Goal: Task Accomplishment & Management: Complete application form

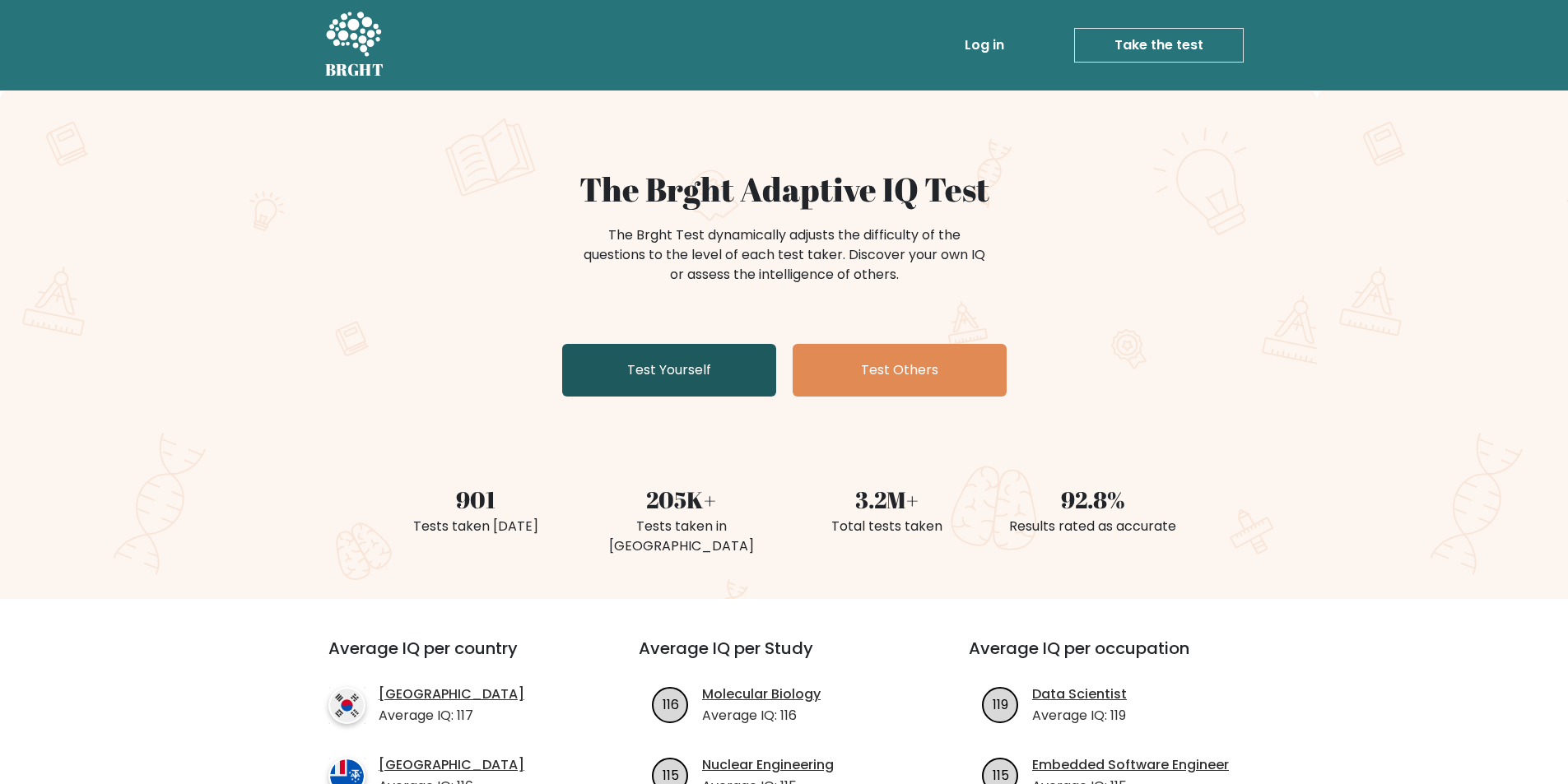
drag, startPoint x: 713, startPoint y: 372, endPoint x: 717, endPoint y: 387, distance: 15.5
click at [712, 372] on link "Test Yourself" at bounding box center [669, 370] width 214 height 53
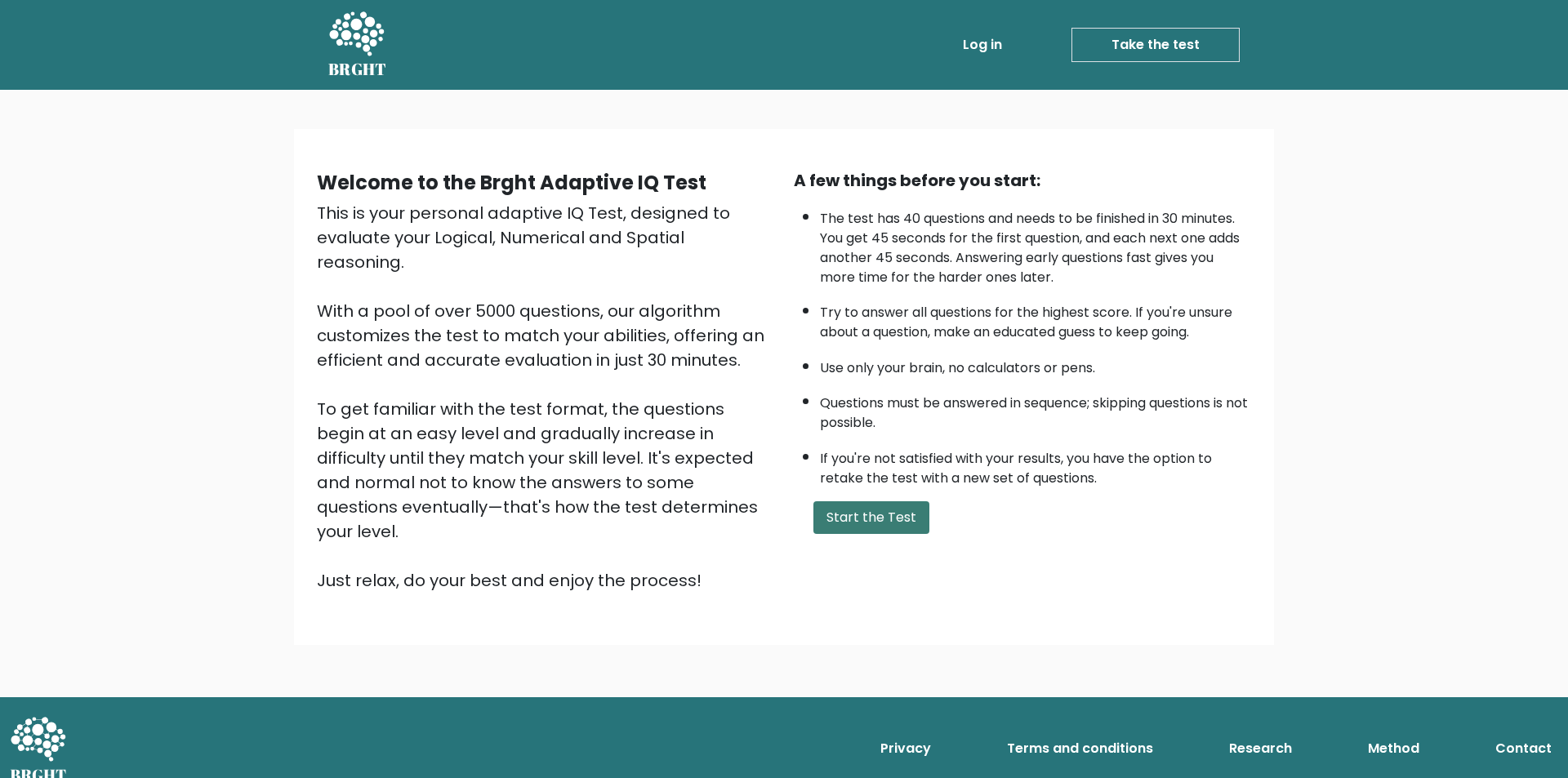
click at [886, 517] on button "Start the Test" at bounding box center [872, 517] width 116 height 32
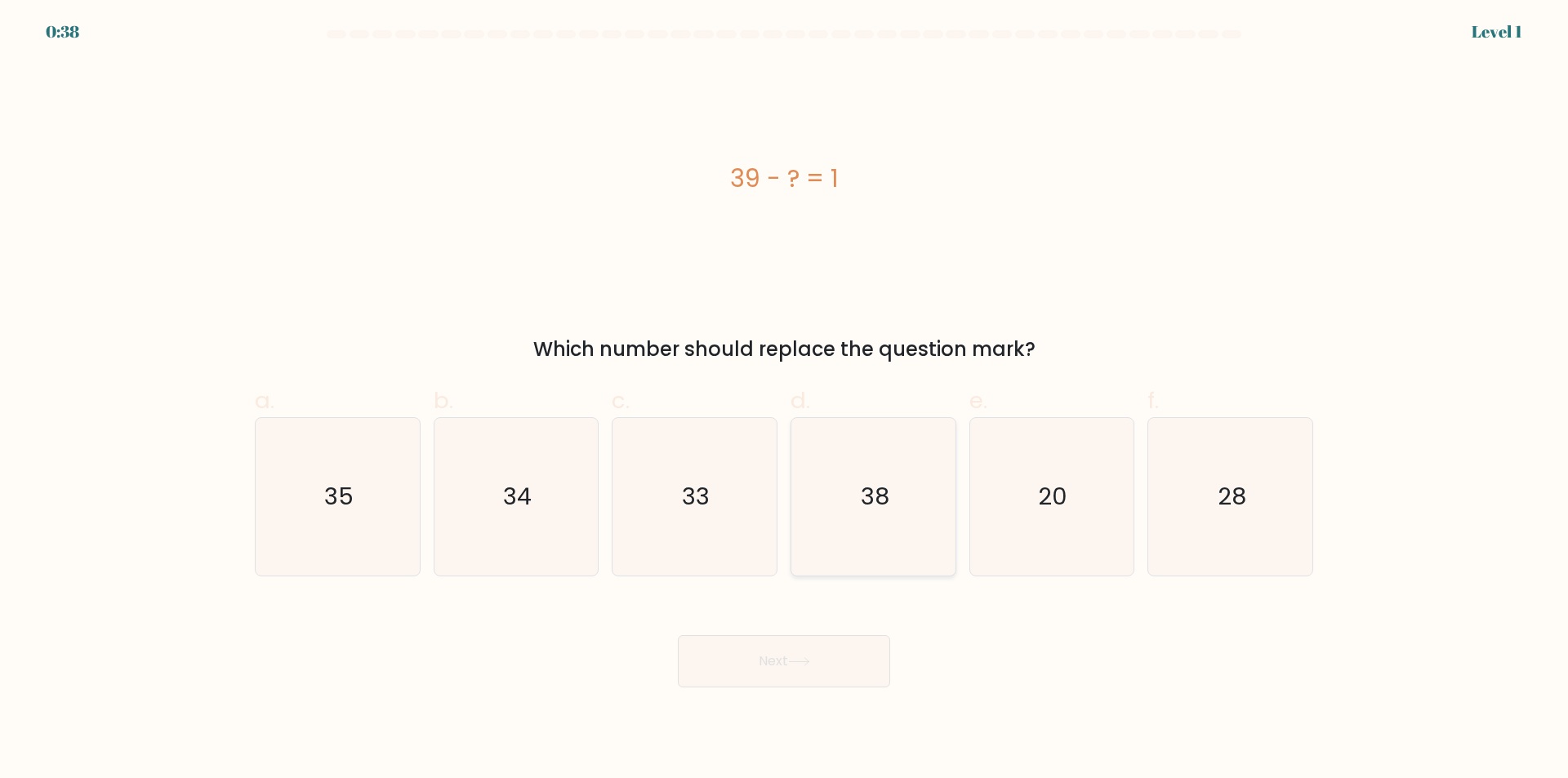
click at [873, 474] on icon "38" at bounding box center [873, 496] width 158 height 158
click at [785, 400] on input "d. 38" at bounding box center [784, 395] width 1 height 11
radio input "true"
click at [835, 657] on button "Next" at bounding box center [784, 661] width 212 height 53
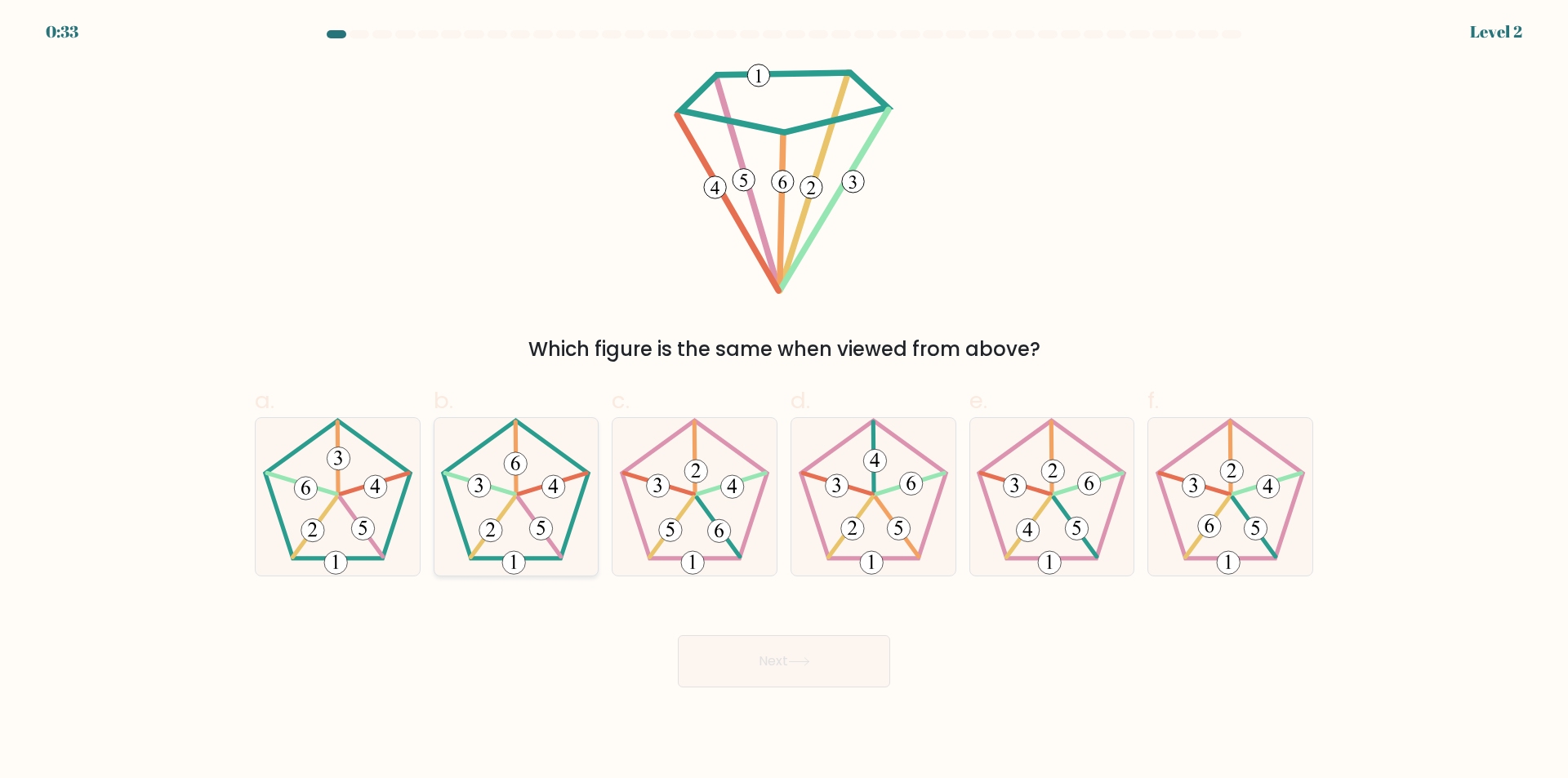
click at [517, 537] on icon at bounding box center [516, 496] width 158 height 158
click at [784, 400] on input "b." at bounding box center [784, 395] width 1 height 11
radio input "true"
click at [822, 658] on button "Next" at bounding box center [784, 661] width 212 height 53
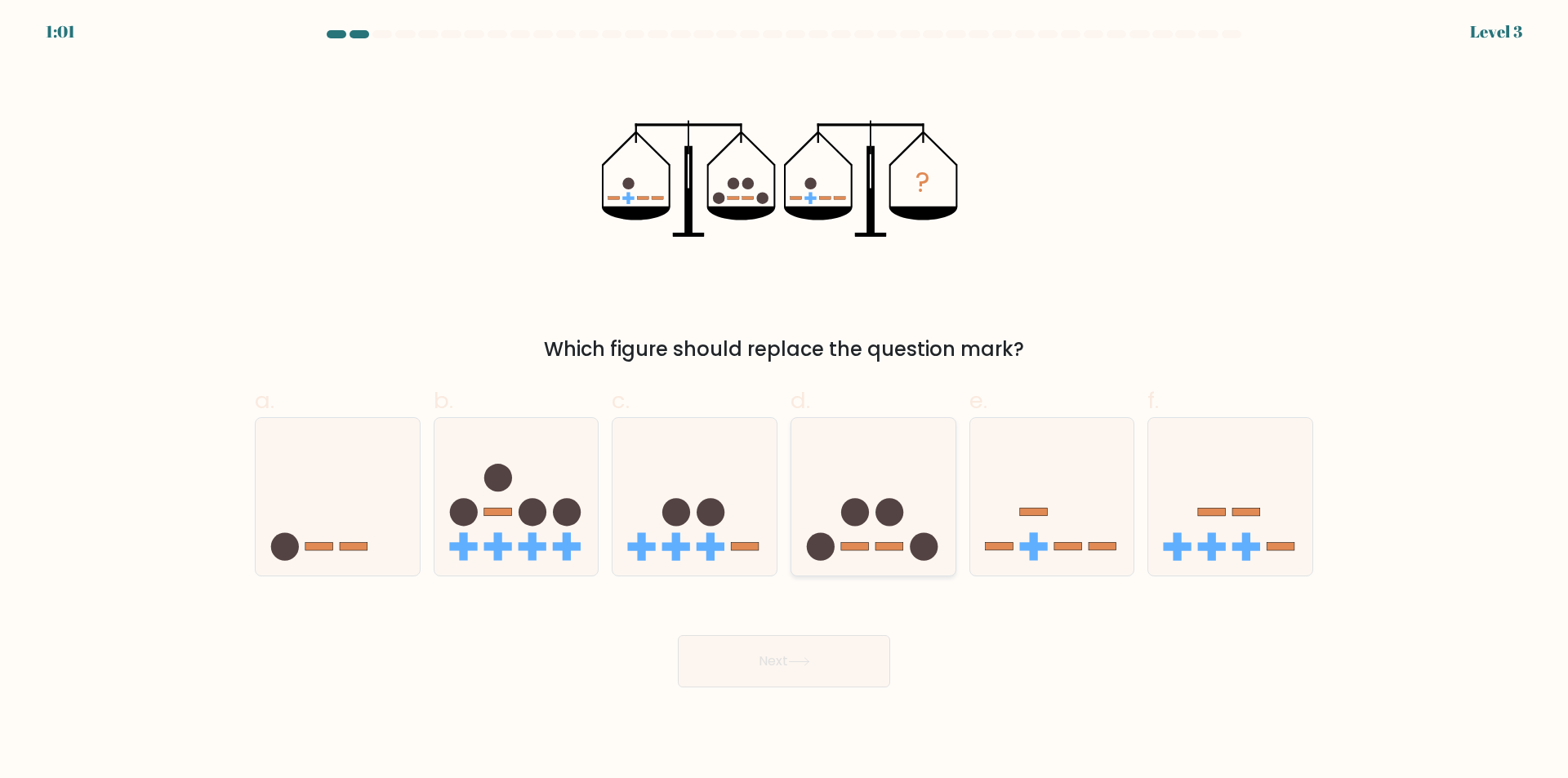
click at [880, 489] on icon at bounding box center [873, 497] width 164 height 136
click at [785, 400] on input "d." at bounding box center [784, 395] width 1 height 11
radio input "true"
click at [800, 644] on button "Next" at bounding box center [784, 661] width 212 height 53
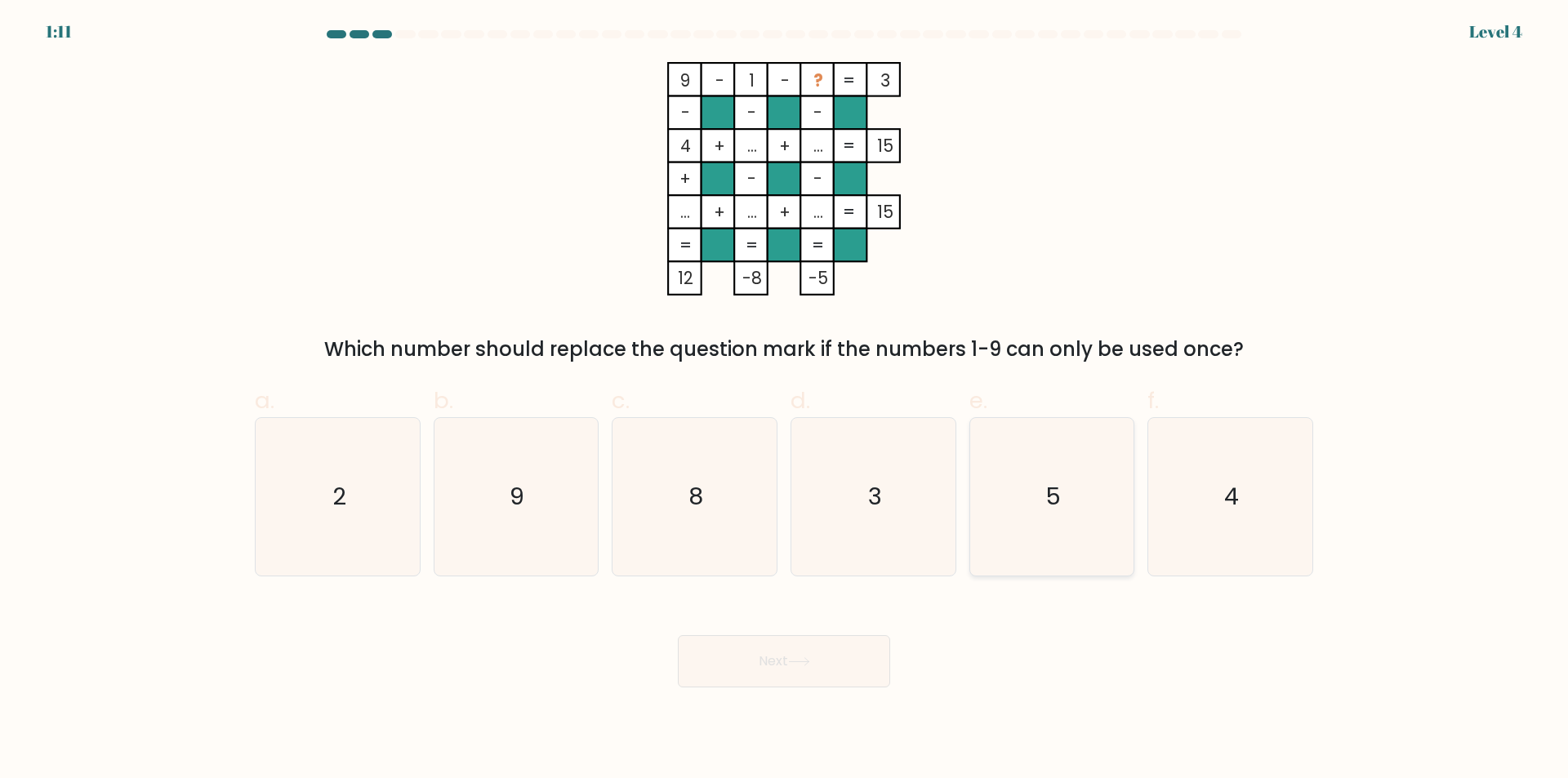
click at [1087, 503] on icon "5" at bounding box center [1051, 496] width 158 height 158
click at [785, 400] on input "e. 5" at bounding box center [784, 395] width 1 height 11
radio input "true"
click at [734, 656] on button "Next" at bounding box center [784, 661] width 212 height 53
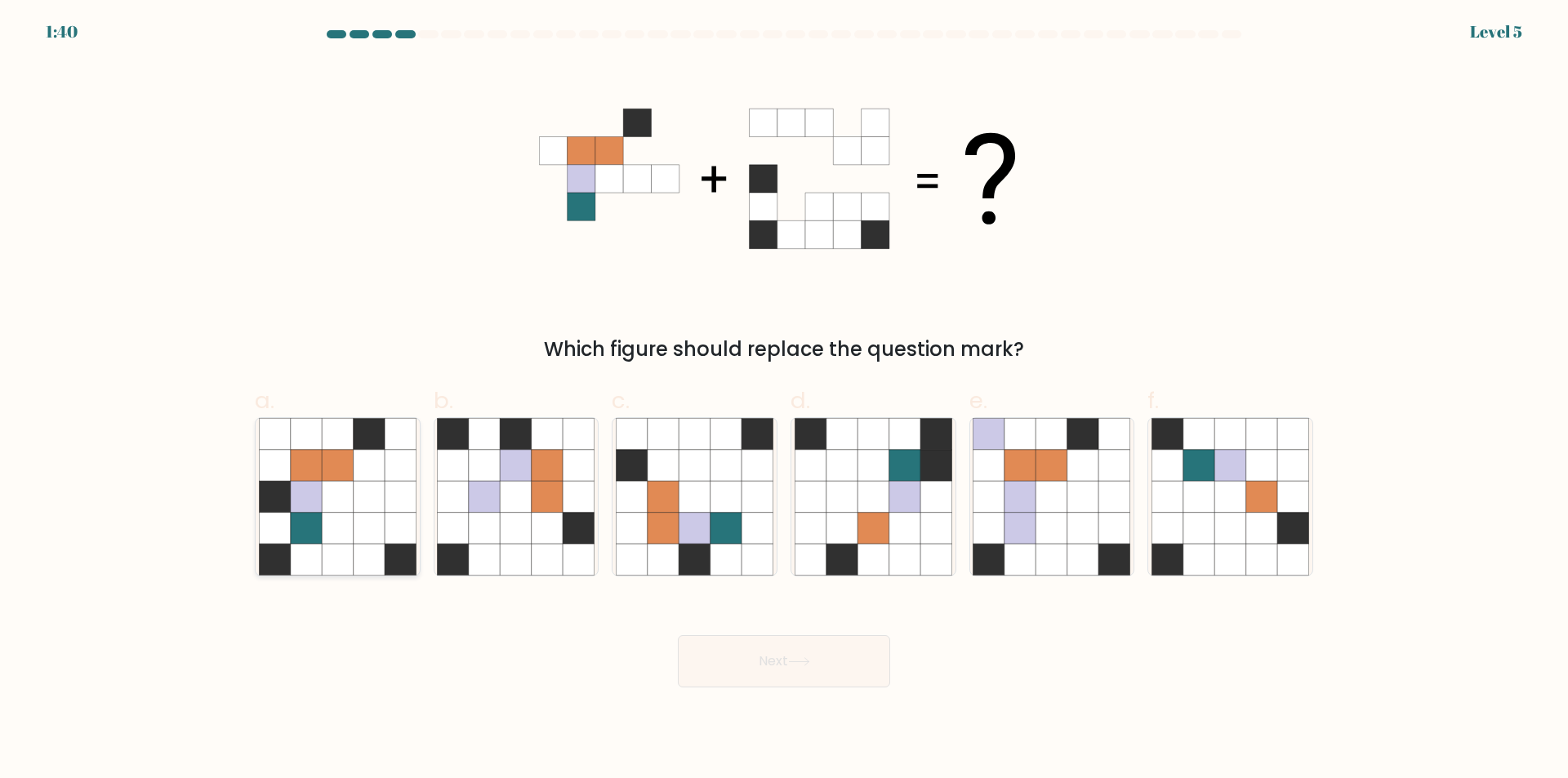
click at [361, 525] on icon at bounding box center [369, 528] width 31 height 31
click at [784, 400] on input "a." at bounding box center [784, 395] width 1 height 11
radio input "true"
click at [813, 667] on button "Next" at bounding box center [784, 661] width 212 height 53
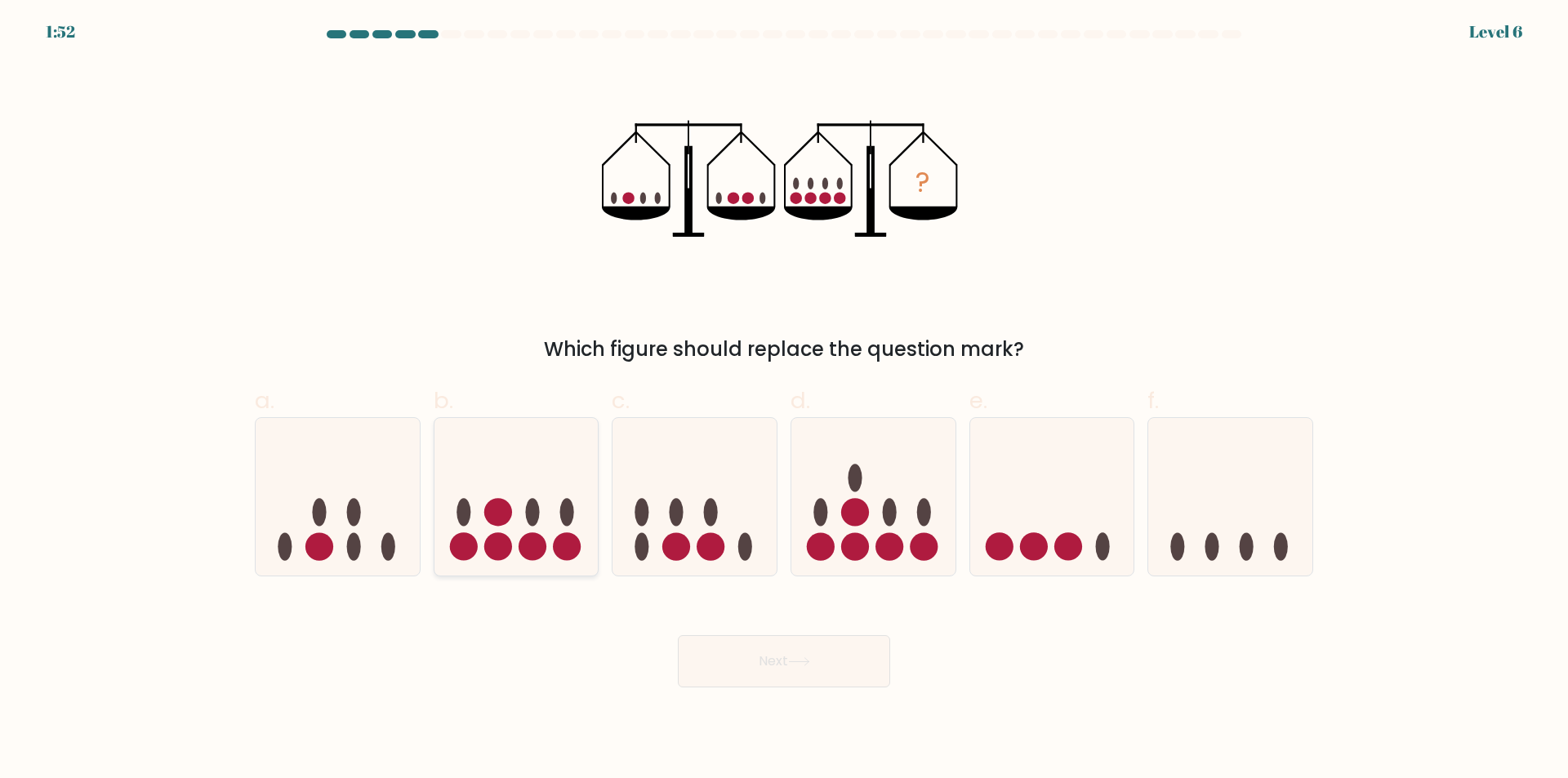
click at [526, 532] on icon at bounding box center [517, 497] width 164 height 136
click at [784, 400] on input "b." at bounding box center [784, 395] width 1 height 11
radio input "true"
click at [790, 659] on button "Next" at bounding box center [784, 661] width 212 height 53
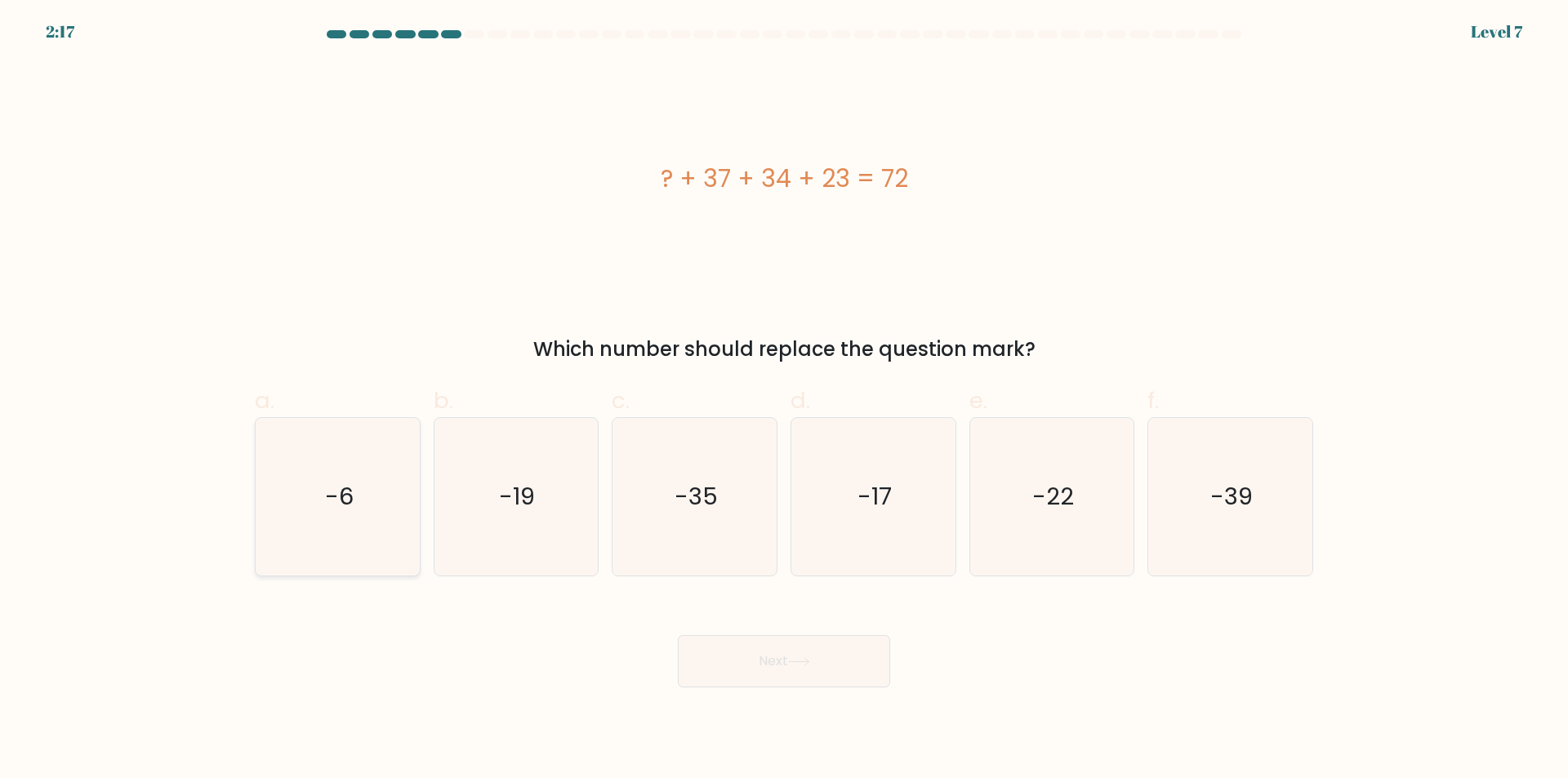
click at [350, 508] on text "-6" at bounding box center [339, 496] width 29 height 32
click at [784, 400] on input "a. -6" at bounding box center [784, 395] width 1 height 11
radio input "true"
click at [790, 644] on button "Next" at bounding box center [784, 661] width 212 height 53
click at [803, 661] on icon at bounding box center [799, 662] width 22 height 9
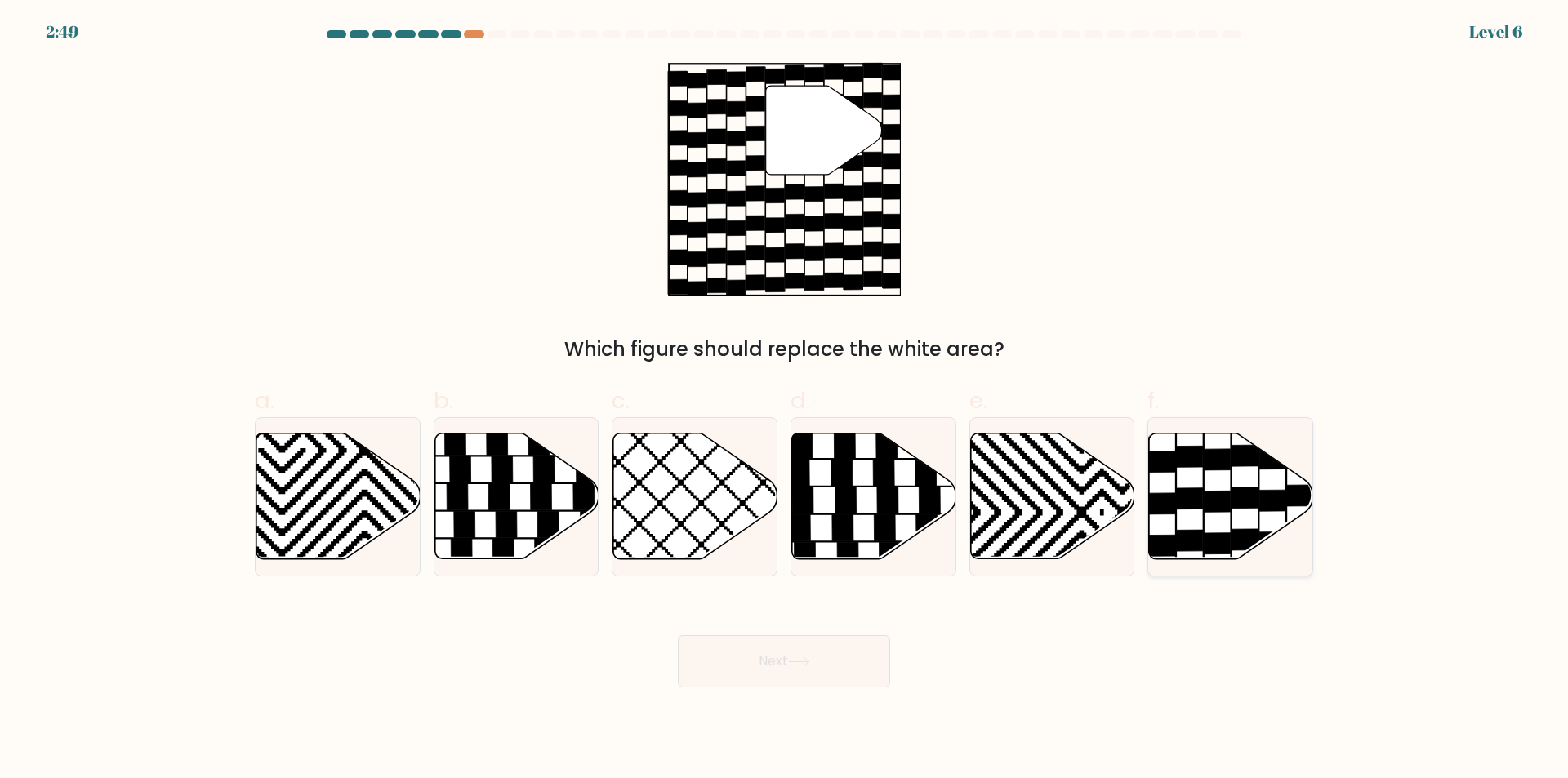
drag, startPoint x: 1222, startPoint y: 501, endPoint x: 1211, endPoint y: 507, distance: 12.5
click at [1218, 503] on icon at bounding box center [1218, 501] width 26 height 21
click at [785, 400] on input "f." at bounding box center [784, 395] width 1 height 11
radio input "true"
click at [701, 687] on button "Next" at bounding box center [784, 661] width 212 height 53
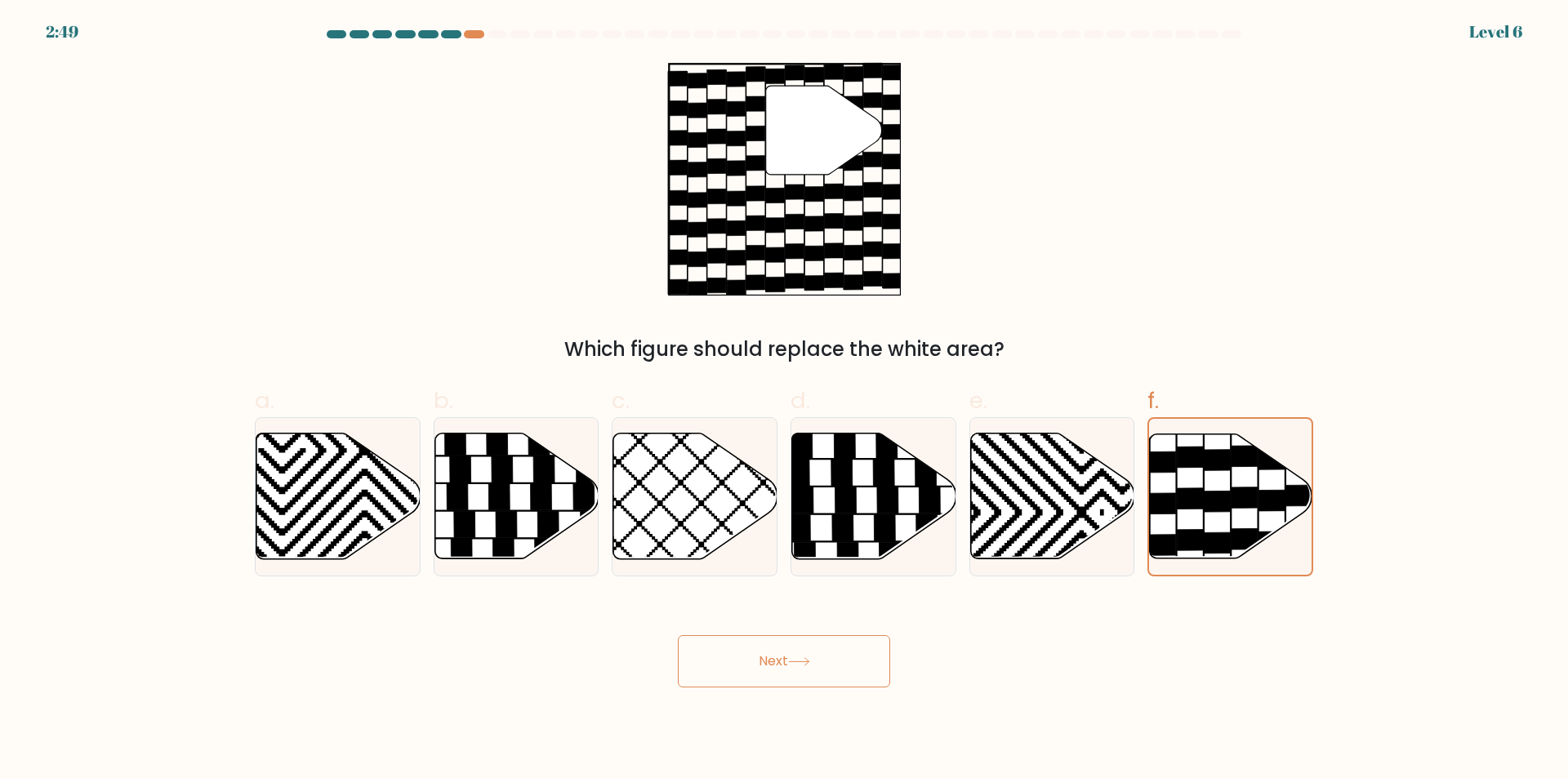
click at [741, 655] on button "Next" at bounding box center [784, 661] width 212 height 53
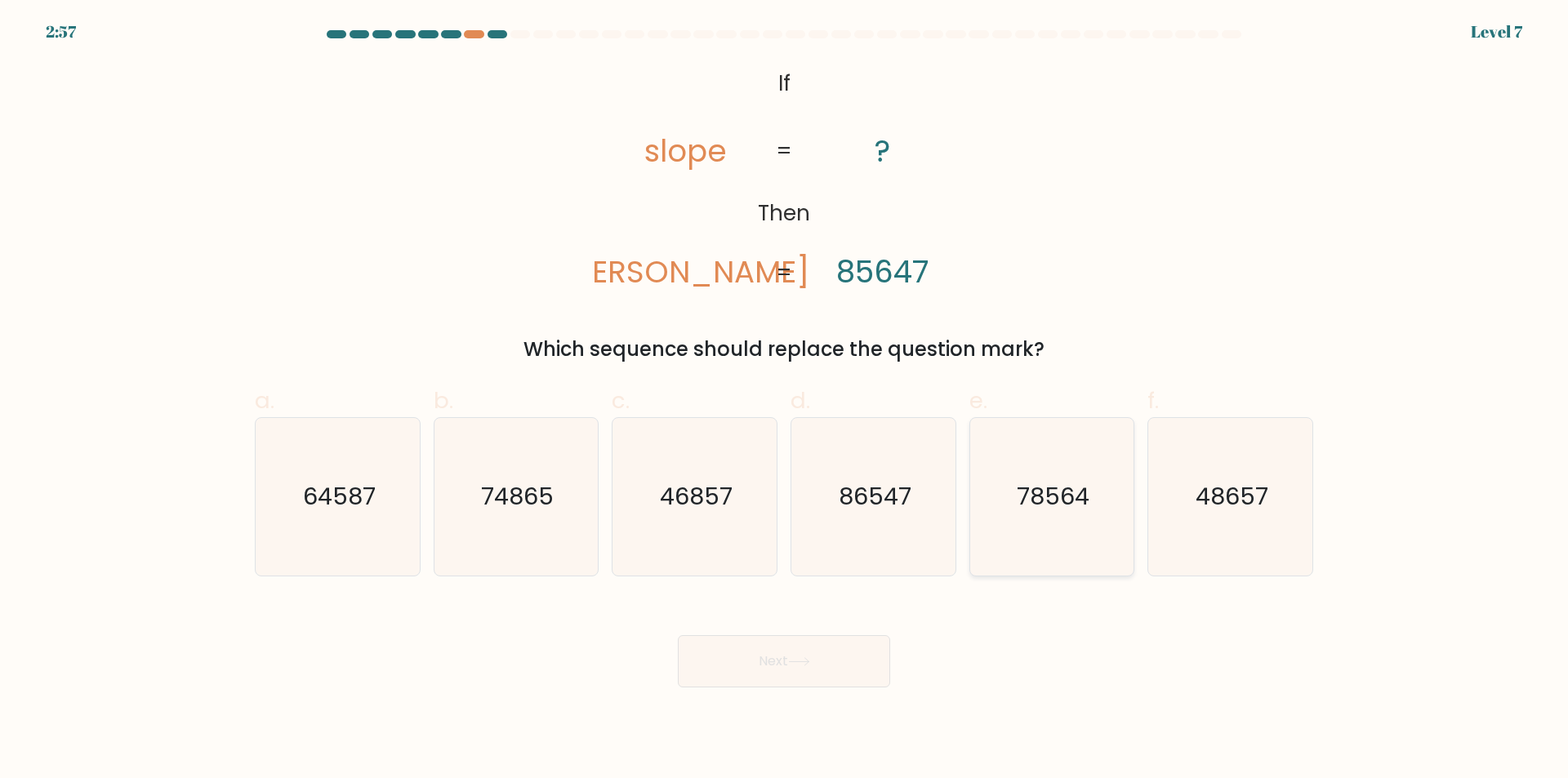
click at [1051, 505] on text "78564" at bounding box center [1052, 496] width 73 height 32
click at [785, 400] on input "e. 78564" at bounding box center [784, 395] width 1 height 11
radio input "true"
click at [830, 687] on button "Next" at bounding box center [784, 661] width 212 height 53
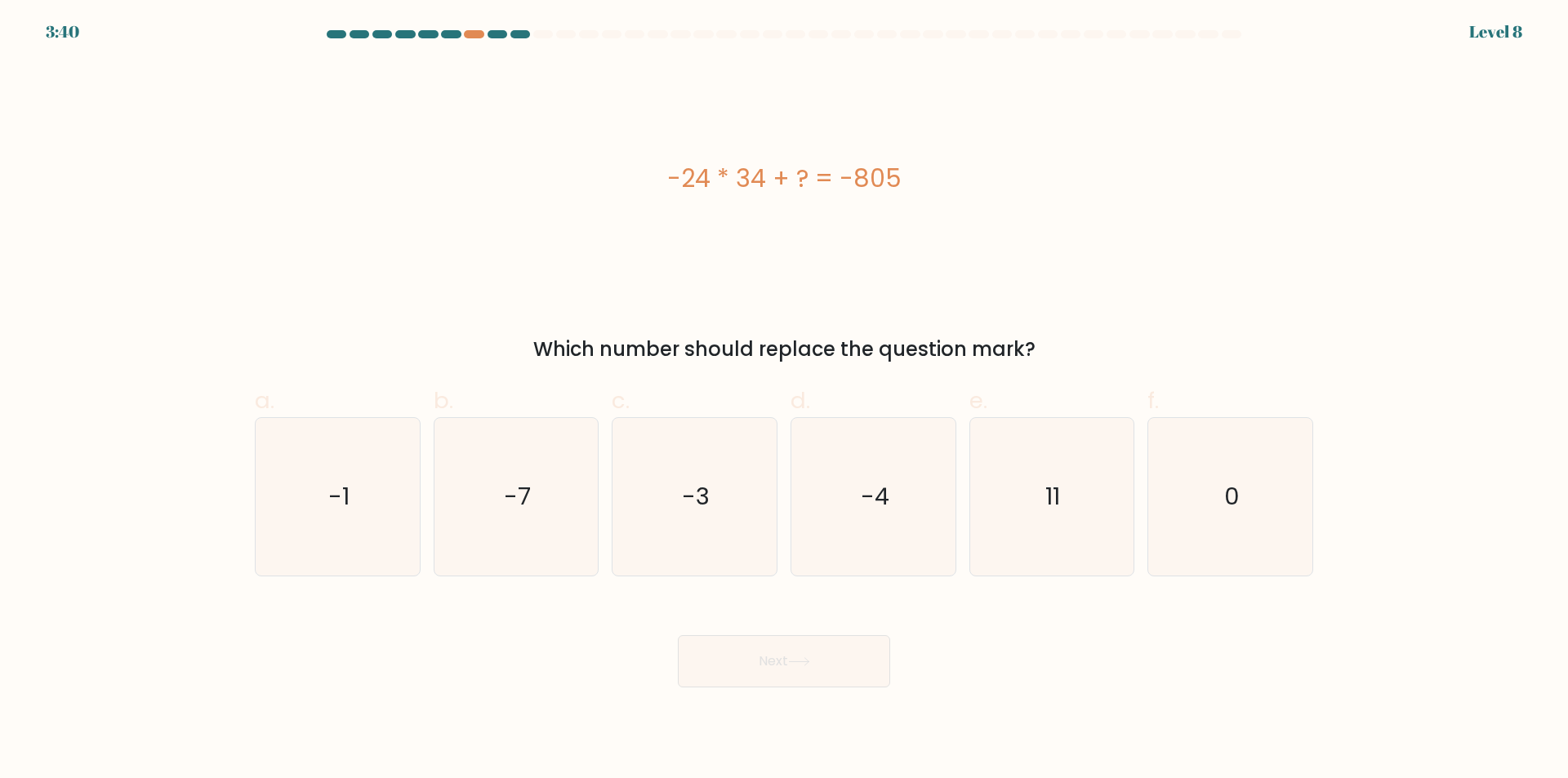
click at [828, 659] on button "Next" at bounding box center [784, 661] width 212 height 53
click at [677, 291] on div "-24 * 34 + ? = -805" at bounding box center [783, 178] width 1058 height 233
click at [513, 508] on text "-7" at bounding box center [517, 496] width 27 height 32
click at [784, 400] on input "b. -7" at bounding box center [784, 395] width 1 height 11
radio input "true"
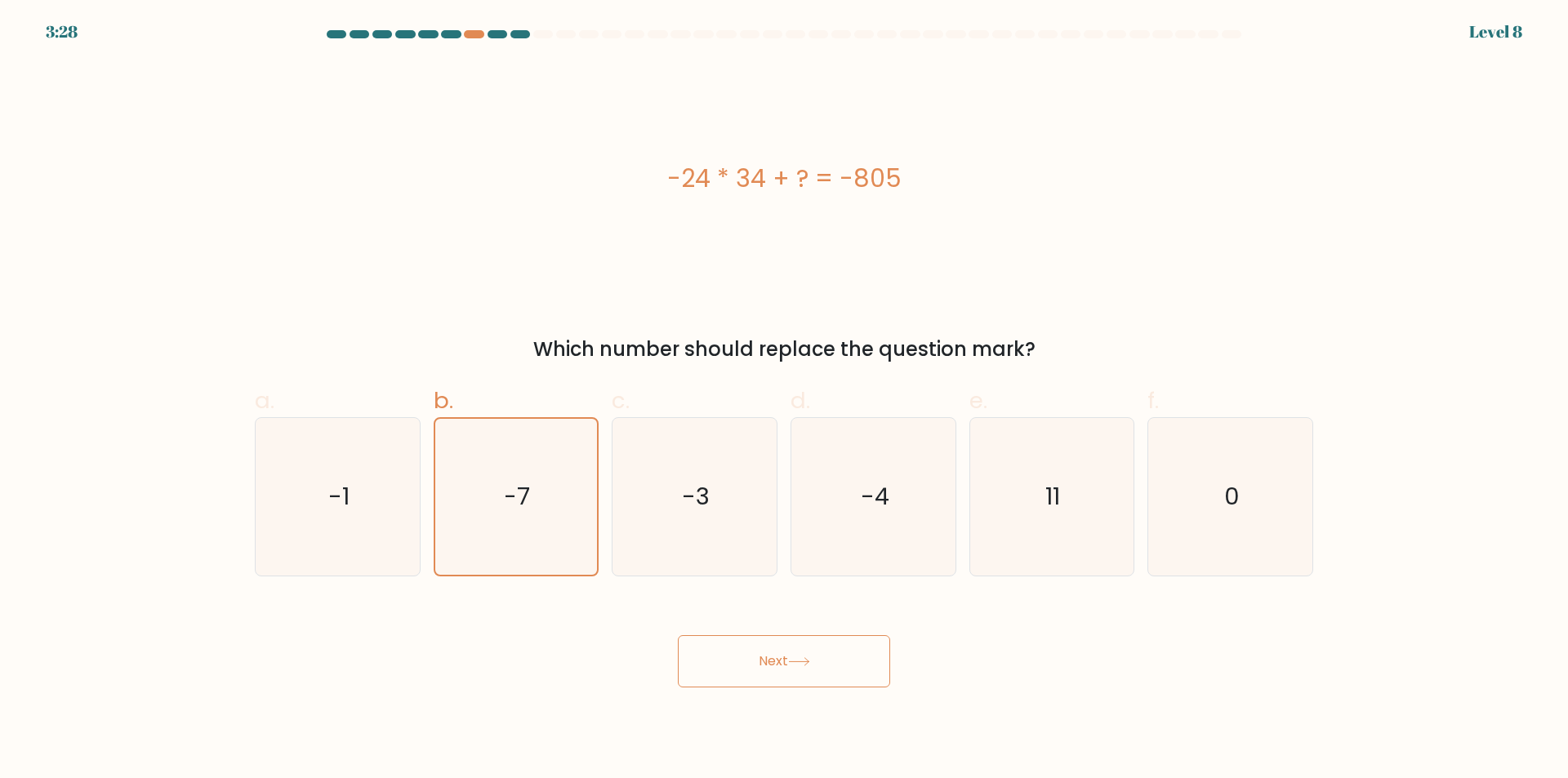
click at [837, 670] on button "Next" at bounding box center [784, 661] width 212 height 53
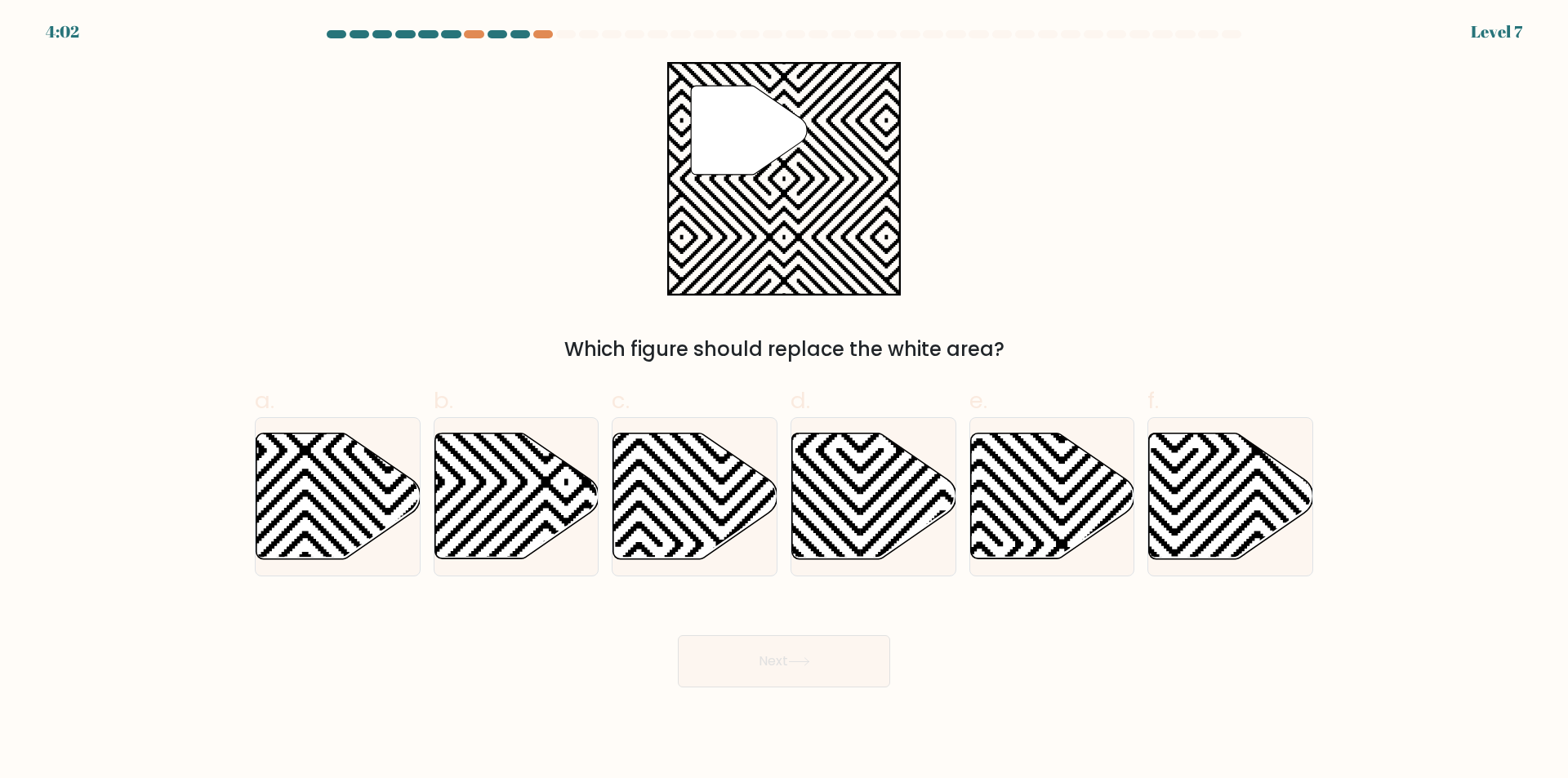
click at [449, 302] on div "" Which figure should replace the white area?" at bounding box center [784, 213] width 1078 height 302
click at [509, 492] on icon at bounding box center [517, 496] width 164 height 125
click at [784, 400] on input "b." at bounding box center [784, 395] width 1 height 11
radio input "true"
click at [793, 665] on icon at bounding box center [799, 662] width 22 height 9
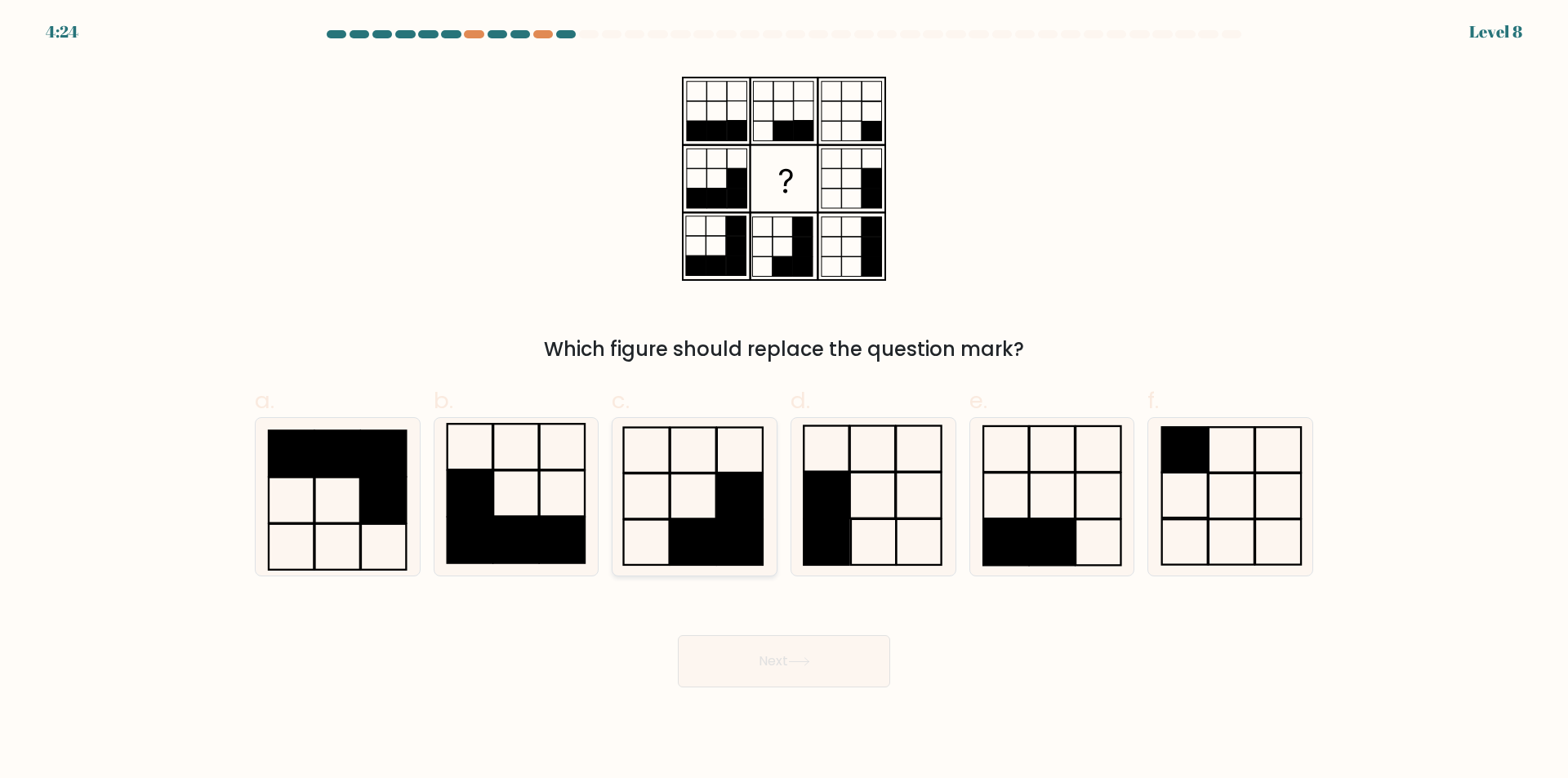
click at [684, 509] on icon at bounding box center [695, 496] width 158 height 158
click at [784, 400] on input "c." at bounding box center [784, 395] width 1 height 11
radio input "true"
click at [849, 667] on button "Next" at bounding box center [784, 661] width 212 height 53
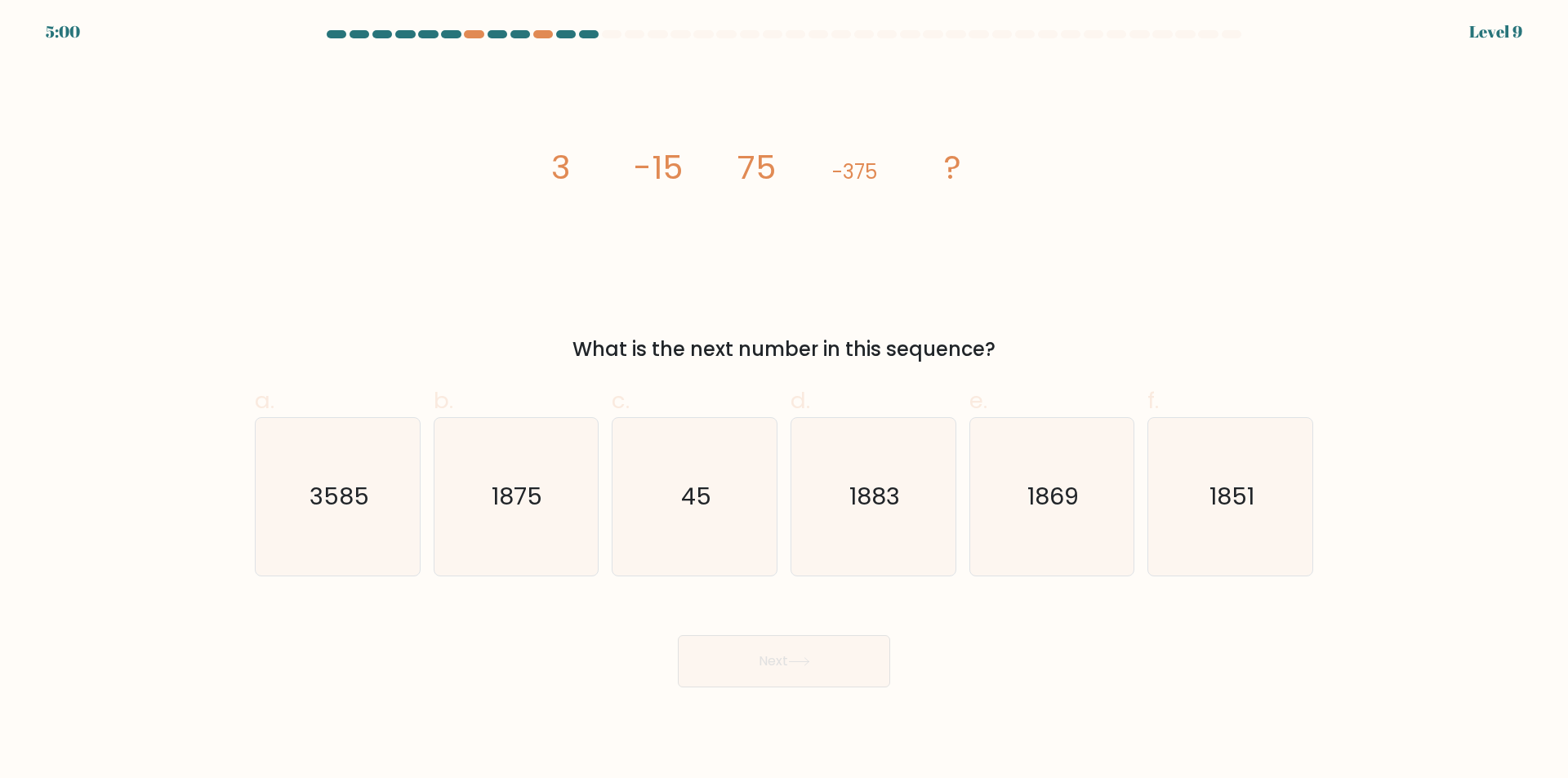
drag, startPoint x: 520, startPoint y: 520, endPoint x: 731, endPoint y: 612, distance: 230.2
click at [520, 519] on icon "1875" at bounding box center [516, 496] width 158 height 158
click at [784, 400] on input "b. 1875" at bounding box center [784, 395] width 1 height 11
radio input "true"
click at [758, 627] on div "Next" at bounding box center [784, 641] width 1078 height 91
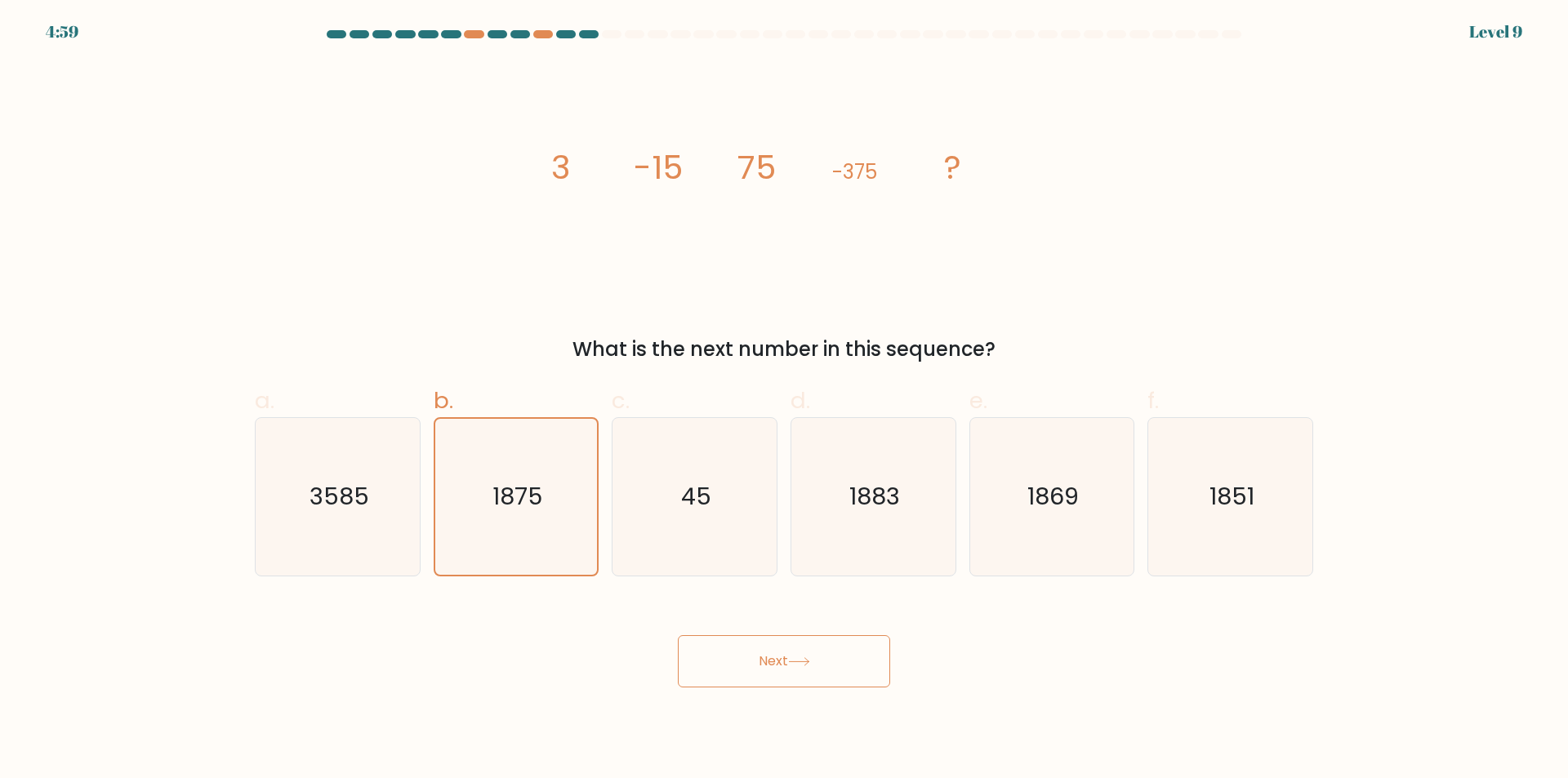
click at [885, 656] on button "Next" at bounding box center [784, 661] width 212 height 53
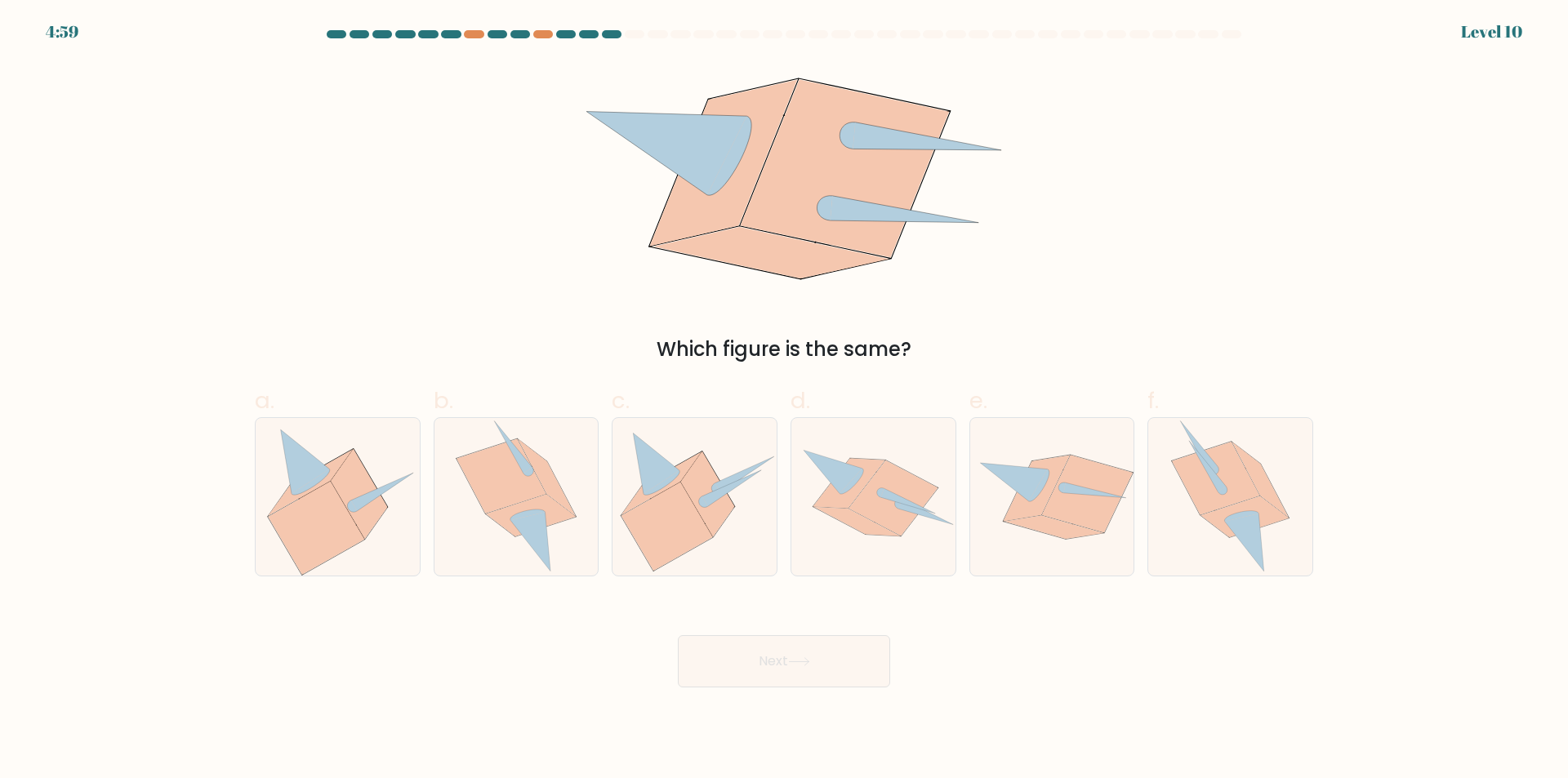
click at [826, 644] on button "Next" at bounding box center [784, 661] width 212 height 53
click at [648, 293] on icon at bounding box center [784, 178] width 438 height 233
click at [720, 510] on icon at bounding box center [707, 494] width 53 height 85
click at [784, 400] on input "c." at bounding box center [784, 395] width 1 height 11
radio input "true"
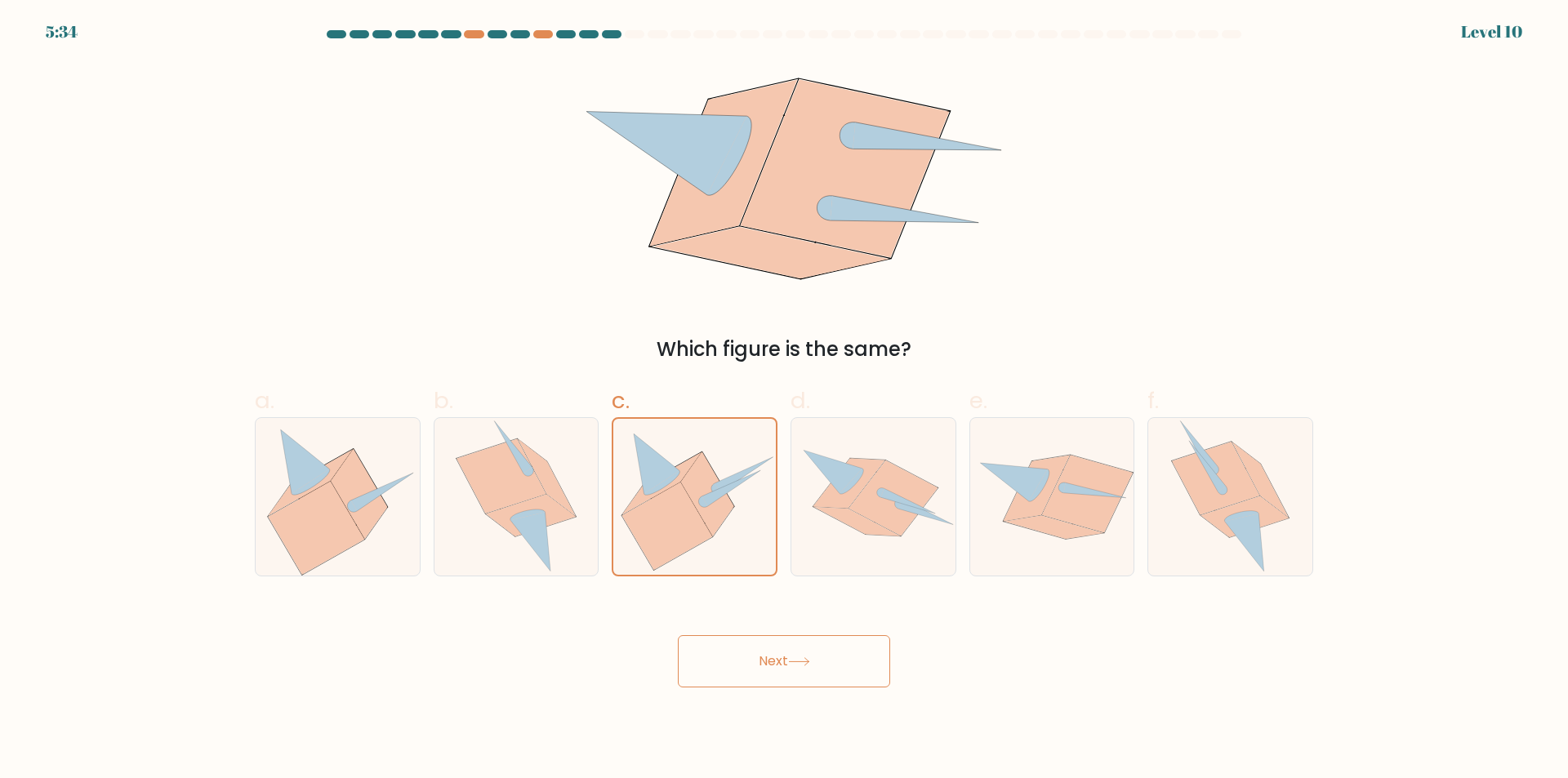
click at [842, 646] on button "Next" at bounding box center [784, 661] width 212 height 53
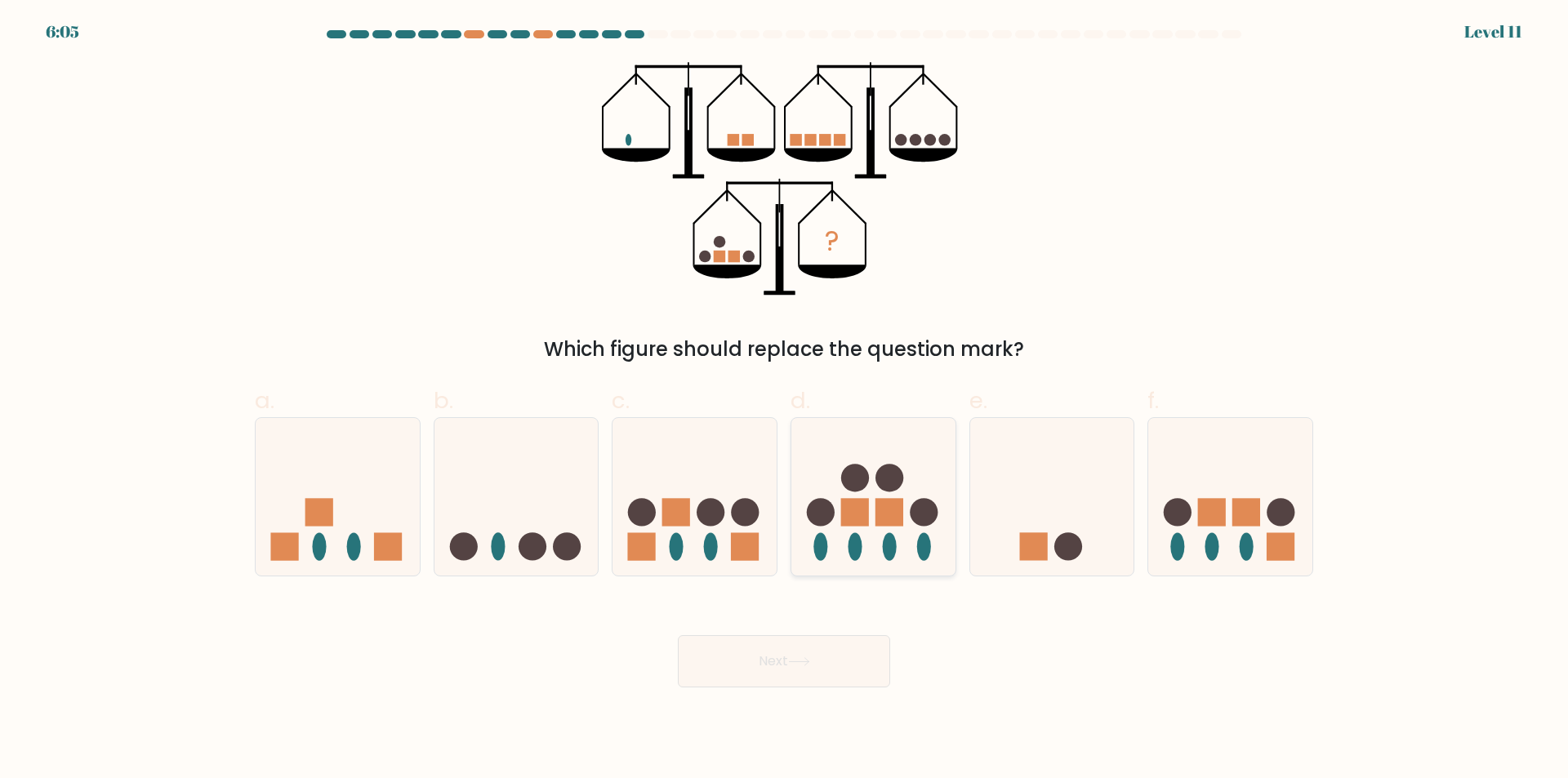
click at [884, 518] on rect at bounding box center [889, 512] width 28 height 28
click at [785, 400] on input "d." at bounding box center [784, 395] width 1 height 11
radio input "true"
click at [860, 645] on button "Next" at bounding box center [784, 661] width 212 height 53
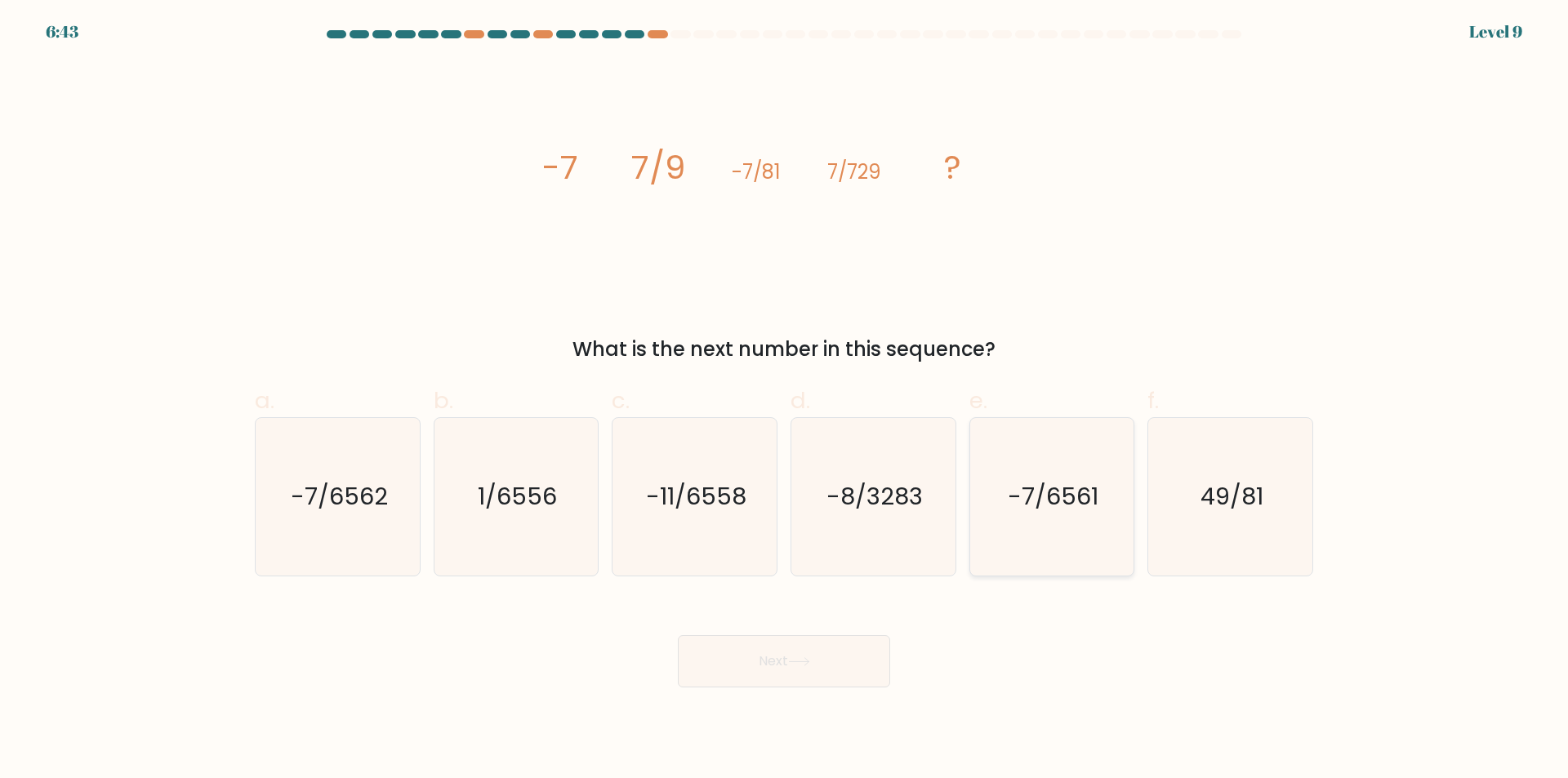
click at [1027, 530] on icon "-7/6561" at bounding box center [1051, 496] width 158 height 158
click at [785, 400] on input "e. -7/6561" at bounding box center [784, 395] width 1 height 11
radio input "true"
click at [813, 656] on button "Next" at bounding box center [784, 661] width 212 height 53
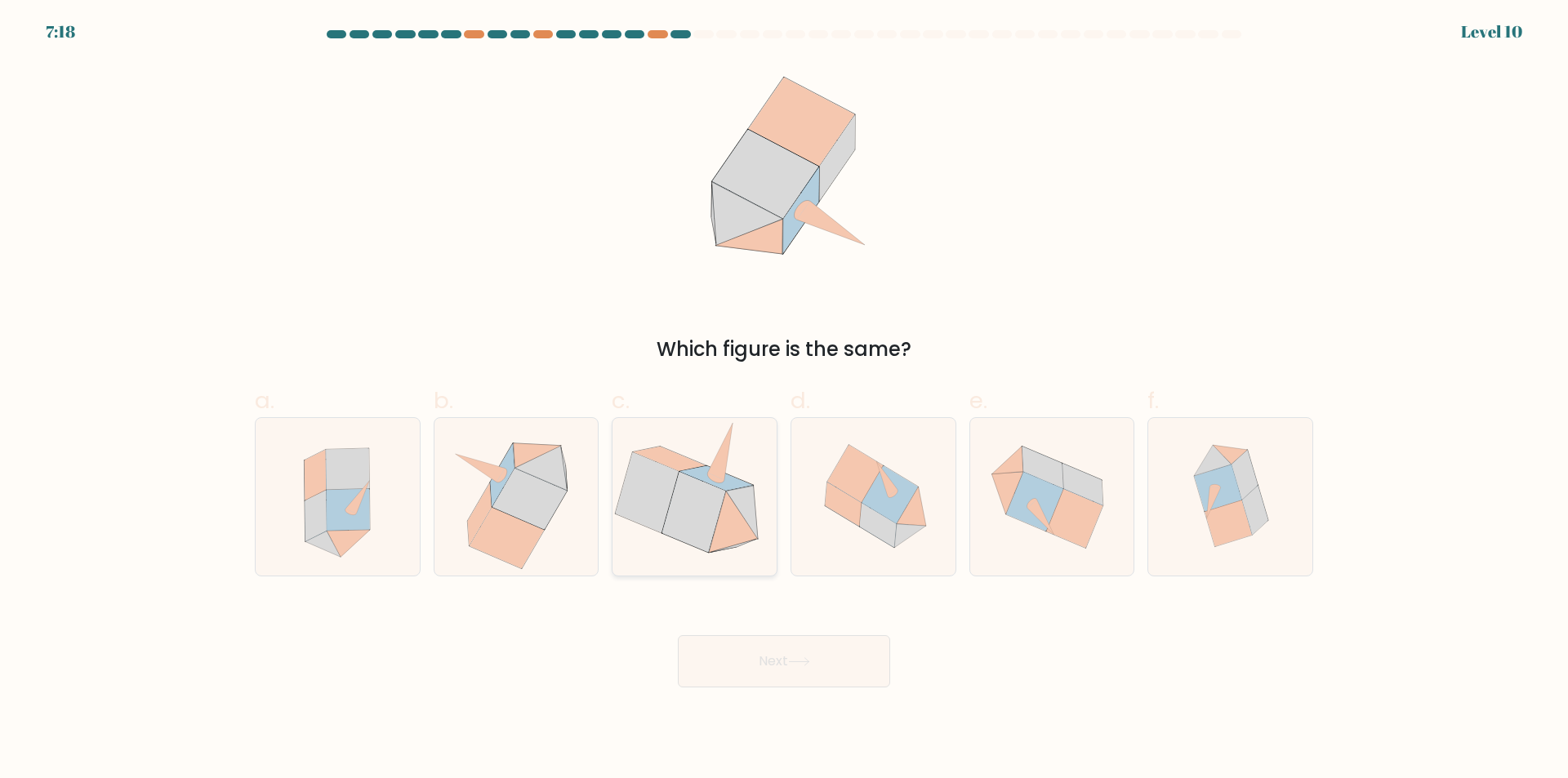
click at [711, 502] on icon at bounding box center [694, 512] width 64 height 80
click at [784, 400] on input "c." at bounding box center [784, 395] width 1 height 11
radio input "true"
click at [816, 664] on button "Next" at bounding box center [784, 661] width 212 height 53
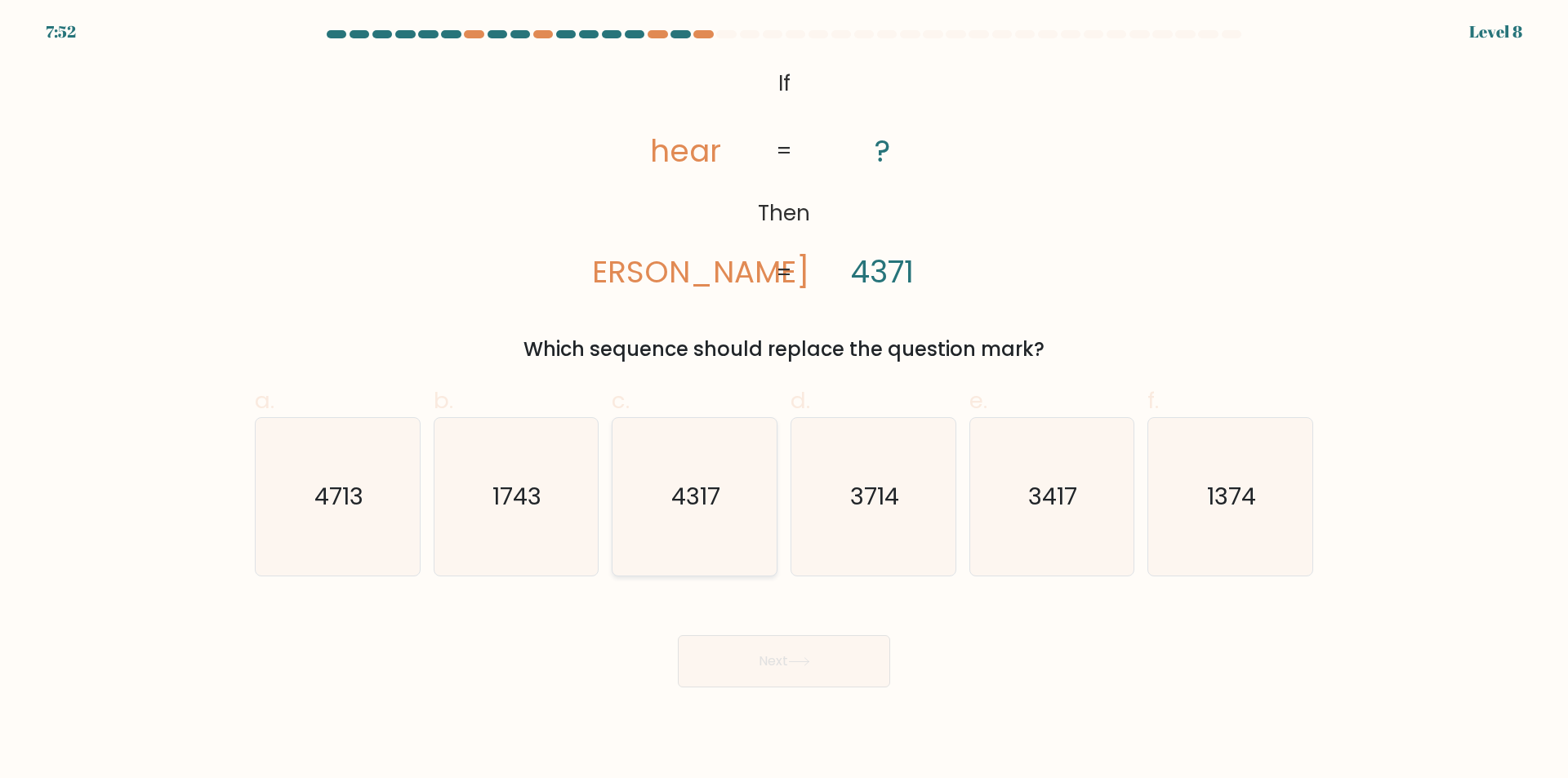
click at [718, 518] on icon "4317" at bounding box center [695, 496] width 158 height 158
click at [784, 400] on input "c. 4317" at bounding box center [784, 395] width 1 height 11
radio input "true"
click at [348, 519] on icon "4713" at bounding box center [338, 496] width 158 height 158
click at [784, 400] on input "a. 4713" at bounding box center [784, 395] width 1 height 11
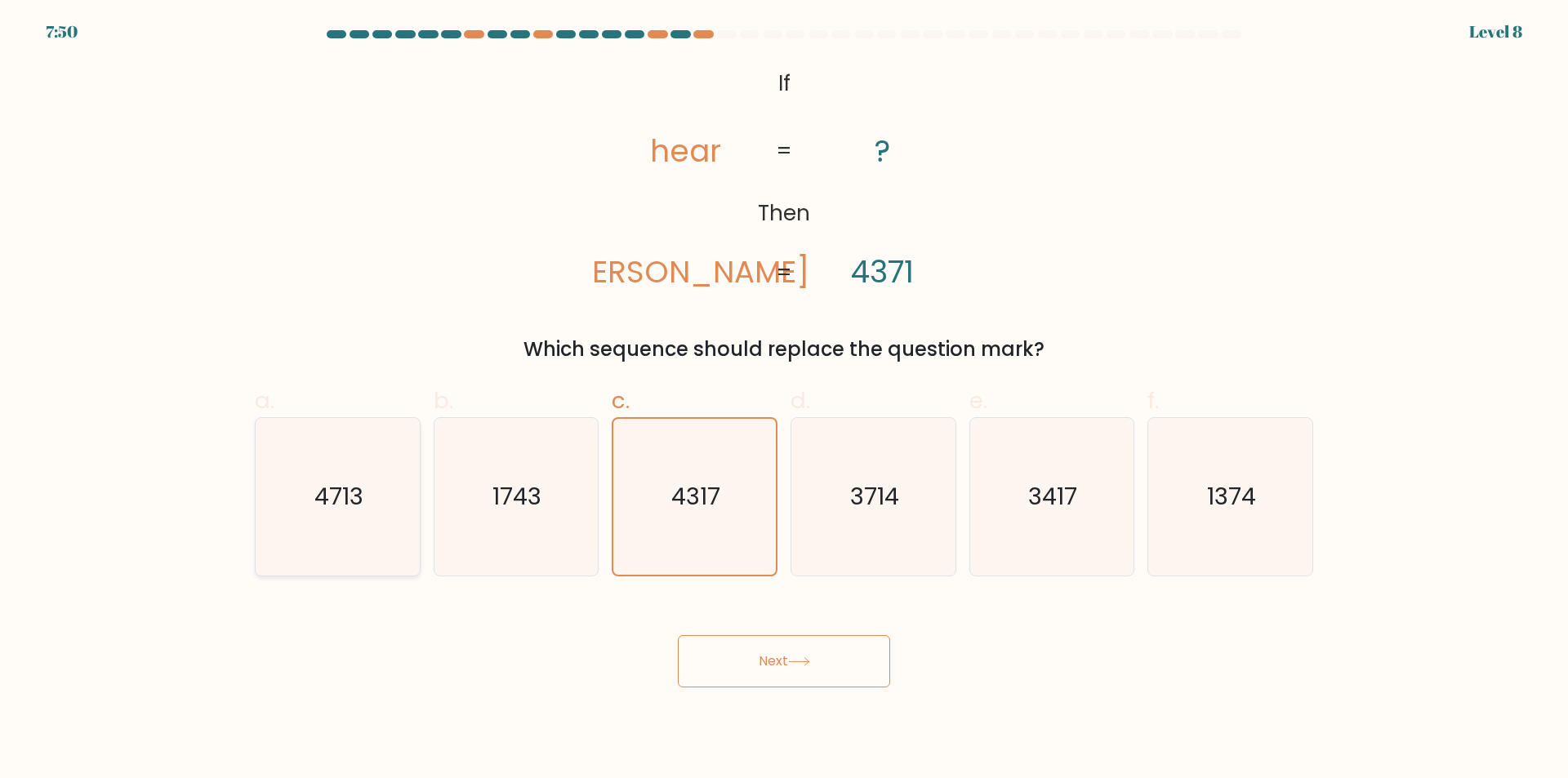
radio input "true"
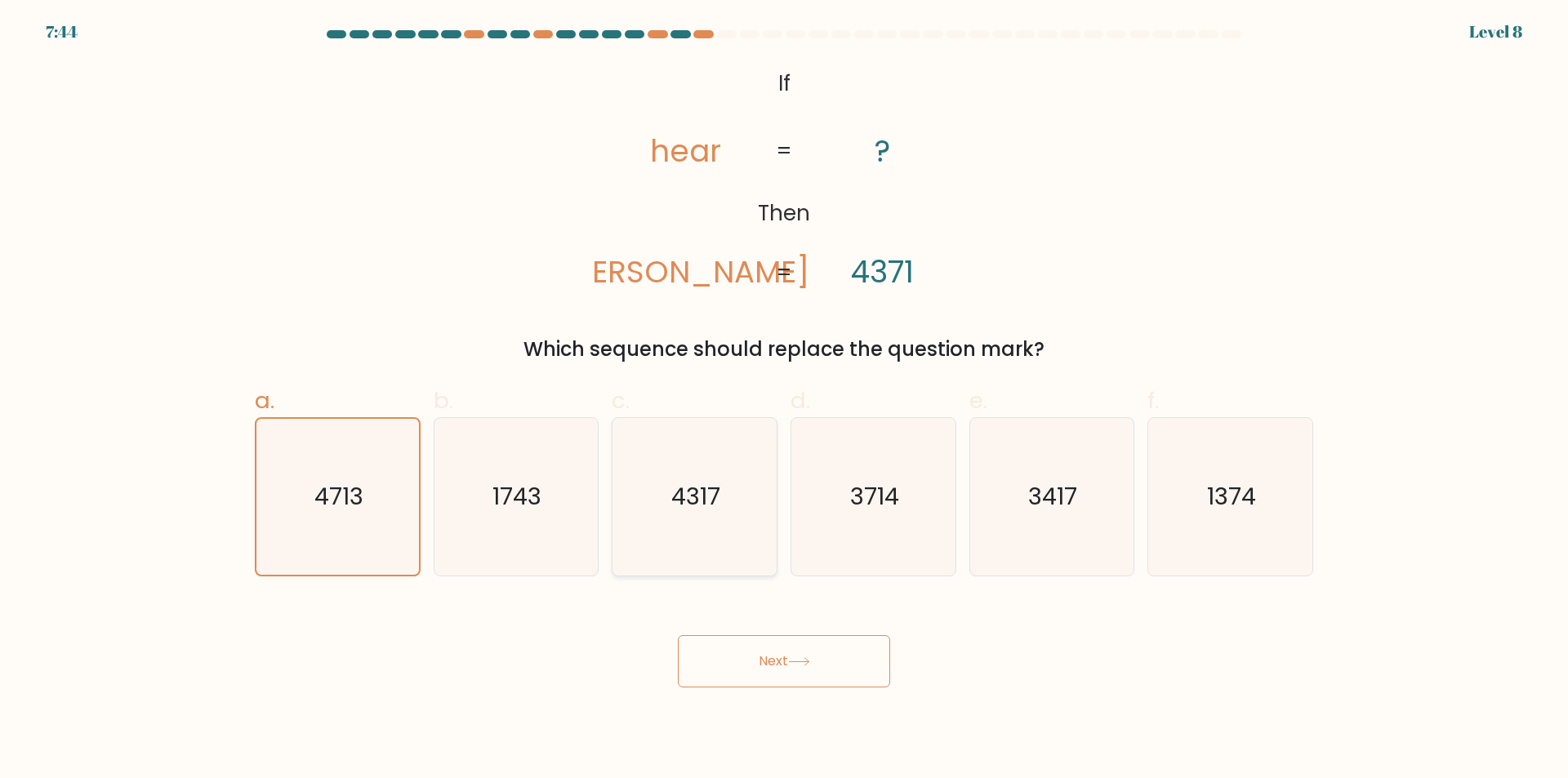
click at [703, 507] on text "4317" at bounding box center [696, 496] width 49 height 32
click at [784, 400] on input "c. 4317" at bounding box center [784, 395] width 1 height 11
radio input "true"
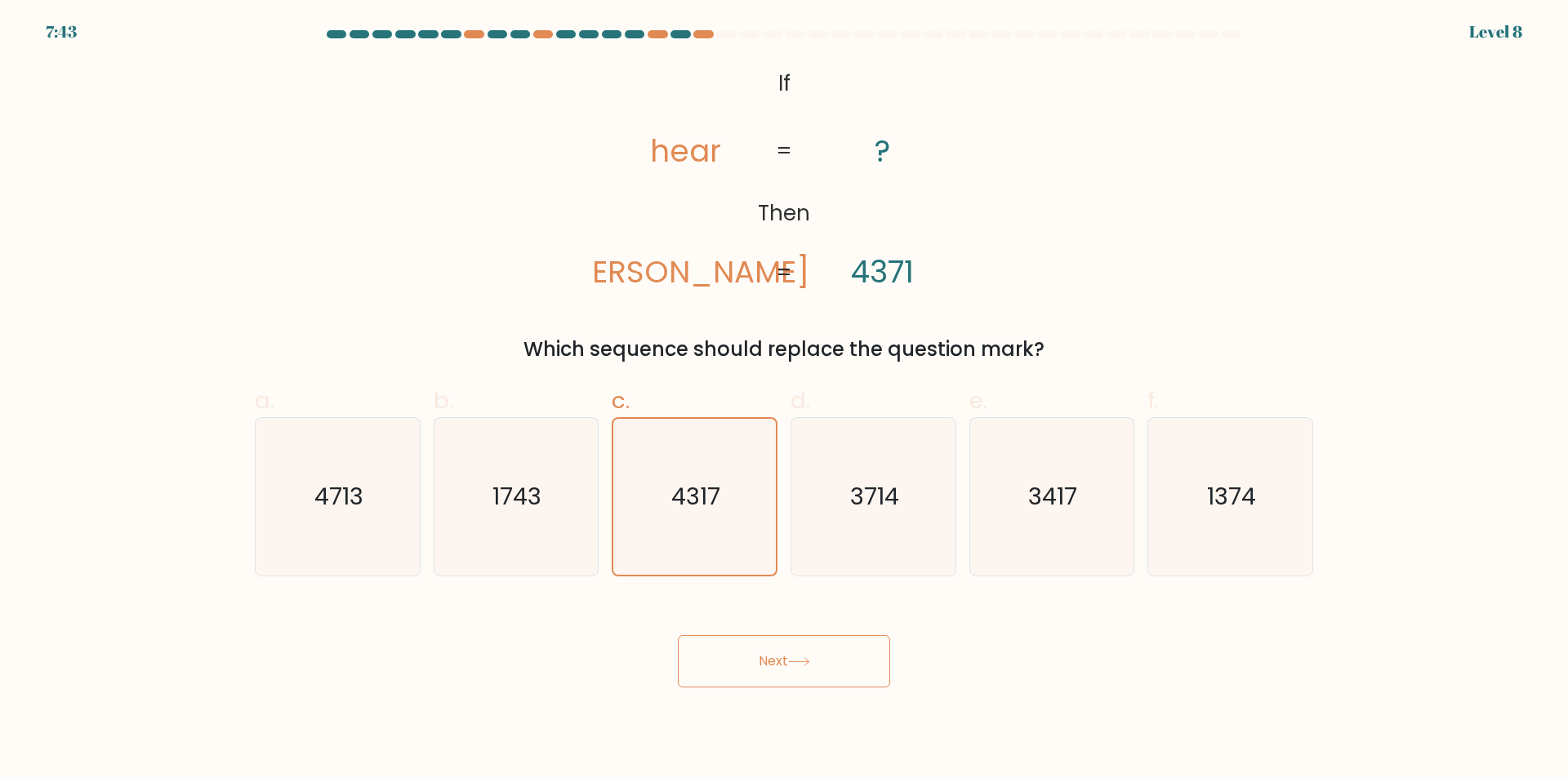
click at [790, 658] on button "Next" at bounding box center [784, 661] width 212 height 53
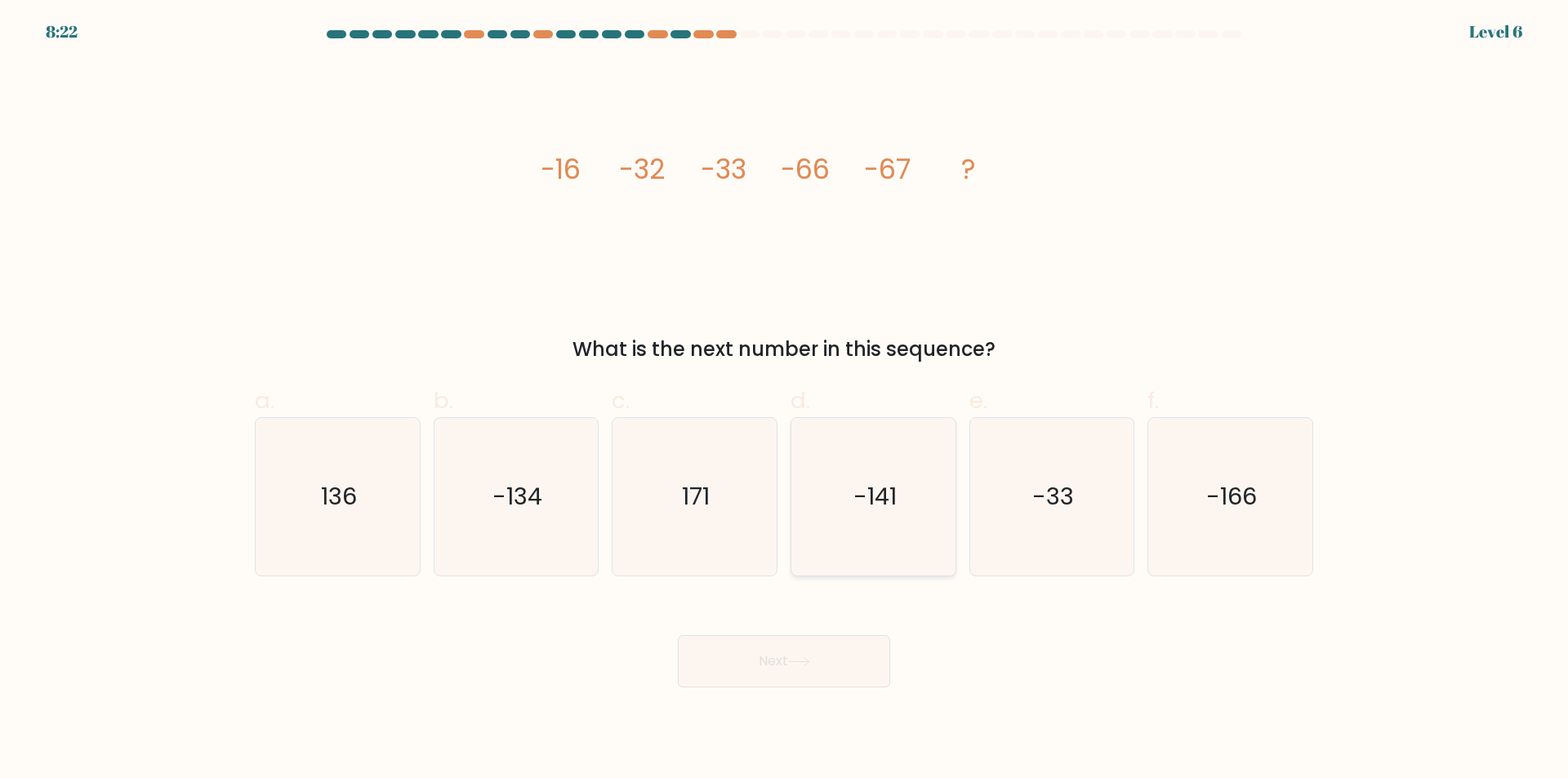
click at [827, 510] on icon "-141" at bounding box center [873, 496] width 158 height 158
click at [785, 400] on input "d. -141" at bounding box center [784, 395] width 1 height 11
radio input "true"
click at [835, 640] on button "Next" at bounding box center [784, 661] width 212 height 53
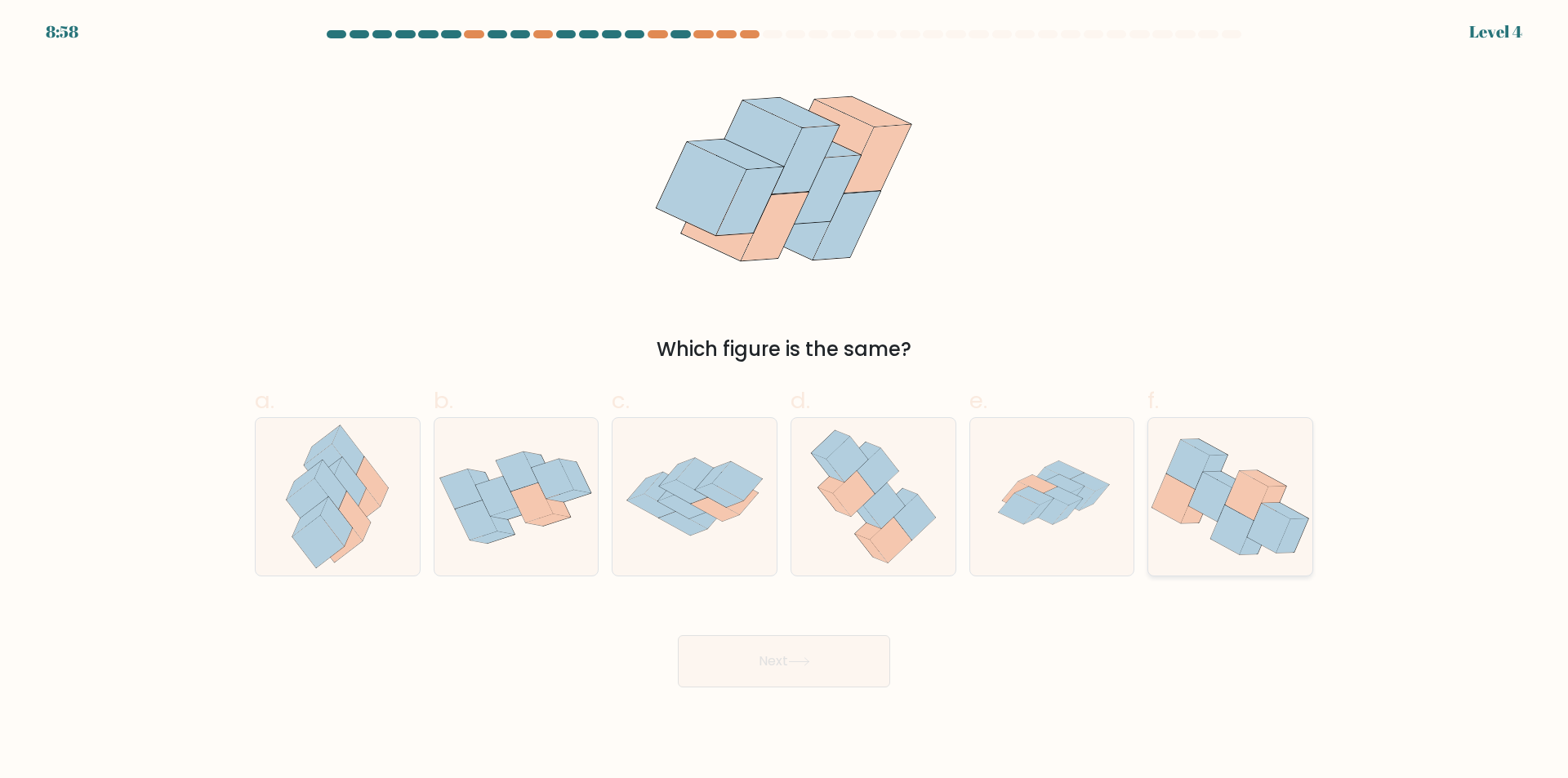
click at [1202, 501] on icon at bounding box center [1210, 497] width 43 height 49
click at [785, 400] on input "f." at bounding box center [784, 395] width 1 height 11
radio input "true"
click at [780, 678] on button "Next" at bounding box center [784, 661] width 212 height 53
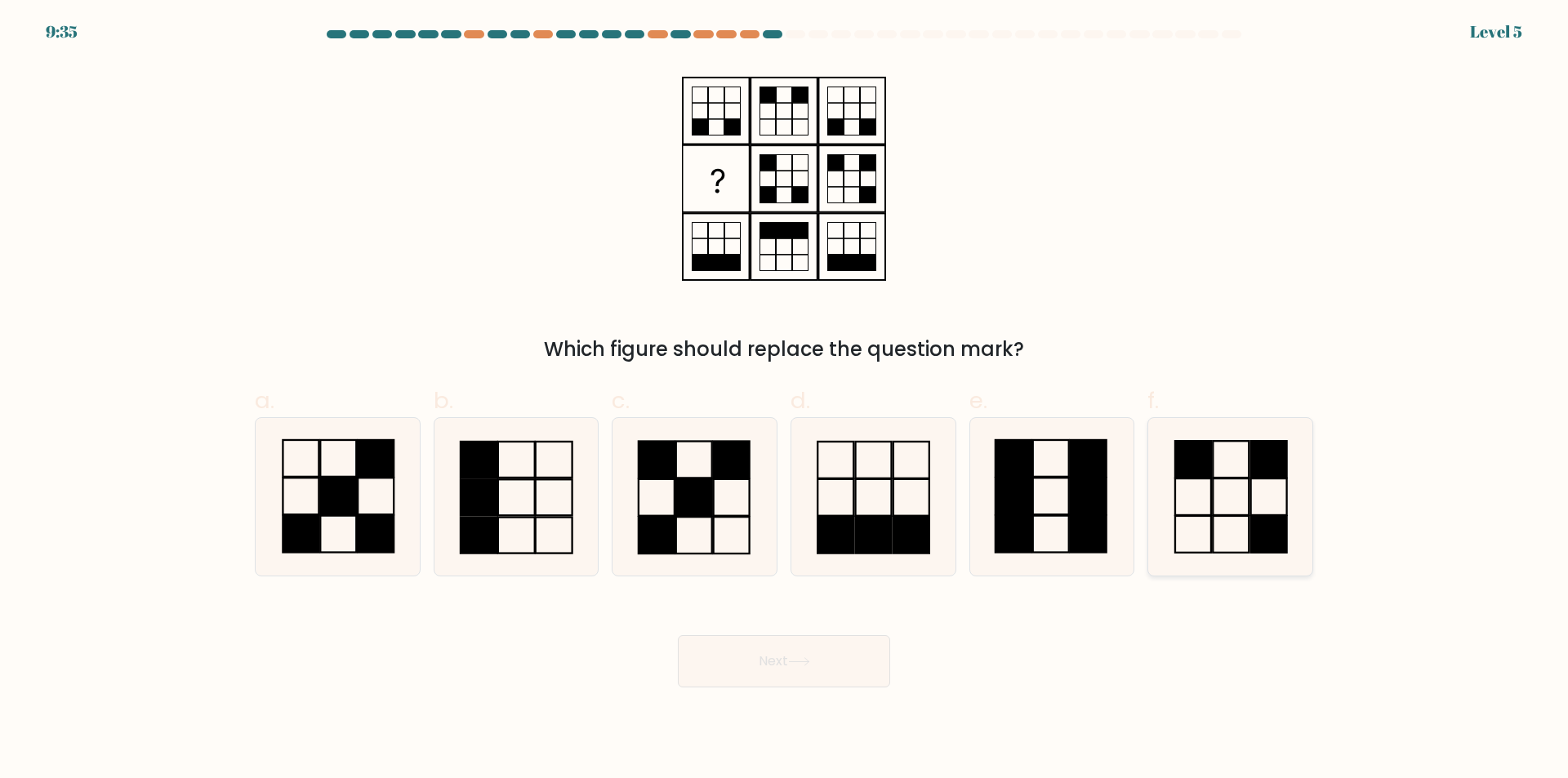
click at [1266, 511] on icon at bounding box center [1229, 496] width 158 height 158
click at [785, 400] on input "f." at bounding box center [784, 395] width 1 height 11
radio input "true"
click at [754, 669] on button "Next" at bounding box center [784, 661] width 212 height 53
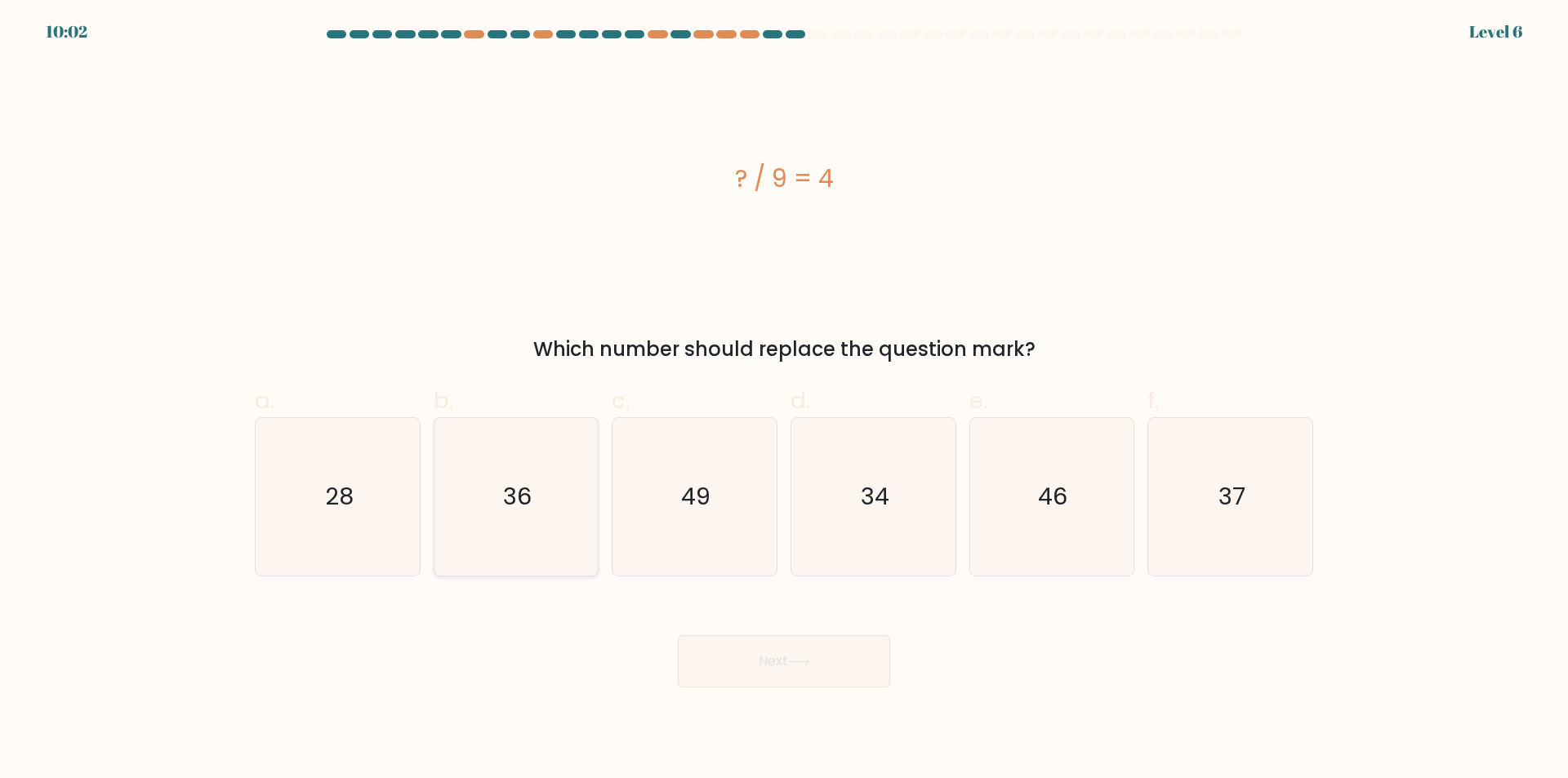
click at [539, 524] on icon "36" at bounding box center [516, 496] width 158 height 158
click at [784, 400] on input "b. 36" at bounding box center [784, 395] width 1 height 11
radio input "true"
click at [832, 683] on button "Next" at bounding box center [784, 661] width 212 height 53
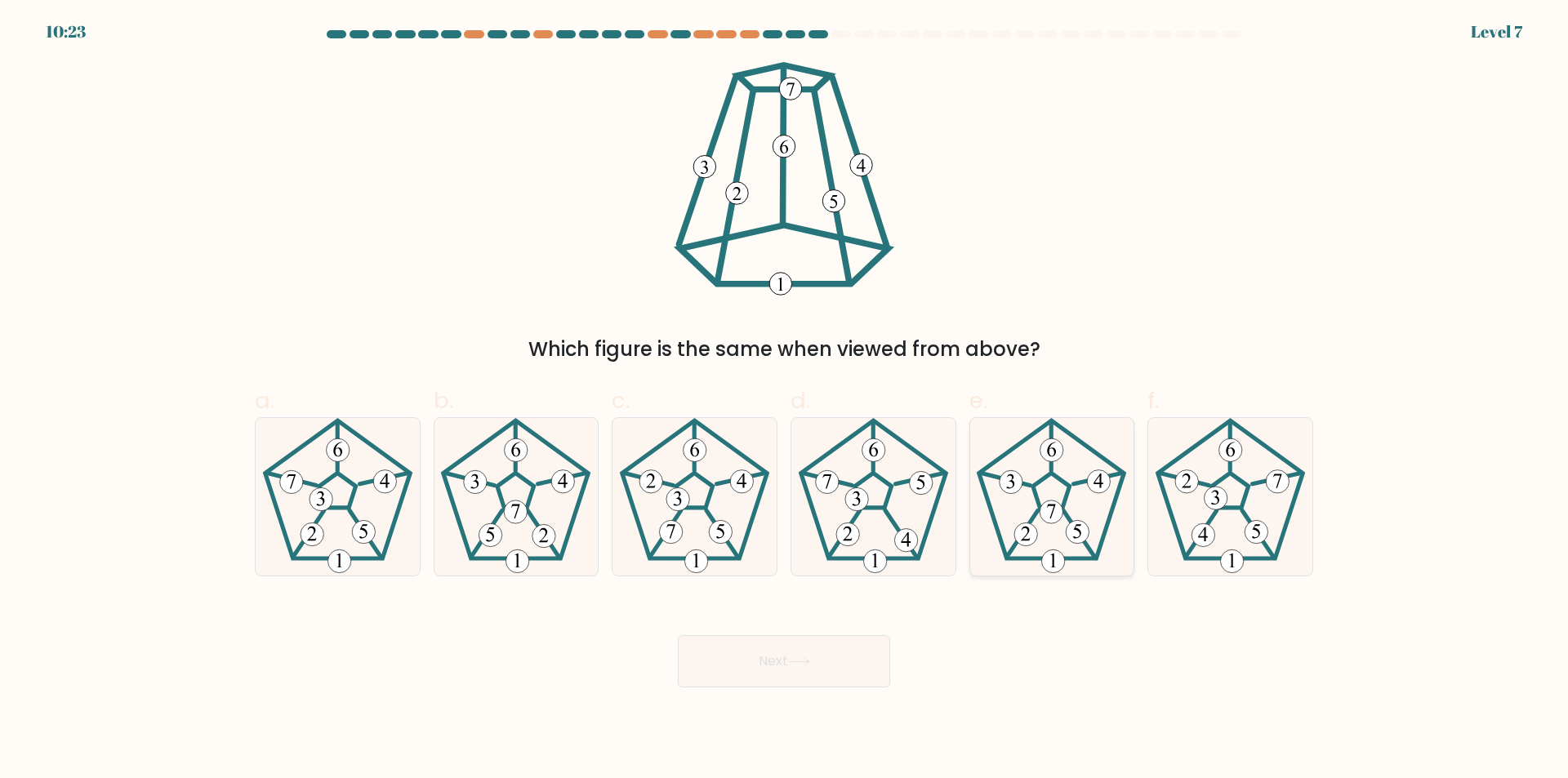
click at [1054, 487] on icon at bounding box center [1051, 496] width 158 height 158
click at [785, 400] on input "e." at bounding box center [784, 395] width 1 height 11
radio input "true"
click at [873, 635] on div "Next" at bounding box center [784, 641] width 1078 height 91
click at [851, 657] on button "Next" at bounding box center [784, 661] width 212 height 53
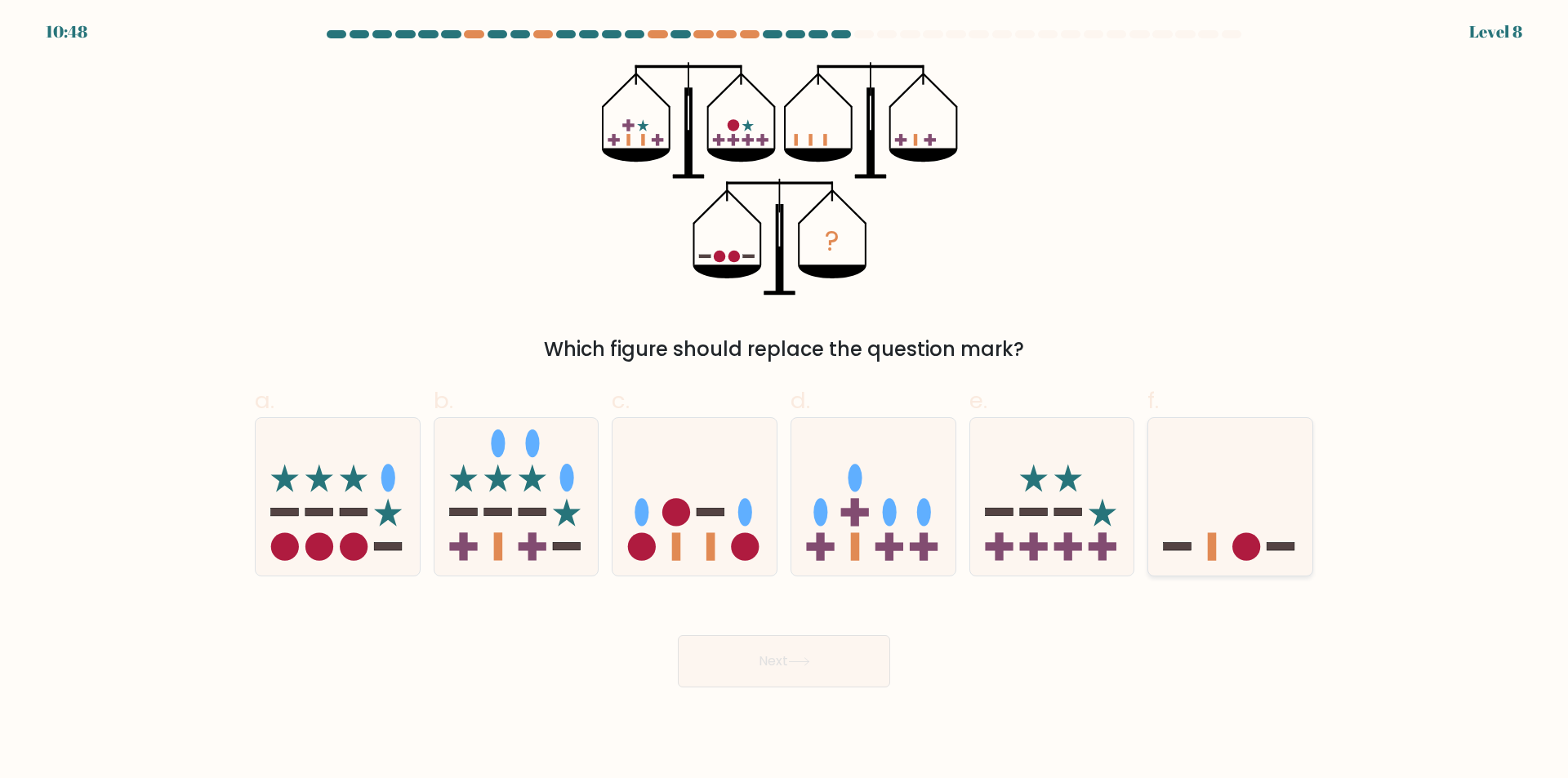
click at [1216, 532] on icon at bounding box center [1230, 497] width 164 height 136
click at [785, 400] on input "f." at bounding box center [784, 395] width 1 height 11
radio input "true"
click at [861, 660] on button "Next" at bounding box center [784, 661] width 212 height 53
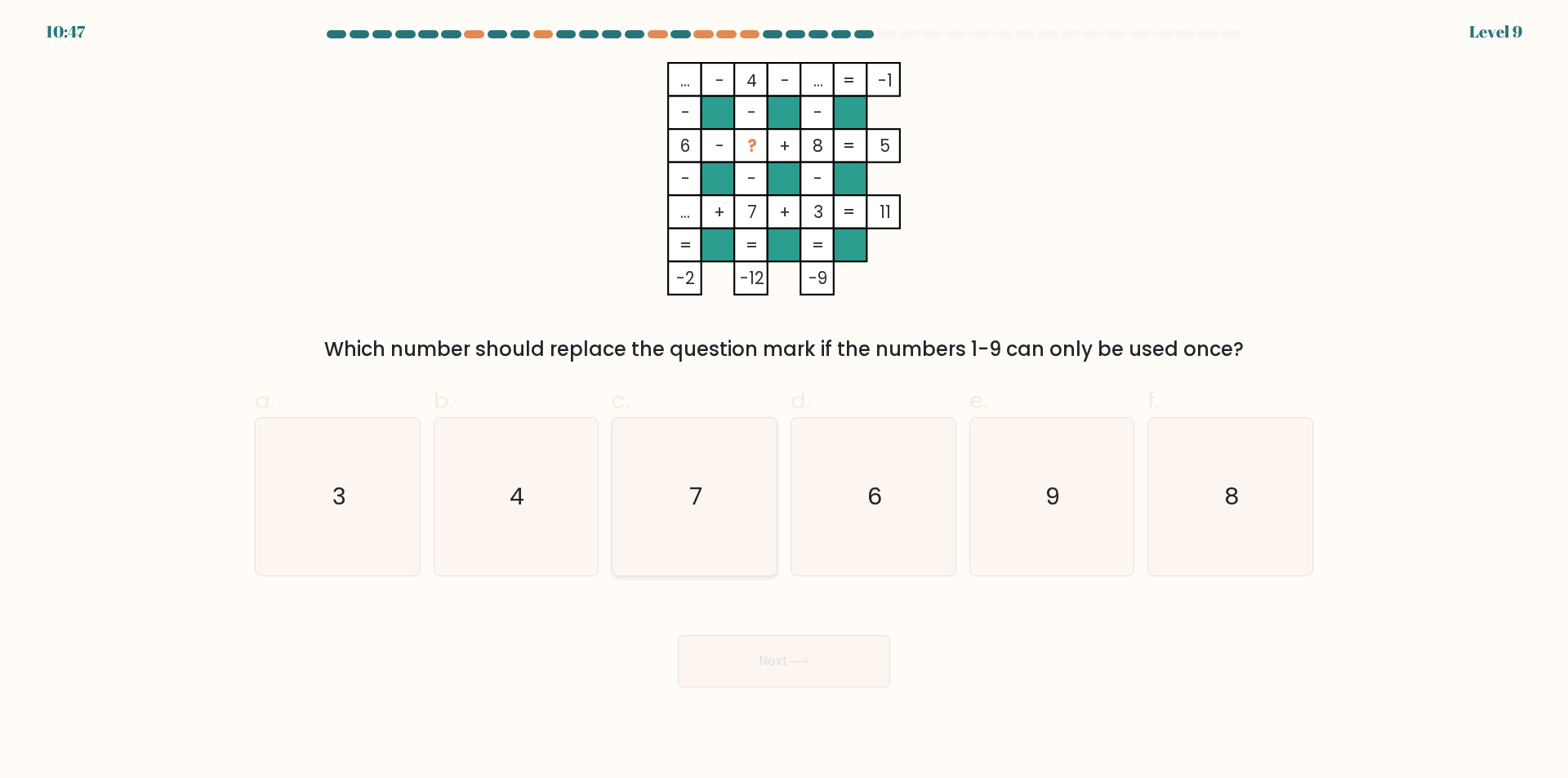
click at [714, 504] on icon "7" at bounding box center [695, 496] width 158 height 158
click at [784, 400] on input "c. 7" at bounding box center [784, 395] width 1 height 11
radio input "true"
click at [815, 651] on button "Next" at bounding box center [784, 661] width 212 height 53
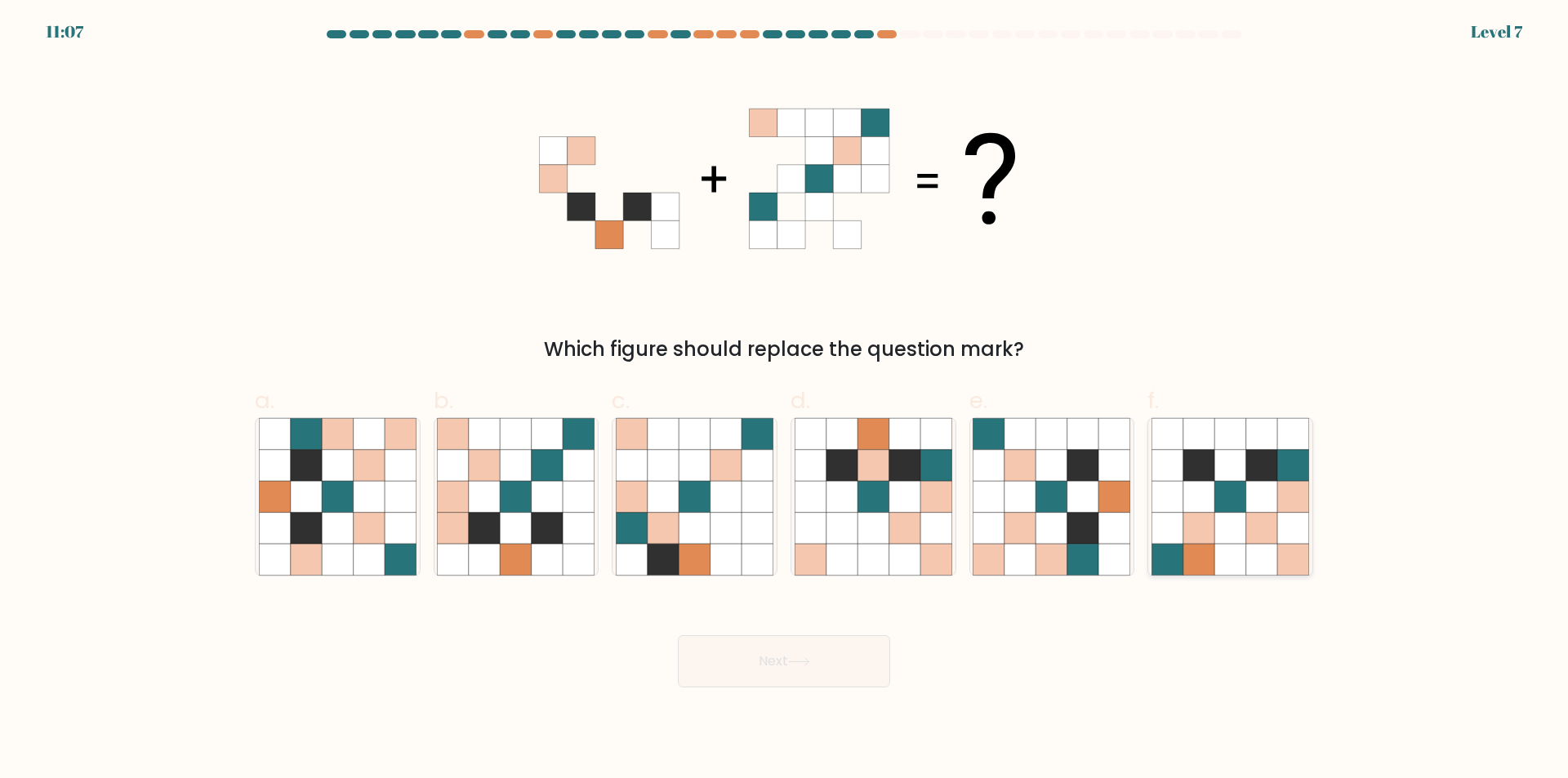
click at [1276, 501] on icon at bounding box center [1262, 496] width 31 height 31
click at [785, 400] on input "f." at bounding box center [784, 395] width 1 height 11
radio input "true"
click at [773, 662] on button "Next" at bounding box center [784, 661] width 212 height 53
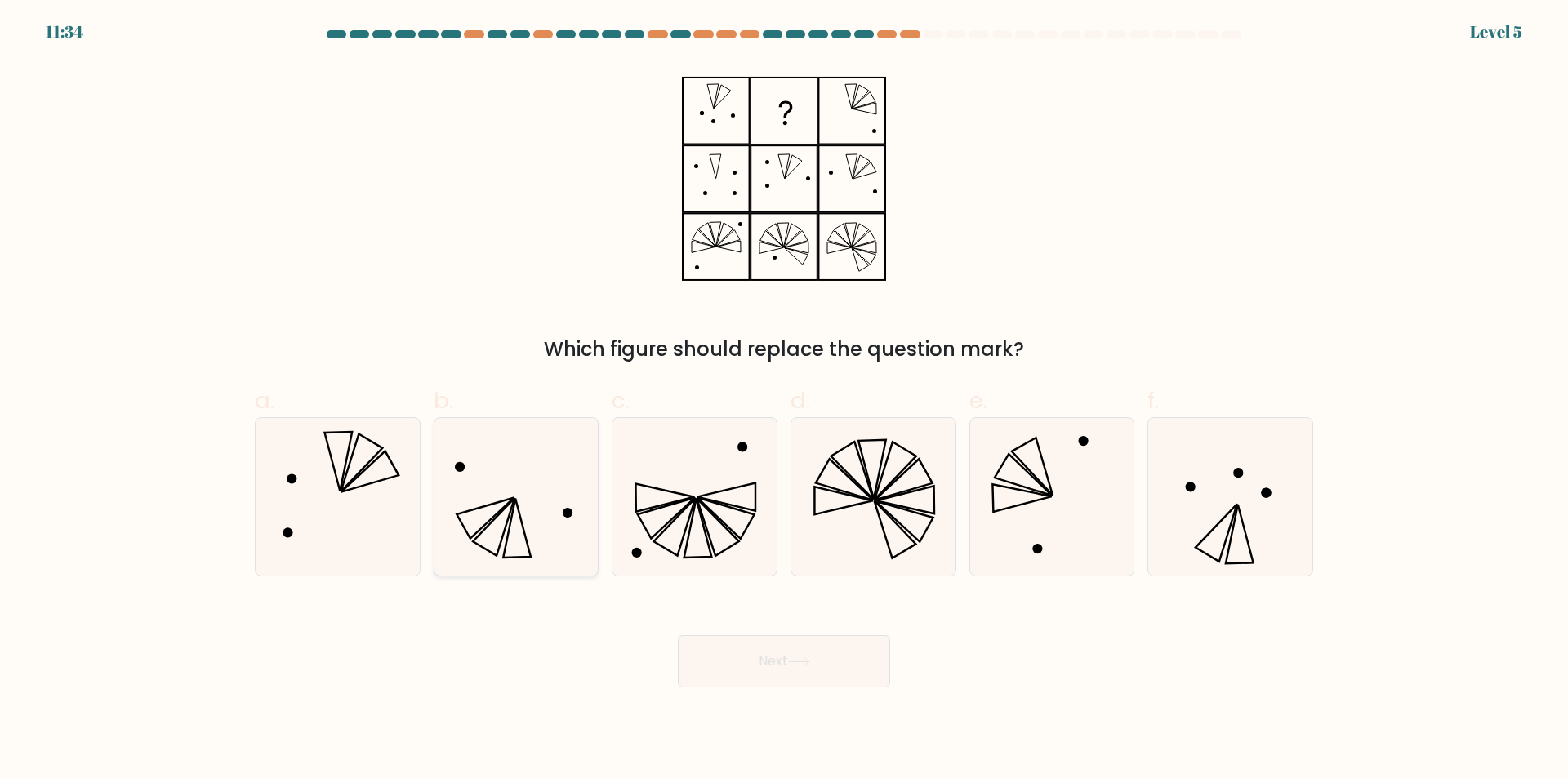
click at [530, 523] on icon at bounding box center [516, 496] width 158 height 158
click at [784, 400] on input "b." at bounding box center [784, 395] width 1 height 11
radio input "true"
click at [750, 687] on button "Next" at bounding box center [784, 661] width 212 height 53
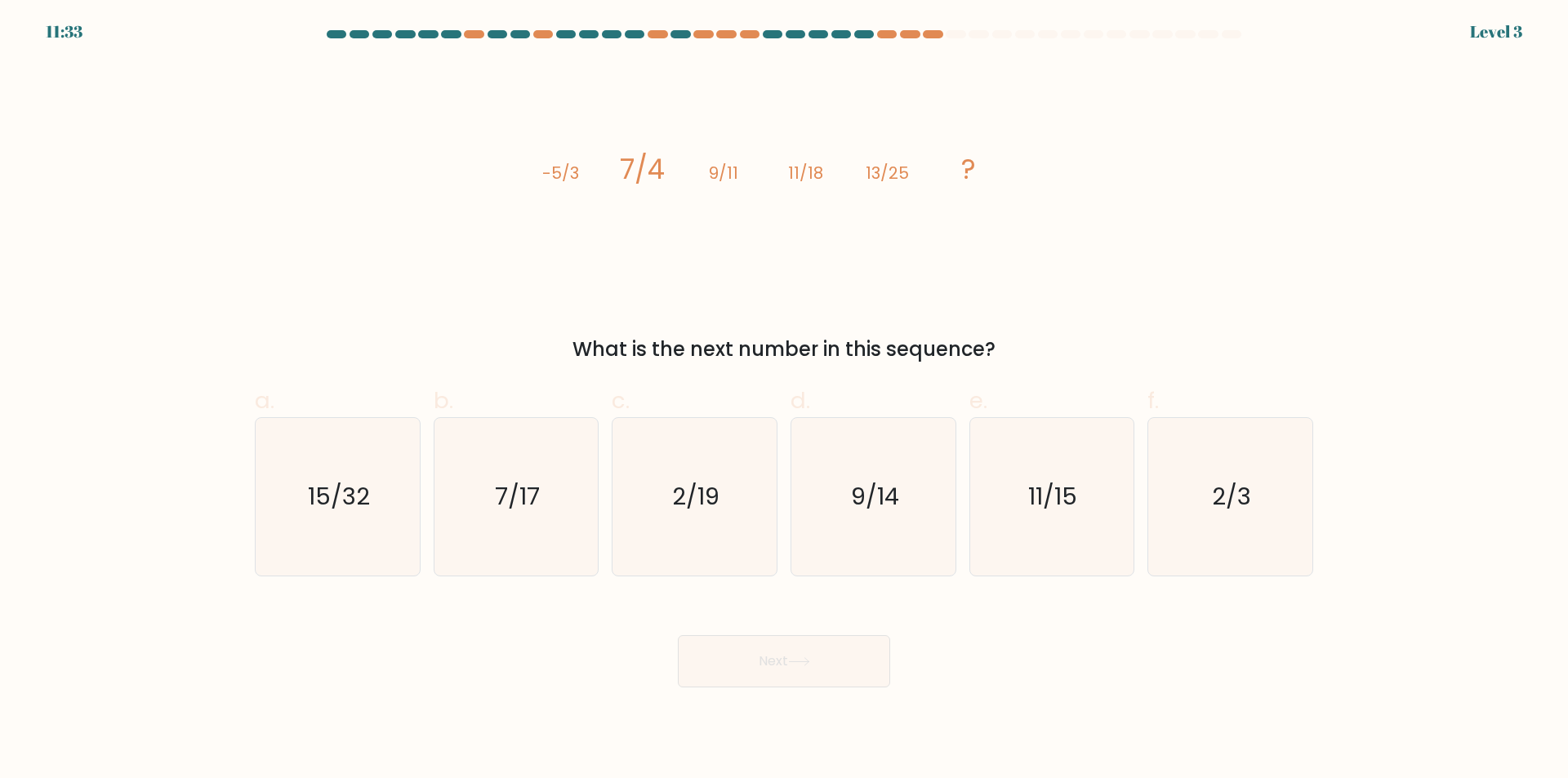
click at [750, 662] on button "Next" at bounding box center [784, 661] width 212 height 53
click at [384, 510] on icon "15/32" at bounding box center [338, 496] width 158 height 158
click at [784, 400] on input "a. 15/32" at bounding box center [784, 395] width 1 height 11
radio input "true"
click at [759, 669] on button "Next" at bounding box center [784, 661] width 212 height 53
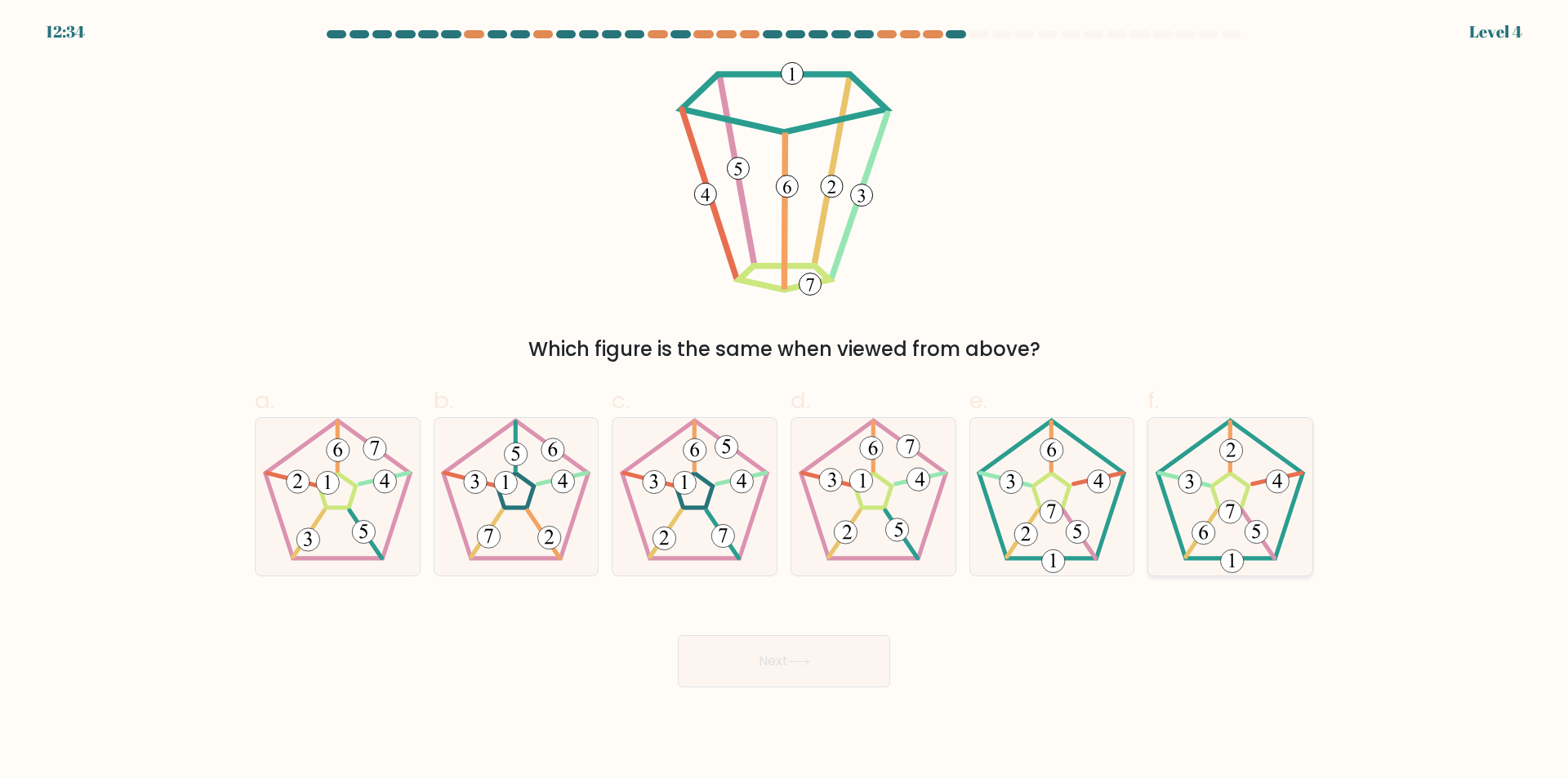
click at [1218, 505] on 215 at bounding box center [1230, 491] width 37 height 35
click at [785, 400] on input "f." at bounding box center [784, 395] width 1 height 11
radio input "true"
click at [756, 644] on button "Next" at bounding box center [784, 661] width 212 height 53
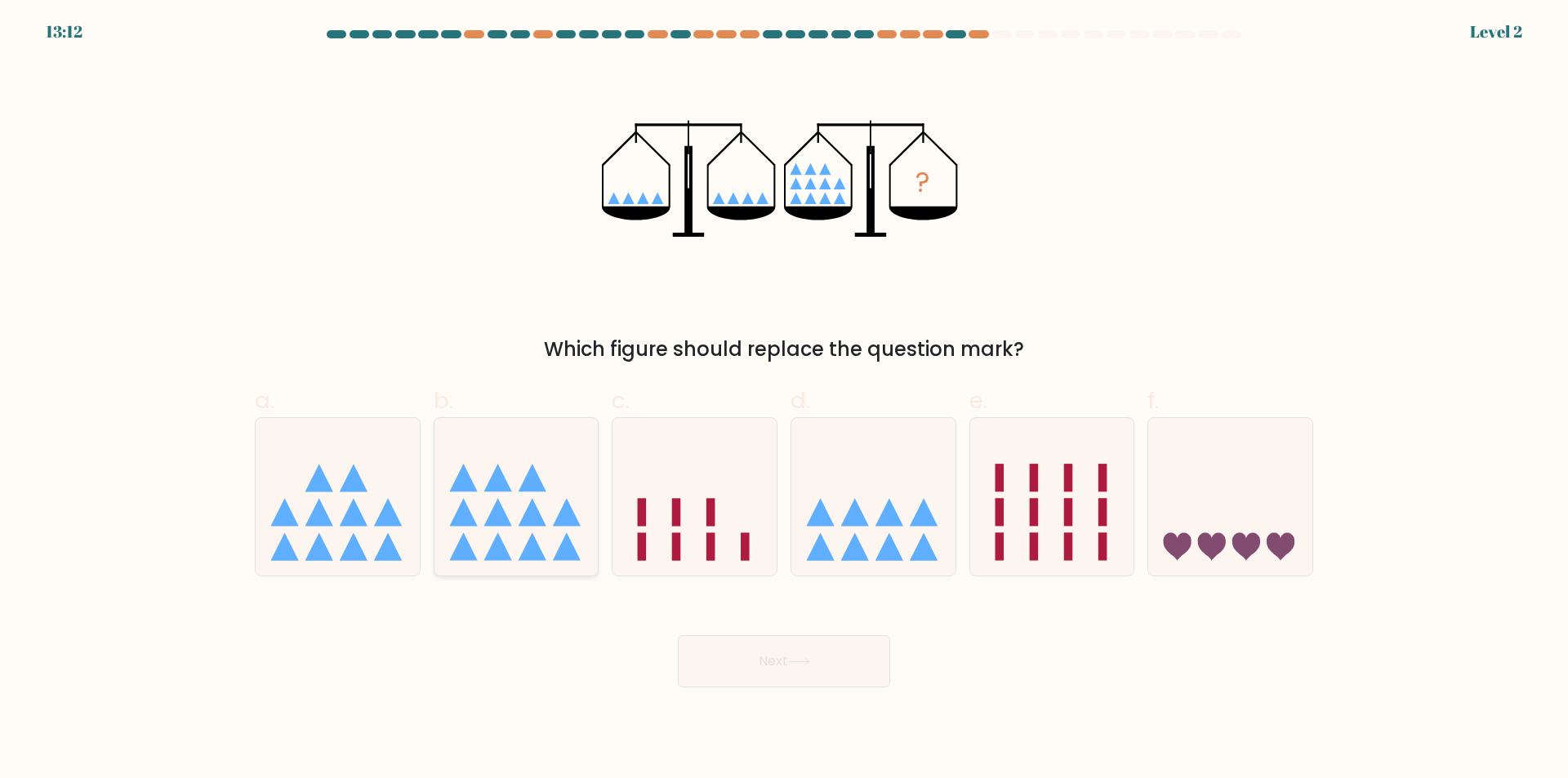
click at [504, 496] on icon at bounding box center [517, 497] width 164 height 136
click at [784, 400] on input "b." at bounding box center [784, 395] width 1 height 11
radio input "true"
click at [739, 650] on button "Next" at bounding box center [784, 661] width 212 height 53
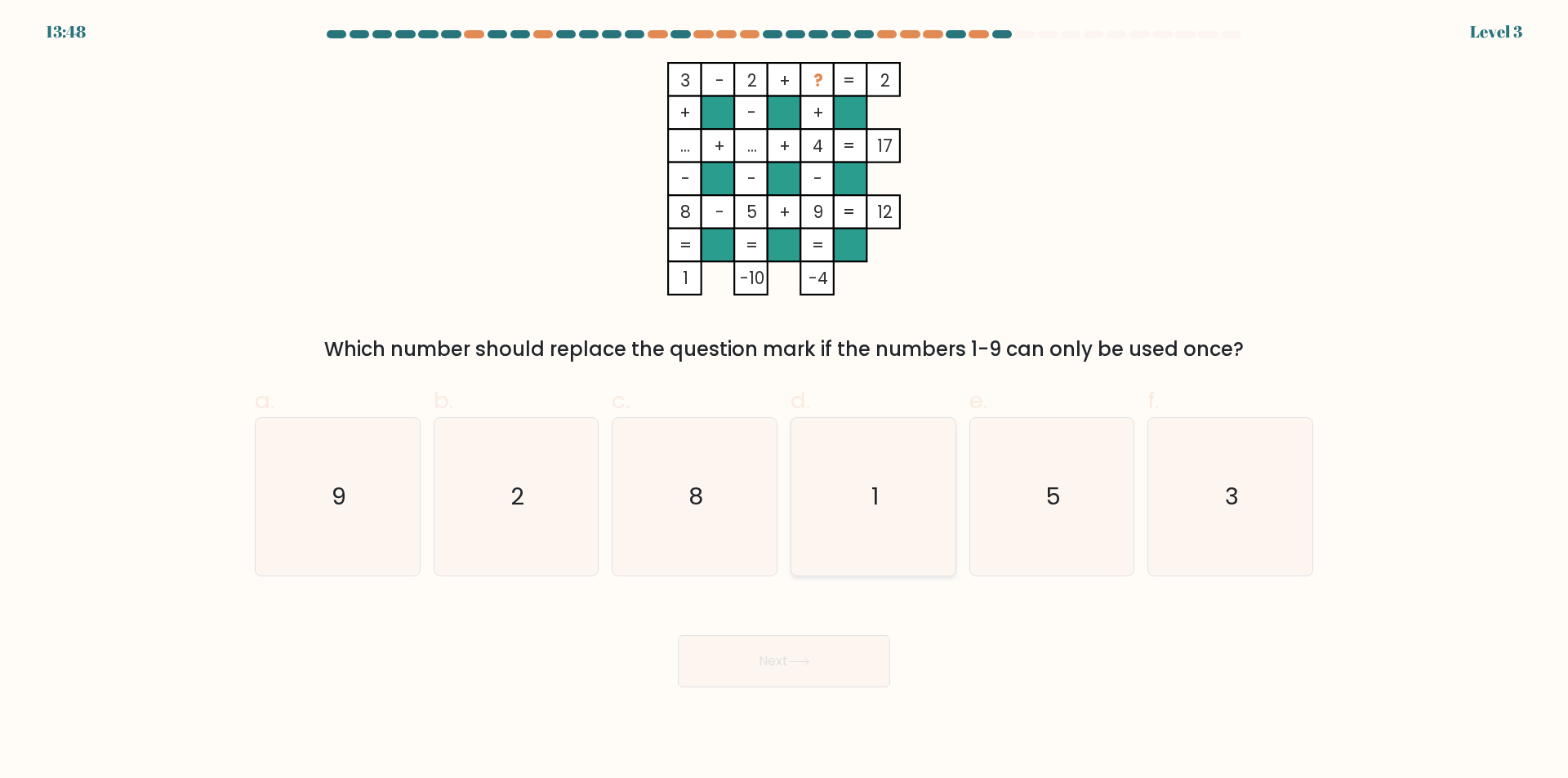
click at [865, 475] on icon "1" at bounding box center [873, 496] width 158 height 158
click at [785, 400] on input "d. 1" at bounding box center [784, 395] width 1 height 11
radio input "true"
click at [819, 658] on button "Next" at bounding box center [784, 661] width 212 height 53
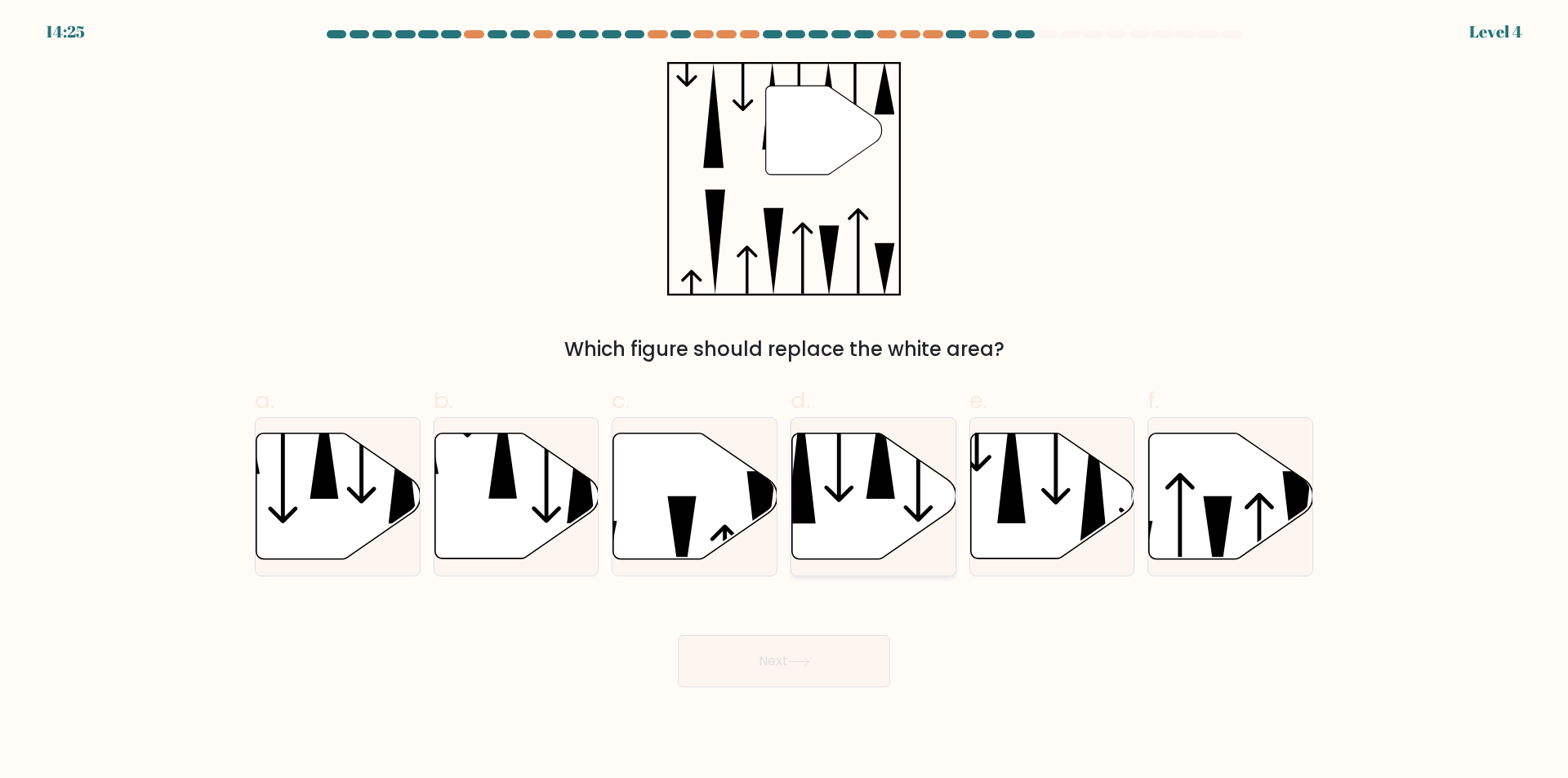
click at [865, 509] on icon at bounding box center [874, 496] width 164 height 125
click at [785, 400] on input "d." at bounding box center [784, 395] width 1 height 11
radio input "true"
click at [853, 654] on button "Next" at bounding box center [784, 661] width 212 height 53
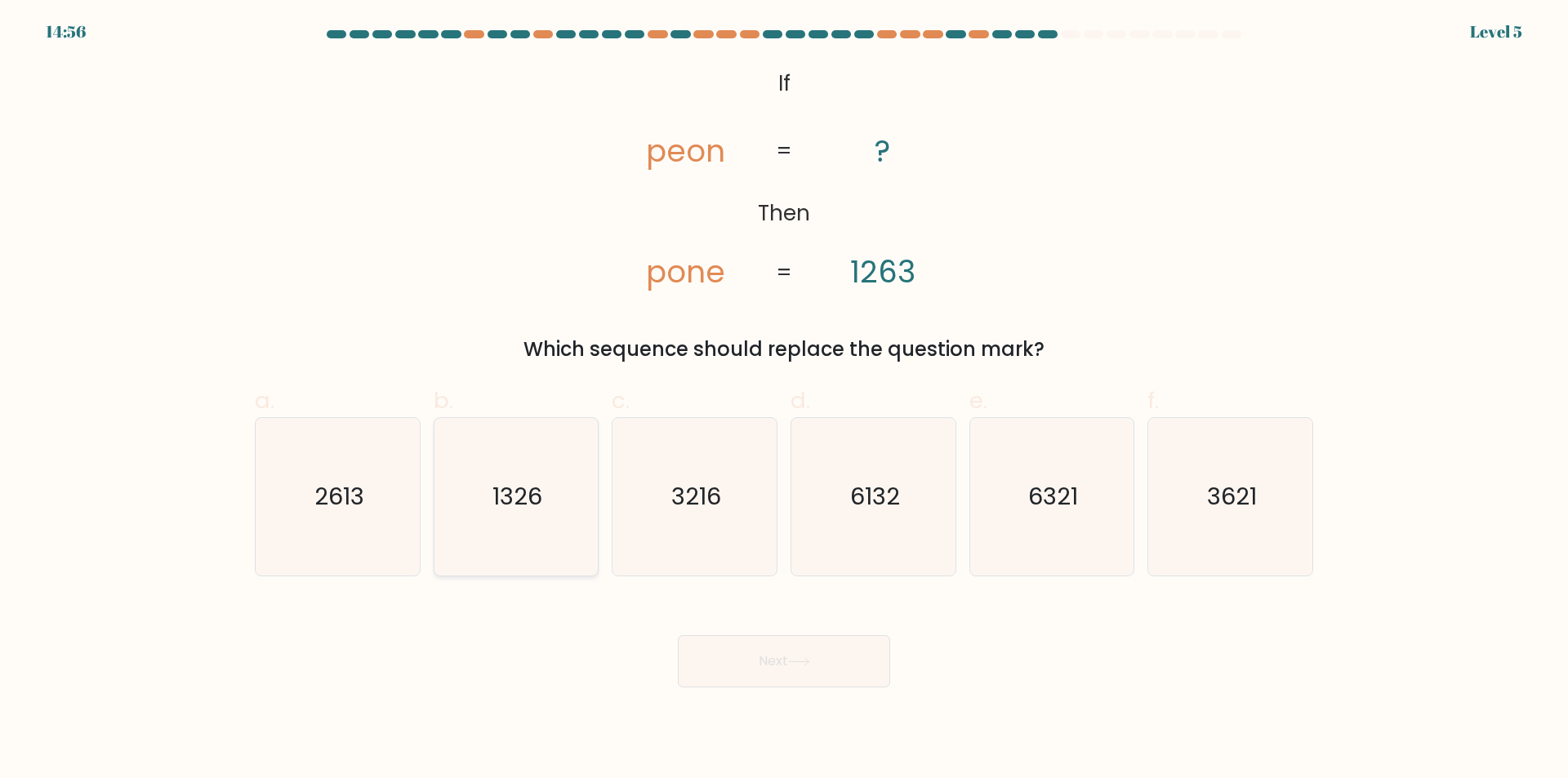
click at [518, 511] on text "1326" at bounding box center [517, 496] width 50 height 32
click at [784, 400] on input "b. 1326" at bounding box center [784, 395] width 1 height 11
radio input "true"
click at [787, 658] on button "Next" at bounding box center [784, 661] width 212 height 53
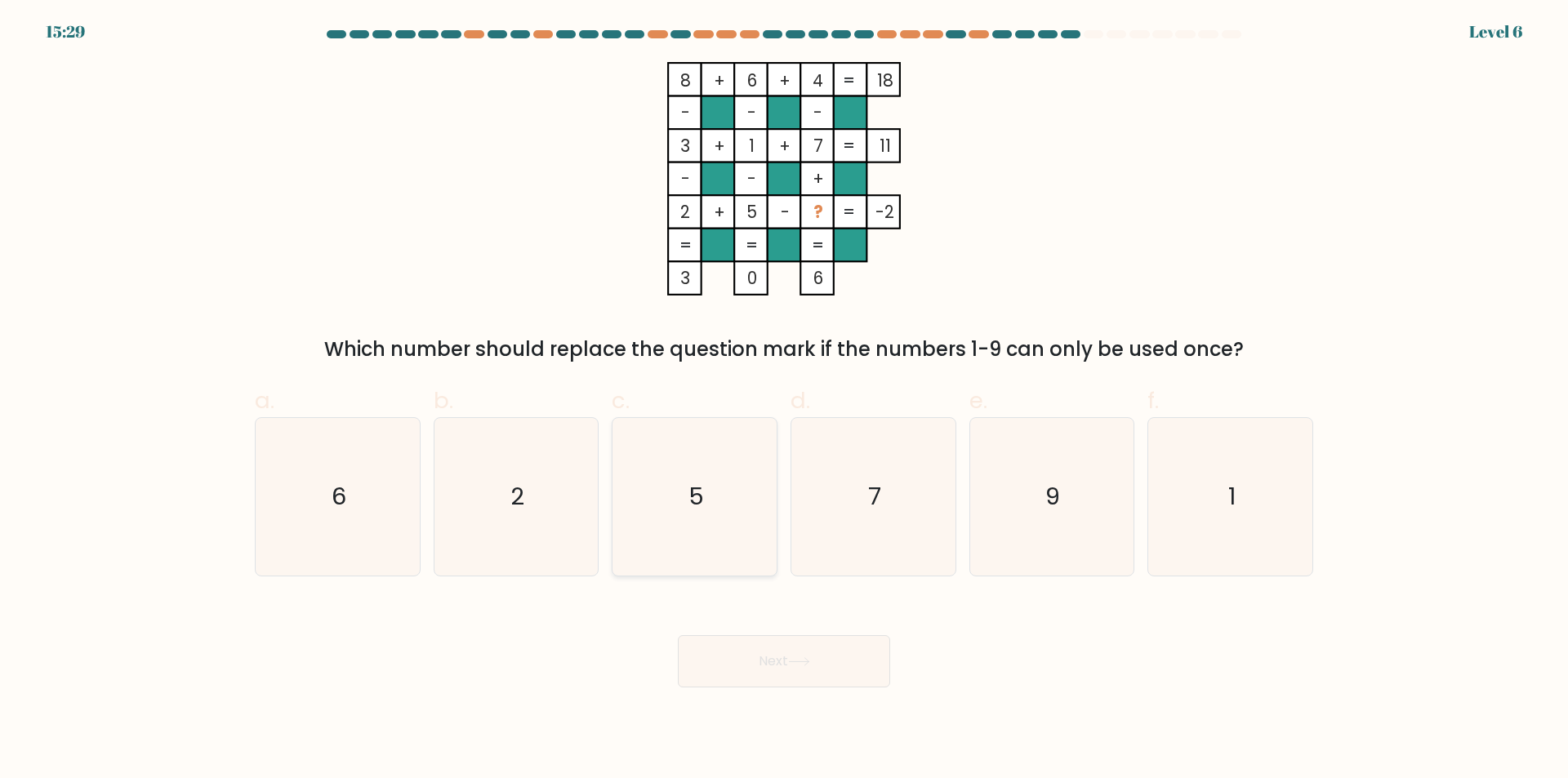
click at [702, 501] on text "5" at bounding box center [695, 496] width 16 height 32
click at [784, 400] on input "c. 5" at bounding box center [784, 395] width 1 height 11
radio input "true"
click at [833, 679] on button "Next" at bounding box center [784, 661] width 212 height 53
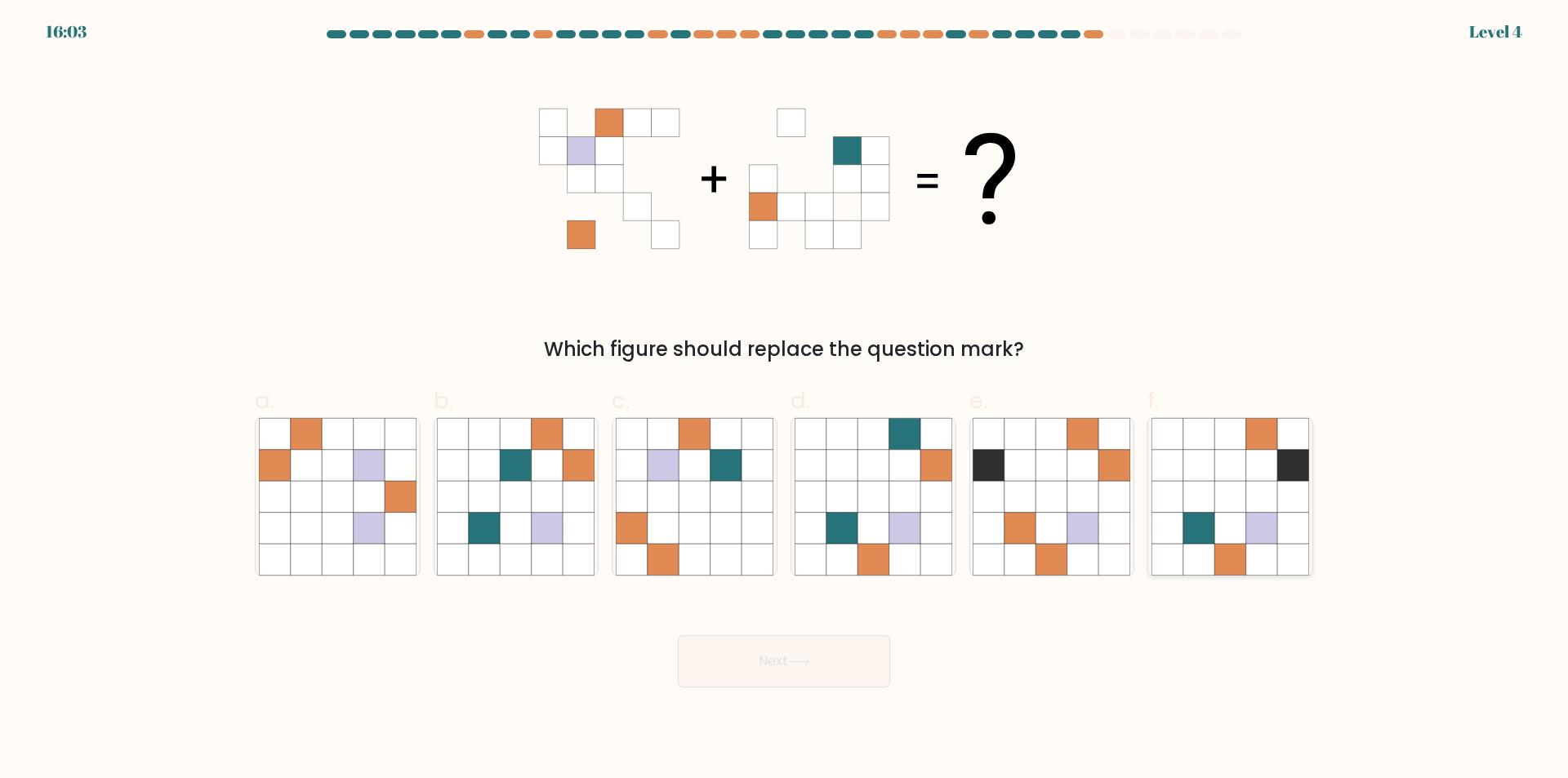
click at [1239, 532] on icon at bounding box center [1230, 528] width 31 height 31
click at [785, 400] on input "f." at bounding box center [784, 395] width 1 height 11
radio input "true"
click at [792, 659] on icon at bounding box center [799, 662] width 22 height 9
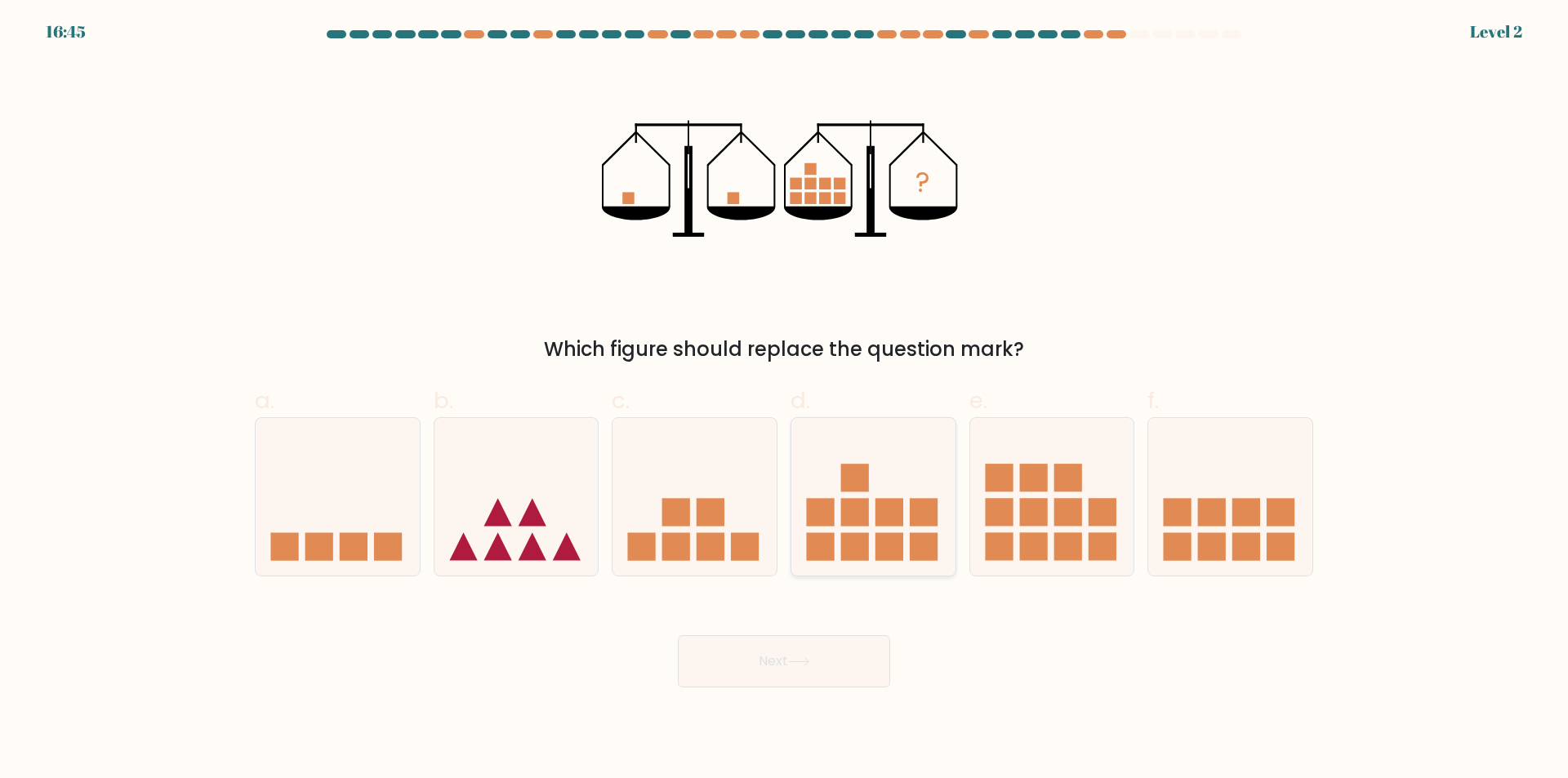
click at [823, 527] on icon at bounding box center [873, 497] width 164 height 136
click at [785, 400] on input "d." at bounding box center [784, 395] width 1 height 11
radio input "true"
click at [842, 681] on button "Next" at bounding box center [784, 661] width 212 height 53
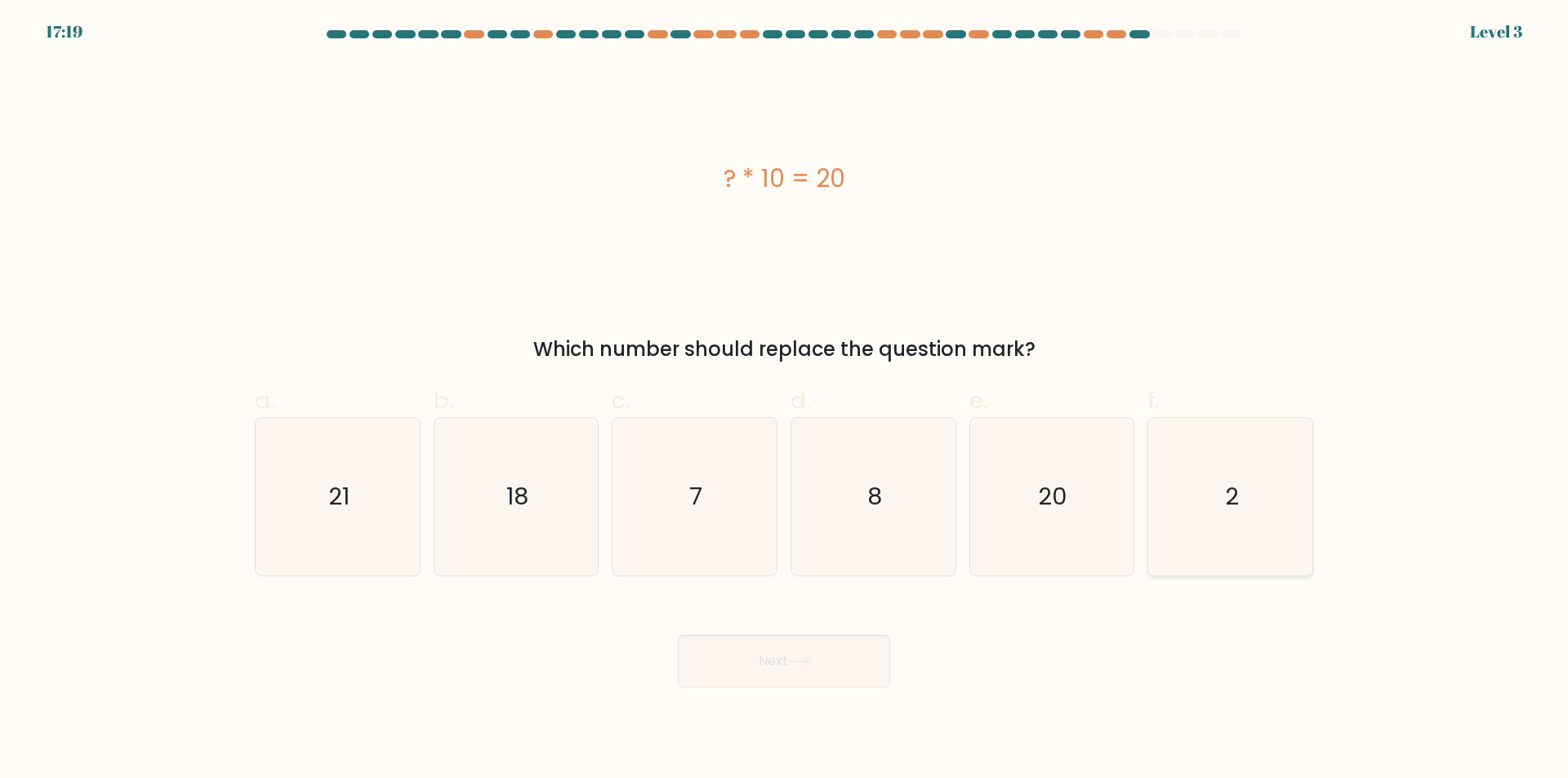
click at [1257, 504] on icon "2" at bounding box center [1229, 496] width 158 height 158
click at [785, 400] on input "f. 2" at bounding box center [784, 395] width 1 height 11
radio input "true"
click at [769, 659] on button "Next" at bounding box center [784, 661] width 212 height 53
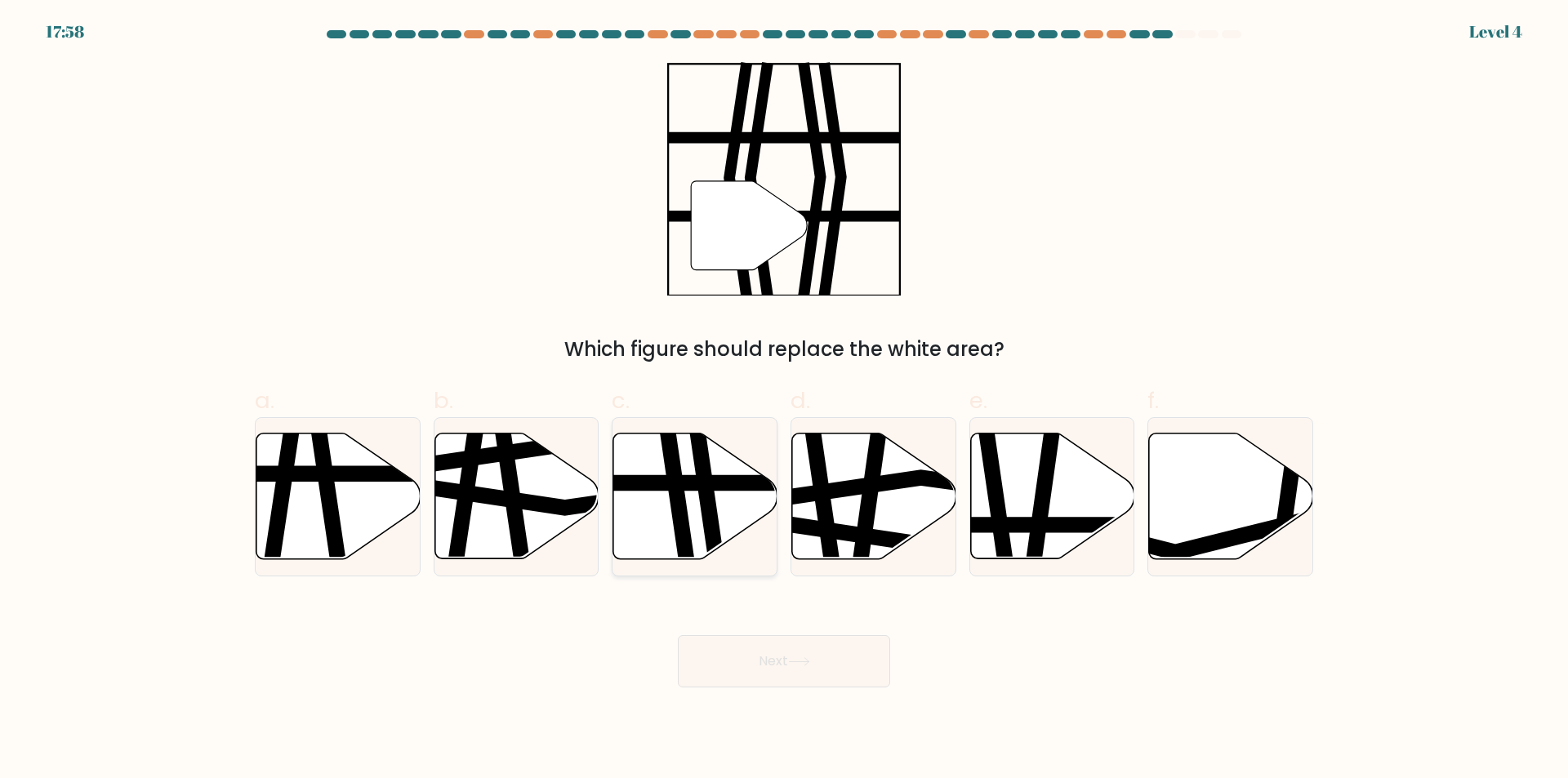
drag, startPoint x: 715, startPoint y: 490, endPoint x: 725, endPoint y: 520, distance: 31.6
click at [714, 490] on g at bounding box center [745, 431] width 331 height 331
click at [784, 400] on input "c." at bounding box center [784, 395] width 1 height 11
radio input "true"
click at [813, 650] on button "Next" at bounding box center [784, 661] width 212 height 53
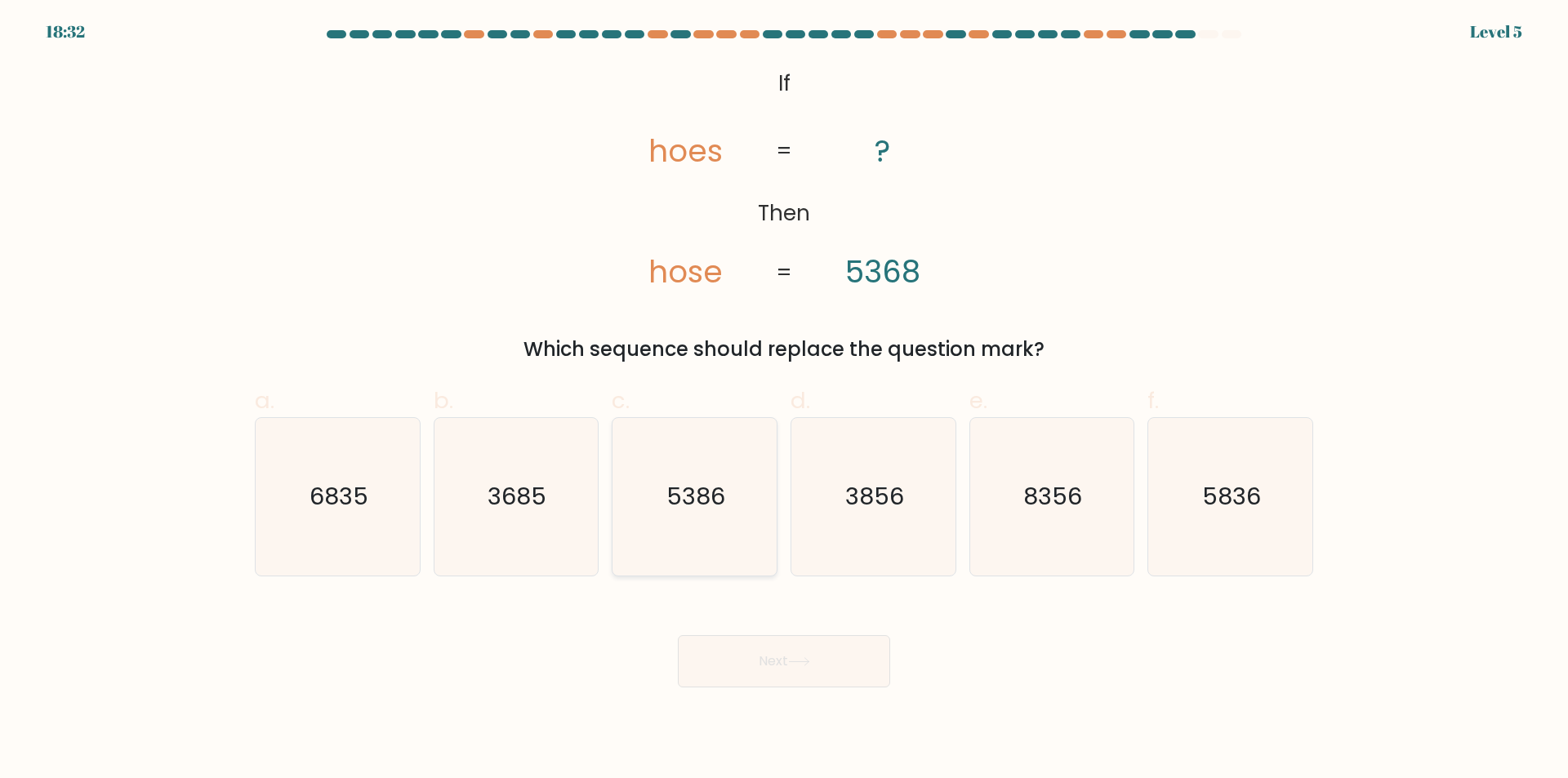
click at [724, 513] on icon "5386" at bounding box center [695, 496] width 158 height 158
click at [784, 400] on input "c. 5386" at bounding box center [784, 395] width 1 height 11
radio input "true"
click at [856, 687] on button "Next" at bounding box center [784, 661] width 212 height 53
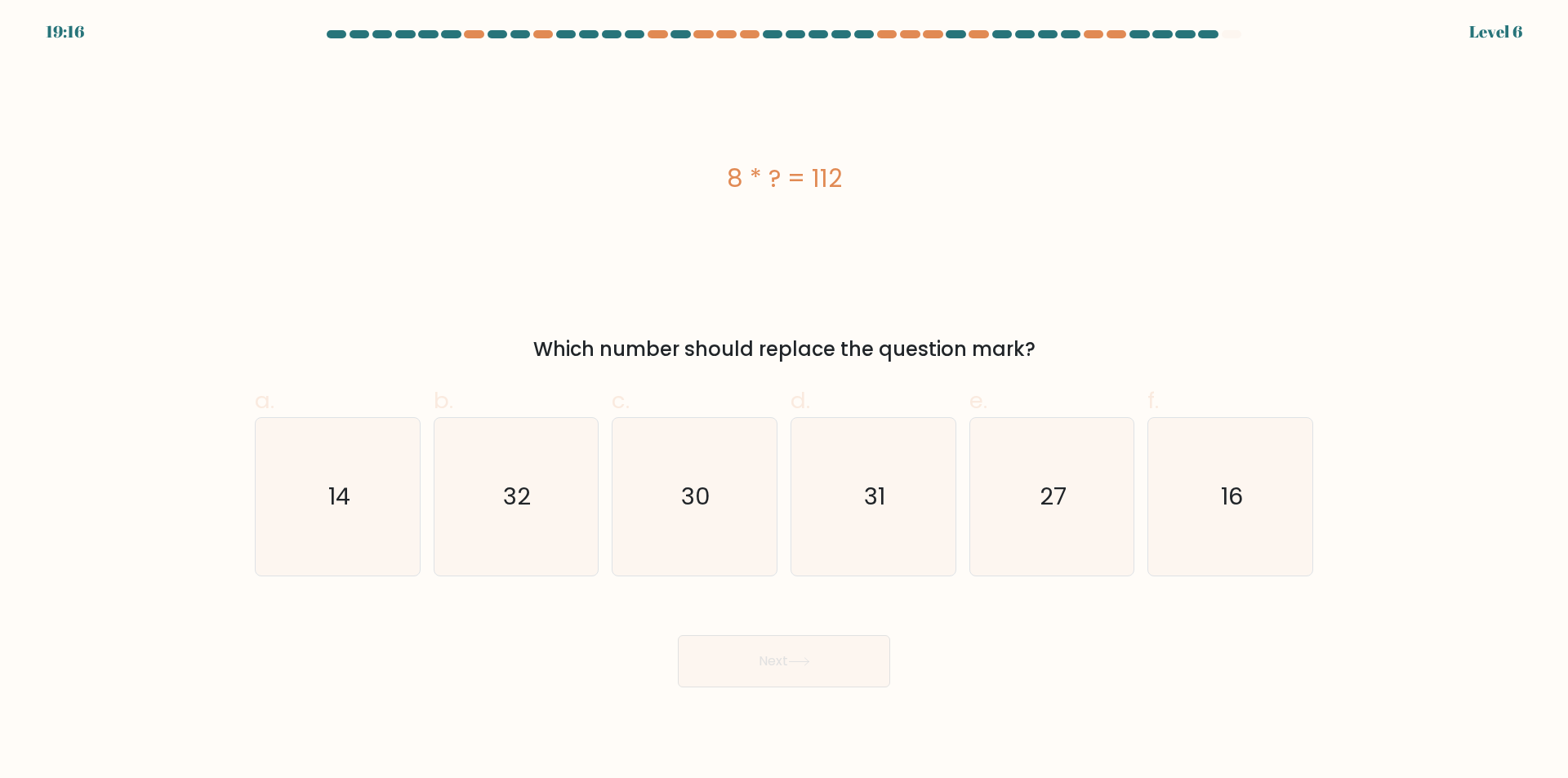
click at [848, 658] on button "Next" at bounding box center [784, 661] width 212 height 53
click at [754, 296] on div "8 * ? = 112 Which number should replace the question mark?" at bounding box center [784, 213] width 1078 height 302
click at [373, 477] on icon "14" at bounding box center [338, 496] width 158 height 158
click at [784, 400] on input "a. 14" at bounding box center [784, 395] width 1 height 11
radio input "true"
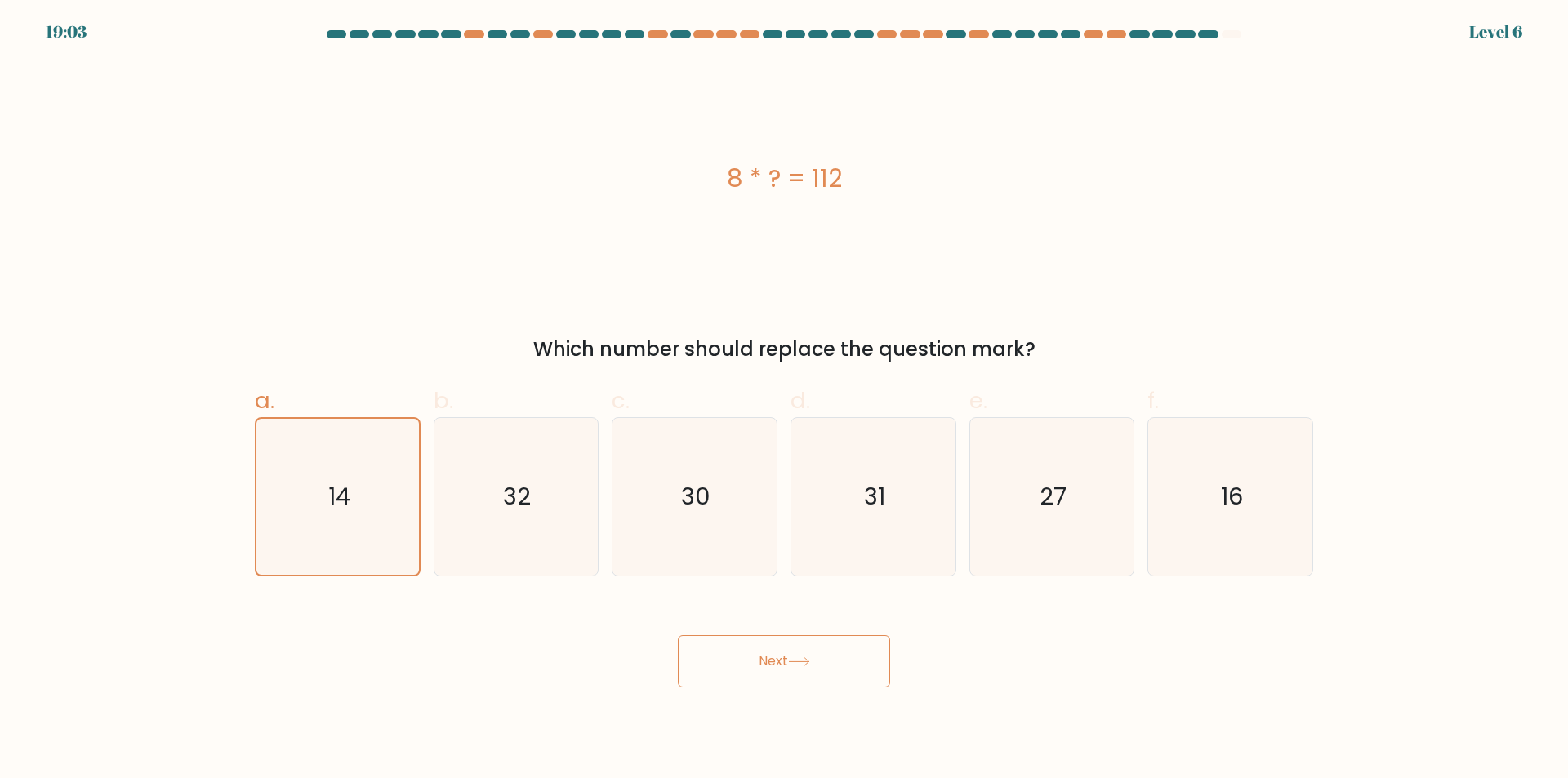
click at [831, 661] on button "Next" at bounding box center [784, 661] width 212 height 53
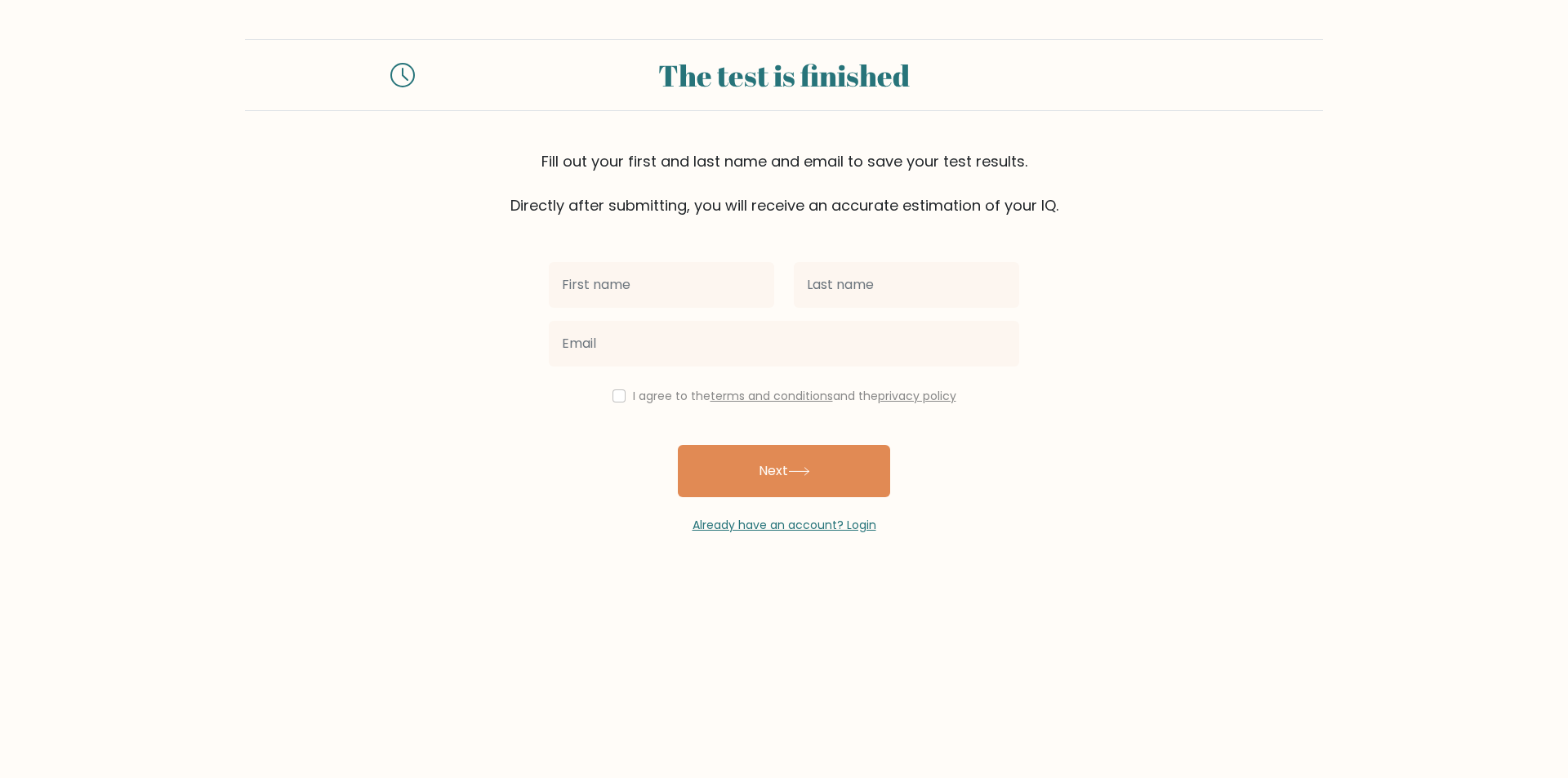
click at [628, 299] on input "text" at bounding box center [661, 285] width 225 height 46
type input "Arsenio"
click at [889, 298] on input "text" at bounding box center [907, 285] width 225 height 46
type input "Tibe Jr"
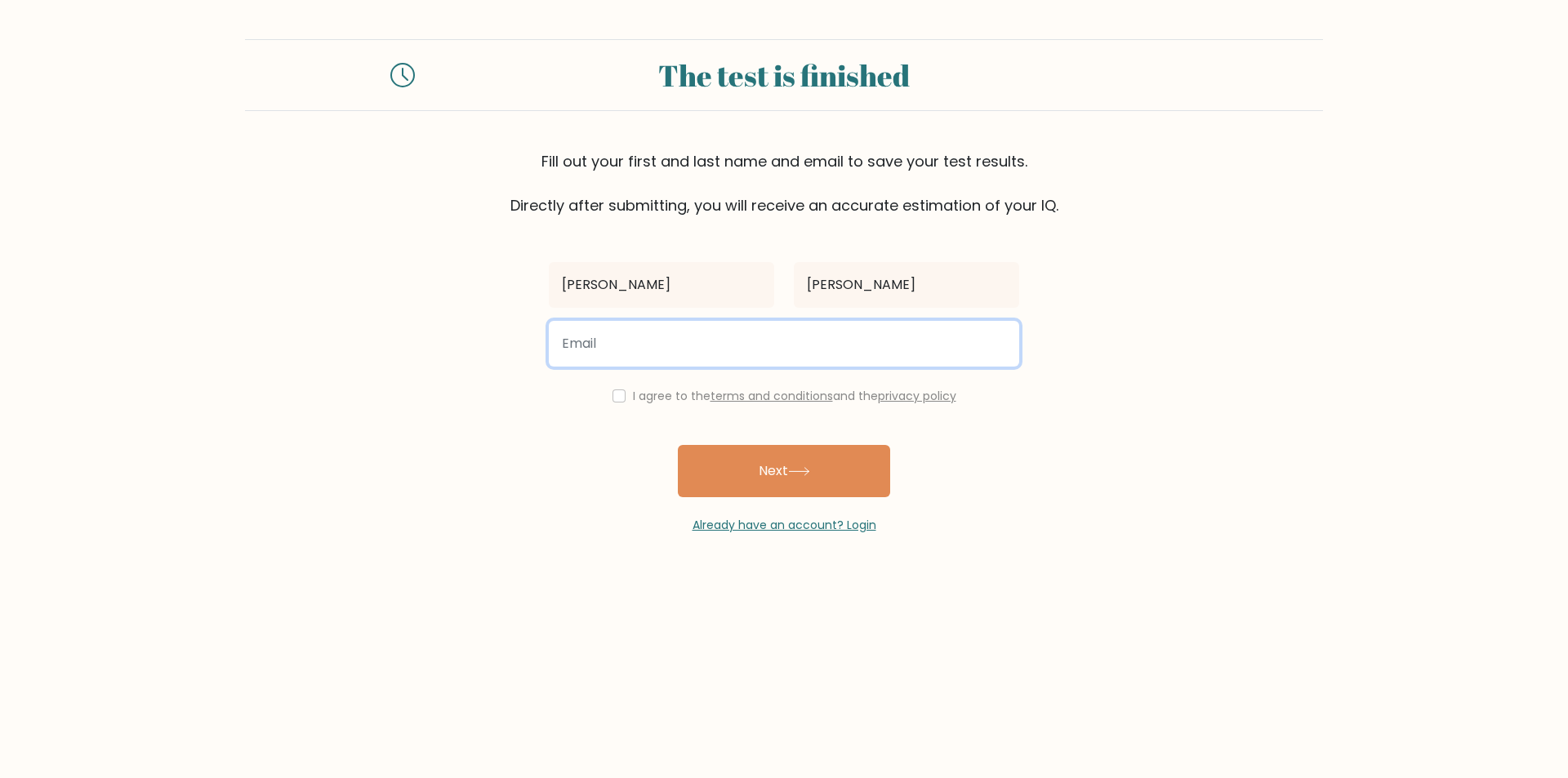
click at [841, 354] on input "email" at bounding box center [784, 344] width 470 height 46
type input "ajrtibe@gmail.com"
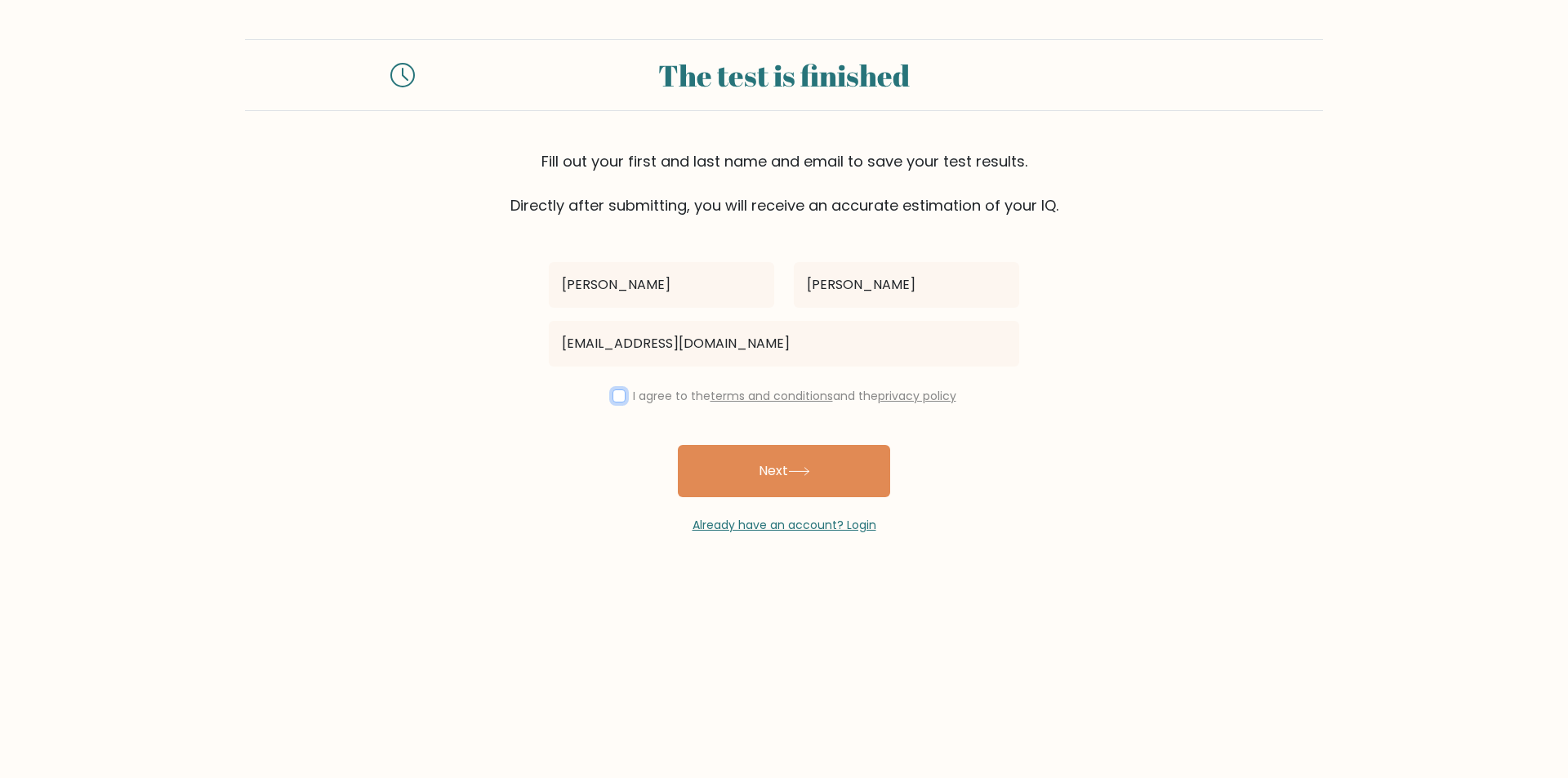
click at [617, 391] on input "checkbox" at bounding box center [619, 395] width 13 height 13
checkbox input "true"
click at [766, 463] on button "Next" at bounding box center [784, 471] width 212 height 53
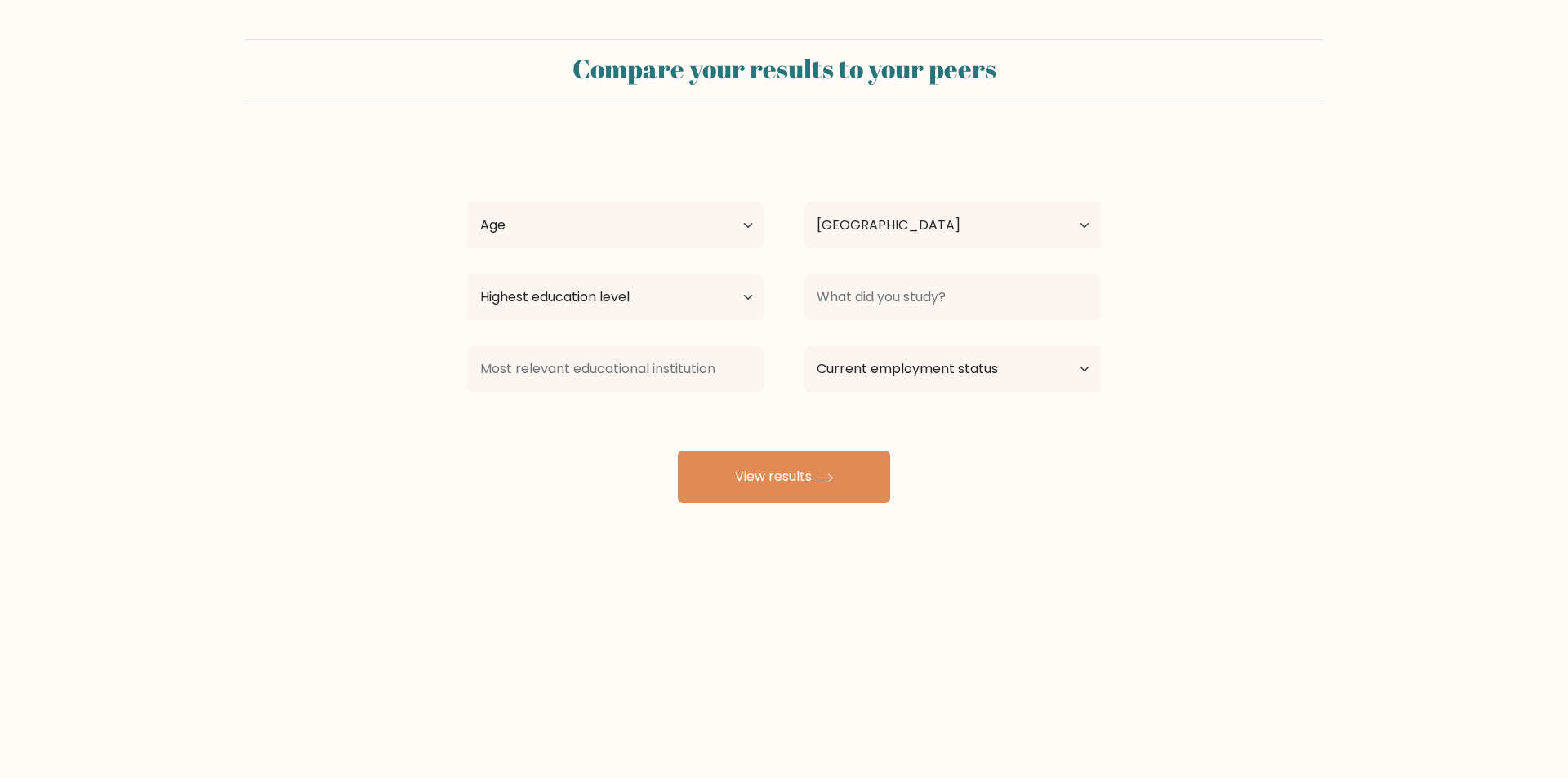
select select "PH"
click at [740, 227] on select "Age Under 18 years old 18-24 years old 25-34 years old 35-44 years old 45-54 ye…" at bounding box center [615, 226] width 297 height 46
select select "25_34"
click at [467, 203] on select "Age Under 18 years old 18-24 years old 25-34 years old 35-44 years old 45-54 ye…" at bounding box center [615, 226] width 297 height 46
click at [740, 301] on select "Highest education level No schooling Primary Lower Secondary Upper Secondary Oc…" at bounding box center [615, 297] width 297 height 46
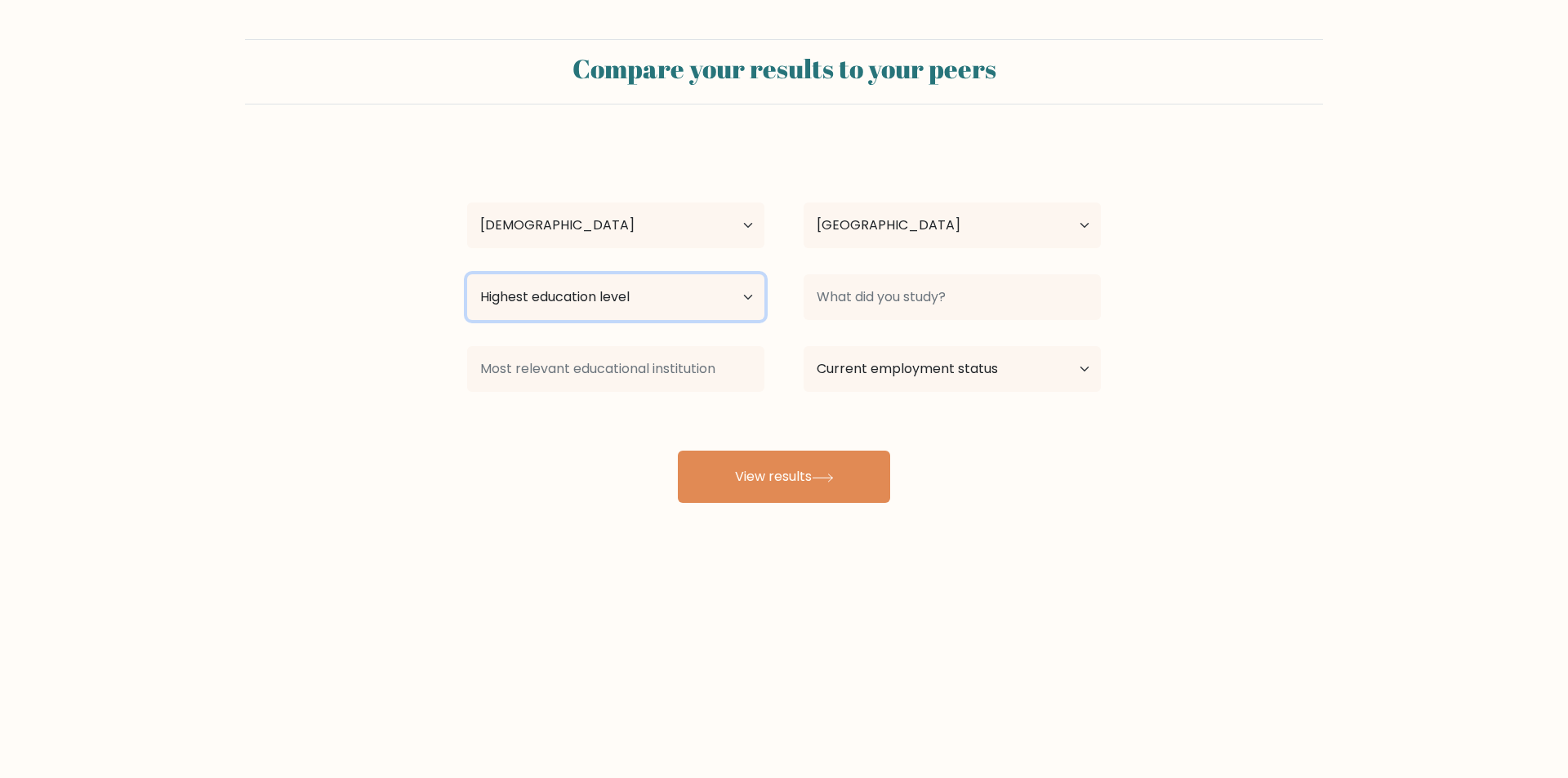
select select "upper_secondary"
click at [467, 274] on select "Highest education level No schooling Primary Lower Secondary Upper Secondary Oc…" at bounding box center [615, 297] width 297 height 46
click at [754, 291] on select "Highest education level No schooling Primary Lower Secondary Upper Secondary Oc…" at bounding box center [615, 297] width 297 height 46
click at [467, 274] on select "Highest education level No schooling Primary Lower Secondary Upper Secondary Oc…" at bounding box center [615, 297] width 297 height 46
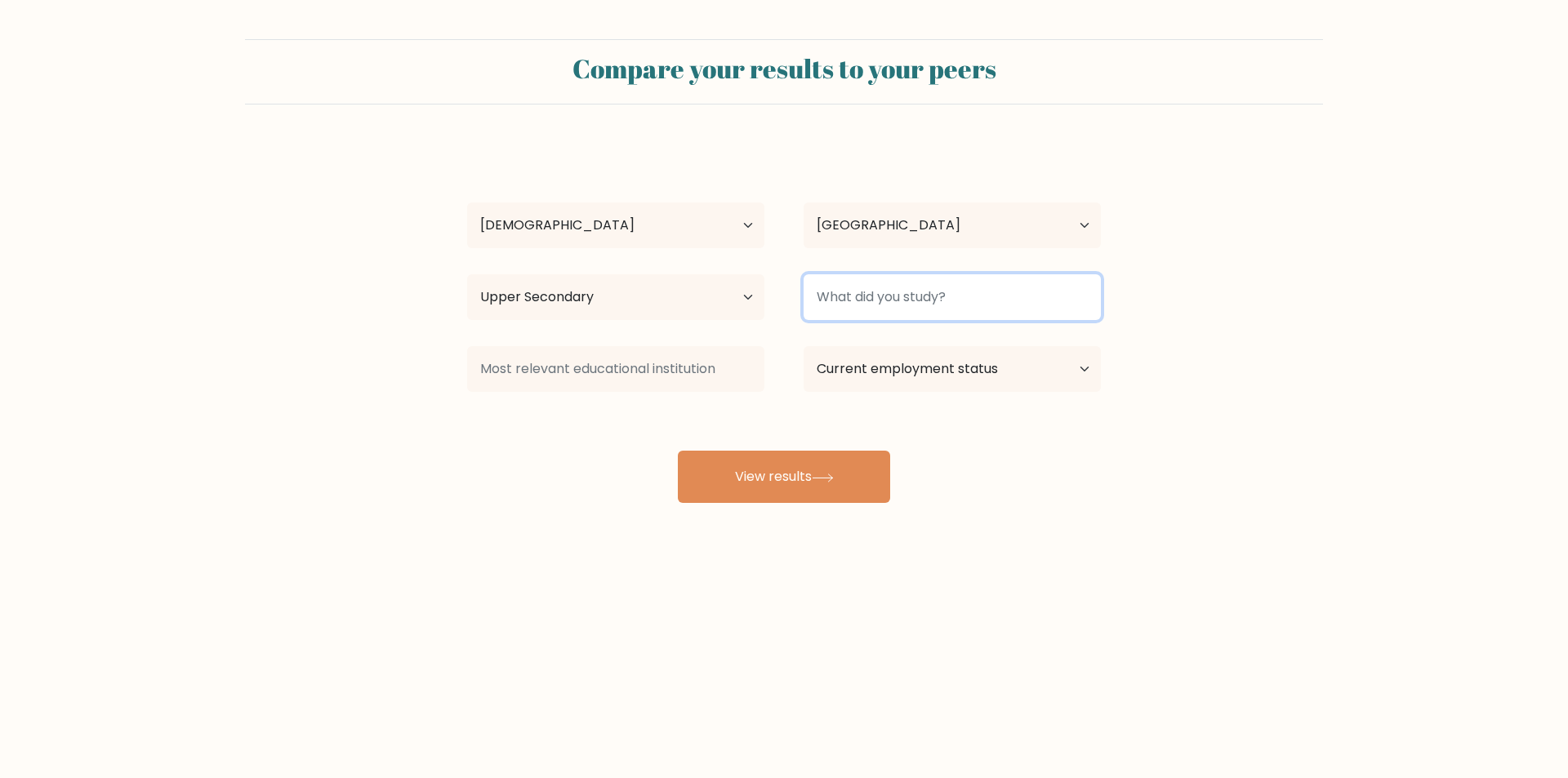
click at [1029, 301] on input at bounding box center [952, 297] width 297 height 46
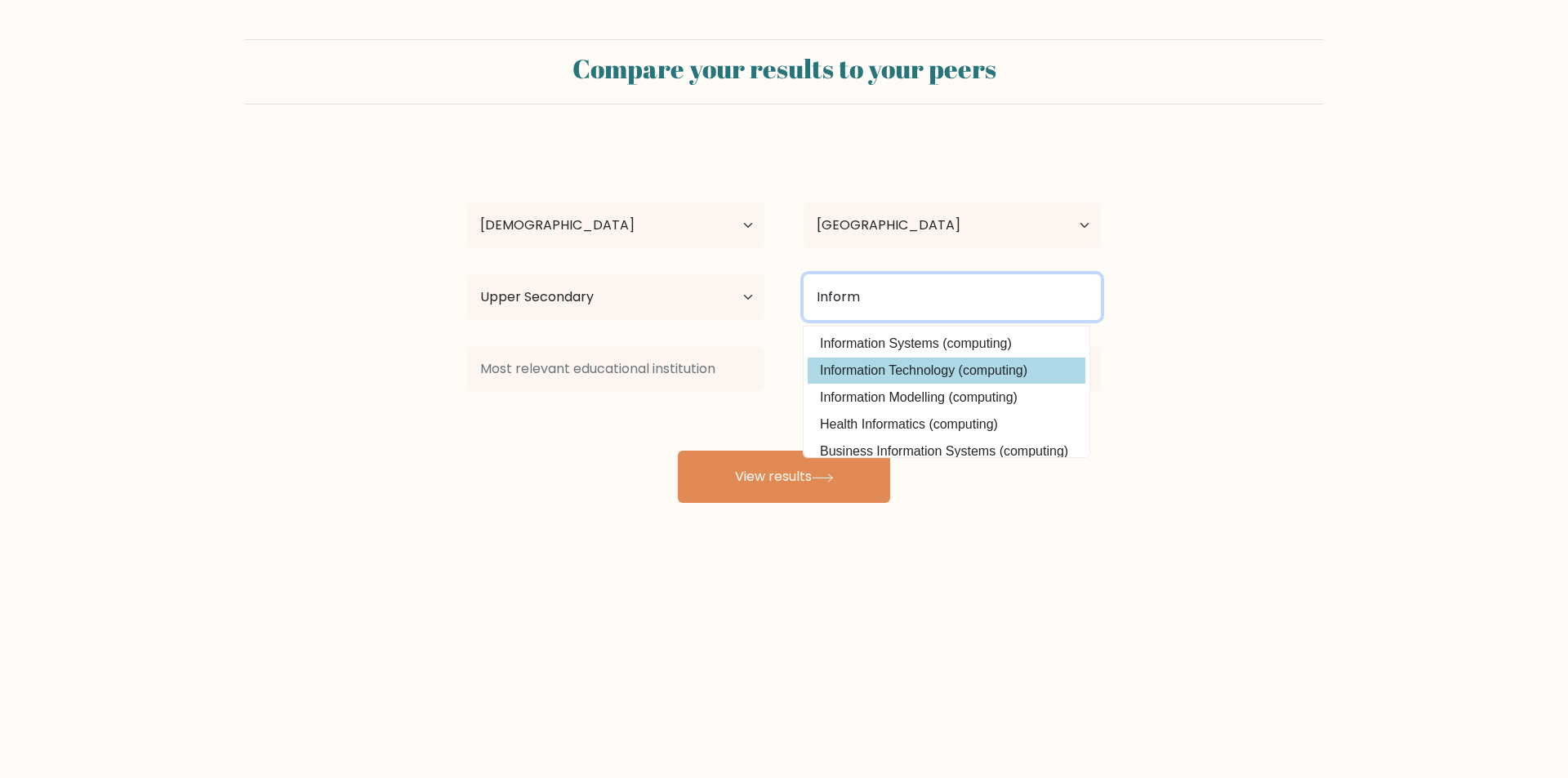
type input "Inform"
click at [980, 372] on div "Arsenio Tibe Jr Age Under 18 years old 18-24 years old 25-34 years old 35-44 ye…" at bounding box center [784, 324] width 653 height 360
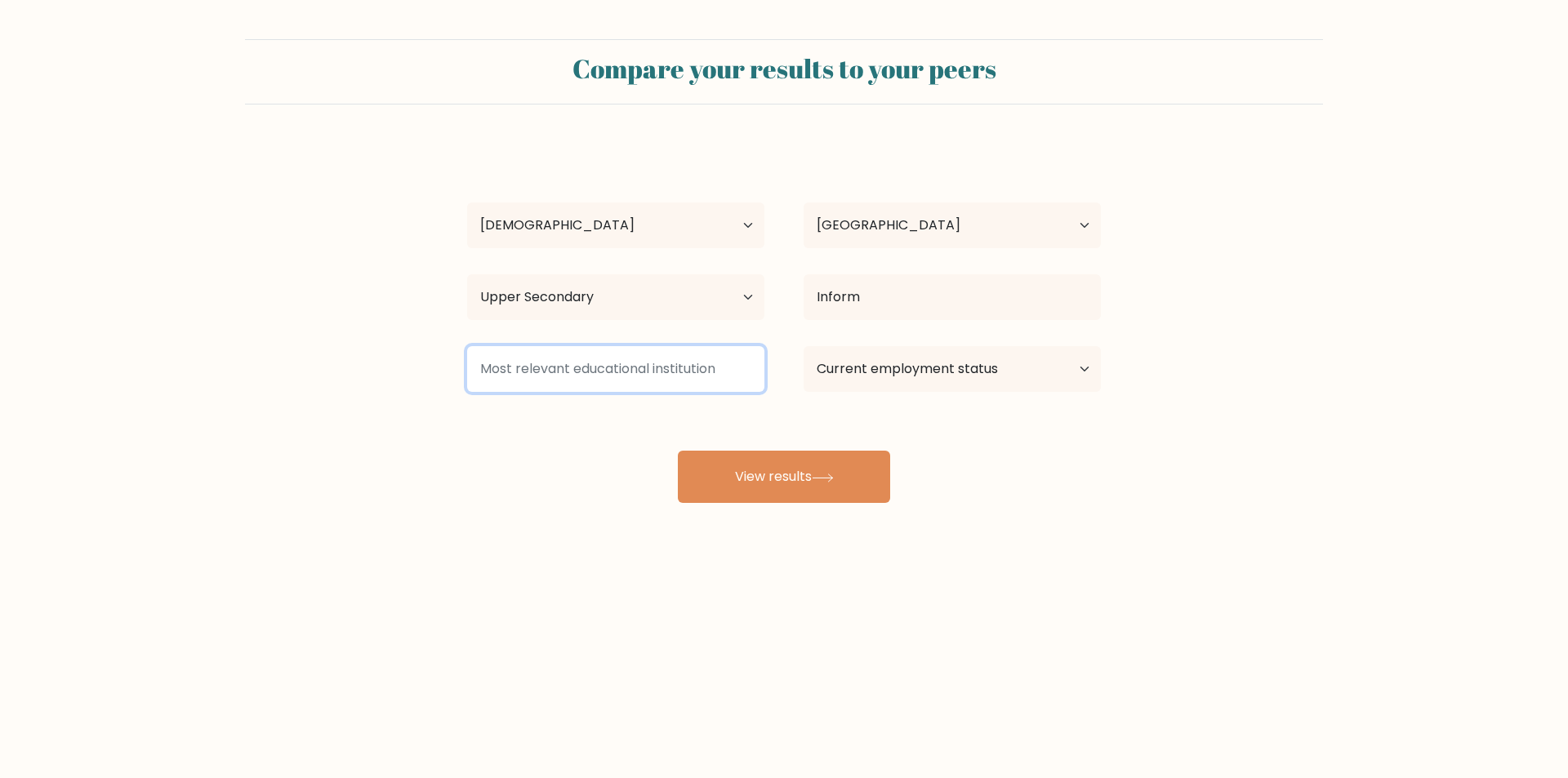
click at [659, 365] on input at bounding box center [615, 369] width 297 height 46
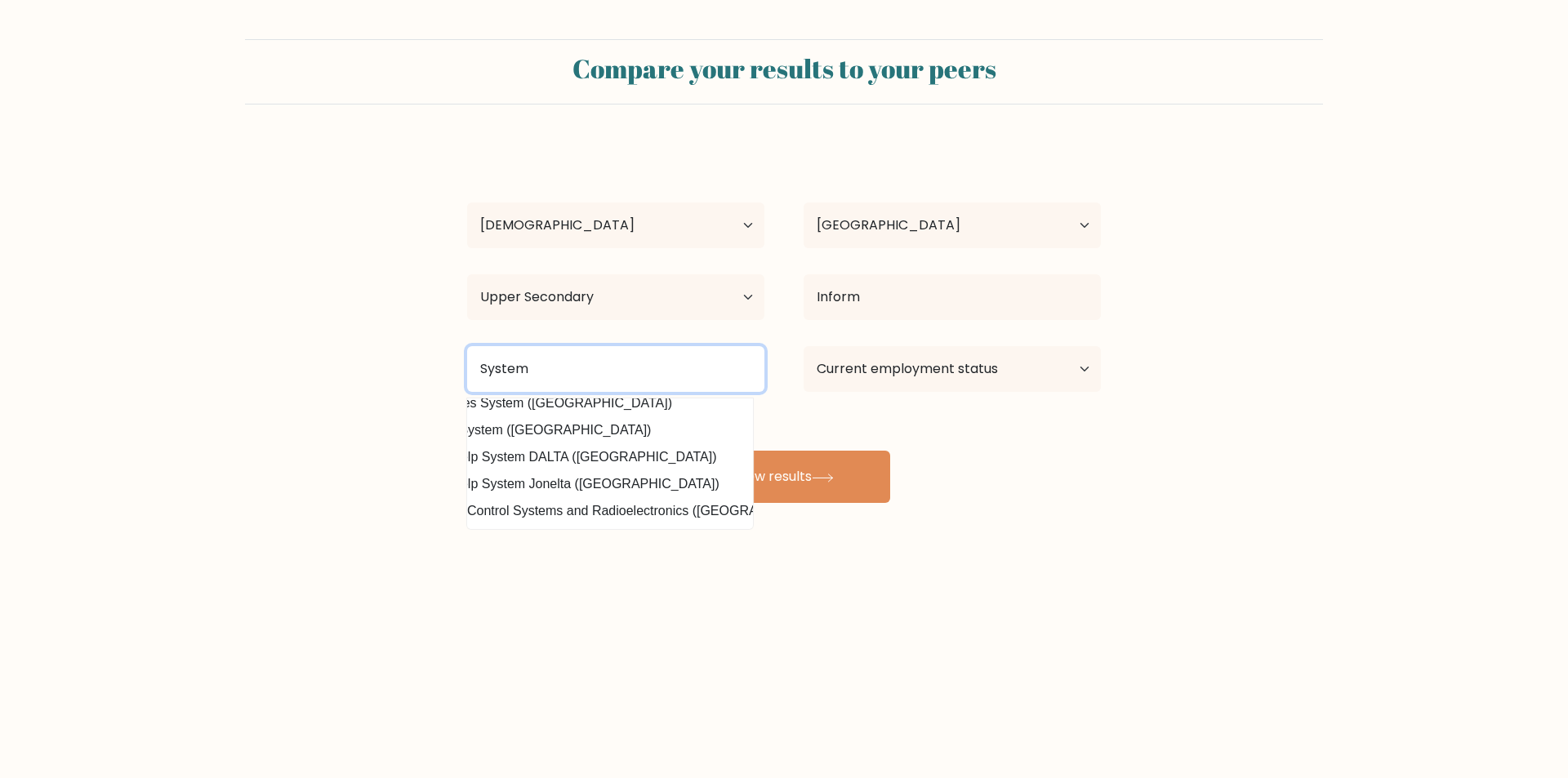
scroll to position [52, 0]
drag, startPoint x: 551, startPoint y: 368, endPoint x: 442, endPoint y: 366, distance: 109.0
click at [442, 366] on form "Compare your results to your peers Arsenio Tibe Jr Age Under 18 years old 18-24…" at bounding box center [784, 270] width 1568 height 464
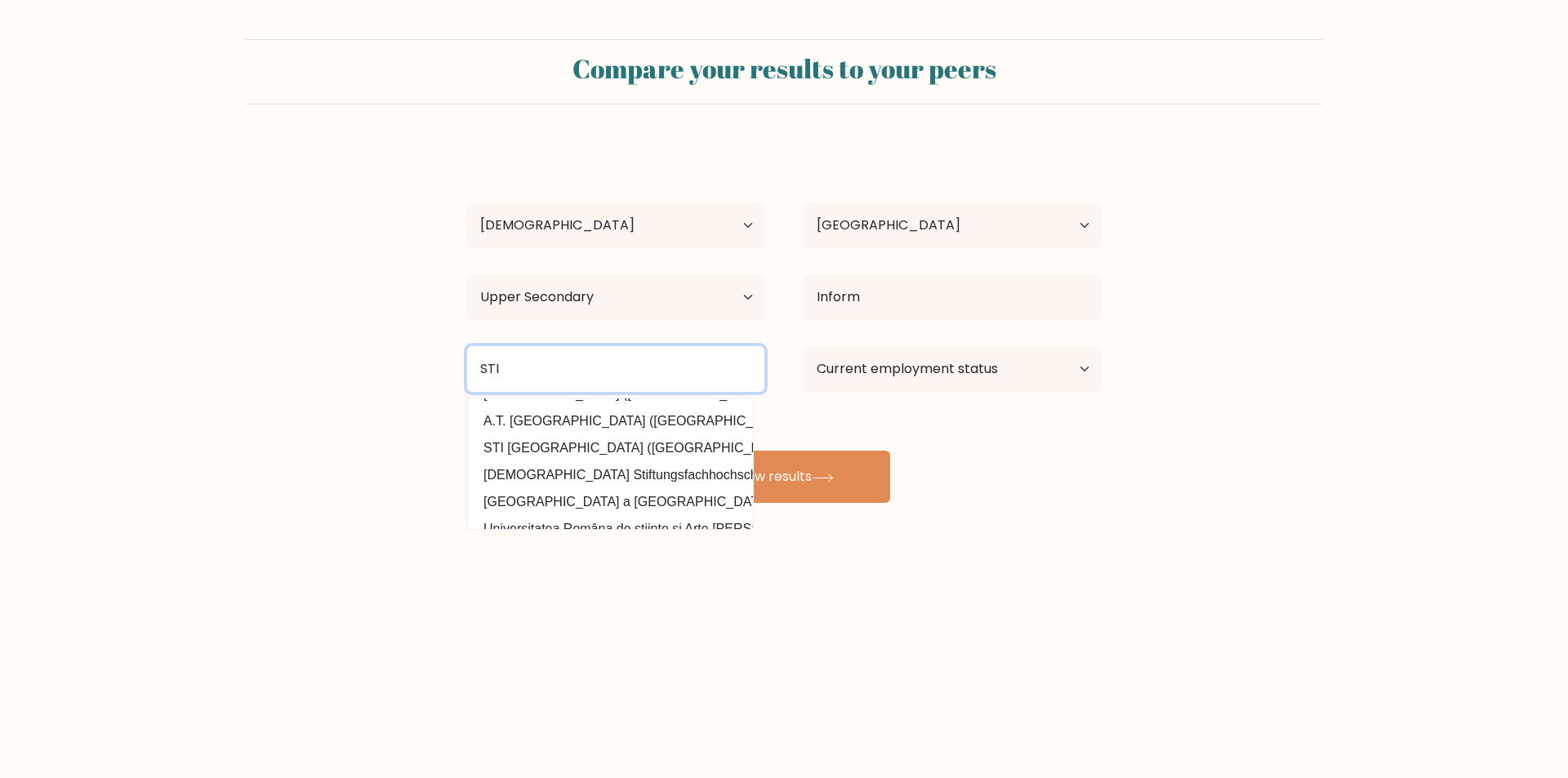
scroll to position [159, 0]
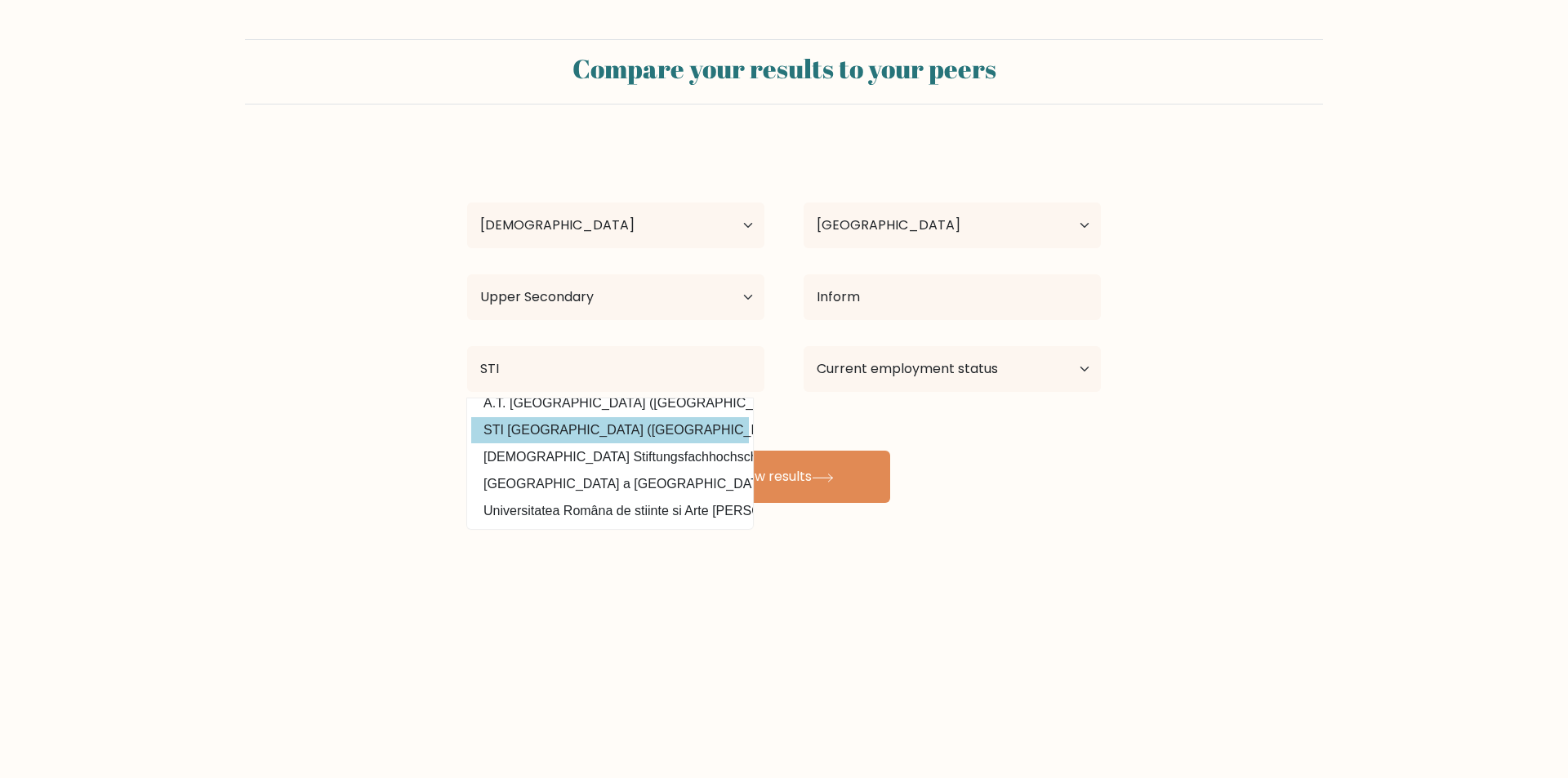
click at [648, 417] on option "STI West Negros University (Philippines)" at bounding box center [610, 430] width 278 height 26
type input "STI West Negros University"
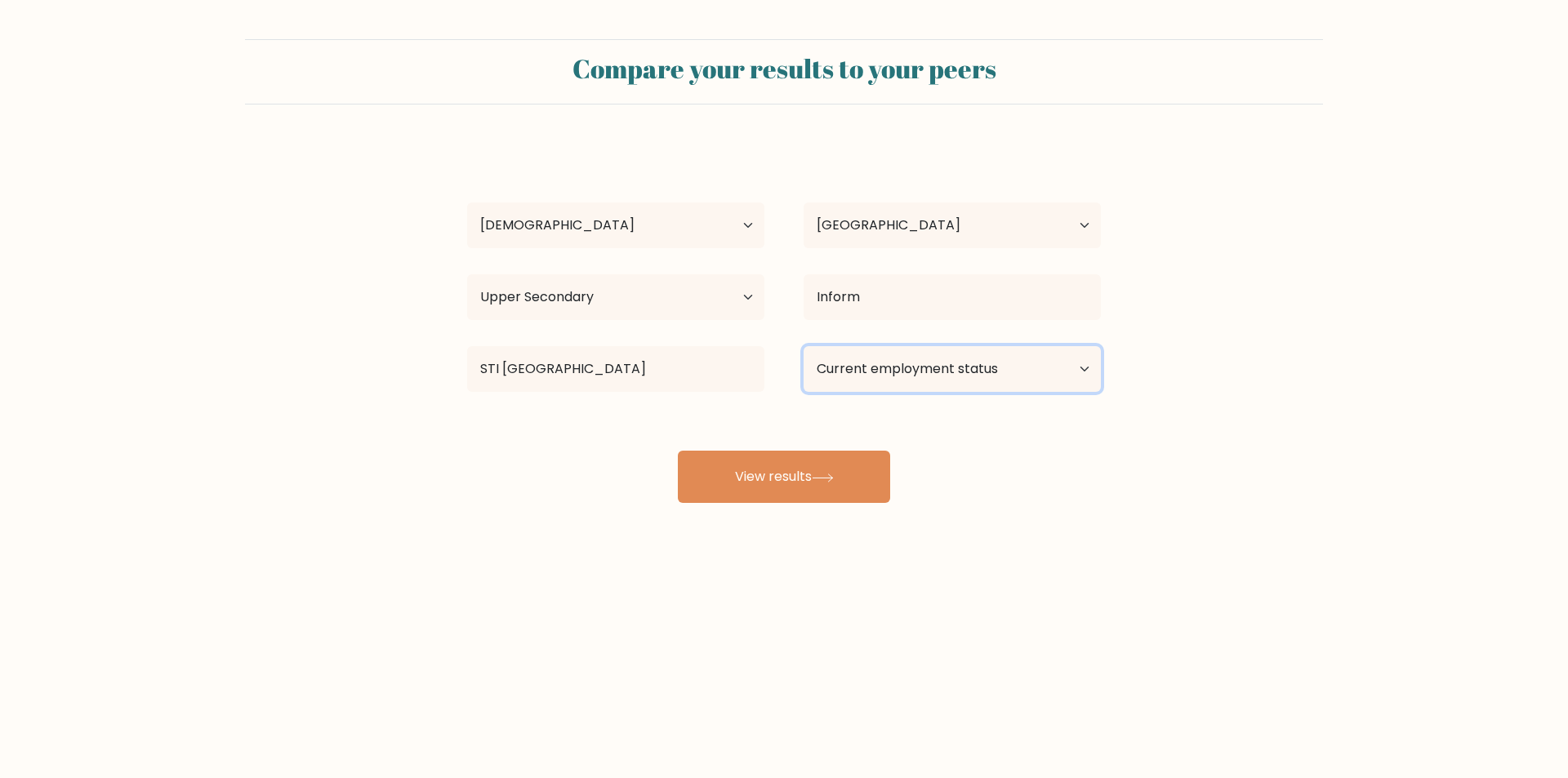
click at [1034, 374] on select "Current employment status Employed Student Retired Other / prefer not to answer" at bounding box center [952, 369] width 297 height 46
select select "other"
click at [803, 346] on select "Current employment status Employed Student Retired Other / prefer not to answer" at bounding box center [952, 369] width 297 height 46
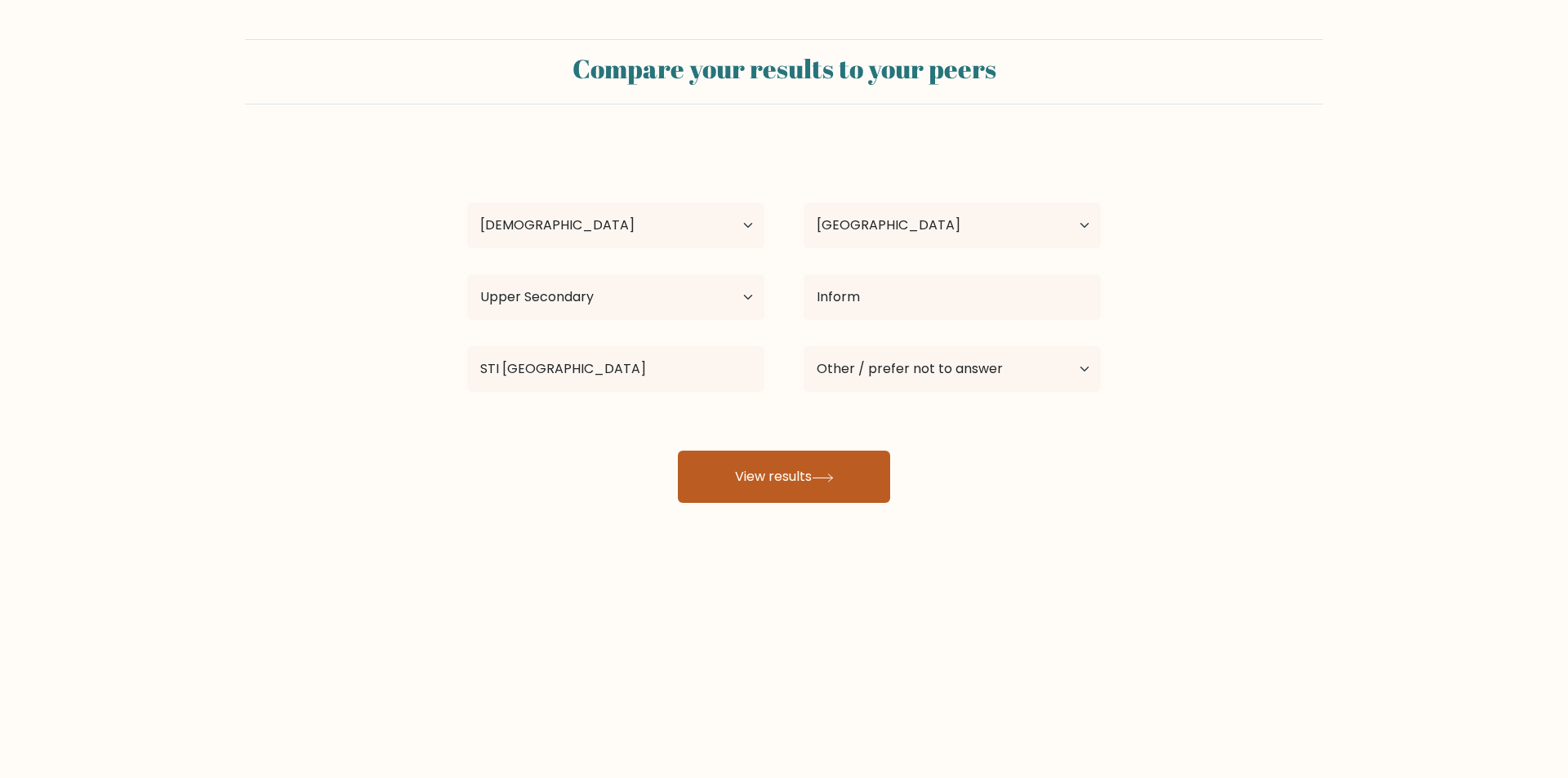
click at [841, 484] on button "View results" at bounding box center [784, 477] width 212 height 53
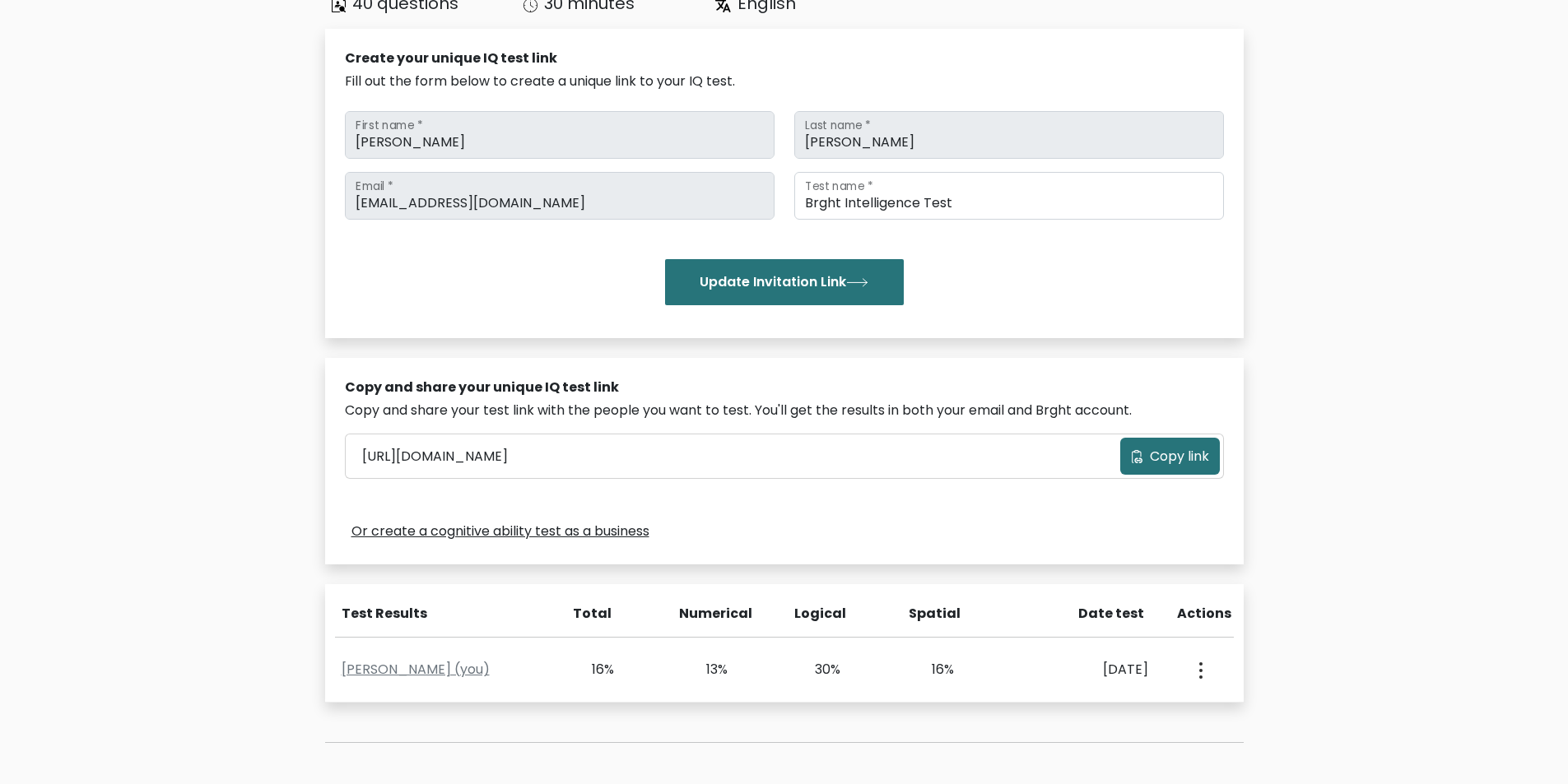
scroll to position [164, 0]
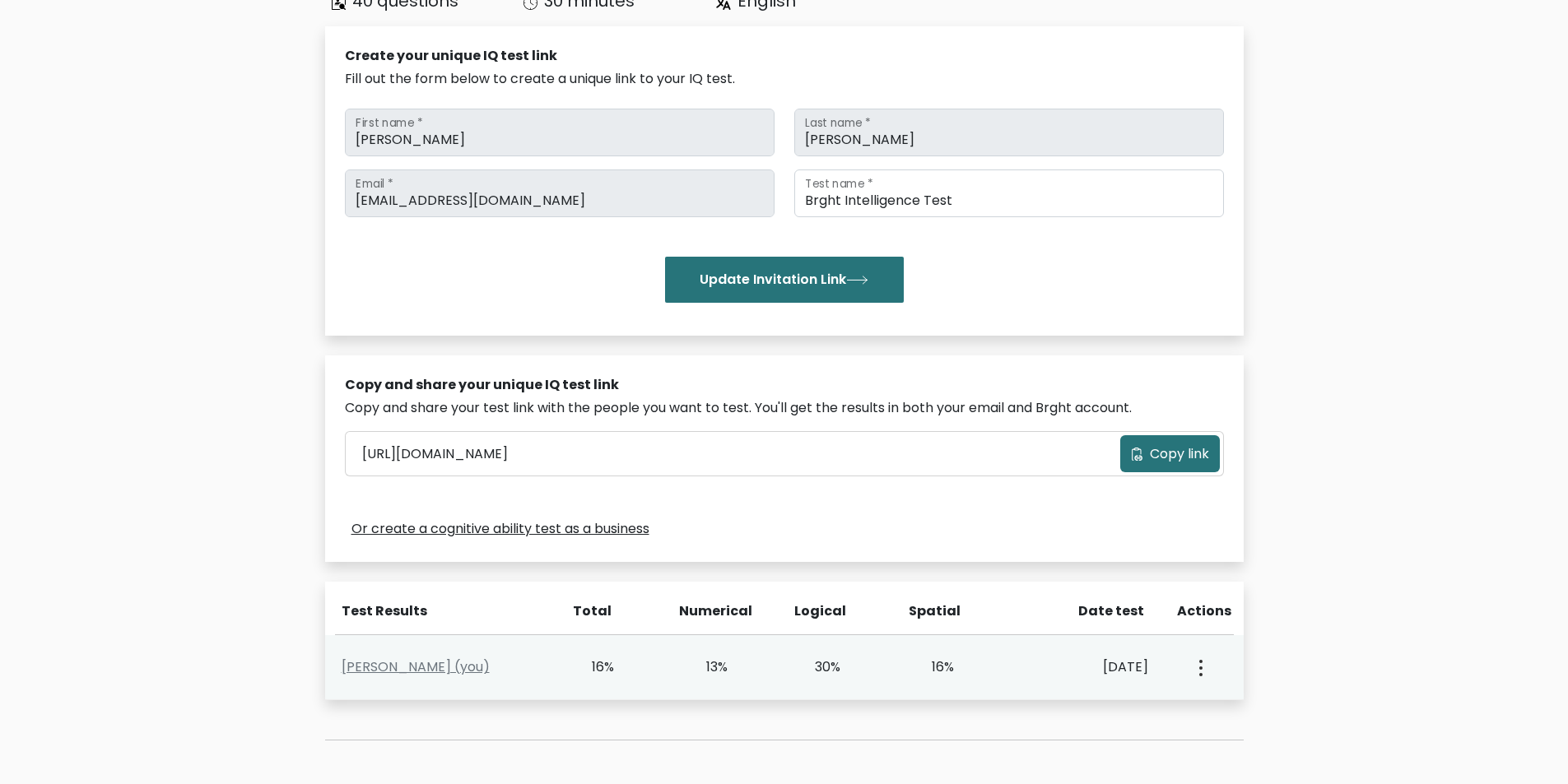
click at [1202, 668] on button "button" at bounding box center [1199, 667] width 13 height 51
click at [1202, 666] on button "button" at bounding box center [1199, 667] width 13 height 51
click at [1197, 660] on button "button" at bounding box center [1199, 667] width 13 height 51
click at [1224, 700] on ul "View Profile" at bounding box center [1258, 714] width 132 height 41
click at [1201, 663] on icon "button" at bounding box center [1201, 668] width 4 height 17
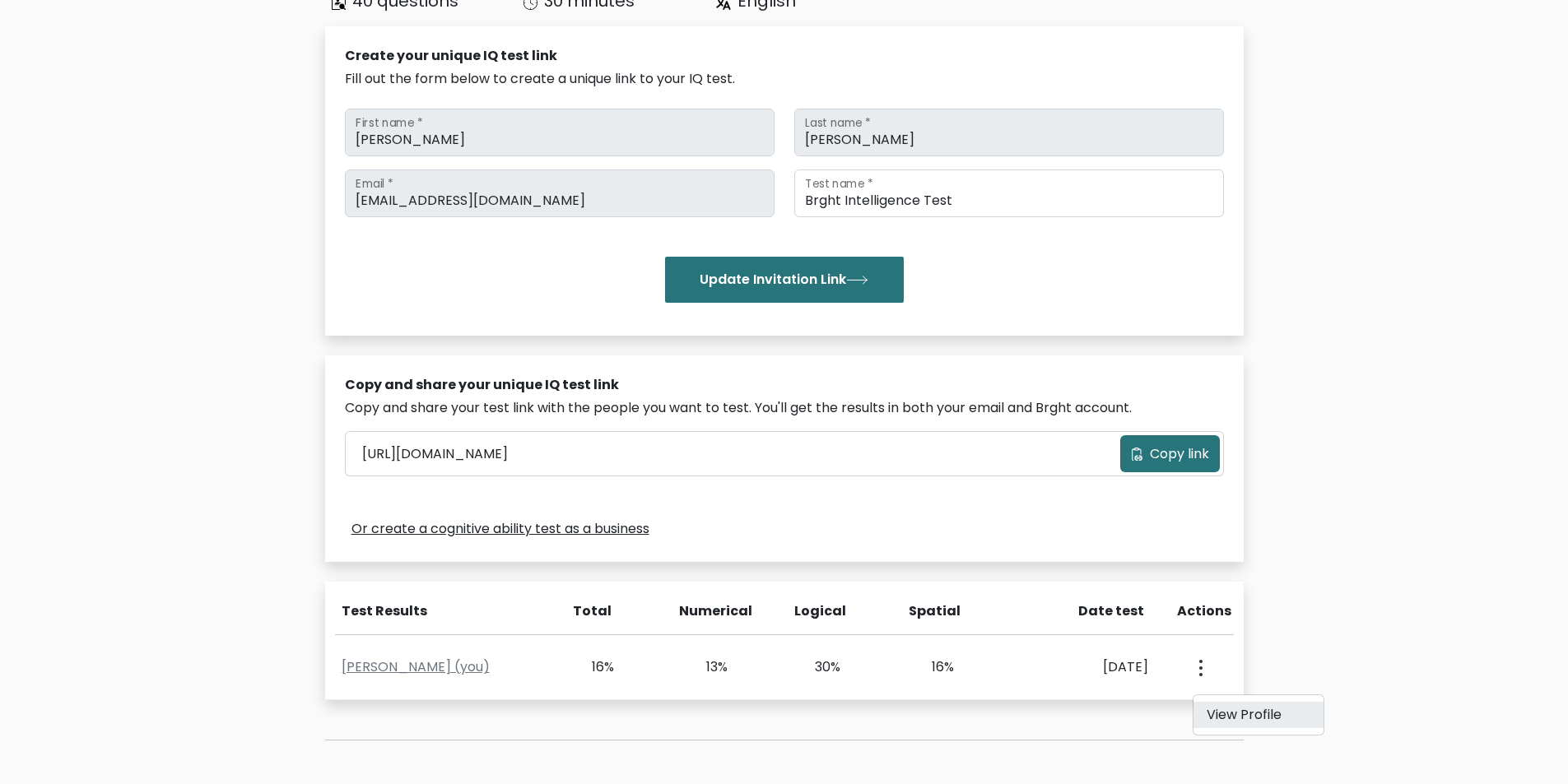
click at [1222, 714] on link "View Profile" at bounding box center [1258, 714] width 130 height 26
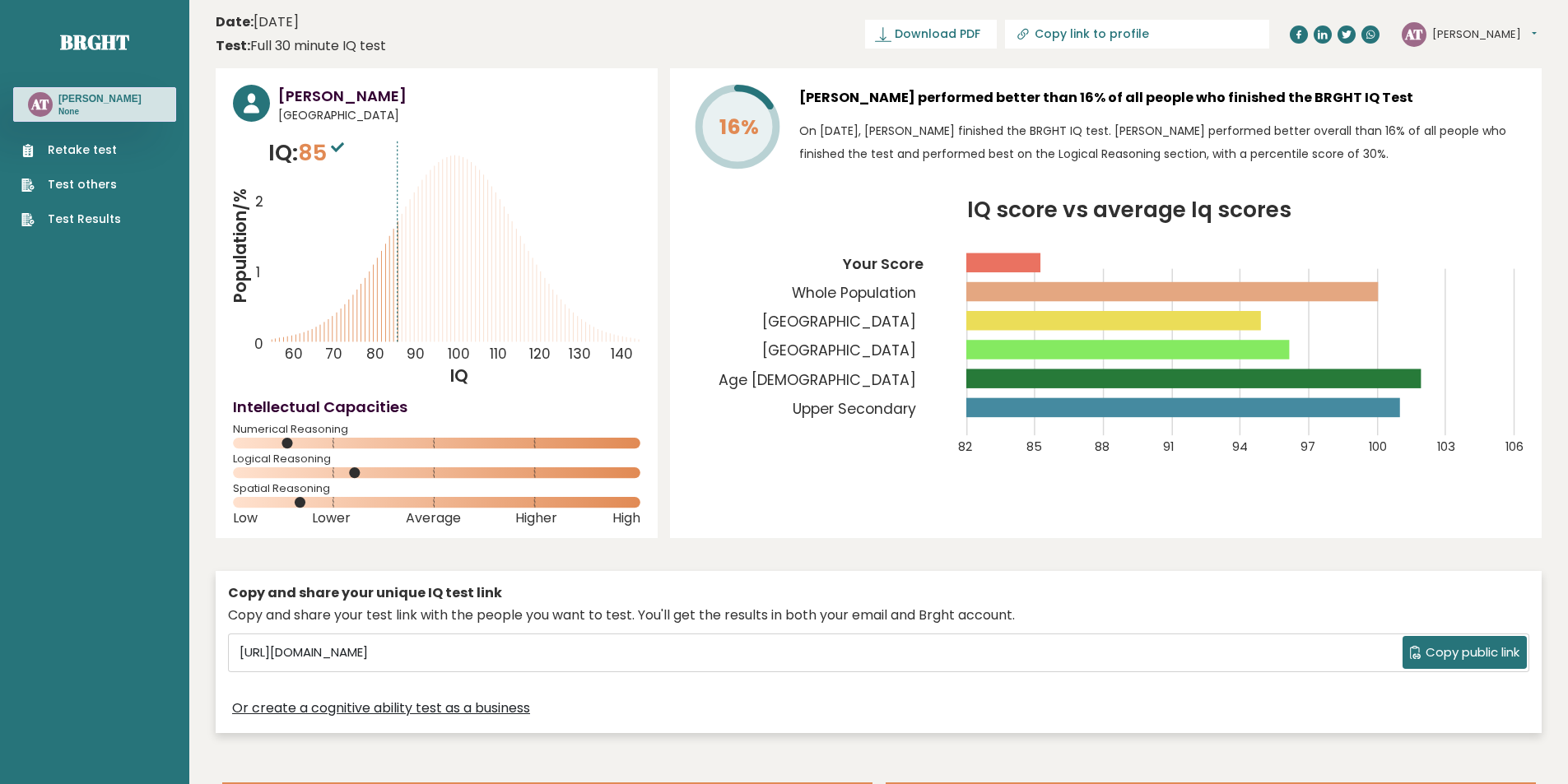
click at [323, 151] on span "85" at bounding box center [323, 152] width 50 height 31
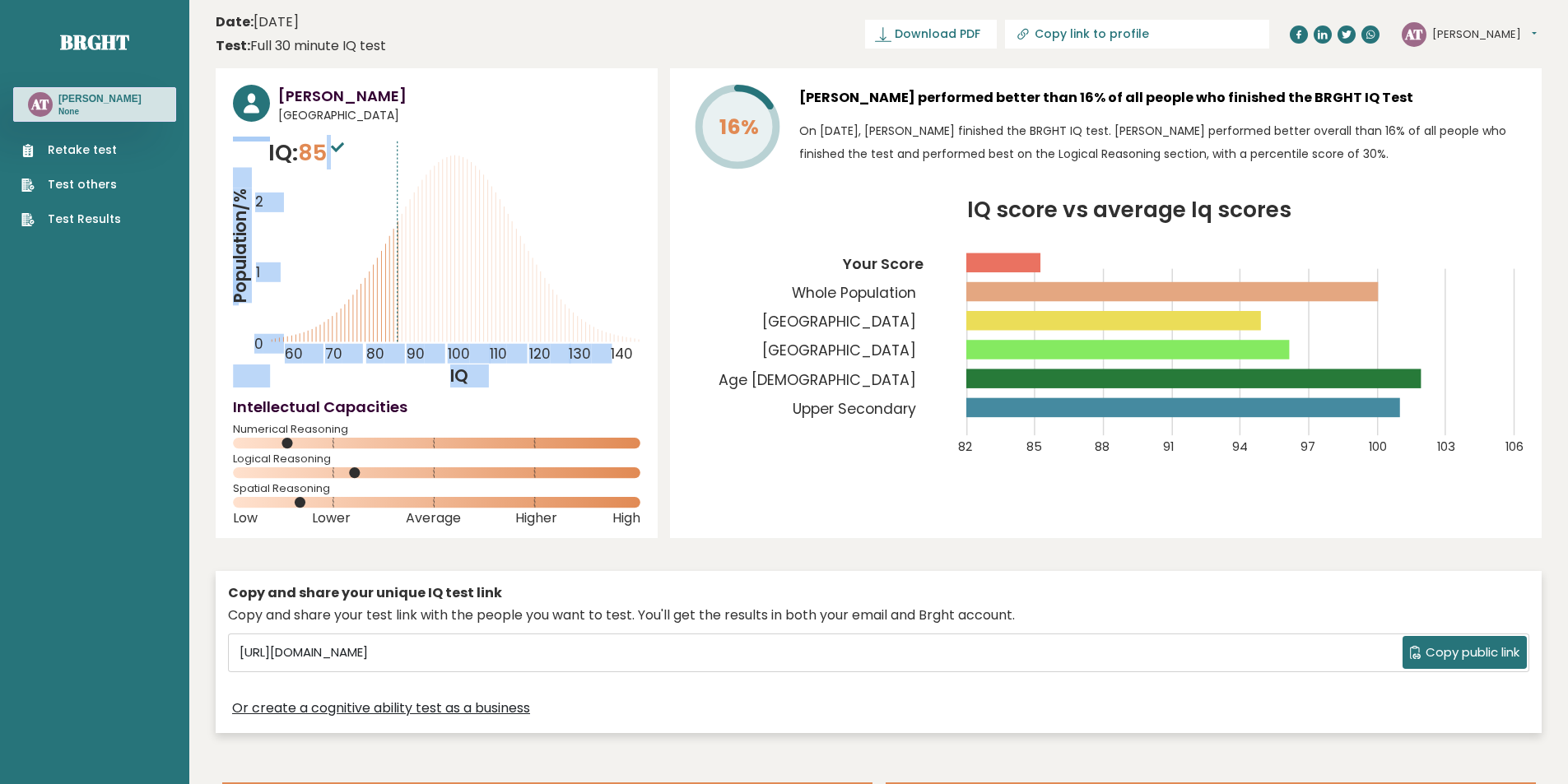
drag, startPoint x: 268, startPoint y: 150, endPoint x: 331, endPoint y: 156, distance: 63.3
click at [331, 156] on div "IQ: 85 Population/% IQ 0 1 2 60 70 80 90 100 110 120 130 140" at bounding box center [437, 262] width 407 height 251
click at [360, 162] on icon "Population/% IQ 0 1 2 60 70 80 90 100 110 120 130 140" at bounding box center [437, 262] width 407 height 251
click at [384, 129] on div "Arsenio Tibe Jr Philippines IQ: 85 Population/% IQ 0 1 2 60 70 80 90 100 110 12…" at bounding box center [436, 303] width 441 height 470
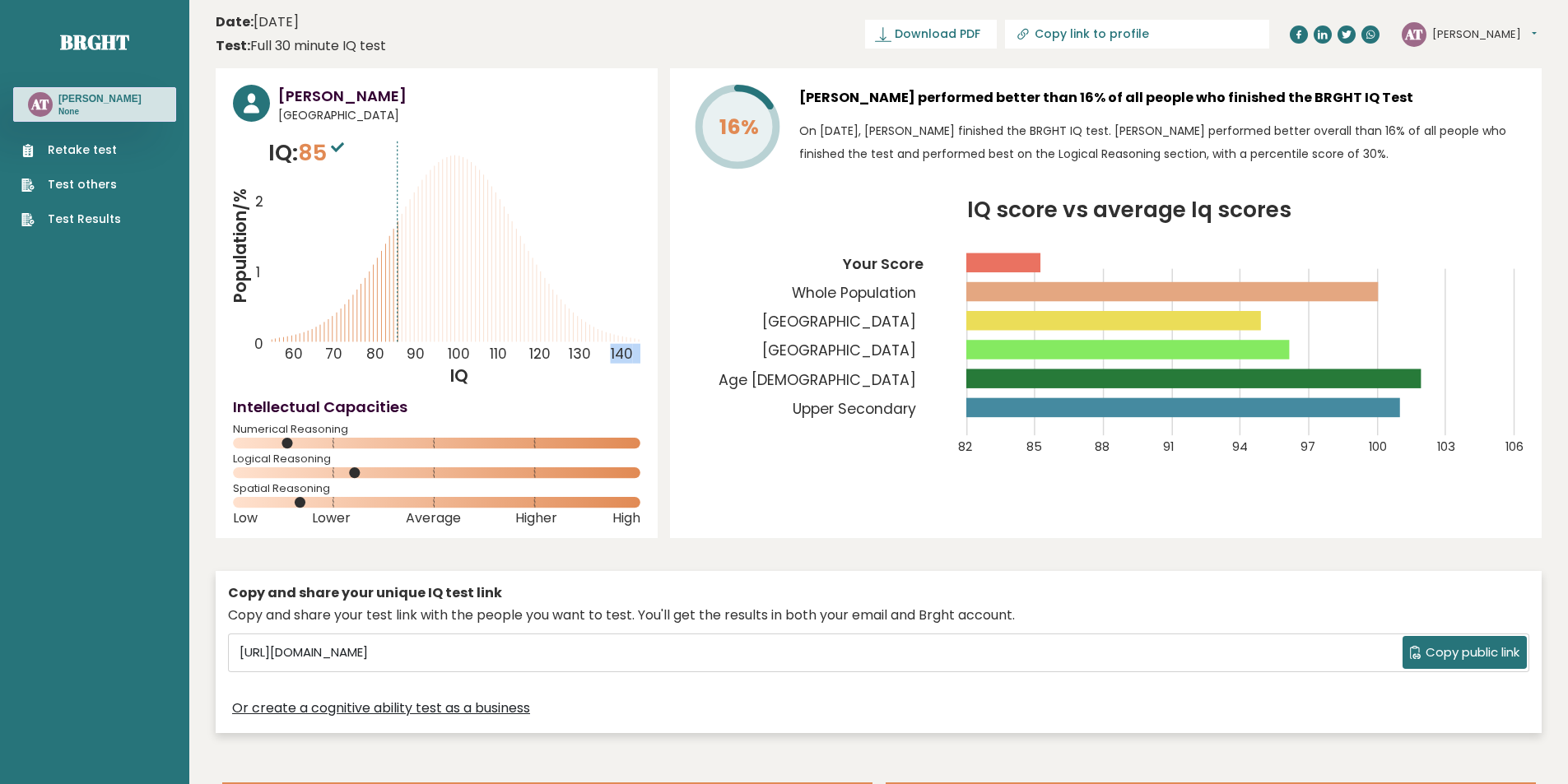
click at [384, 129] on div "Arsenio Tibe Jr Philippines IQ: 85 Population/% IQ 0 1 2 60 70 80 90 100 110 12…" at bounding box center [436, 303] width 441 height 470
click at [628, 352] on tspan "140" at bounding box center [622, 353] width 22 height 20
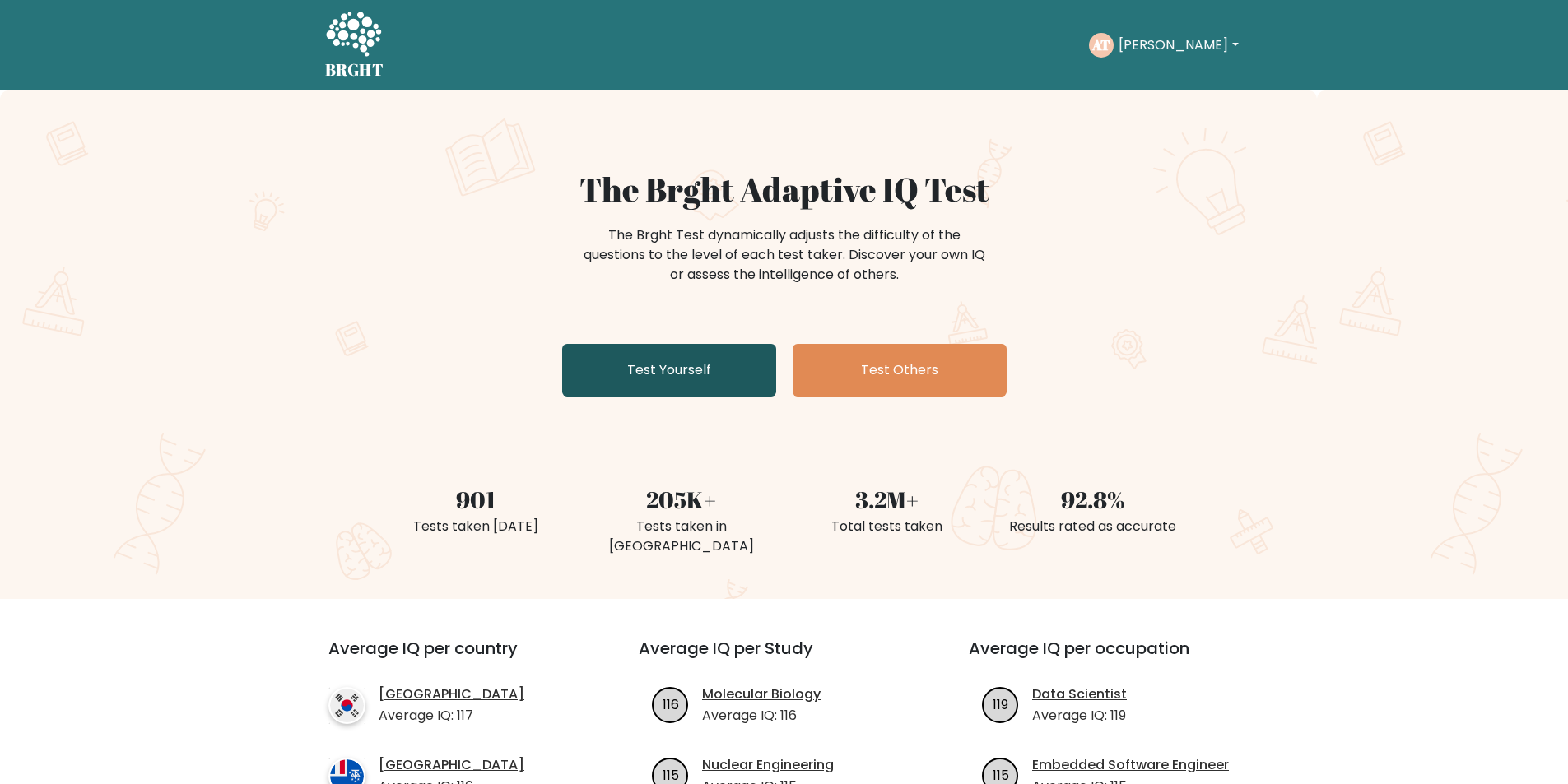
click at [580, 378] on link "Test Yourself" at bounding box center [669, 370] width 214 height 53
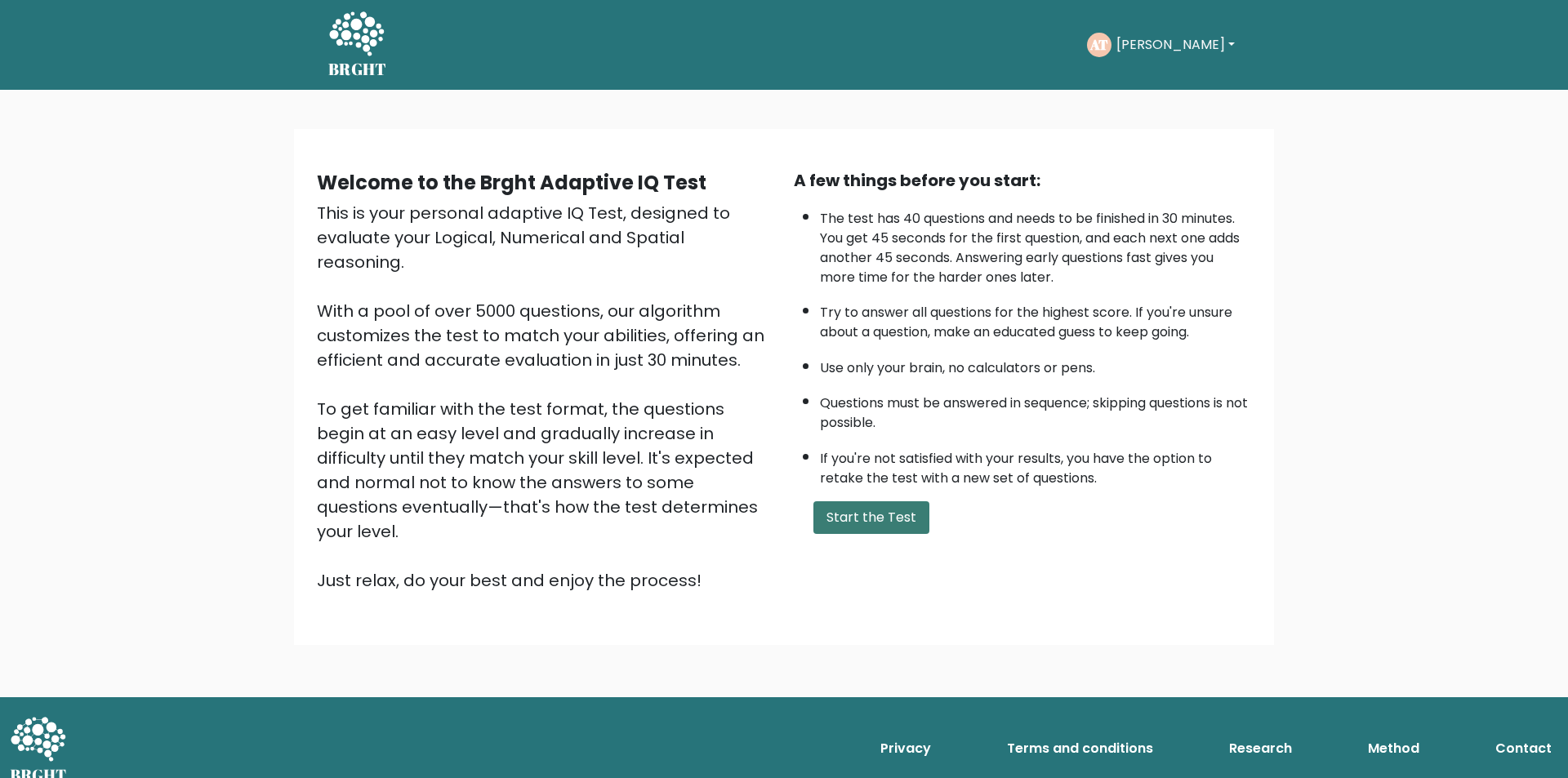
click at [858, 516] on button "Start the Test" at bounding box center [872, 517] width 116 height 32
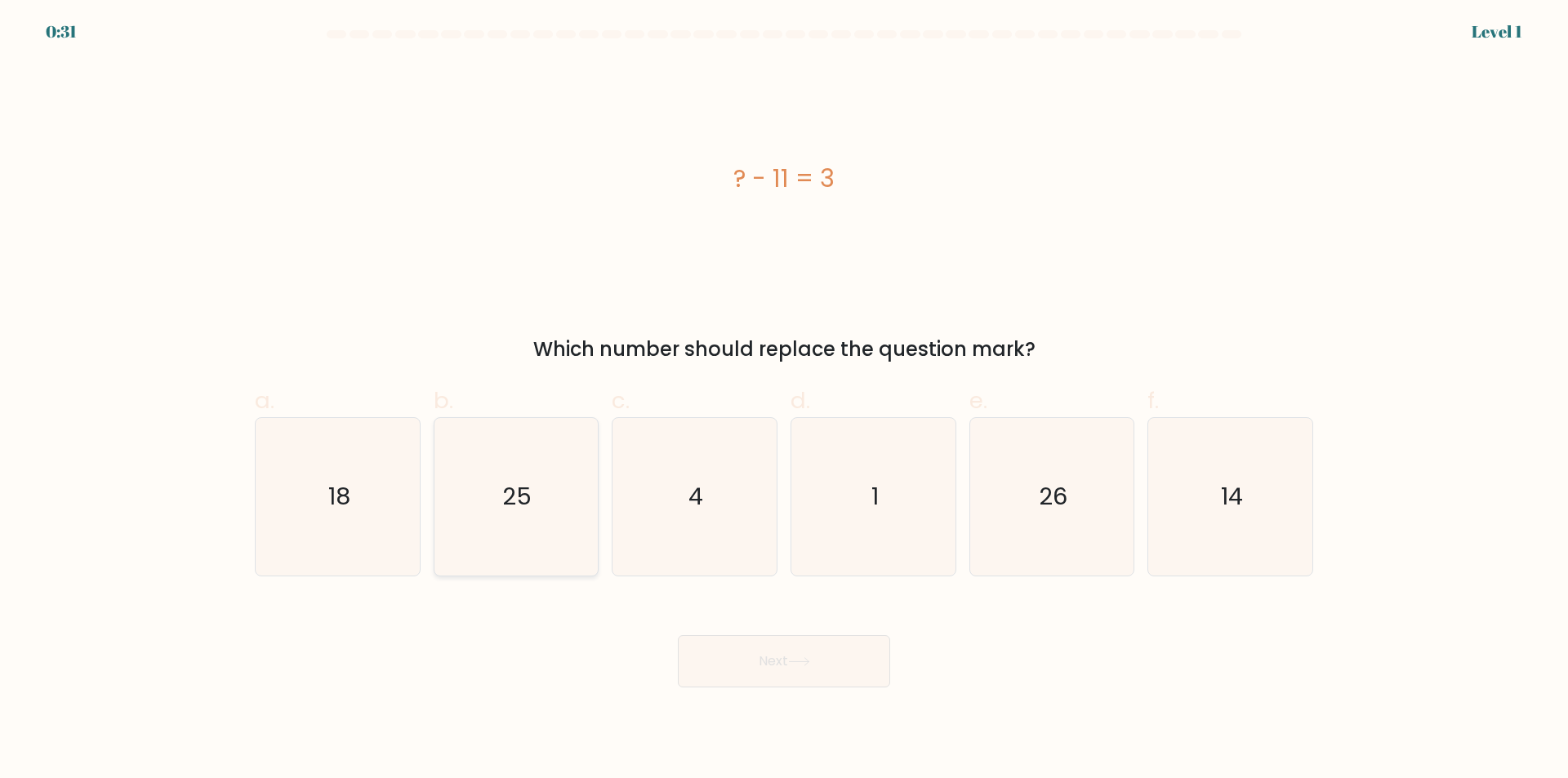
click at [519, 501] on text "25" at bounding box center [517, 496] width 30 height 32
click at [784, 400] on input "b. 25" at bounding box center [784, 395] width 1 height 11
radio input "true"
click at [1235, 507] on text "14" at bounding box center [1232, 496] width 22 height 32
click at [785, 400] on input "f. 14" at bounding box center [784, 395] width 1 height 11
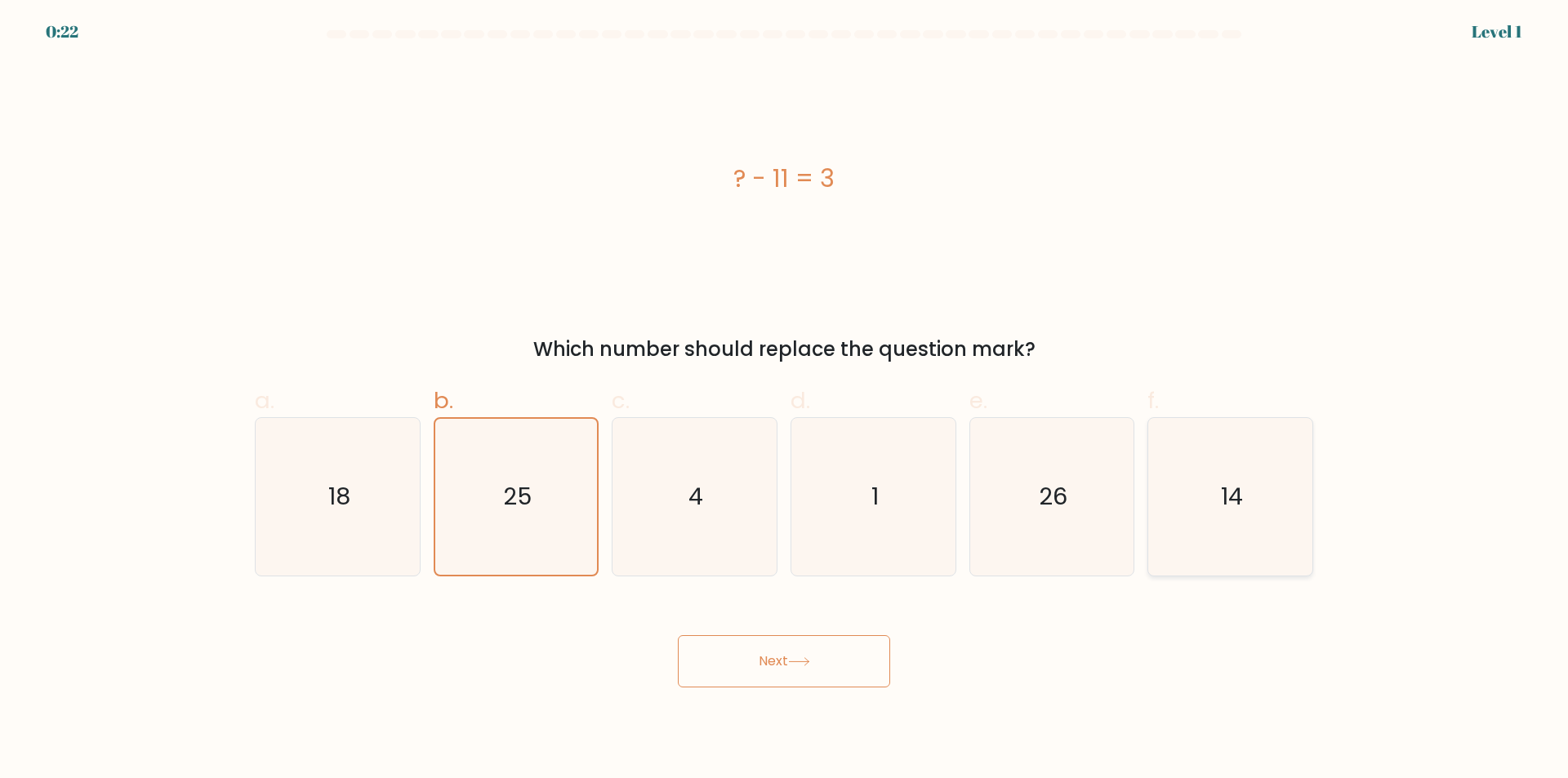
radio input "true"
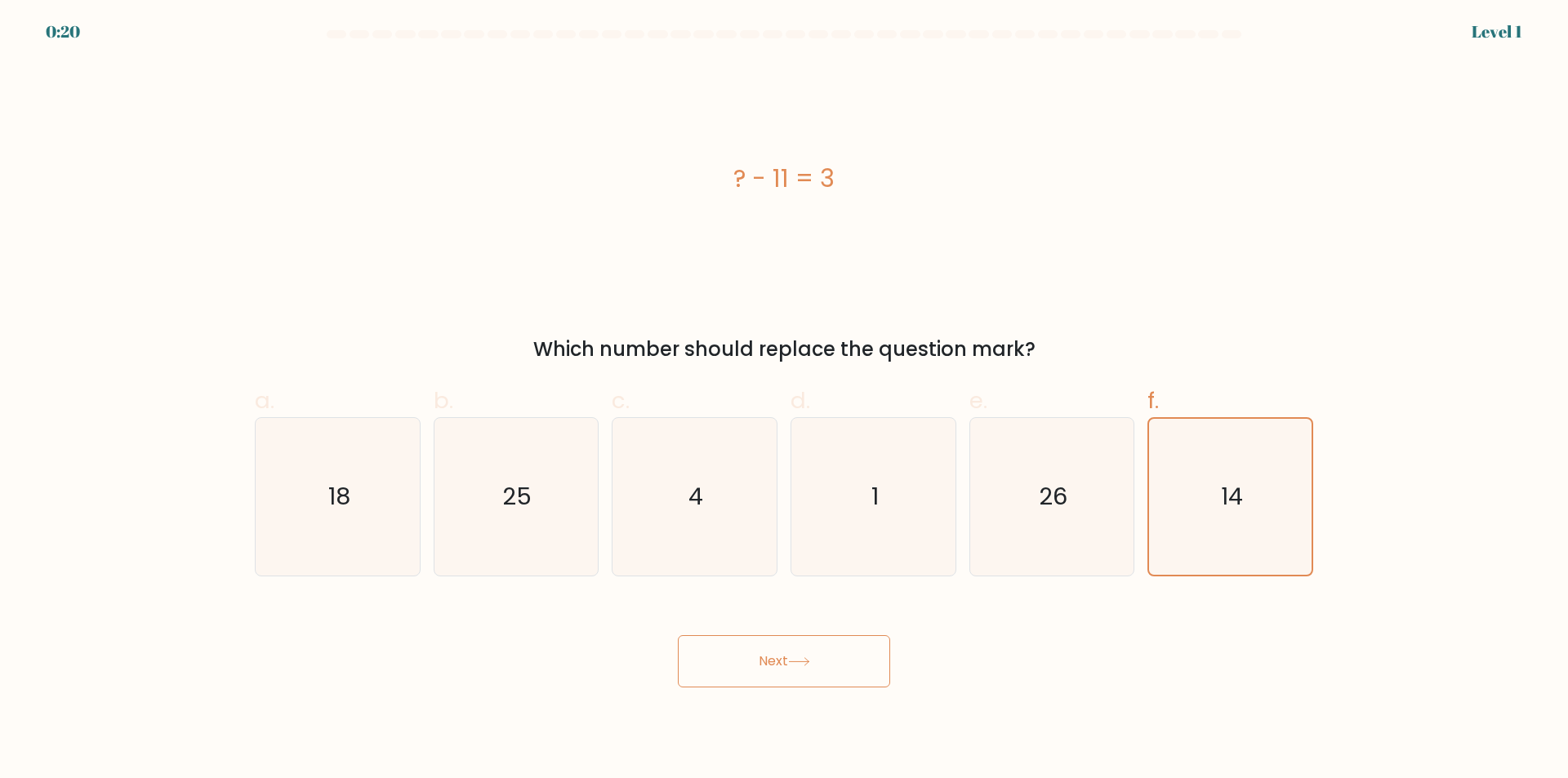
click at [805, 657] on icon at bounding box center [799, 662] width 22 height 9
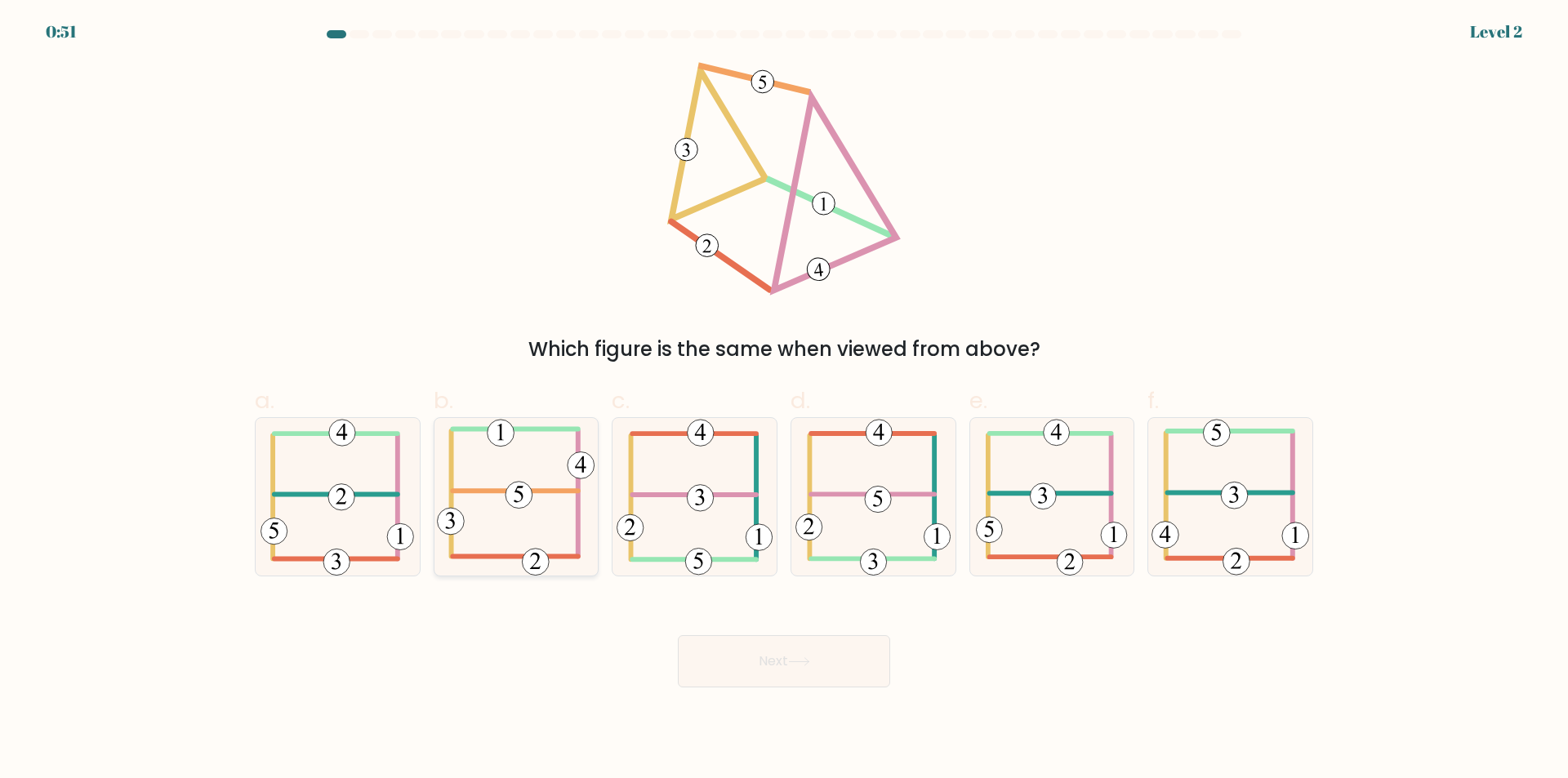
click at [533, 511] on icon at bounding box center [516, 496] width 158 height 158
click at [784, 400] on input "b." at bounding box center [784, 395] width 1 height 11
radio input "true"
click at [831, 660] on button "Next" at bounding box center [784, 661] width 212 height 53
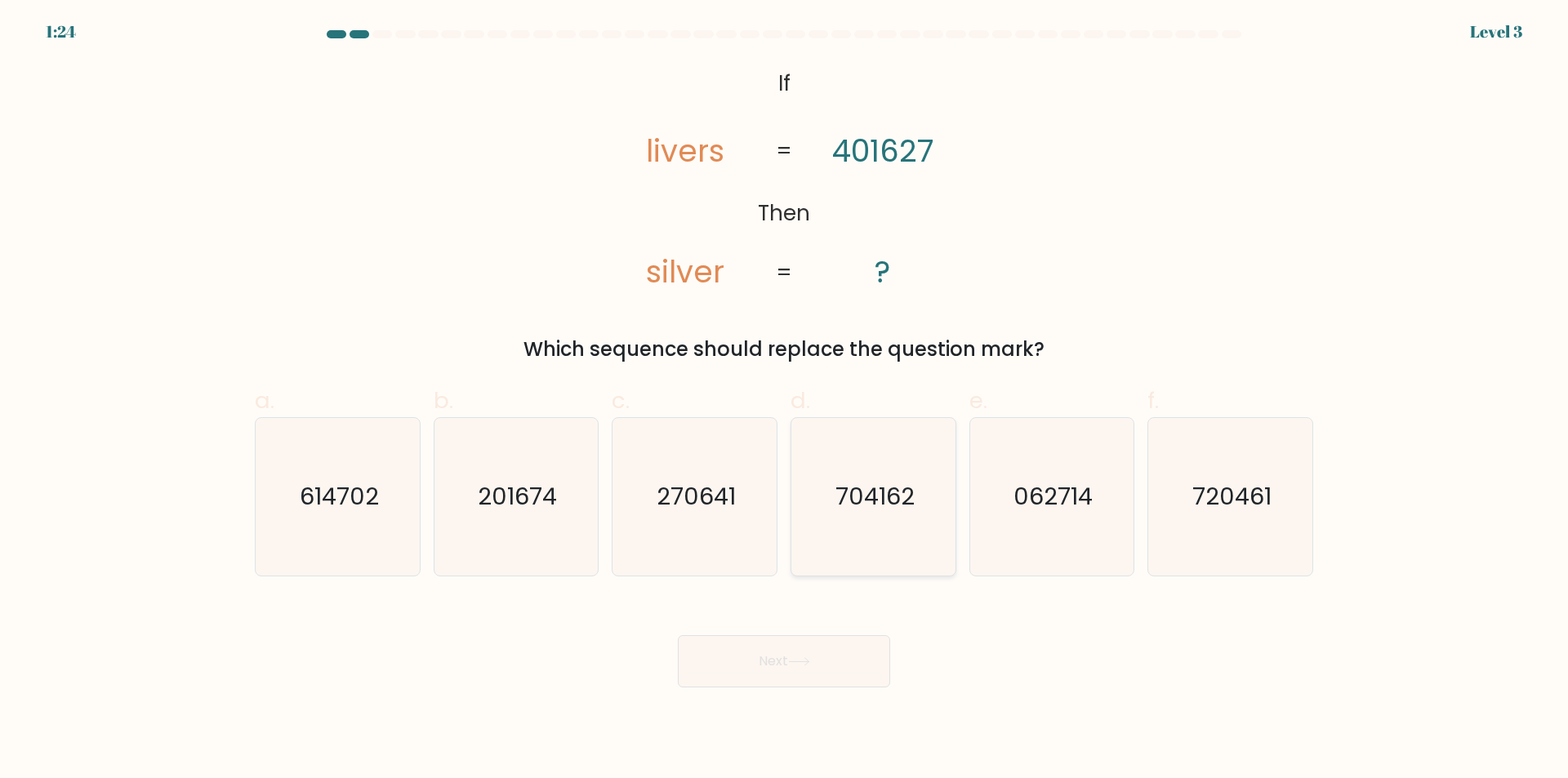
click at [909, 519] on icon "704162" at bounding box center [873, 496] width 158 height 158
click at [785, 400] on input "d. 704162" at bounding box center [784, 395] width 1 height 11
radio input "true"
drag, startPoint x: 840, startPoint y: 680, endPoint x: 873, endPoint y: 683, distance: 33.1
click at [838, 681] on button "Next" at bounding box center [784, 661] width 212 height 53
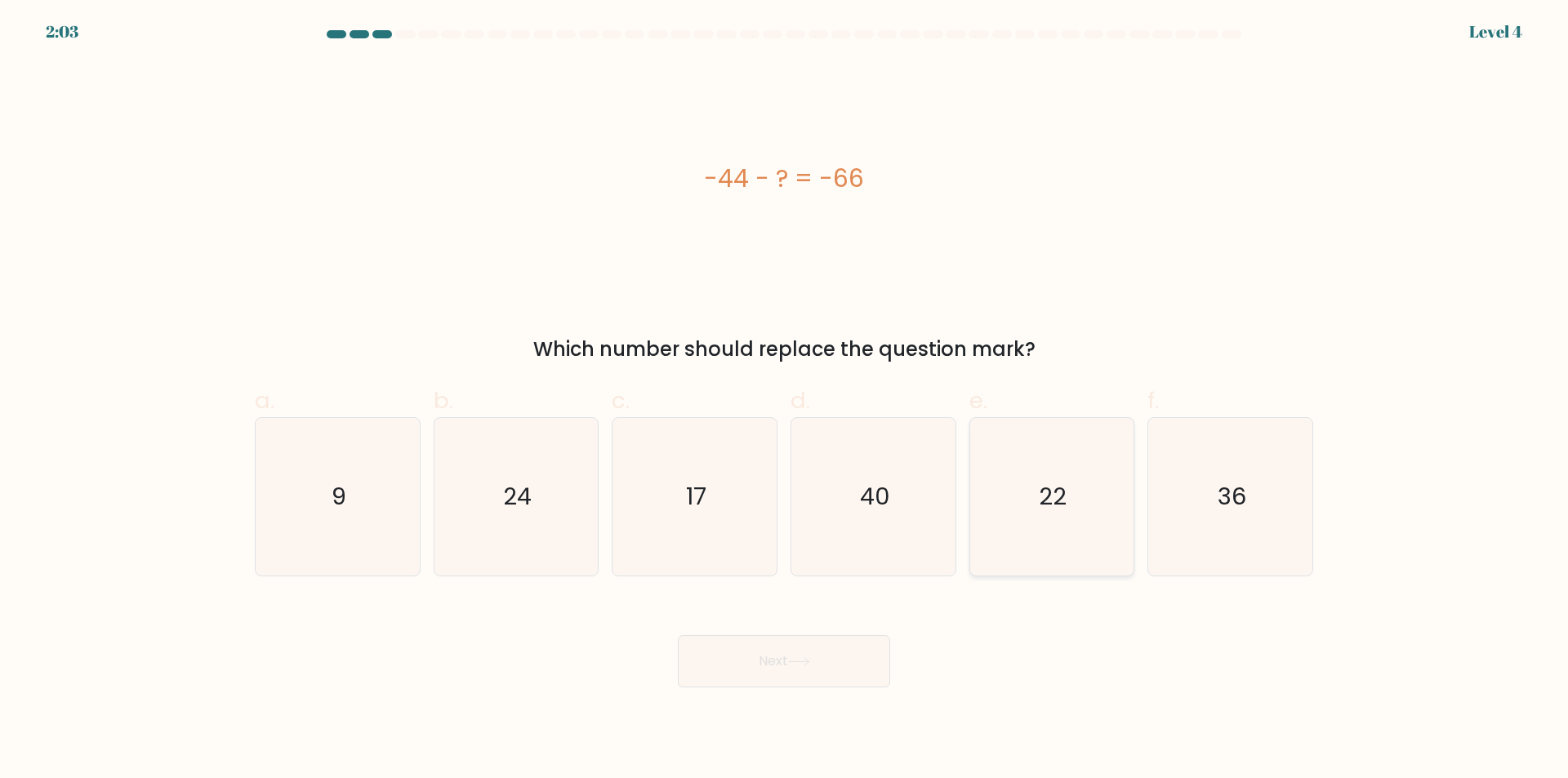
drag, startPoint x: 1105, startPoint y: 488, endPoint x: 1014, endPoint y: 525, distance: 98.2
click at [1103, 489] on icon "22" at bounding box center [1051, 496] width 158 height 158
click at [785, 400] on input "e. 22" at bounding box center [784, 395] width 1 height 11
radio input "true"
click at [815, 650] on button "Next" at bounding box center [784, 661] width 212 height 53
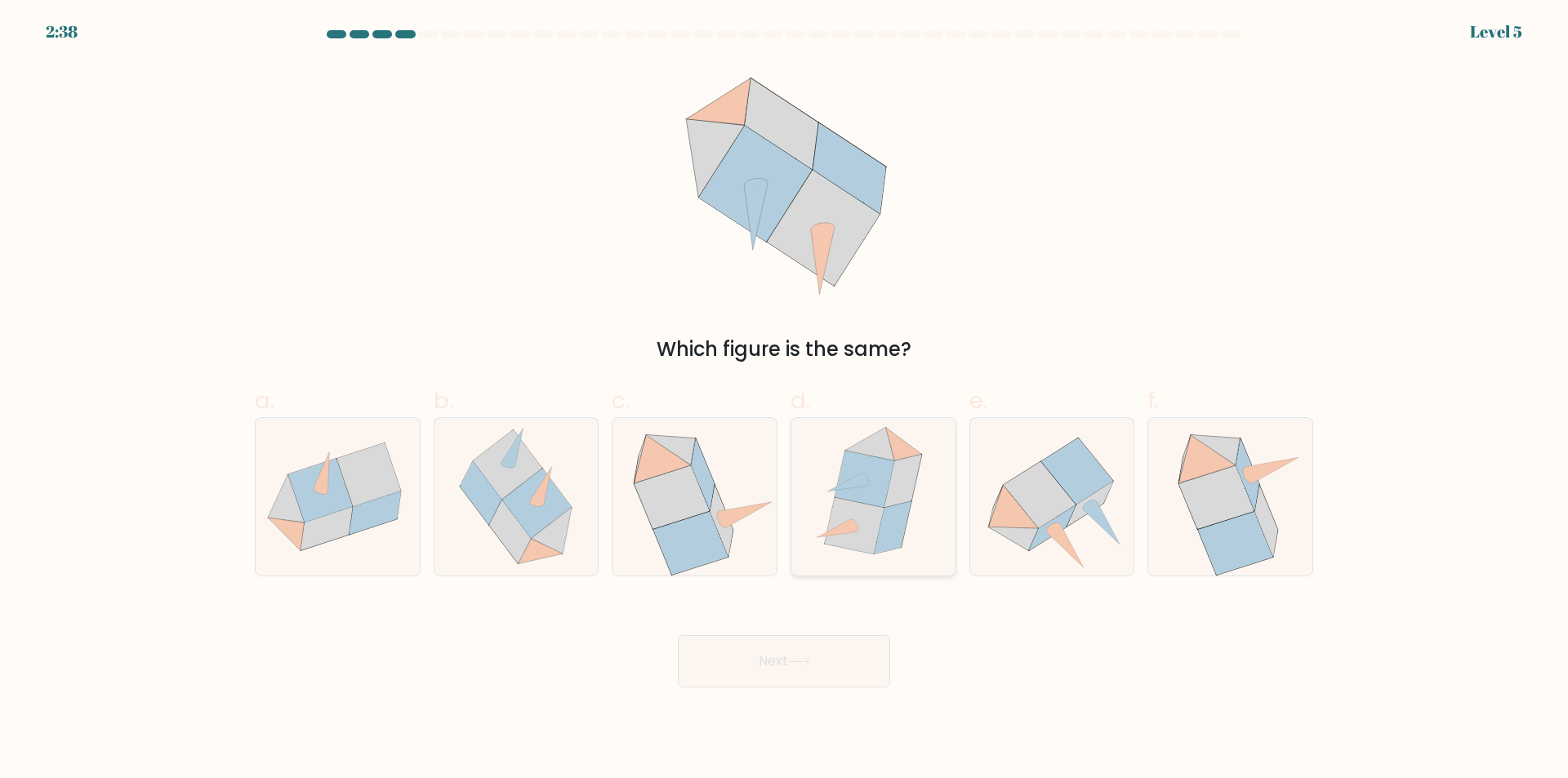
click at [887, 519] on icon at bounding box center [893, 528] width 37 height 53
click at [785, 400] on input "d." at bounding box center [784, 395] width 1 height 11
radio input "true"
click at [838, 654] on button "Next" at bounding box center [784, 661] width 212 height 53
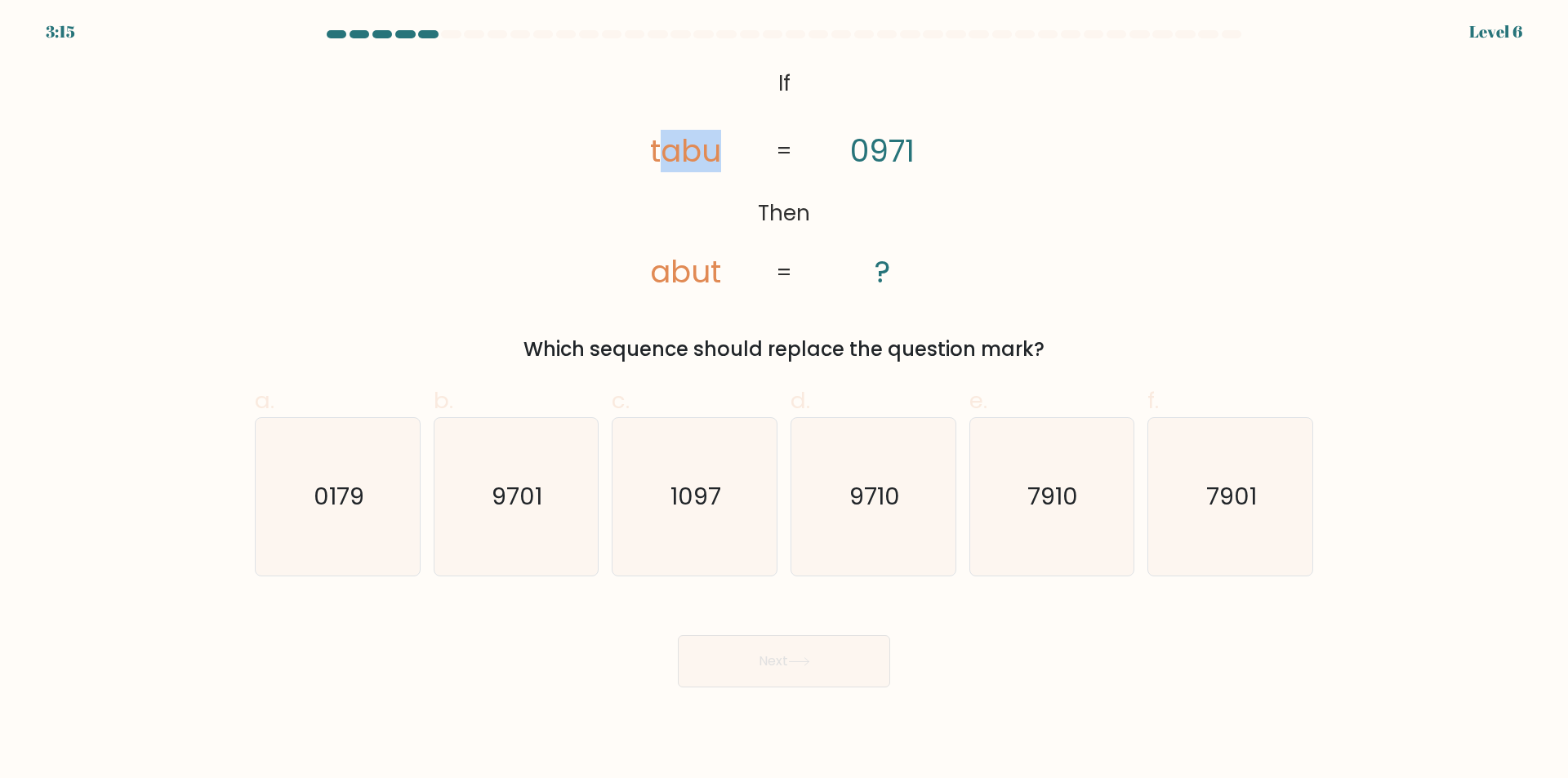
drag, startPoint x: 667, startPoint y: 150, endPoint x: 723, endPoint y: 150, distance: 56.0
click at [723, 150] on icon "@import url('https://fonts.googleapis.com/css?family=Abril+Fatface:400,100,100i…" at bounding box center [784, 178] width 379 height 233
drag, startPoint x: 899, startPoint y: 512, endPoint x: 862, endPoint y: 574, distance: 72.2
click at [897, 513] on text "9710" at bounding box center [874, 496] width 51 height 32
click at [785, 400] on input "d. 9710" at bounding box center [784, 395] width 1 height 11
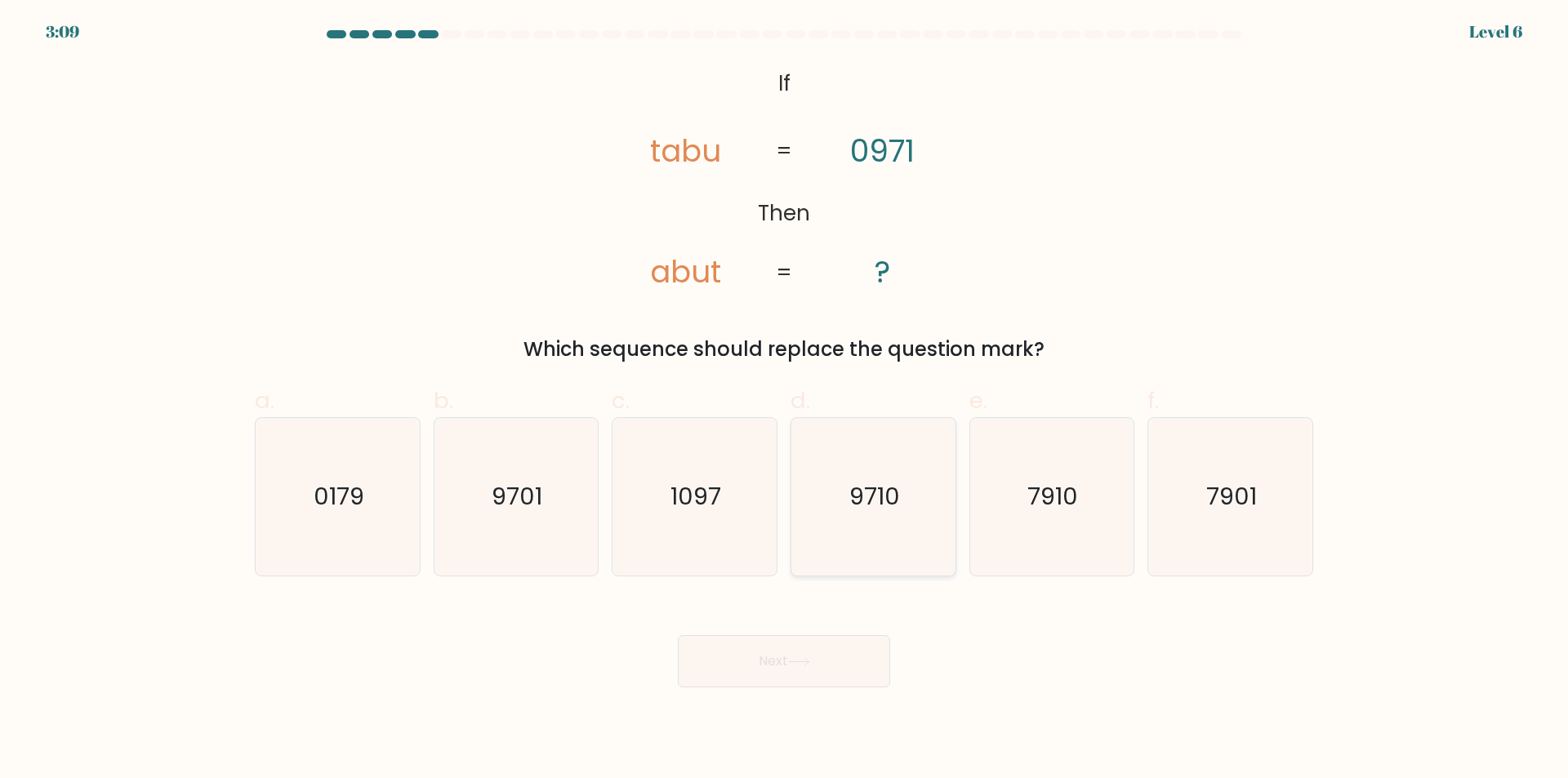
radio input "true"
drag, startPoint x: 851, startPoint y: 672, endPoint x: 865, endPoint y: 665, distance: 15.7
click at [850, 673] on button "Next" at bounding box center [784, 661] width 212 height 53
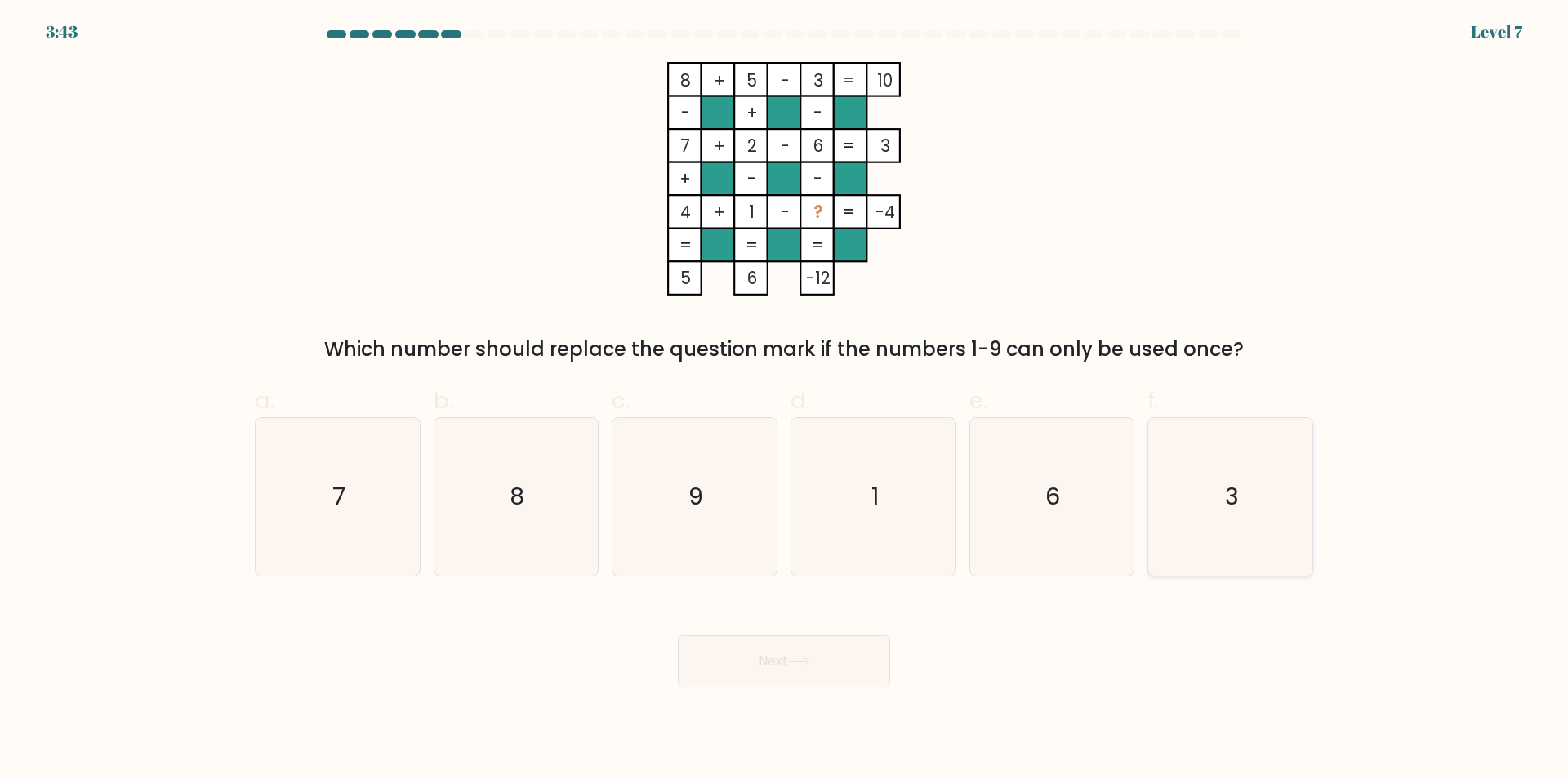
click at [1277, 516] on icon "3" at bounding box center [1229, 496] width 158 height 158
click at [785, 400] on input "f. 3" at bounding box center [784, 395] width 1 height 11
radio input "true"
click at [778, 665] on button "Next" at bounding box center [784, 661] width 212 height 53
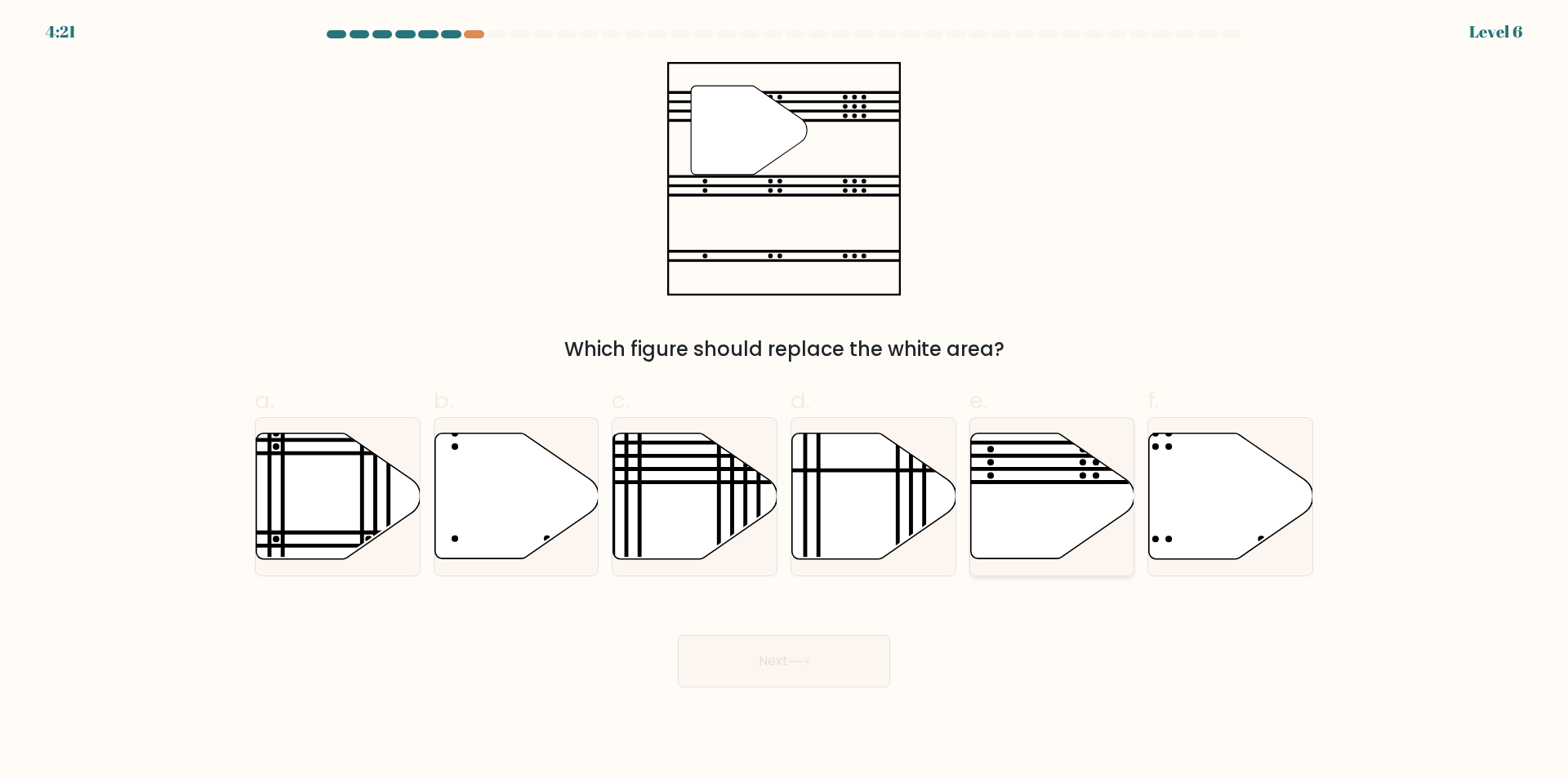
click at [1039, 485] on icon at bounding box center [1052, 496] width 164 height 125
click at [785, 400] on input "e." at bounding box center [784, 395] width 1 height 11
radio input "true"
click at [810, 663] on icon at bounding box center [799, 662] width 22 height 9
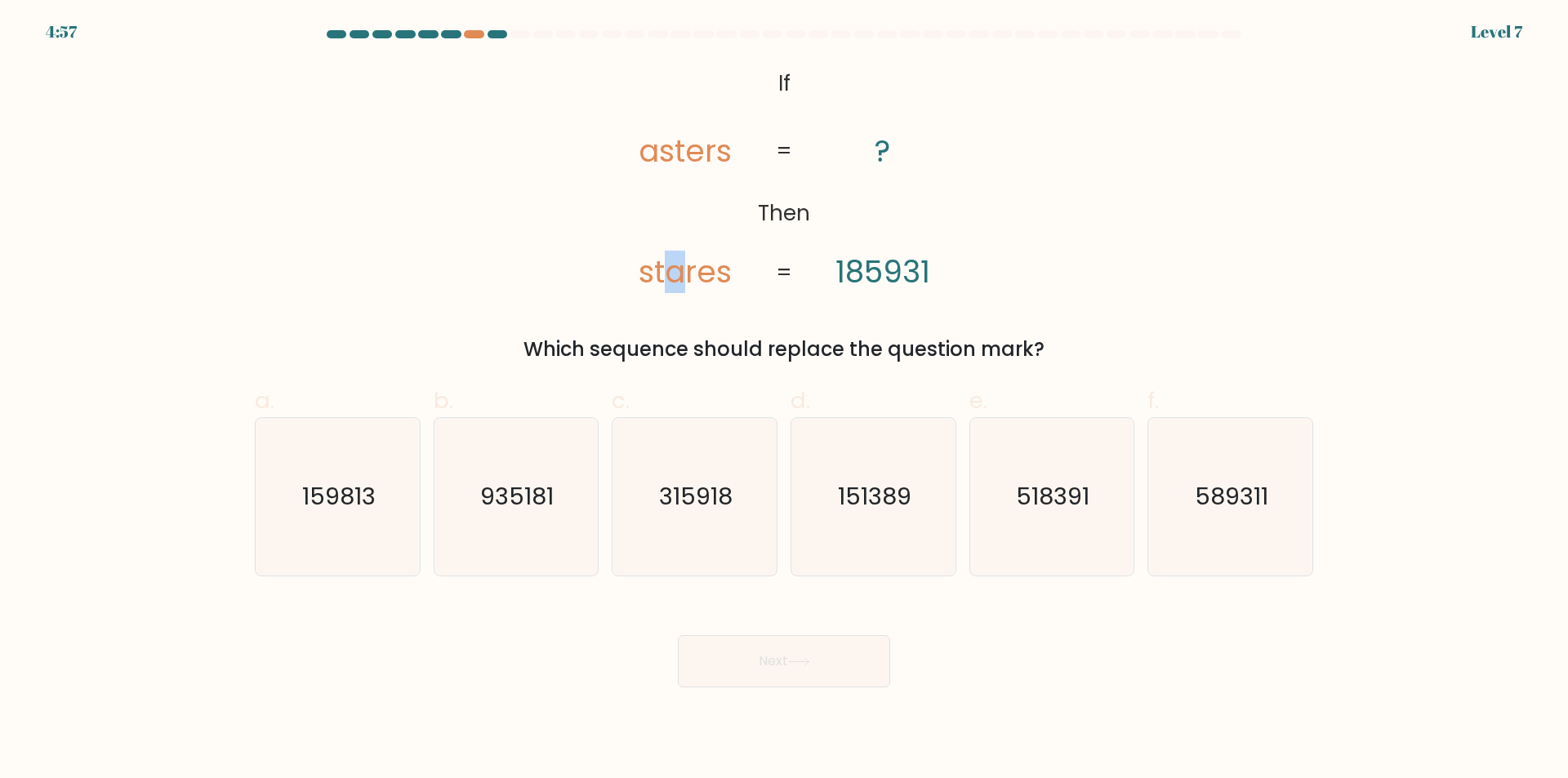
drag, startPoint x: 668, startPoint y: 273, endPoint x: 684, endPoint y: 273, distance: 16.0
click at [684, 273] on tspan "stares" at bounding box center [684, 272] width 93 height 42
click at [1033, 534] on icon "518391" at bounding box center [1051, 496] width 158 height 158
click at [785, 400] on input "e. 518391" at bounding box center [784, 395] width 1 height 11
radio input "true"
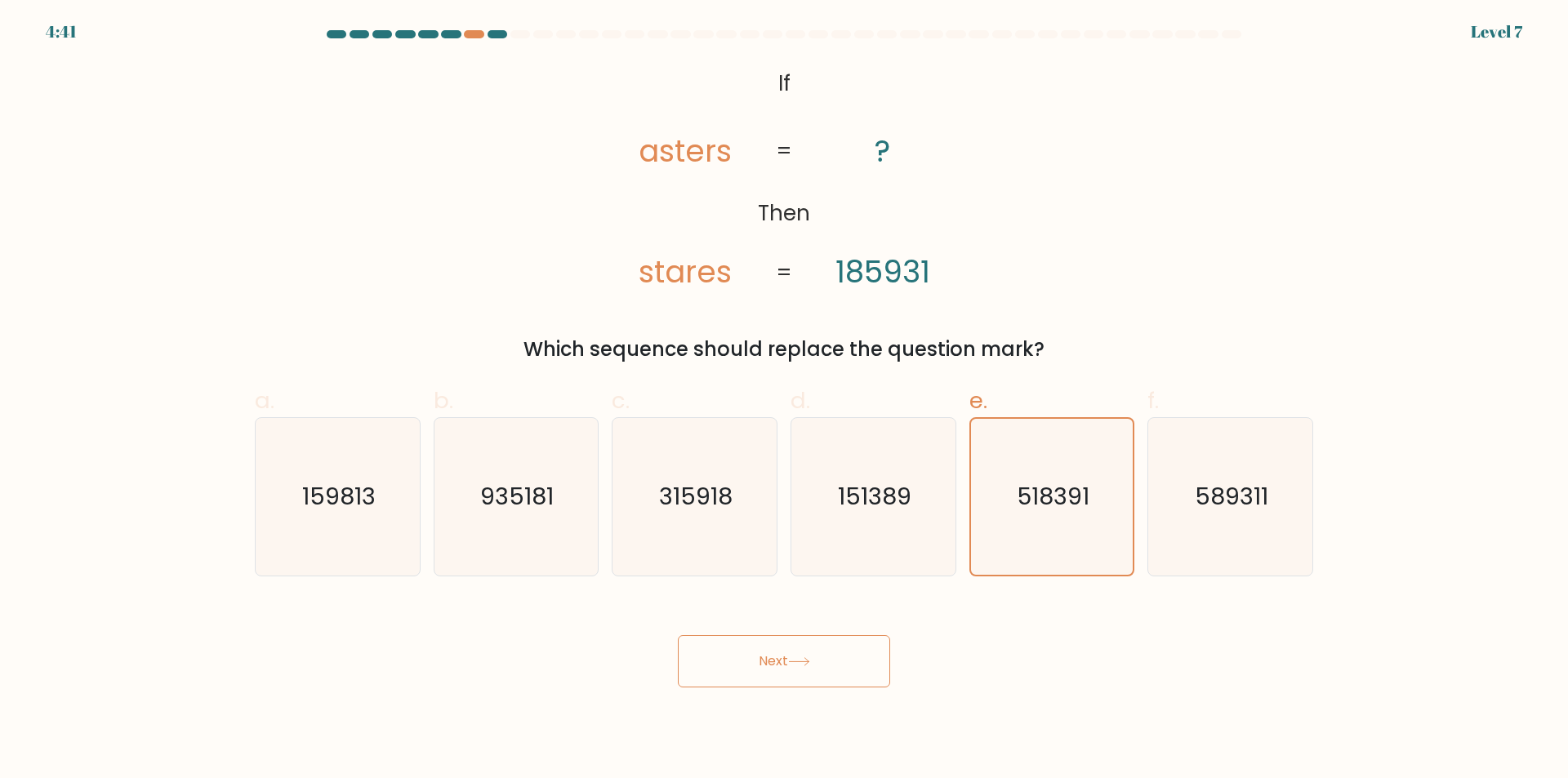
click at [791, 678] on button "Next" at bounding box center [784, 661] width 212 height 53
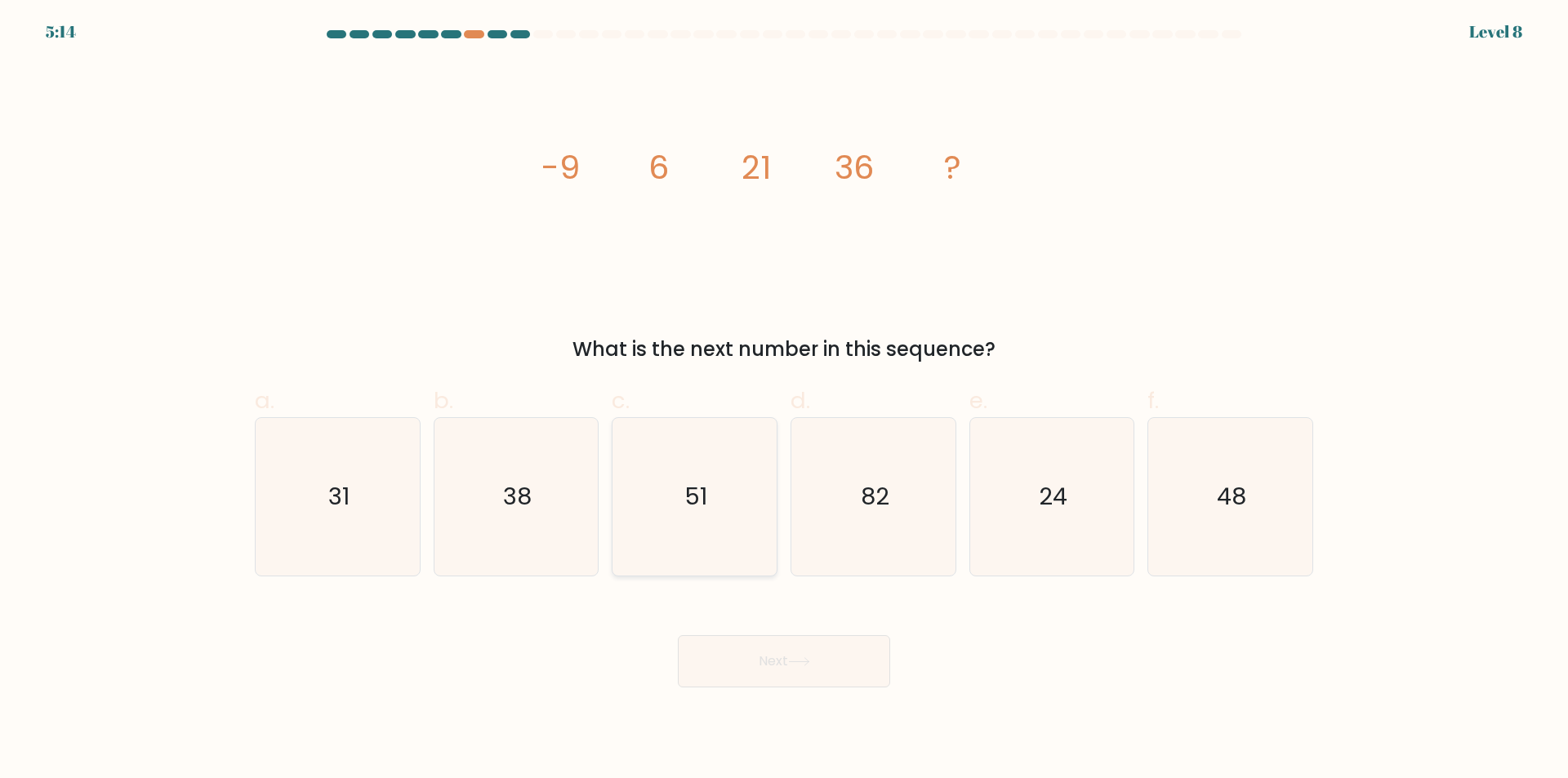
click at [732, 512] on icon "51" at bounding box center [695, 496] width 158 height 158
click at [784, 400] on input "c. 51" at bounding box center [784, 395] width 1 height 11
radio input "true"
click at [812, 655] on button "Next" at bounding box center [784, 661] width 212 height 53
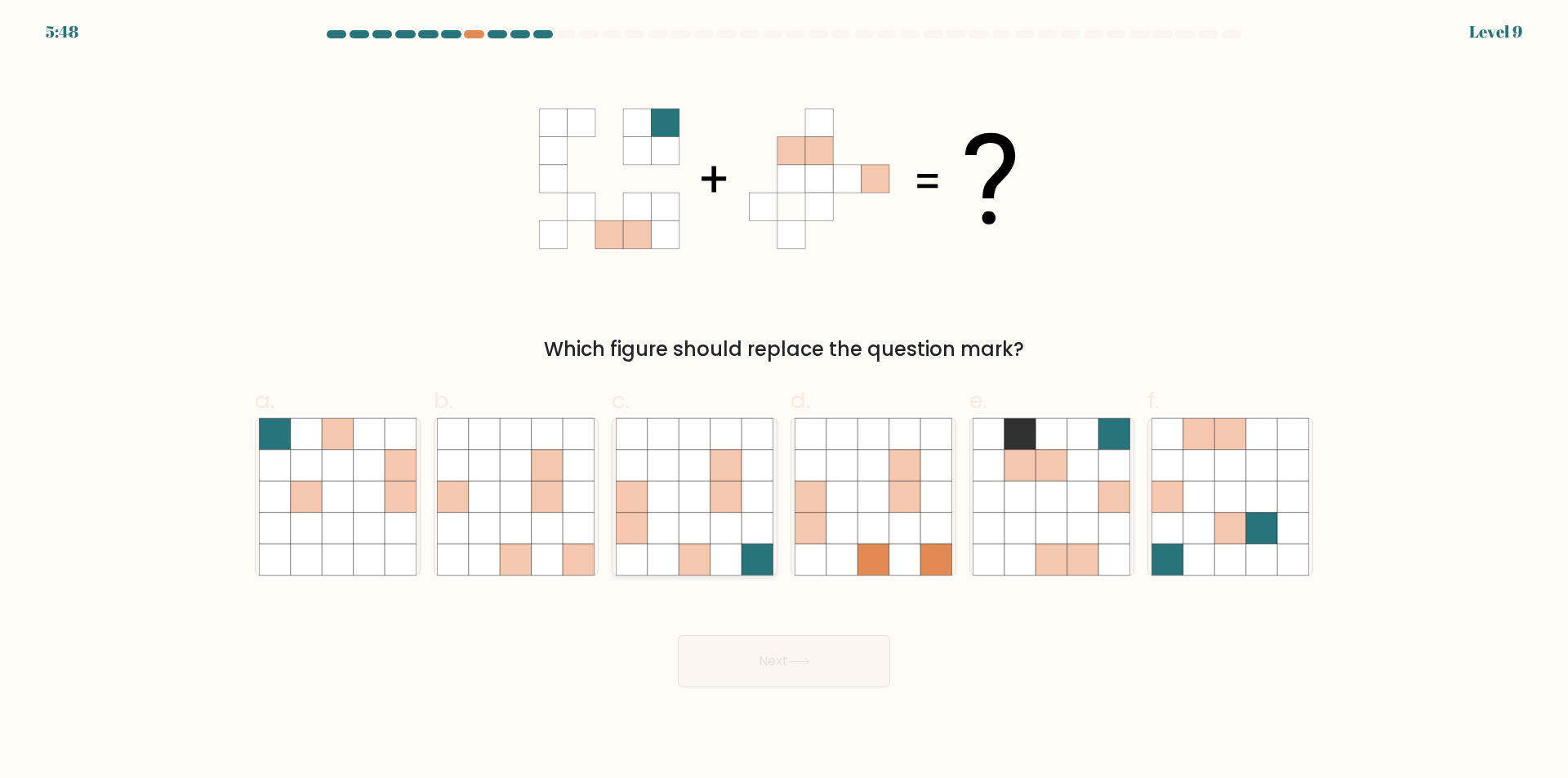
drag, startPoint x: 721, startPoint y: 498, endPoint x: 739, endPoint y: 541, distance: 46.6
click at [719, 497] on icon at bounding box center [726, 496] width 31 height 31
click at [784, 400] on input "c." at bounding box center [784, 395] width 1 height 11
radio input "true"
click at [807, 650] on button "Next" at bounding box center [784, 661] width 212 height 53
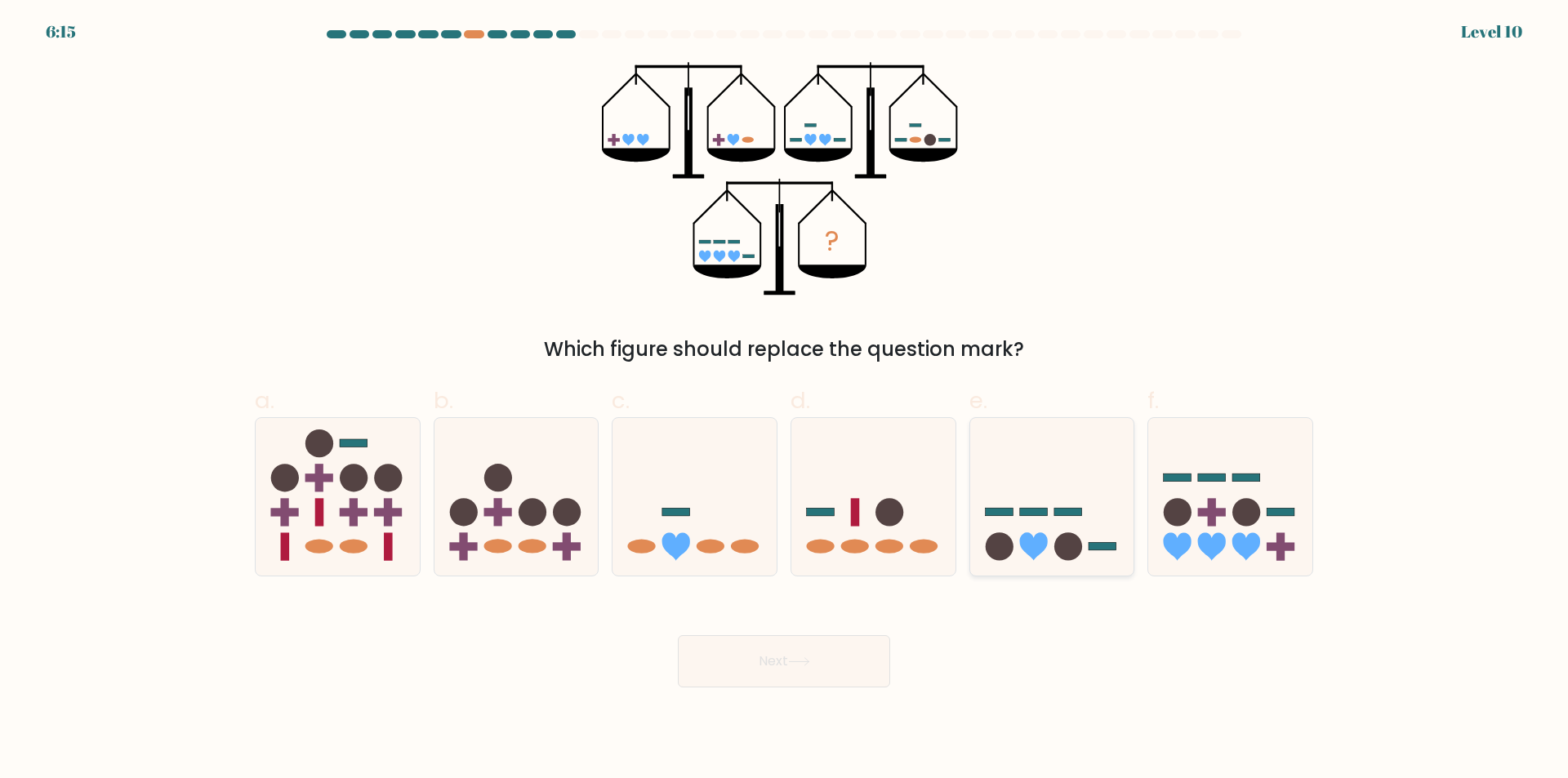
click at [1100, 518] on icon at bounding box center [1052, 497] width 164 height 136
click at [785, 400] on input "e." at bounding box center [784, 395] width 1 height 11
radio input "true"
click at [790, 641] on button "Next" at bounding box center [784, 661] width 212 height 53
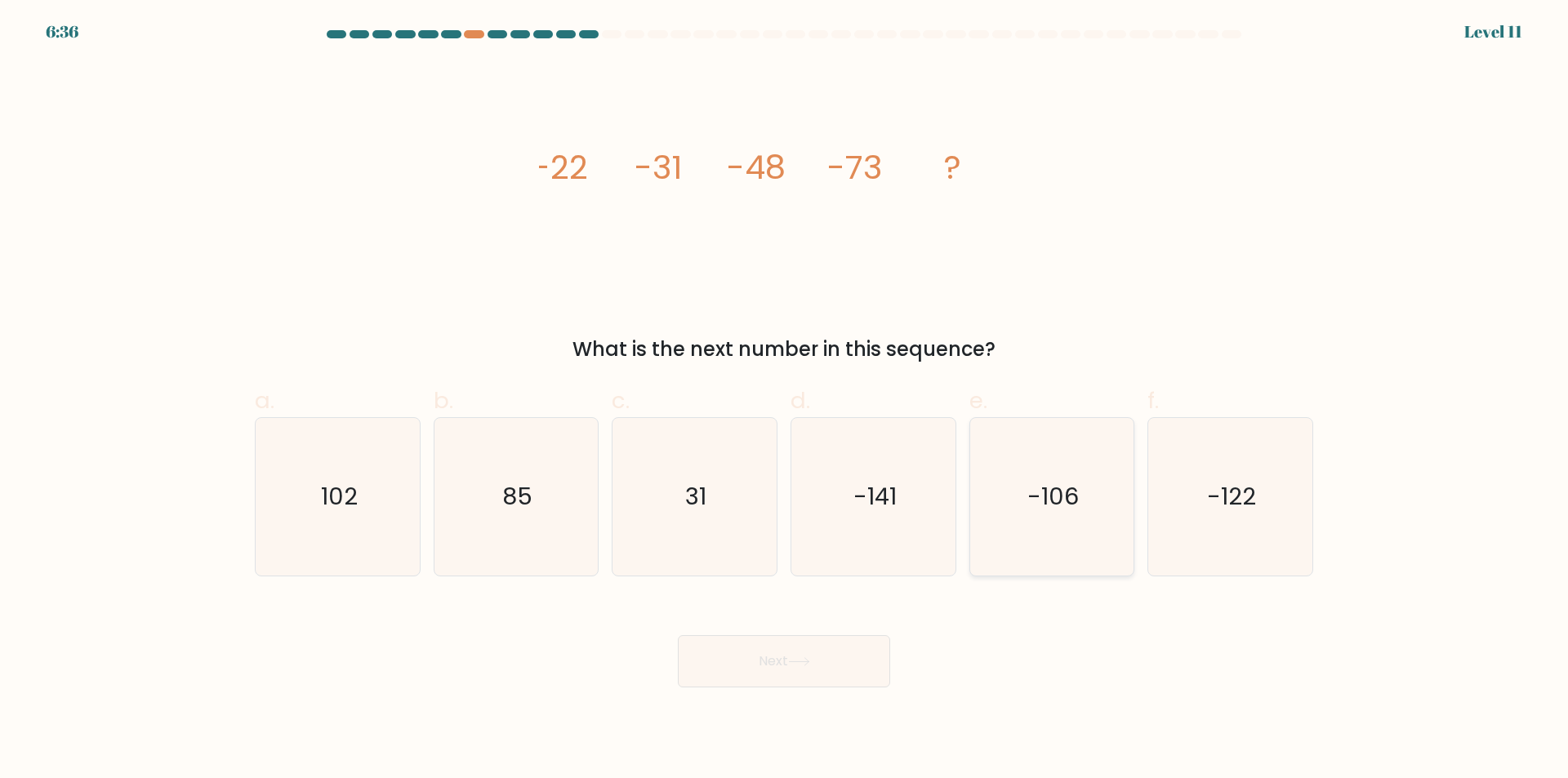
click at [1053, 512] on text "-106" at bounding box center [1053, 496] width 52 height 32
click at [785, 400] on input "e. -106" at bounding box center [784, 395] width 1 height 11
radio input "true"
click at [839, 642] on button "Next" at bounding box center [784, 661] width 212 height 53
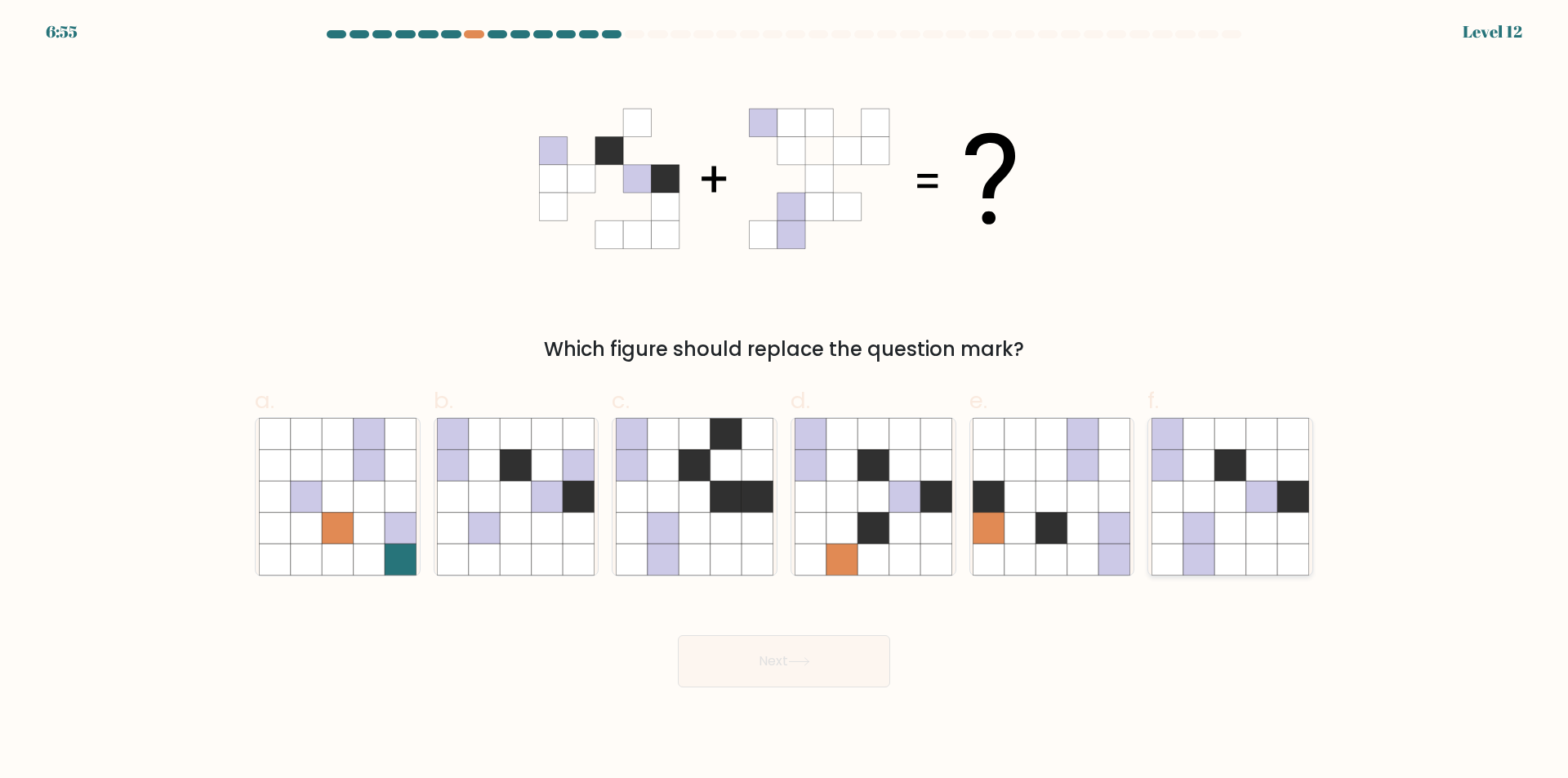
click at [1253, 506] on icon at bounding box center [1262, 496] width 31 height 31
click at [785, 400] on input "f." at bounding box center [784, 395] width 1 height 11
radio input "true"
click at [788, 675] on button "Next" at bounding box center [784, 661] width 212 height 53
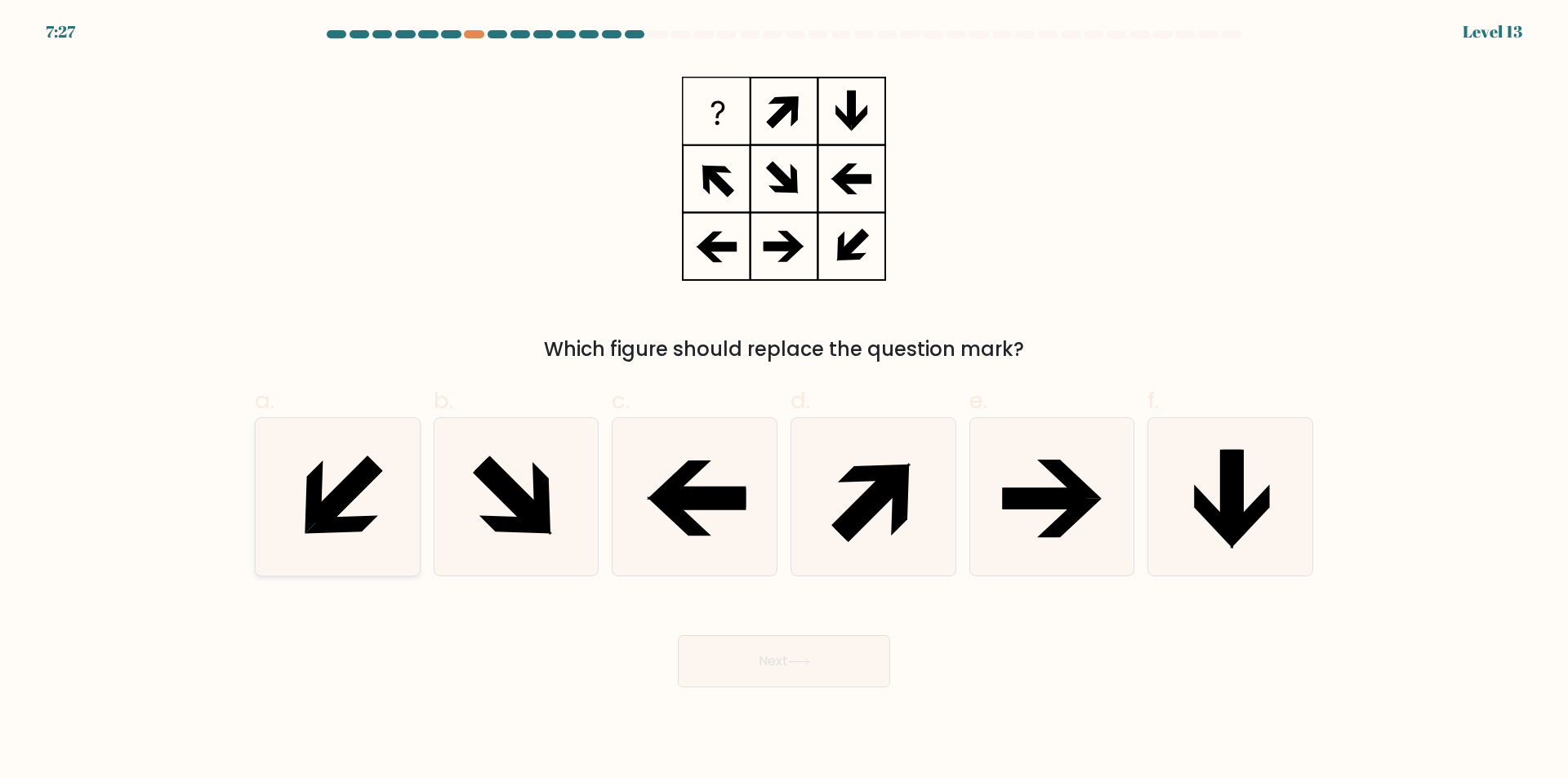
drag, startPoint x: 331, startPoint y: 488, endPoint x: 339, endPoint y: 497, distance: 12.0
click at [331, 488] on icon at bounding box center [338, 496] width 158 height 158
click at [784, 400] on input "a." at bounding box center [784, 395] width 1 height 11
radio input "true"
click at [750, 662] on button "Next" at bounding box center [784, 661] width 212 height 53
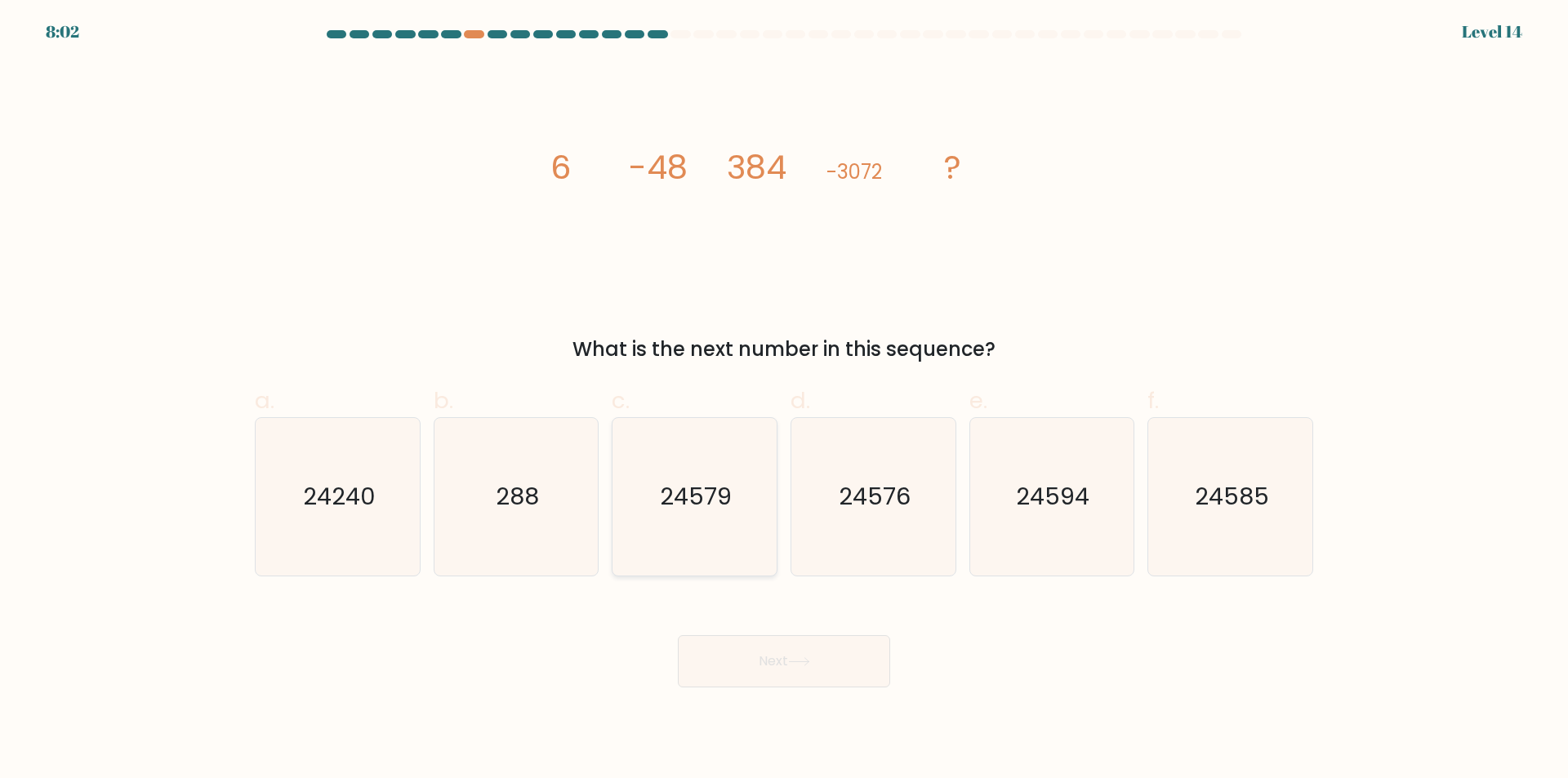
click at [743, 497] on icon "24579" at bounding box center [695, 496] width 158 height 158
click at [784, 400] on input "c. 24579" at bounding box center [784, 395] width 1 height 11
radio input "true"
click at [791, 662] on button "Next" at bounding box center [784, 661] width 212 height 53
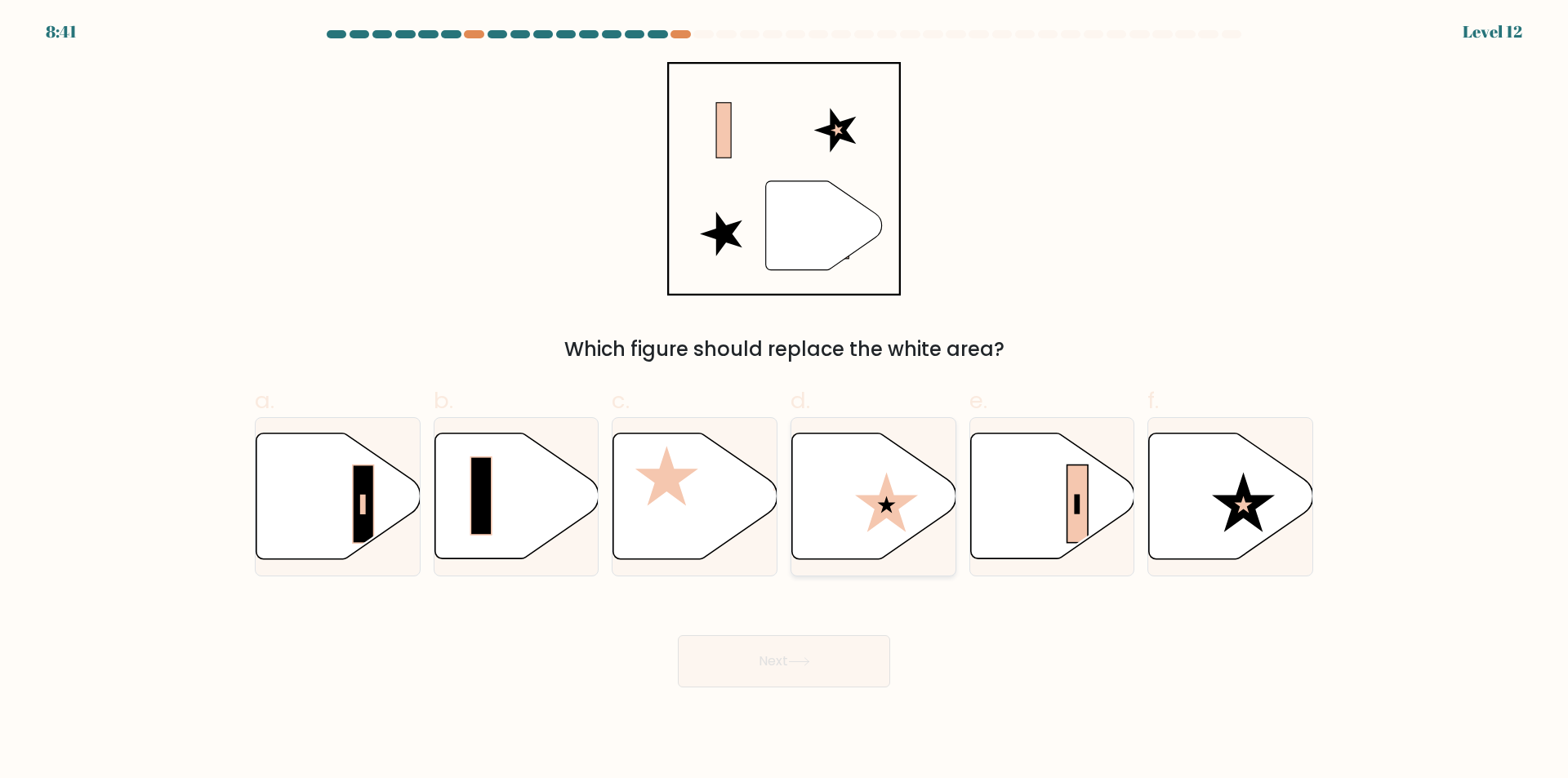
click at [892, 492] on icon at bounding box center [886, 502] width 63 height 60
click at [785, 400] on input "d." at bounding box center [784, 395] width 1 height 11
radio input "true"
click at [855, 666] on button "Next" at bounding box center [784, 661] width 212 height 53
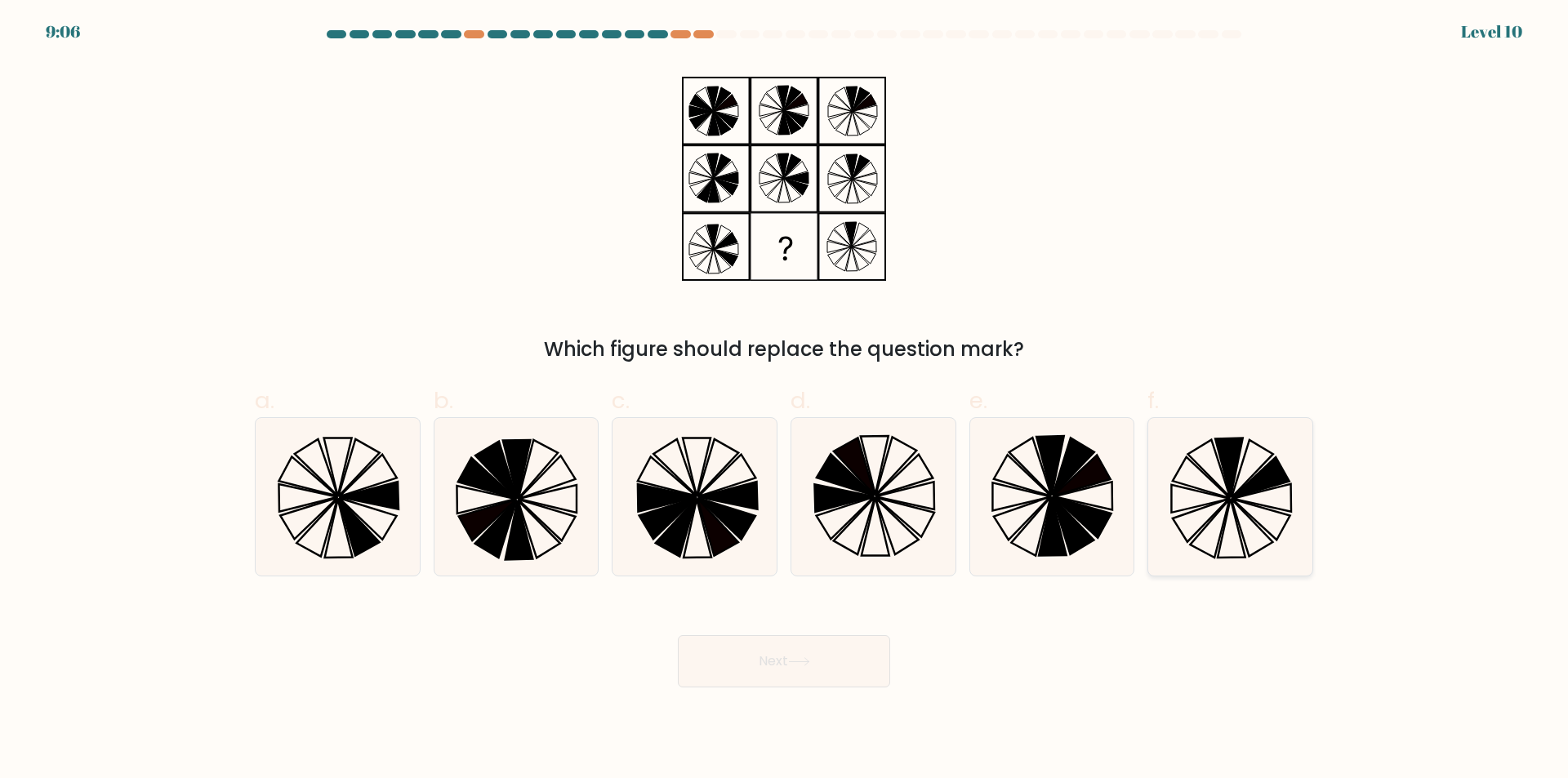
click at [1238, 512] on icon at bounding box center [1229, 496] width 158 height 158
click at [785, 400] on input "f." at bounding box center [784, 395] width 1 height 11
radio input "true"
click at [802, 642] on button "Next" at bounding box center [784, 661] width 212 height 53
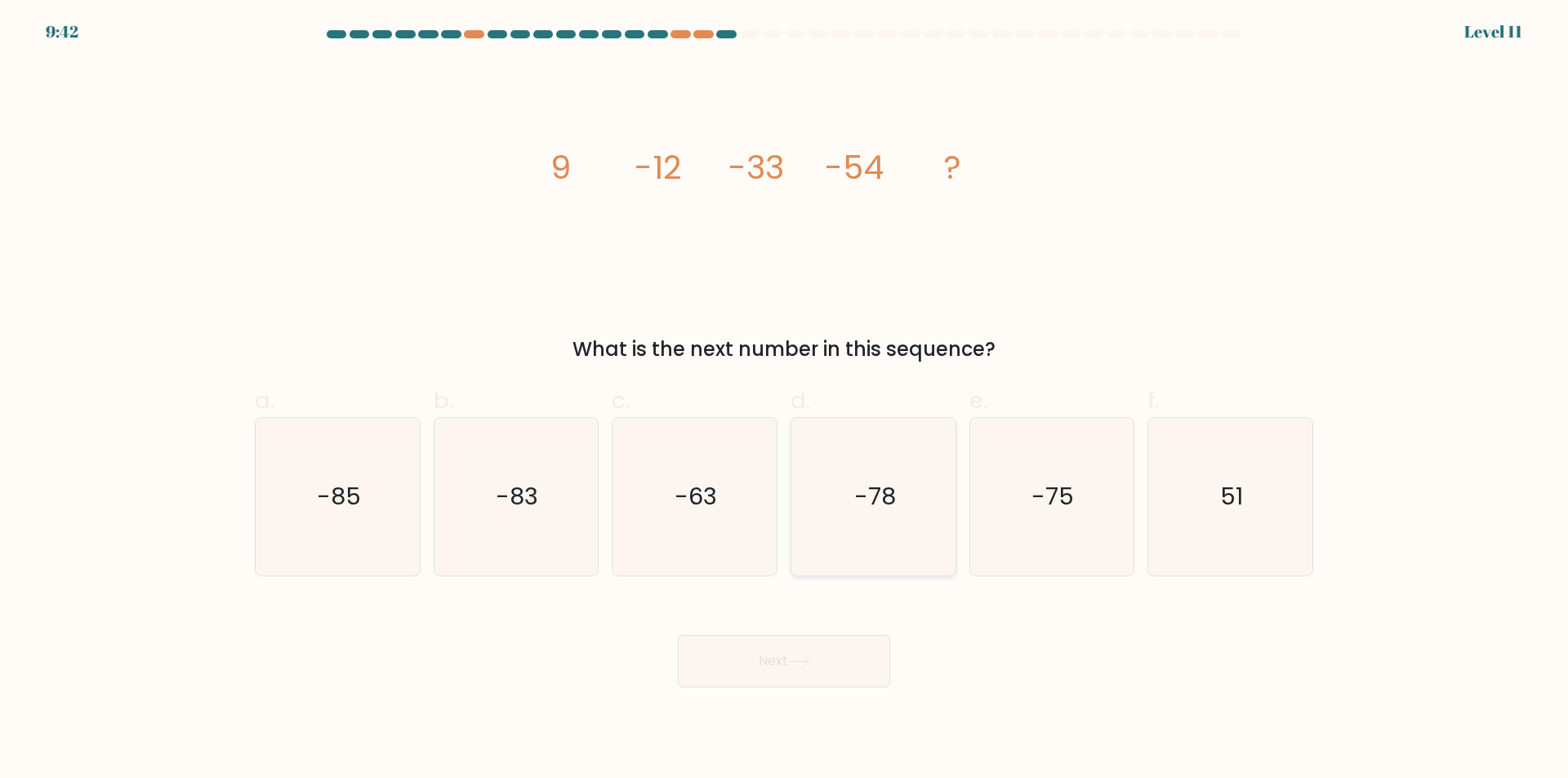
click at [898, 515] on icon "-78" at bounding box center [873, 496] width 158 height 158
click at [785, 400] on input "d. -78" at bounding box center [784, 395] width 1 height 11
radio input "true"
click at [832, 654] on button "Next" at bounding box center [784, 661] width 212 height 53
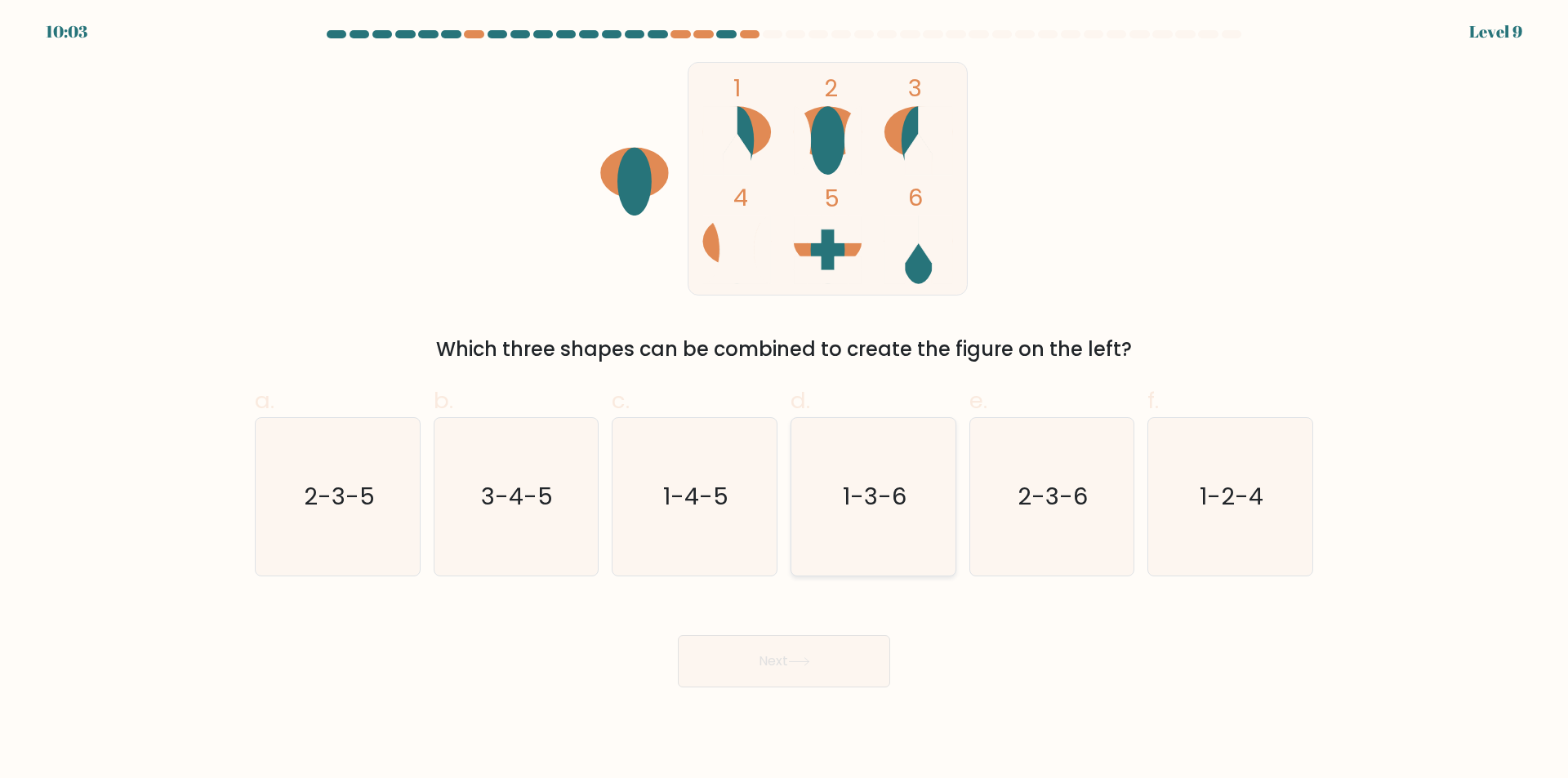
click at [938, 517] on icon "1-3-6" at bounding box center [873, 496] width 158 height 158
click at [785, 400] on input "d. 1-3-6" at bounding box center [784, 395] width 1 height 11
radio input "true"
click at [845, 666] on button "Next" at bounding box center [784, 661] width 212 height 53
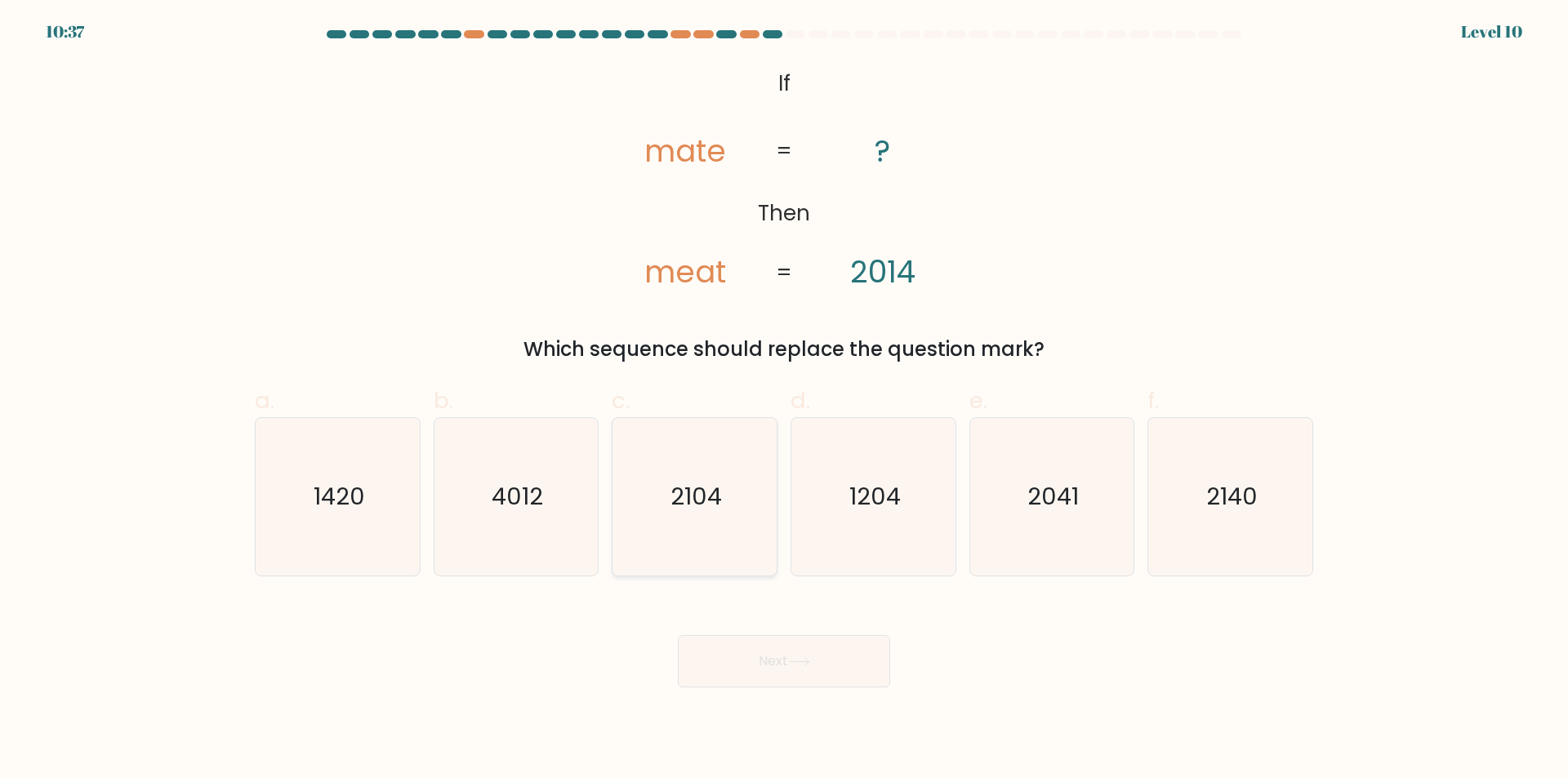
click at [708, 501] on text "2104" at bounding box center [696, 496] width 52 height 32
click at [784, 400] on input "c. 2104" at bounding box center [784, 395] width 1 height 11
radio input "true"
click at [1070, 517] on icon "2041" at bounding box center [1051, 496] width 158 height 158
click at [785, 400] on input "e. 2041" at bounding box center [784, 395] width 1 height 11
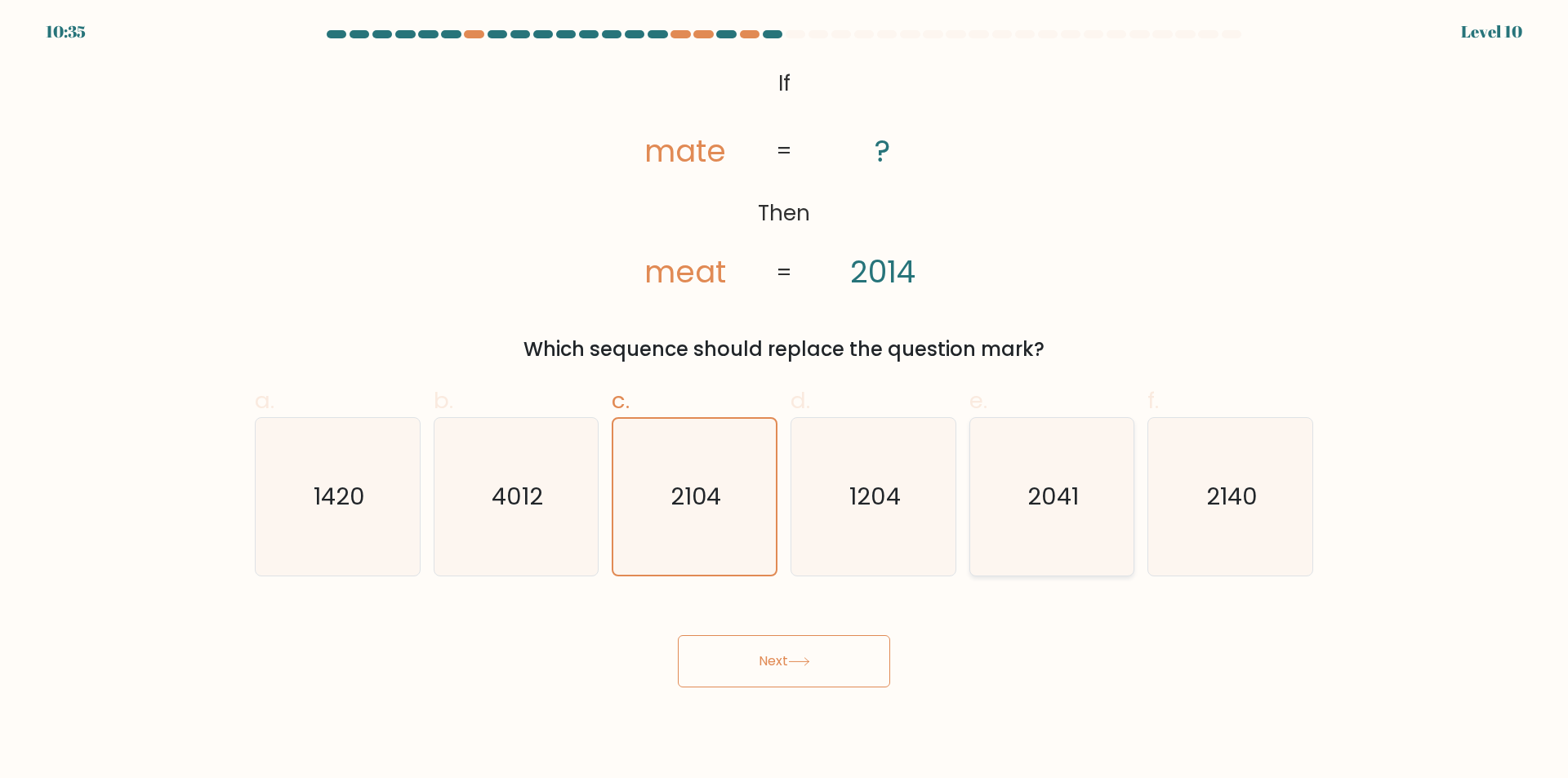
radio input "true"
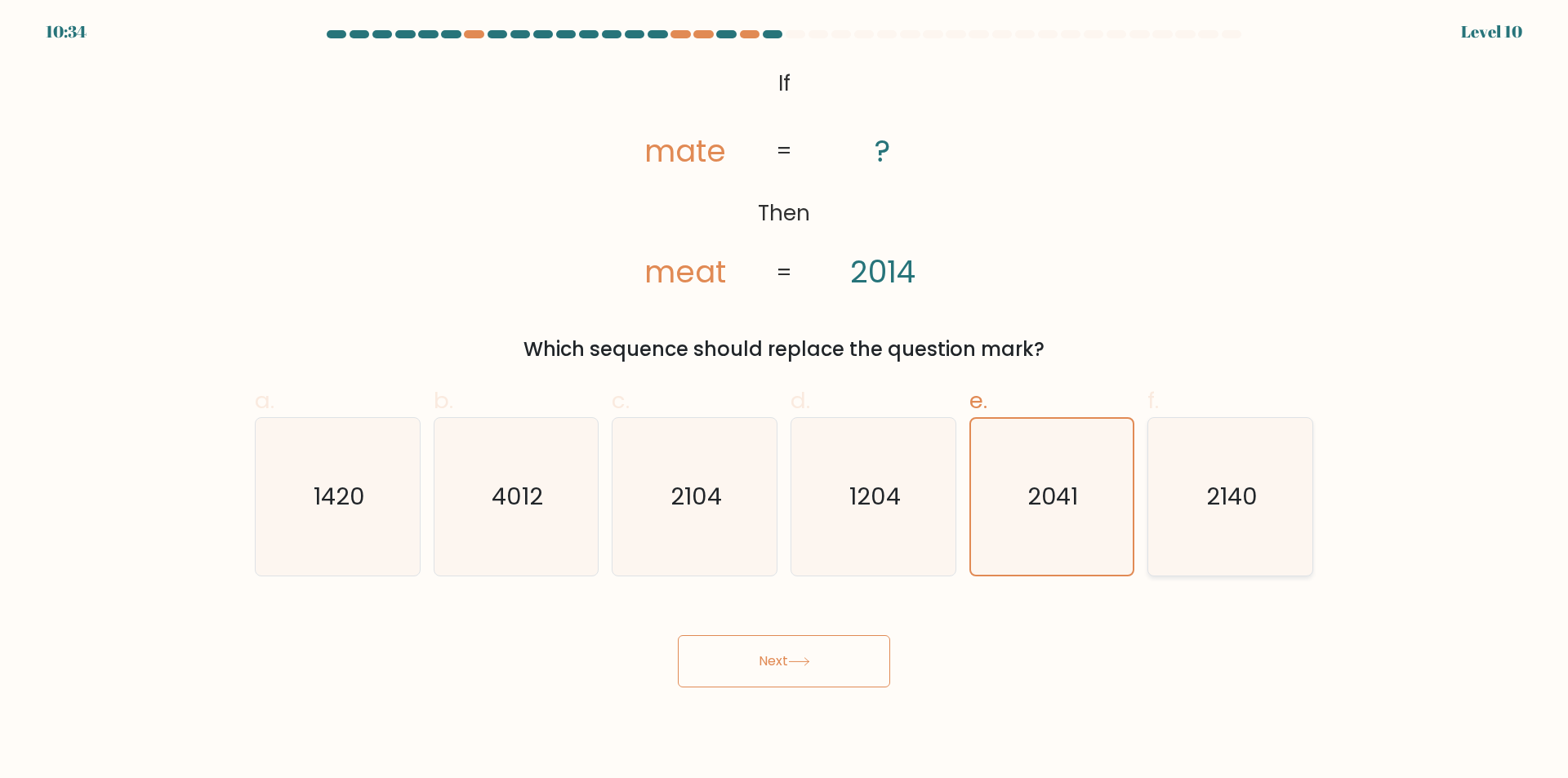
click at [1229, 527] on icon "2140" at bounding box center [1229, 496] width 158 height 158
click at [785, 400] on input "f. 2140" at bounding box center [784, 395] width 1 height 11
radio input "true"
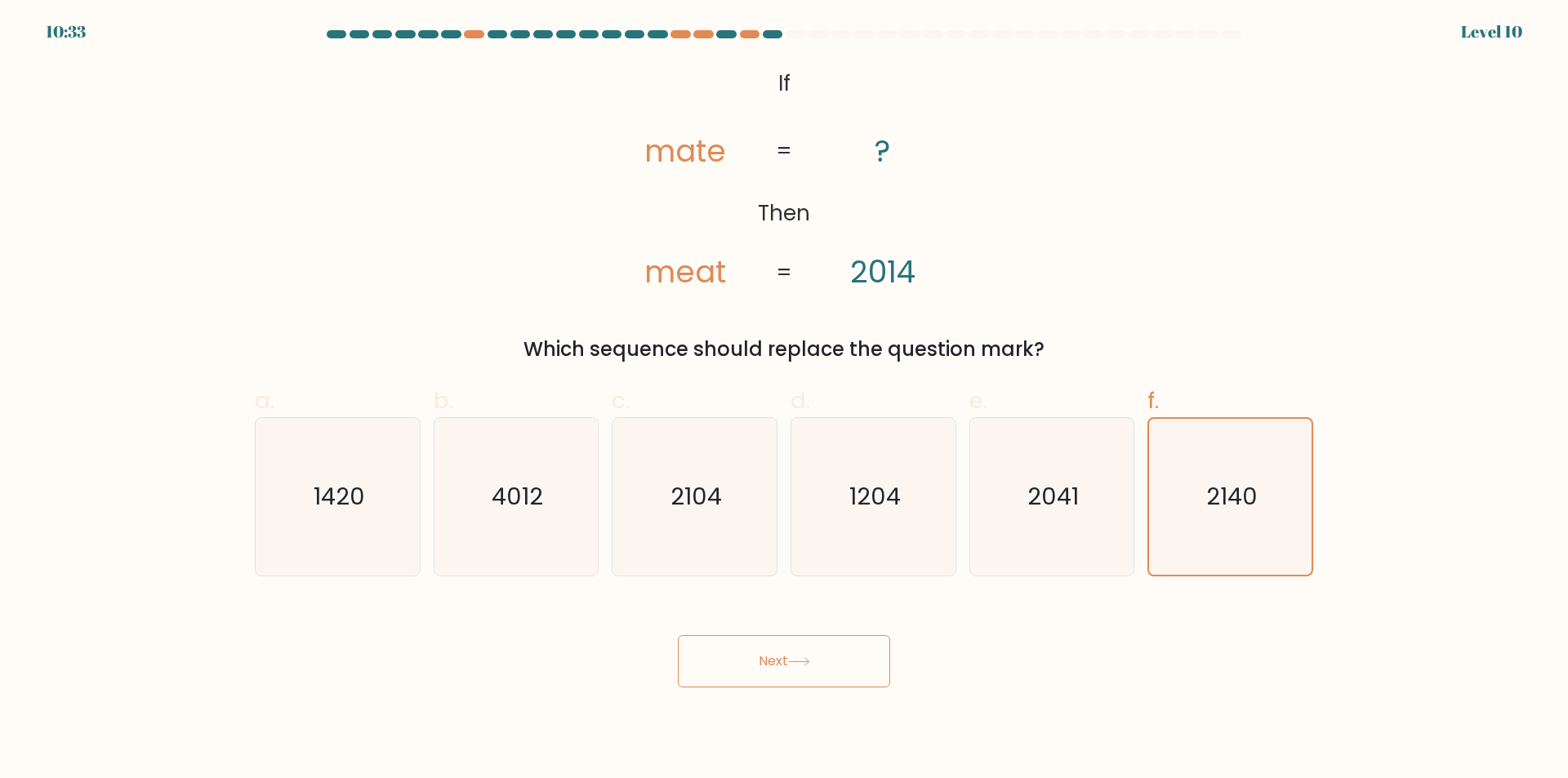
click at [818, 663] on button "Next" at bounding box center [784, 661] width 212 height 53
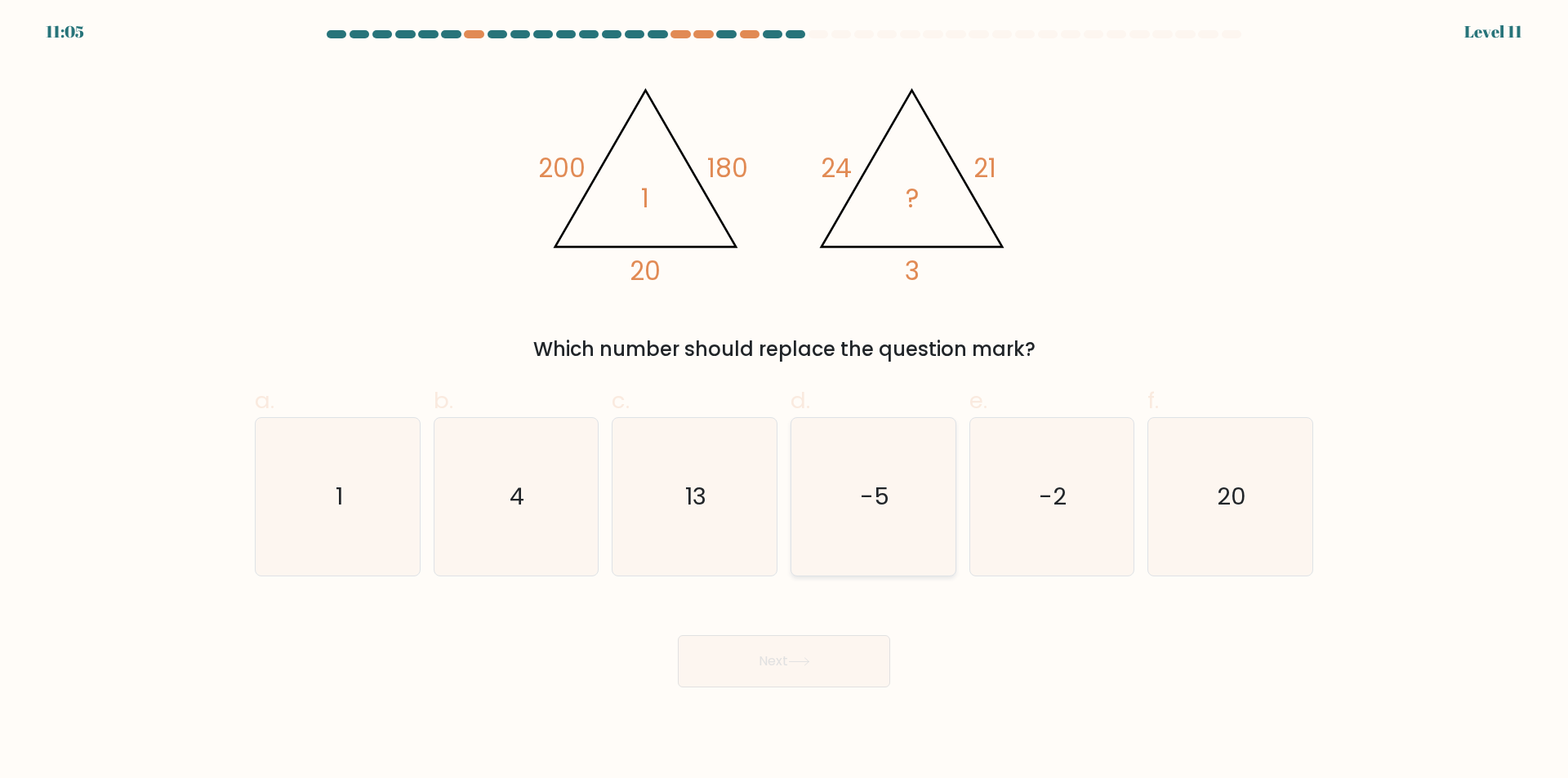
click at [874, 499] on text "-5" at bounding box center [874, 496] width 30 height 32
click at [785, 400] on input "d. -5" at bounding box center [784, 395] width 1 height 11
radio input "true"
click at [542, 513] on icon "4" at bounding box center [516, 496] width 158 height 158
click at [784, 400] on input "b. 4" at bounding box center [784, 395] width 1 height 11
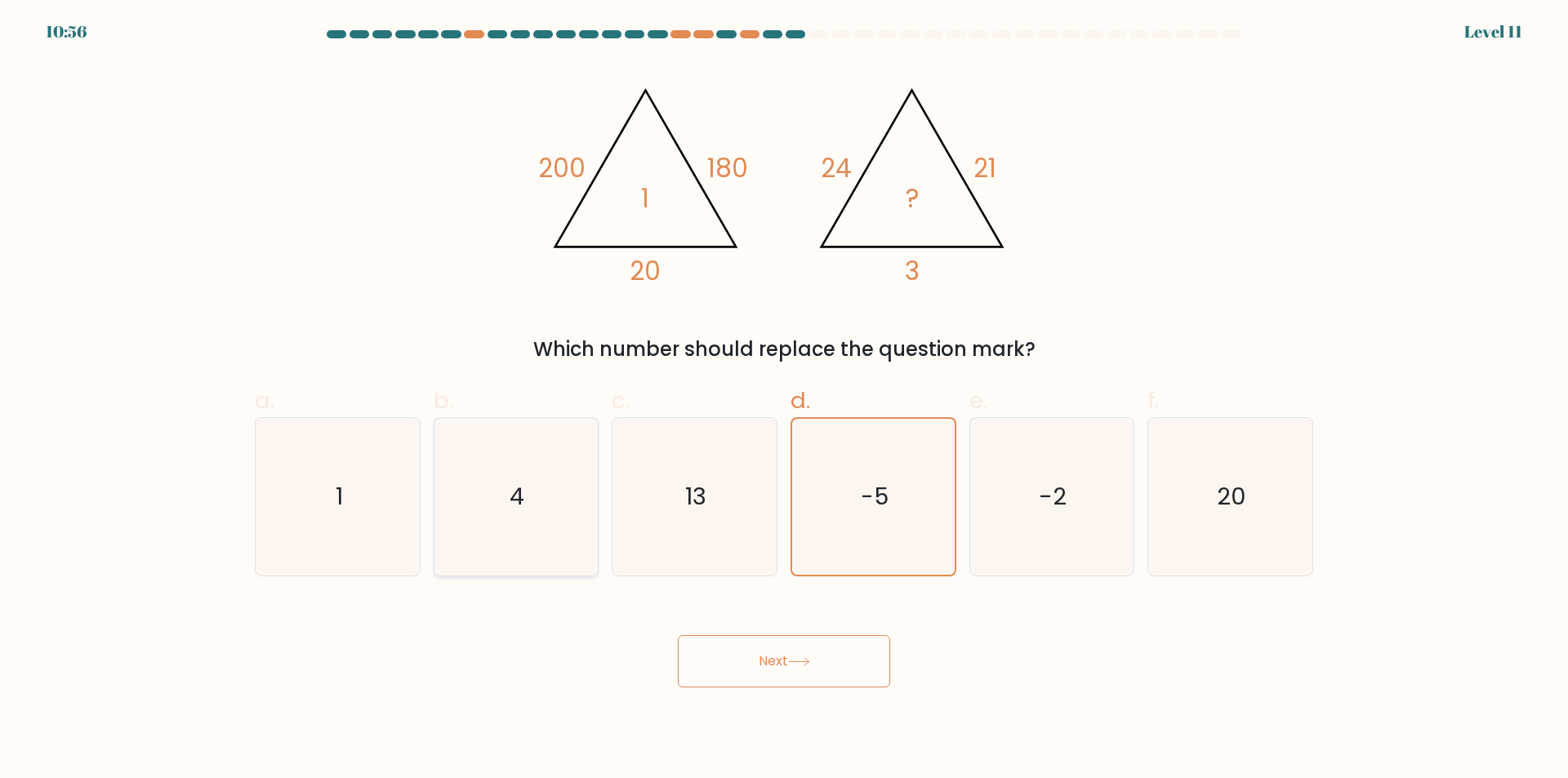
radio input "true"
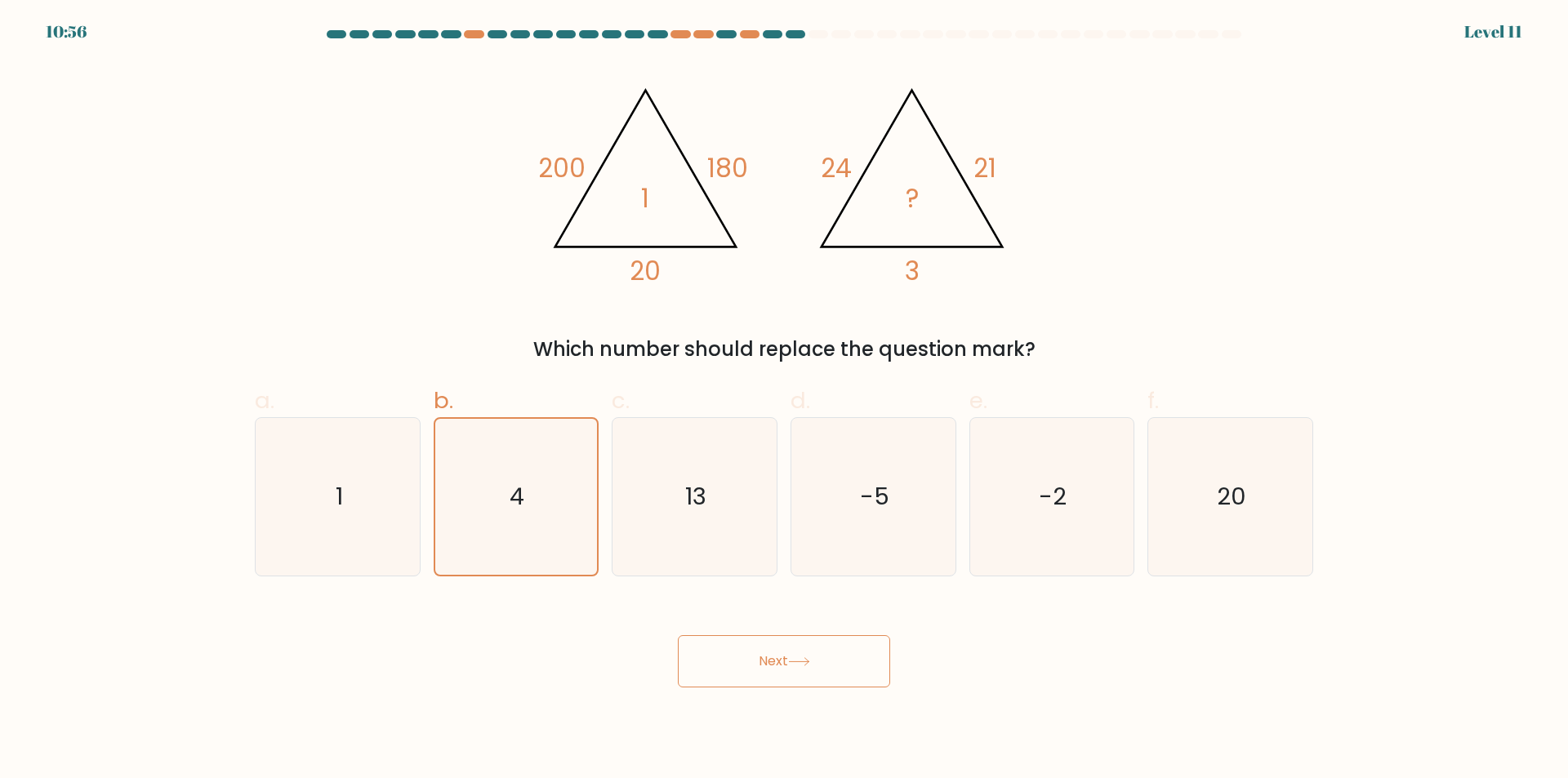
click at [836, 654] on button "Next" at bounding box center [784, 661] width 212 height 53
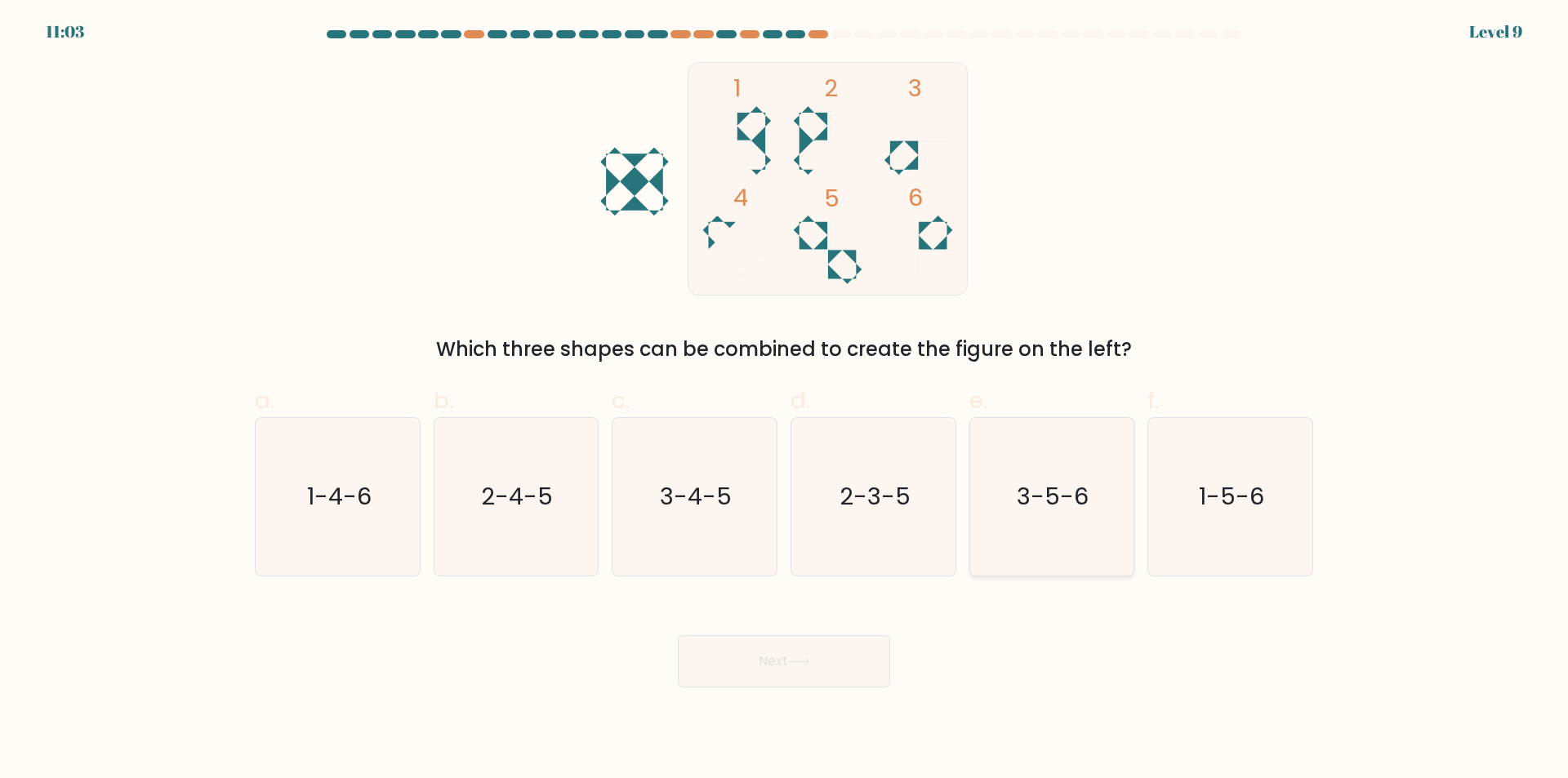
click at [1056, 507] on text "3-5-6" at bounding box center [1053, 496] width 72 height 32
click at [785, 400] on input "e. 3-5-6" at bounding box center [784, 395] width 1 height 11
radio input "true"
click at [814, 673] on button "Next" at bounding box center [784, 661] width 212 height 53
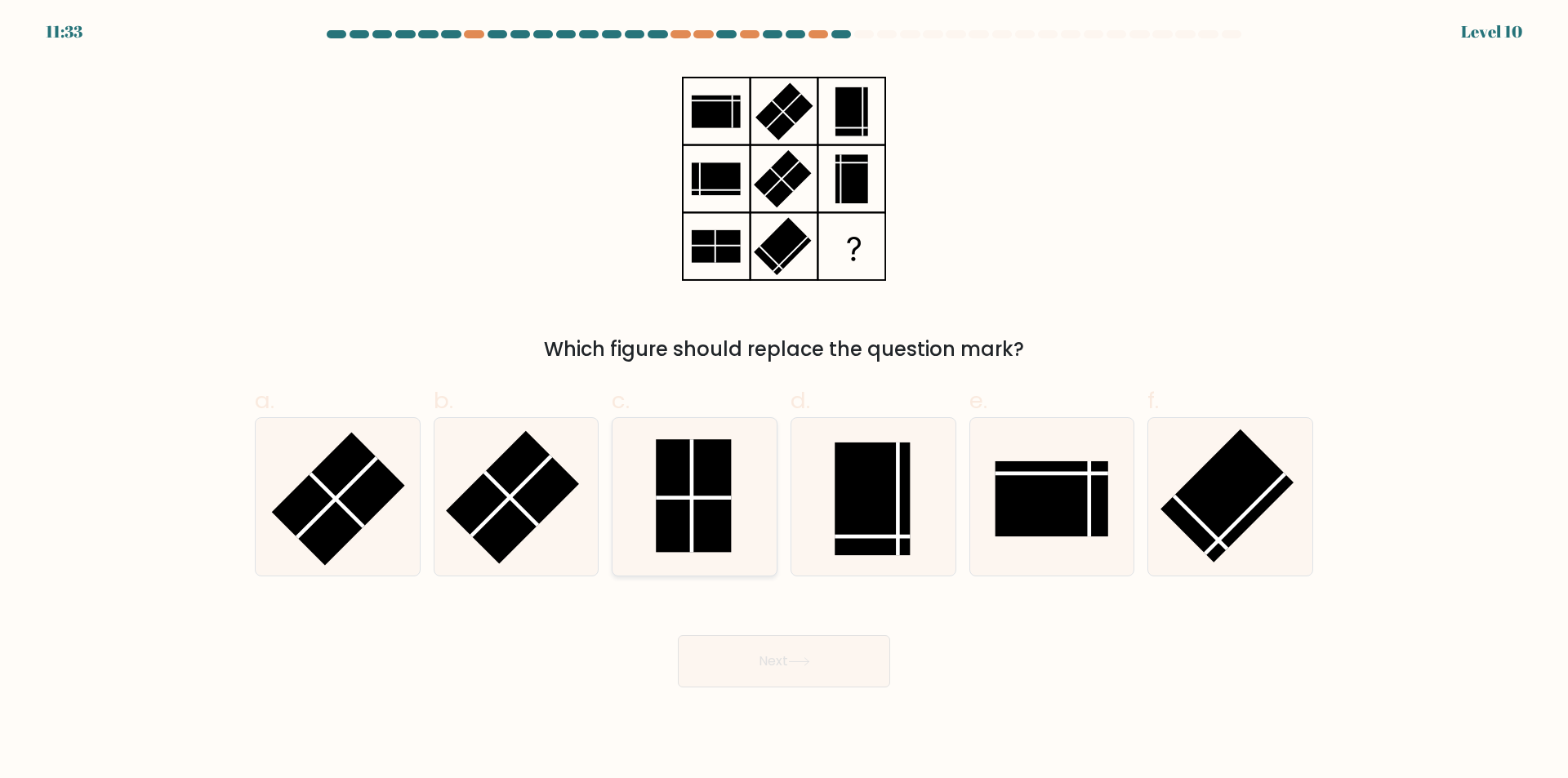
click at [695, 495] on rect at bounding box center [693, 495] width 75 height 112
click at [784, 400] on input "c." at bounding box center [784, 395] width 1 height 11
radio input "true"
drag, startPoint x: 833, startPoint y: 665, endPoint x: 840, endPoint y: 654, distance: 13.0
click at [833, 666] on button "Next" at bounding box center [784, 661] width 212 height 53
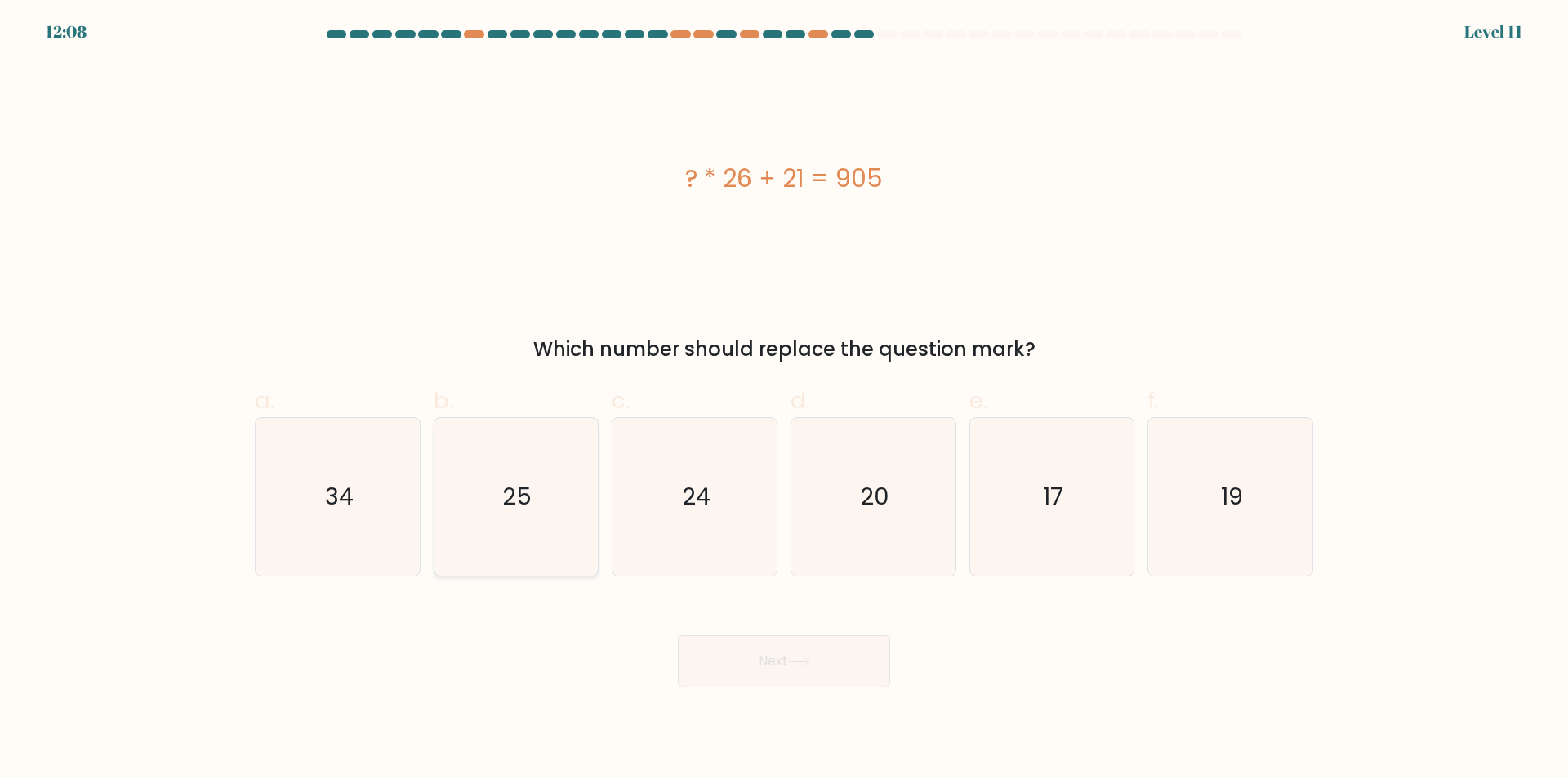
click at [527, 490] on text "25" at bounding box center [517, 496] width 30 height 32
click at [784, 400] on input "b. 25" at bounding box center [784, 395] width 1 height 11
radio input "true"
click at [732, 654] on button "Next" at bounding box center [784, 661] width 212 height 53
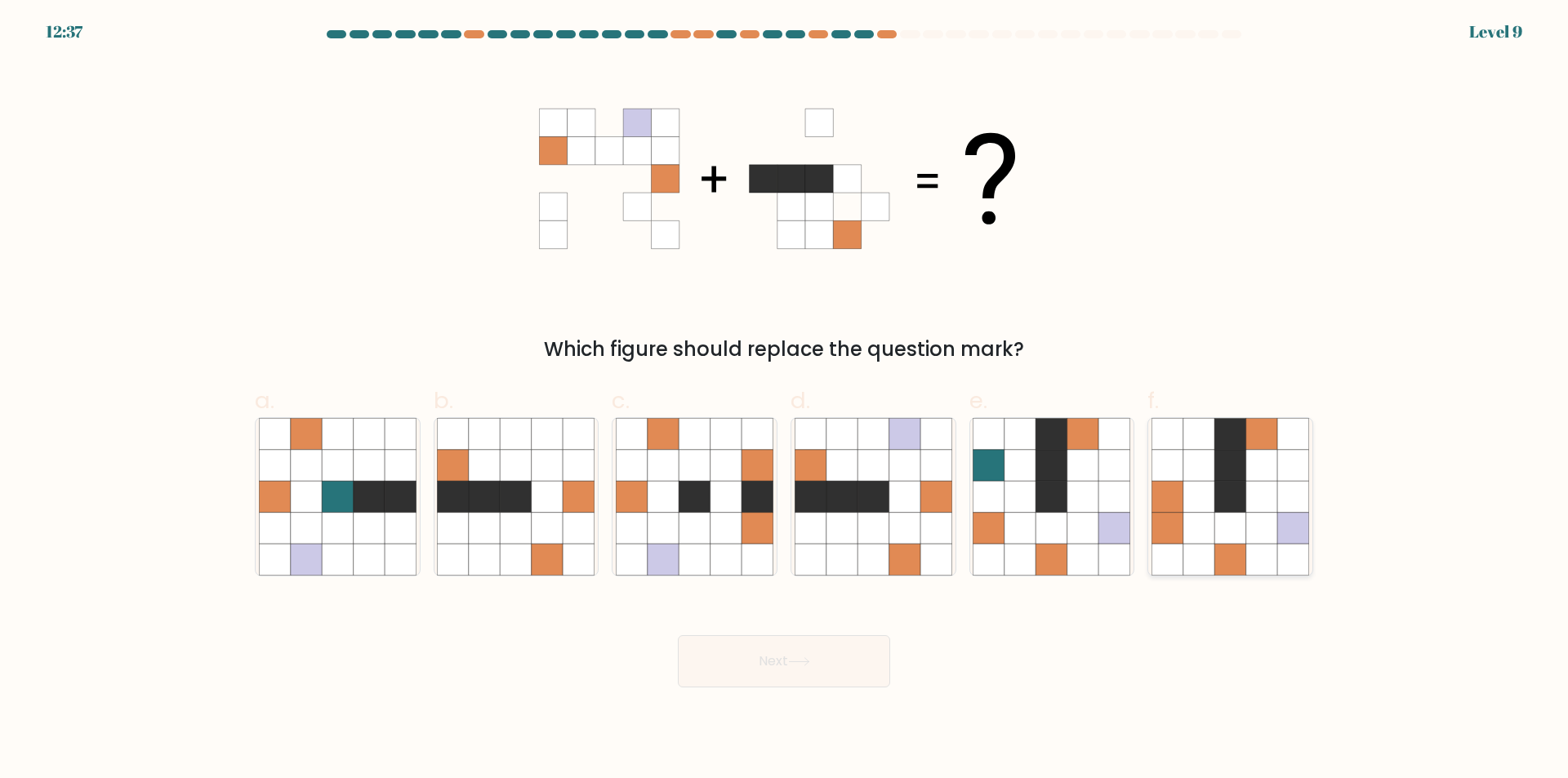
click at [1233, 506] on icon at bounding box center [1230, 496] width 31 height 31
click at [785, 400] on input "f." at bounding box center [784, 395] width 1 height 11
radio input "true"
click at [794, 680] on button "Next" at bounding box center [784, 661] width 212 height 53
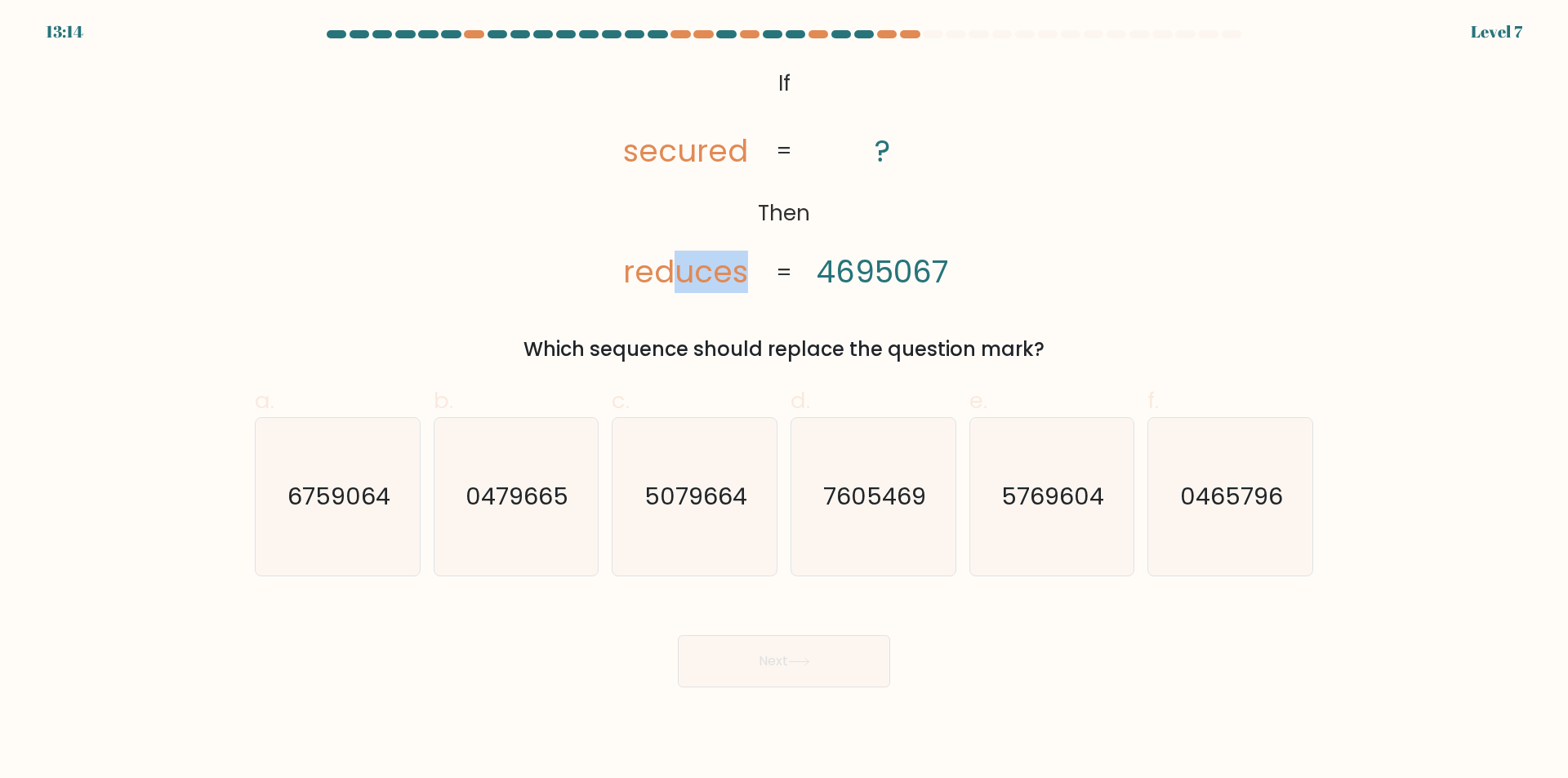
drag, startPoint x: 746, startPoint y: 279, endPoint x: 678, endPoint y: 273, distance: 68.3
click at [678, 273] on tspan "reduces" at bounding box center [685, 272] width 125 height 42
drag, startPoint x: 955, startPoint y: 267, endPoint x: 873, endPoint y: 267, distance: 82.0
click at [873, 267] on icon "@import url('https://fonts.googleapis.com/css?family=Abril+Fatface:400,100,100i…" at bounding box center [784, 178] width 379 height 233
click at [1076, 270] on div "@import url('https://fonts.googleapis.com/css?family=Abril+Fatface:400,100,100i…" at bounding box center [784, 213] width 1078 height 302
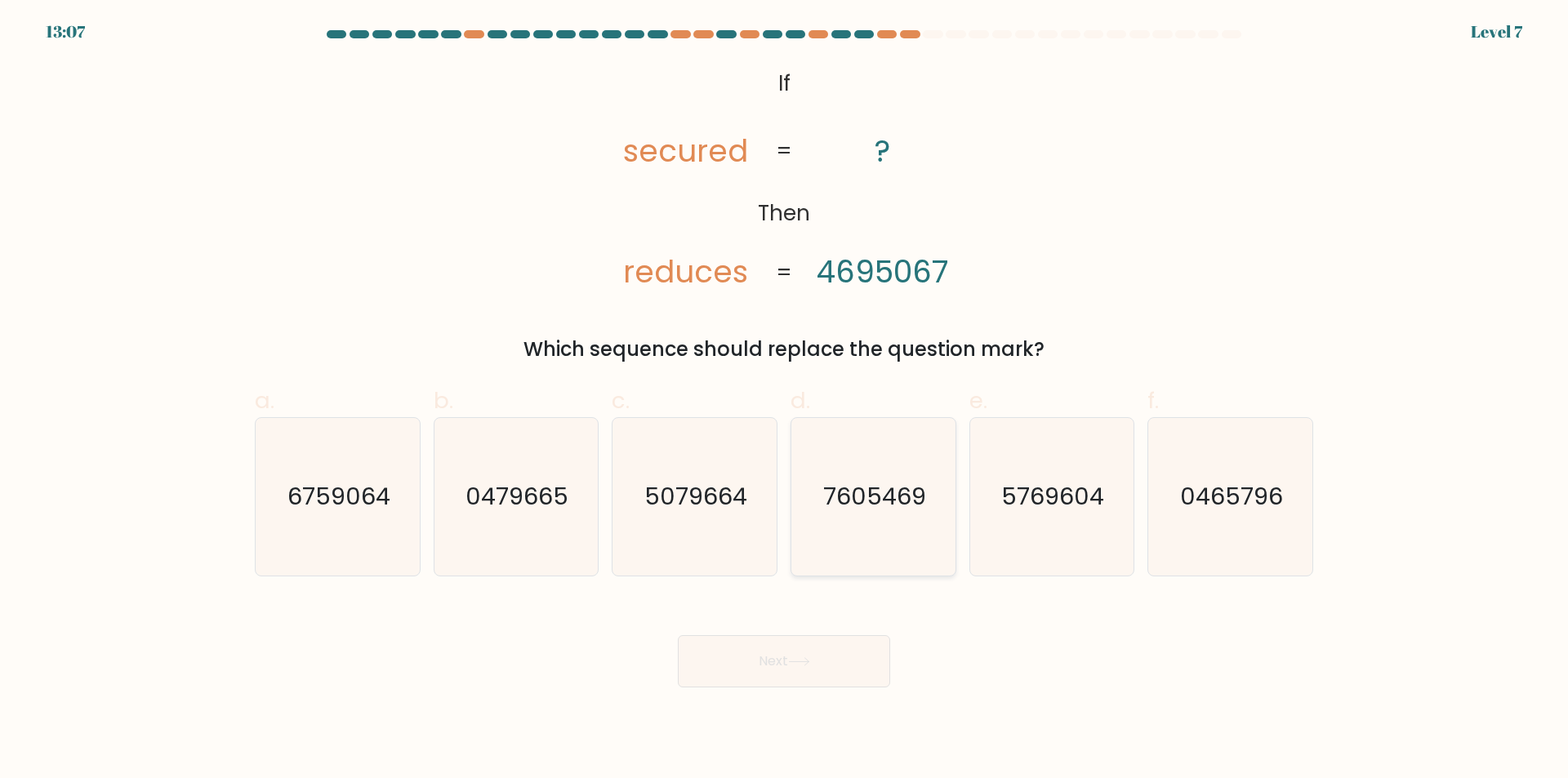
click at [873, 529] on icon "7605469" at bounding box center [873, 496] width 158 height 158
click at [785, 400] on input "d. 7605469" at bounding box center [784, 395] width 1 height 11
radio input "true"
click at [826, 657] on button "Next" at bounding box center [784, 661] width 212 height 53
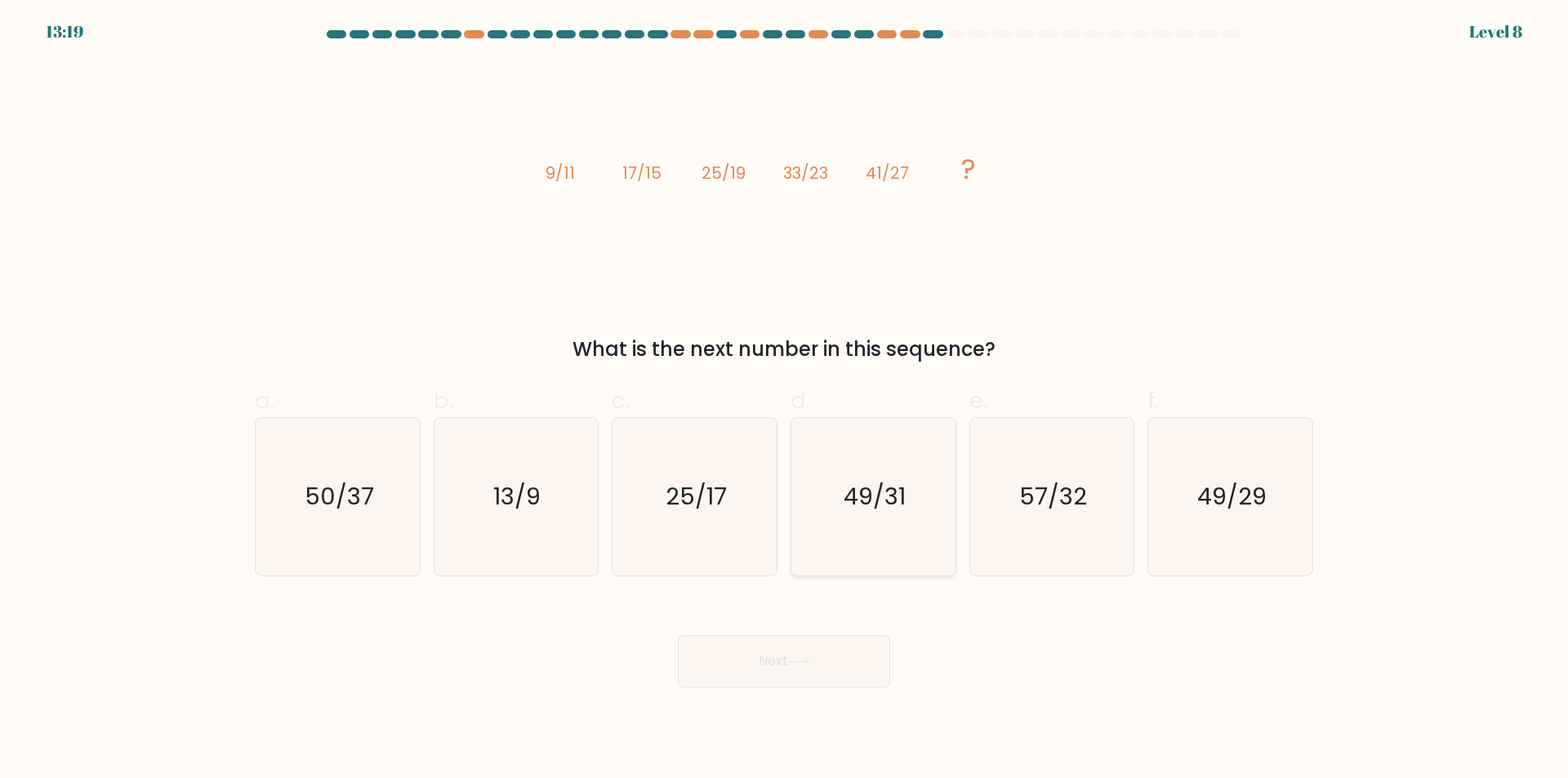
click at [873, 499] on text "49/31" at bounding box center [874, 496] width 62 height 32
click at [785, 400] on input "d. 49/31" at bounding box center [784, 395] width 1 height 11
radio input "true"
click at [1259, 520] on icon "49/29" at bounding box center [1229, 496] width 158 height 158
click at [785, 400] on input "f. 49/29" at bounding box center [784, 395] width 1 height 11
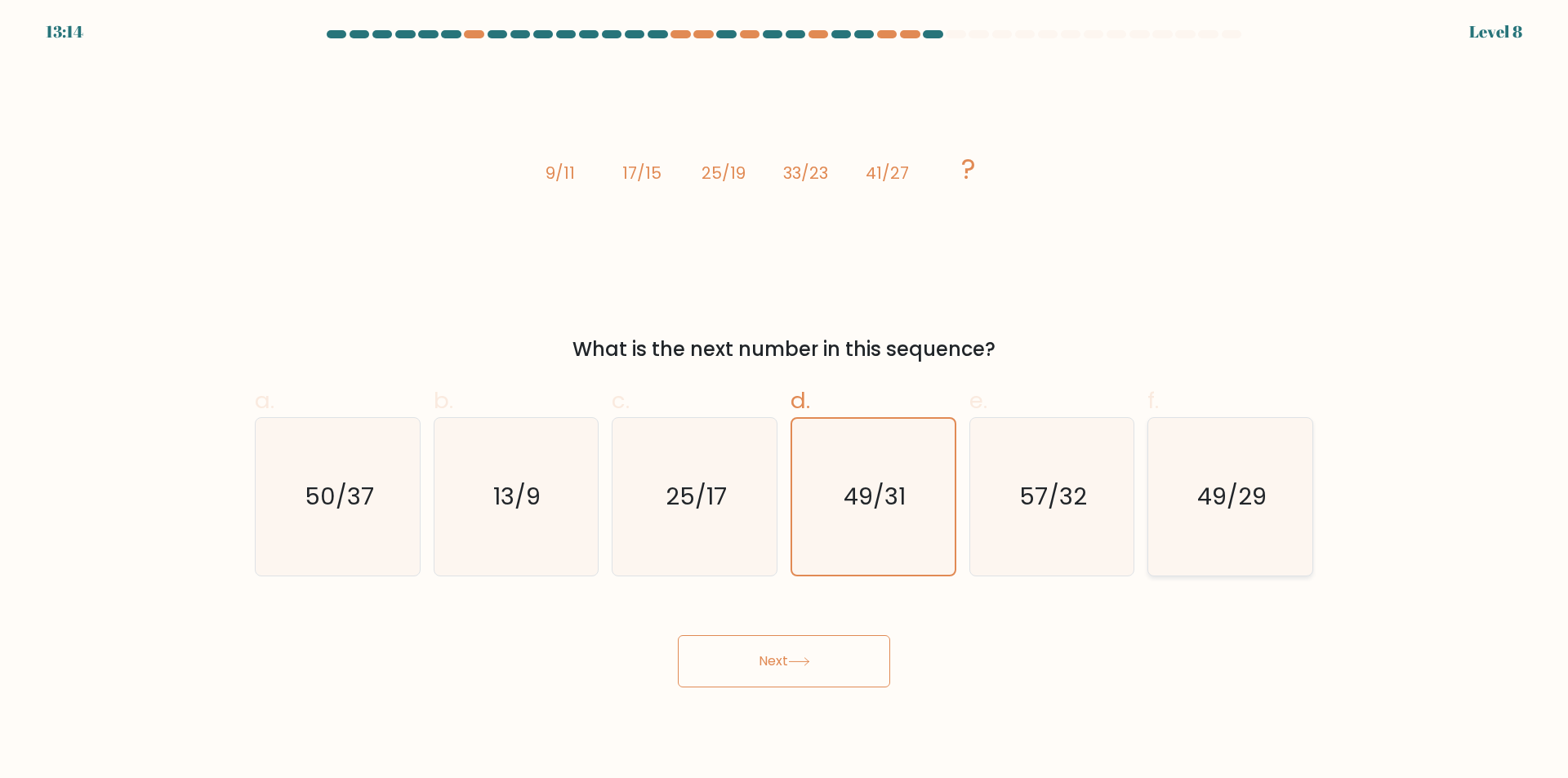
radio input "true"
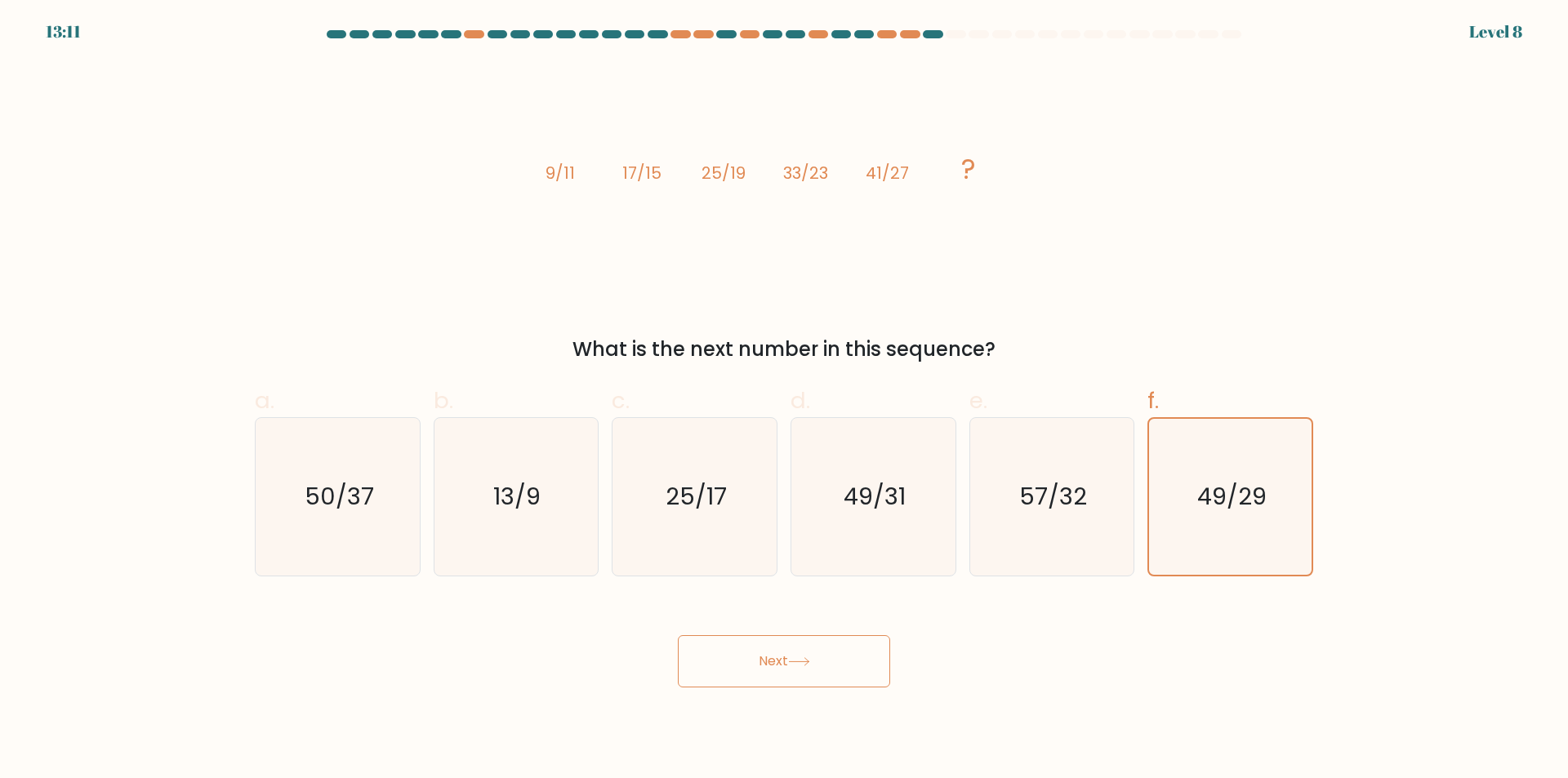
drag, startPoint x: 865, startPoint y: 524, endPoint x: 832, endPoint y: 642, distance: 122.5
click at [864, 524] on icon "49/31" at bounding box center [873, 496] width 158 height 158
click at [785, 400] on input "d. 49/31" at bounding box center [784, 395] width 1 height 11
radio input "true"
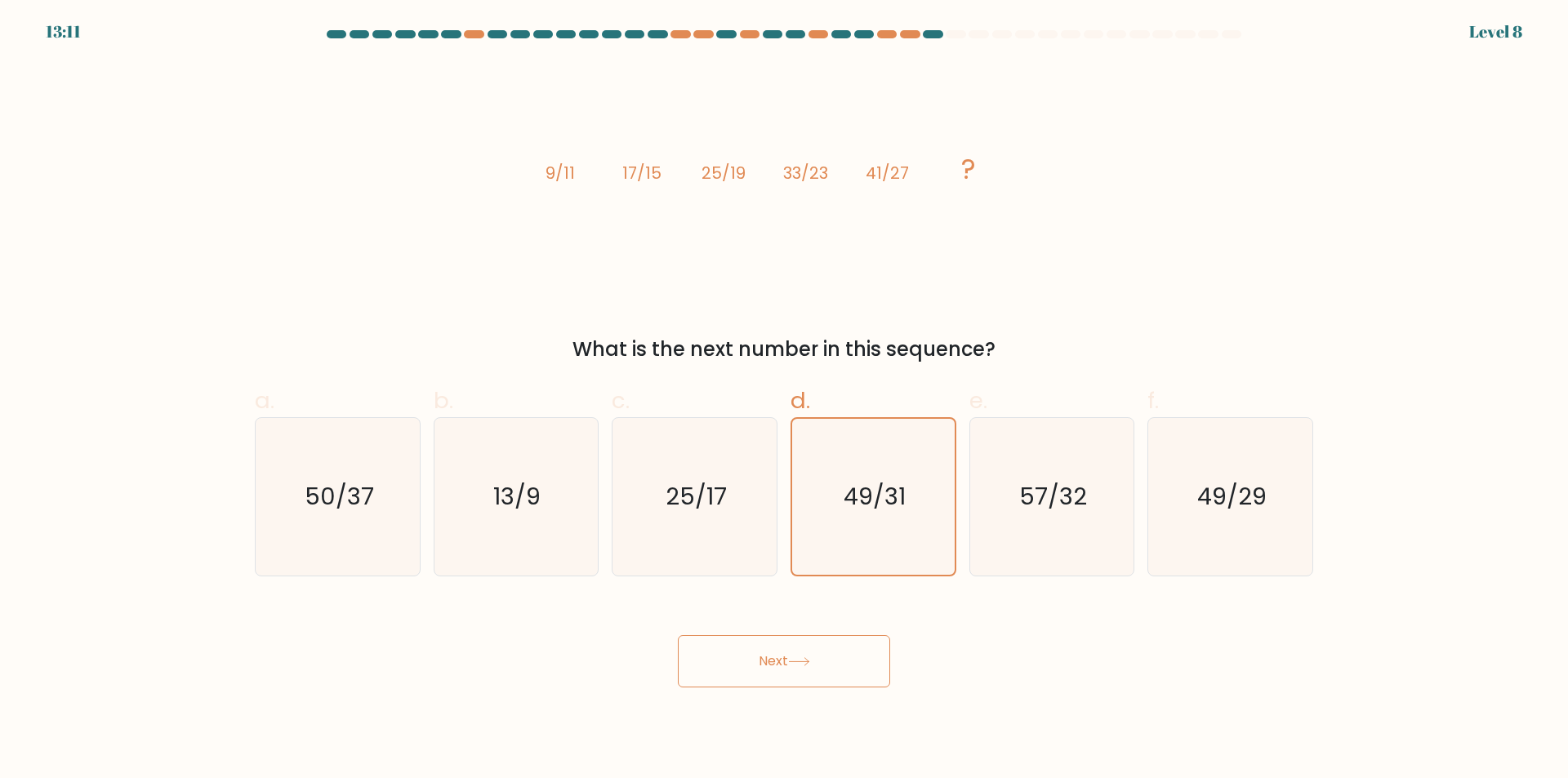
click at [821, 681] on button "Next" at bounding box center [784, 661] width 212 height 53
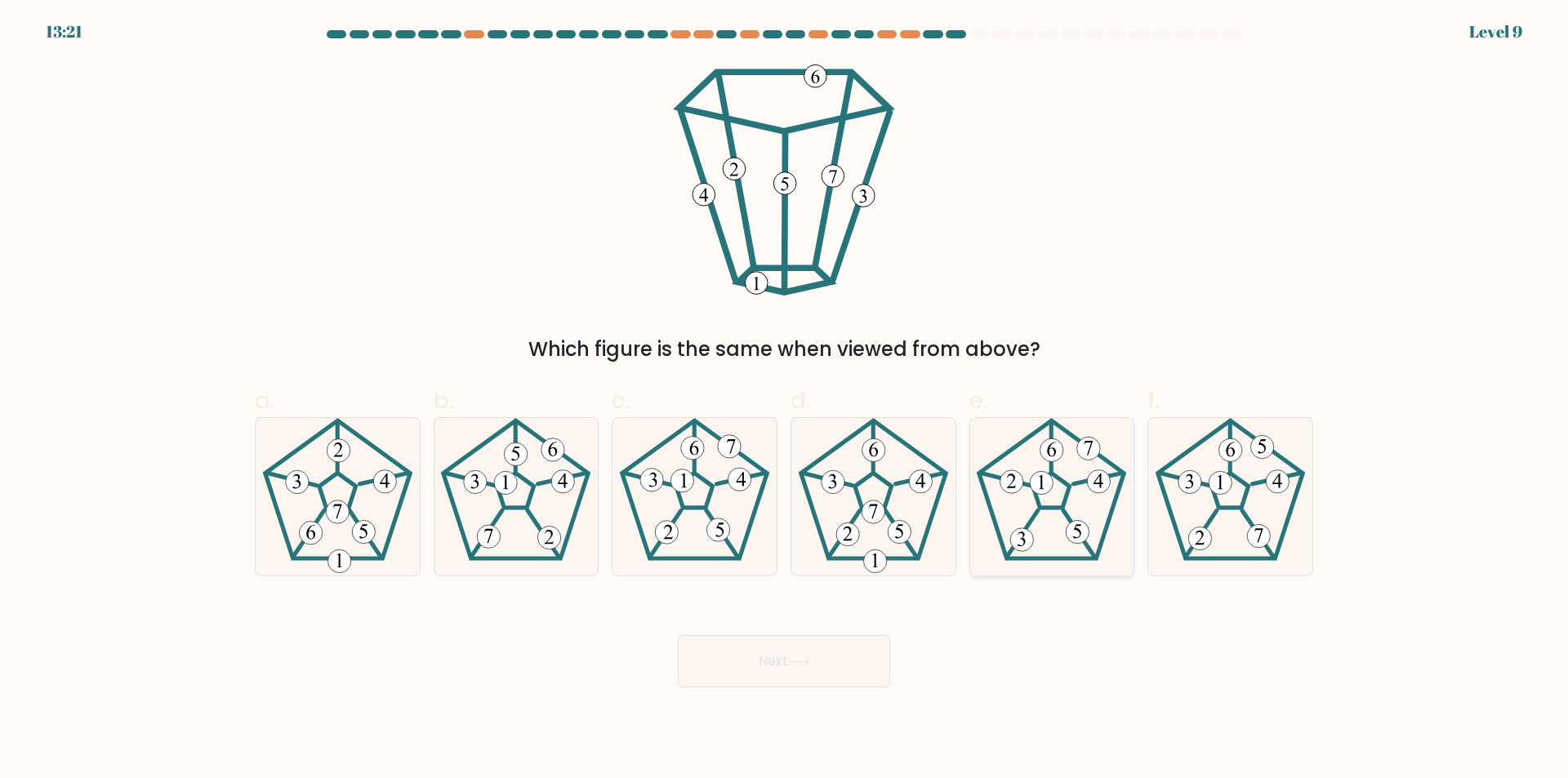
click at [1053, 501] on icon at bounding box center [1051, 496] width 158 height 158
click at [785, 400] on input "e." at bounding box center [784, 395] width 1 height 11
radio input "true"
click at [821, 652] on button "Next" at bounding box center [784, 661] width 212 height 53
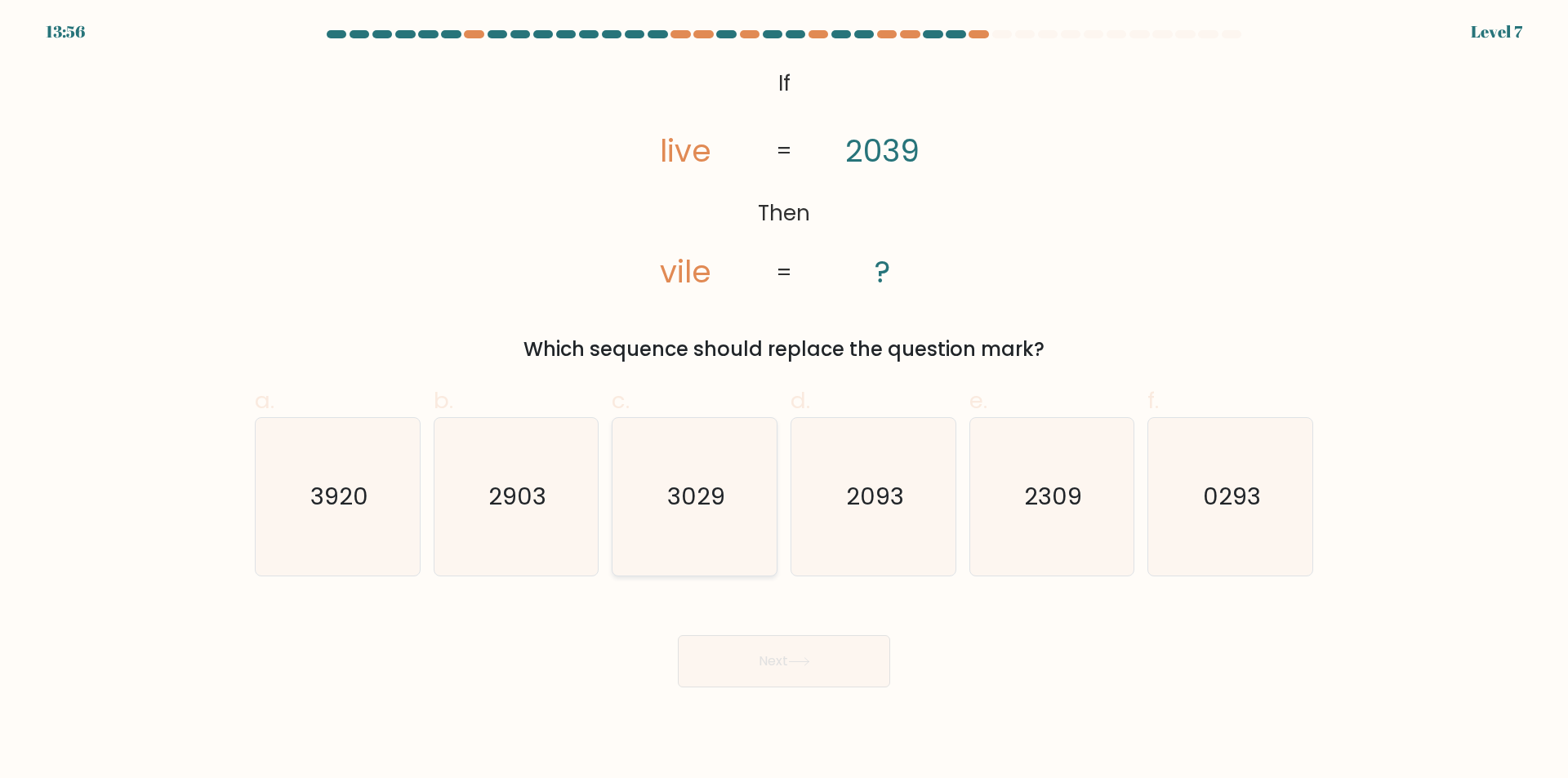
click at [709, 514] on icon "3029" at bounding box center [695, 496] width 158 height 158
click at [784, 400] on input "c. 3029" at bounding box center [784, 395] width 1 height 11
radio input "true"
click at [802, 677] on button "Next" at bounding box center [784, 661] width 212 height 53
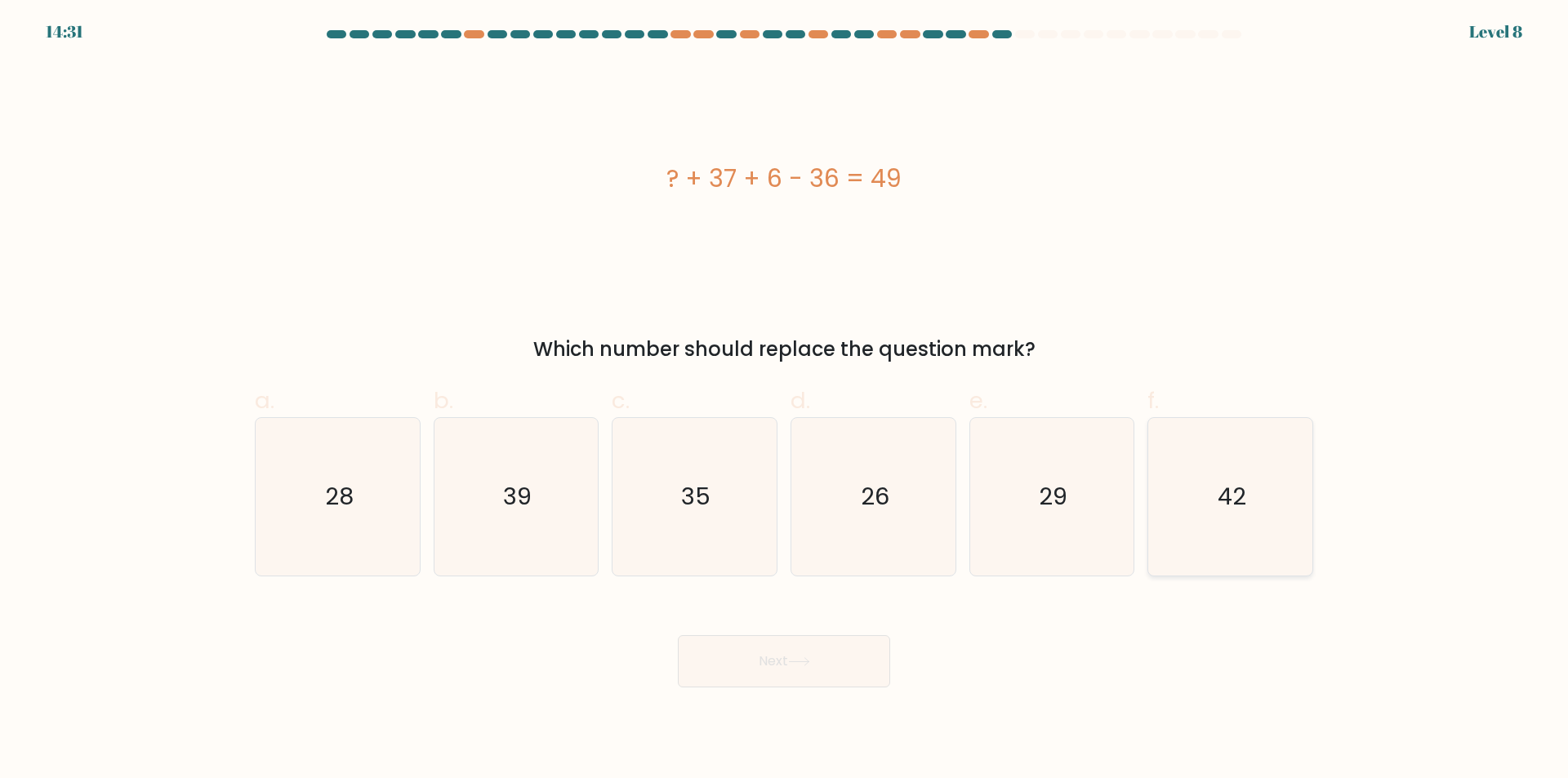
click at [1218, 511] on text "42" at bounding box center [1231, 496] width 29 height 32
click at [785, 400] on input "f. 42" at bounding box center [784, 395] width 1 height 11
radio input "true"
click at [784, 677] on button "Next" at bounding box center [784, 661] width 212 height 53
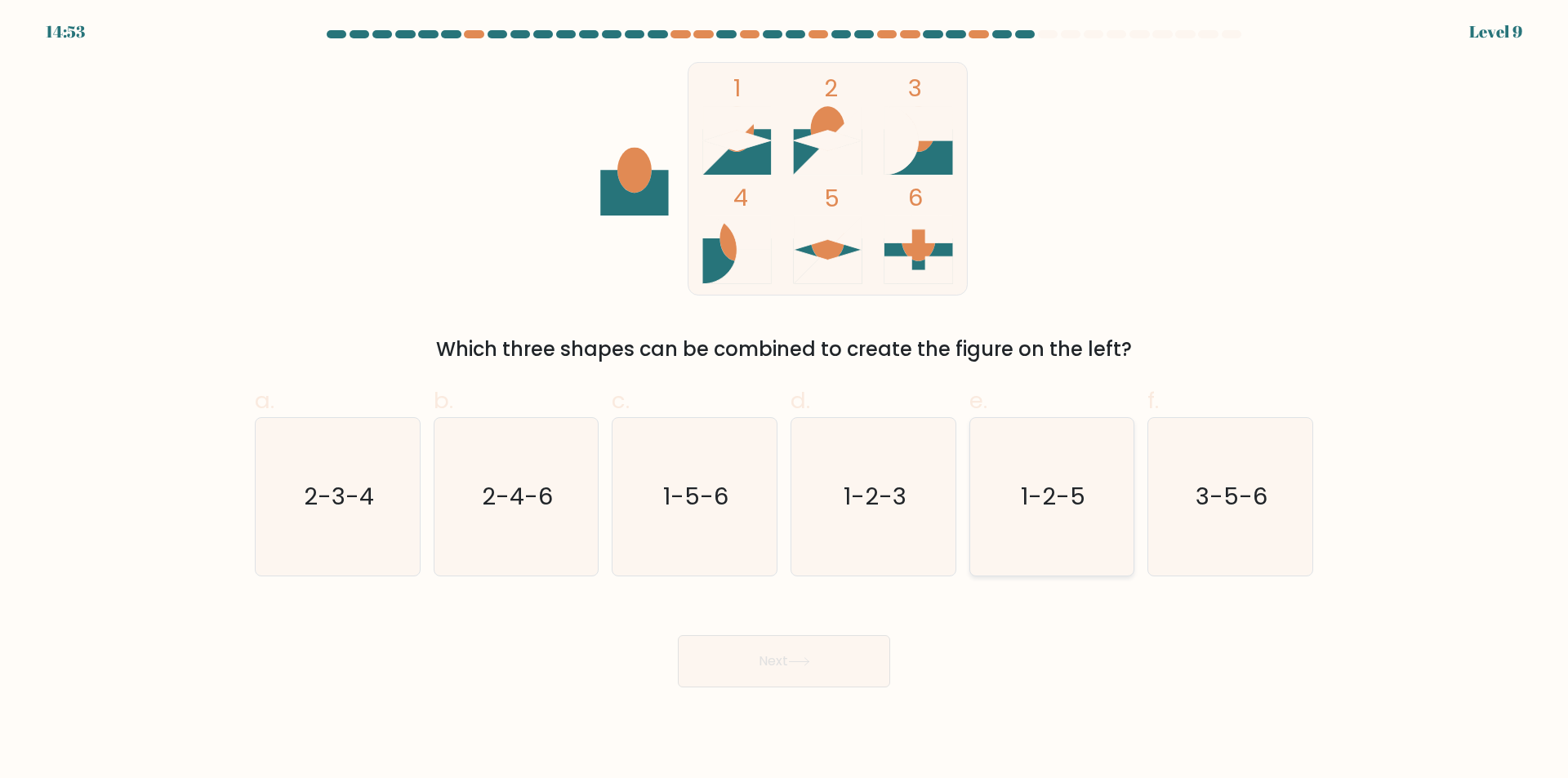
click at [1028, 516] on icon "1-2-5" at bounding box center [1051, 496] width 158 height 158
click at [785, 400] on input "e. 1-2-5" at bounding box center [784, 395] width 1 height 11
radio input "true"
click at [843, 668] on button "Next" at bounding box center [784, 661] width 212 height 53
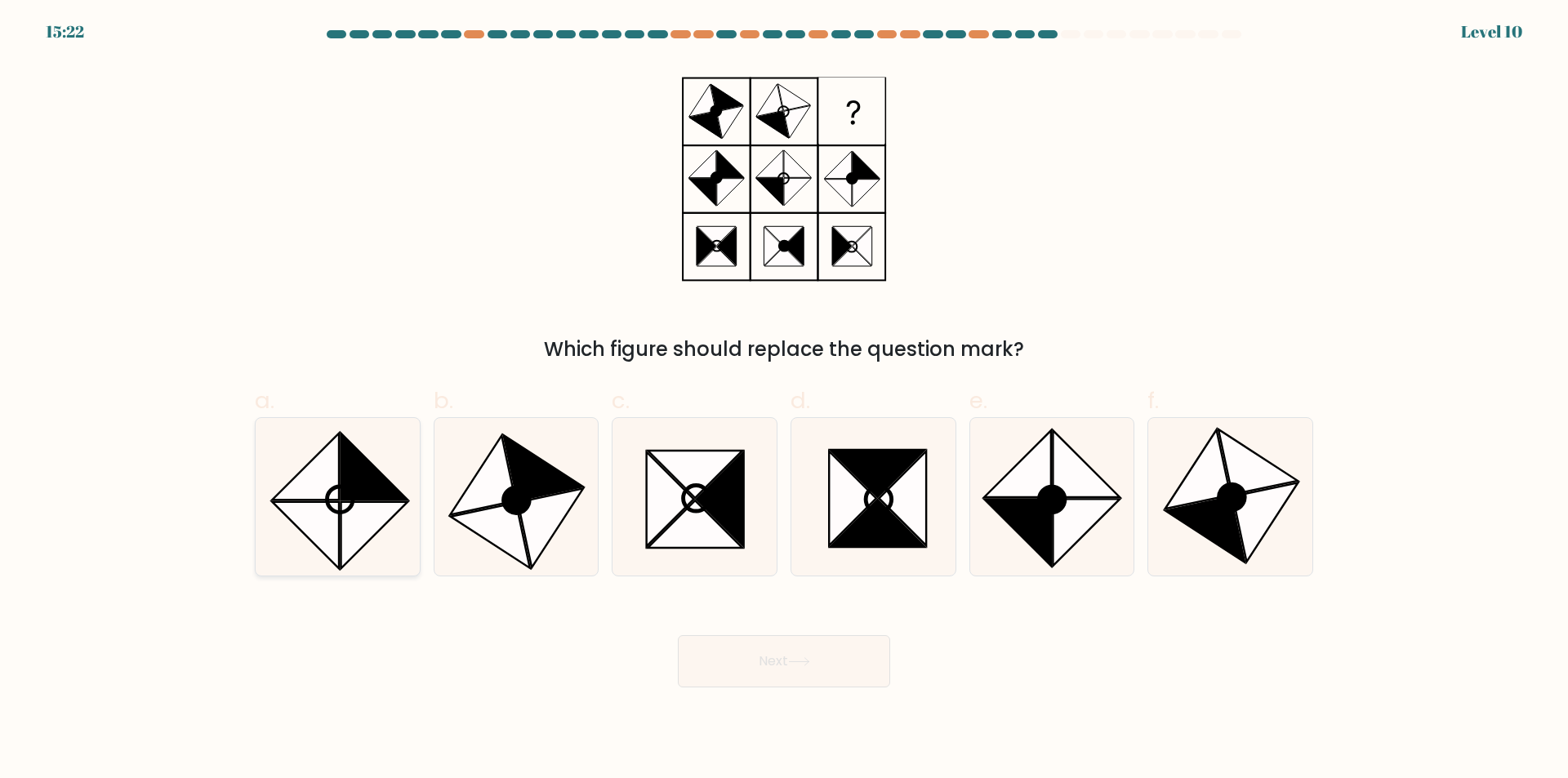
click at [345, 486] on circle at bounding box center [340, 500] width 37 height 37
click at [784, 400] on input "a." at bounding box center [784, 395] width 1 height 11
radio input "true"
click at [778, 646] on button "Next" at bounding box center [784, 661] width 212 height 53
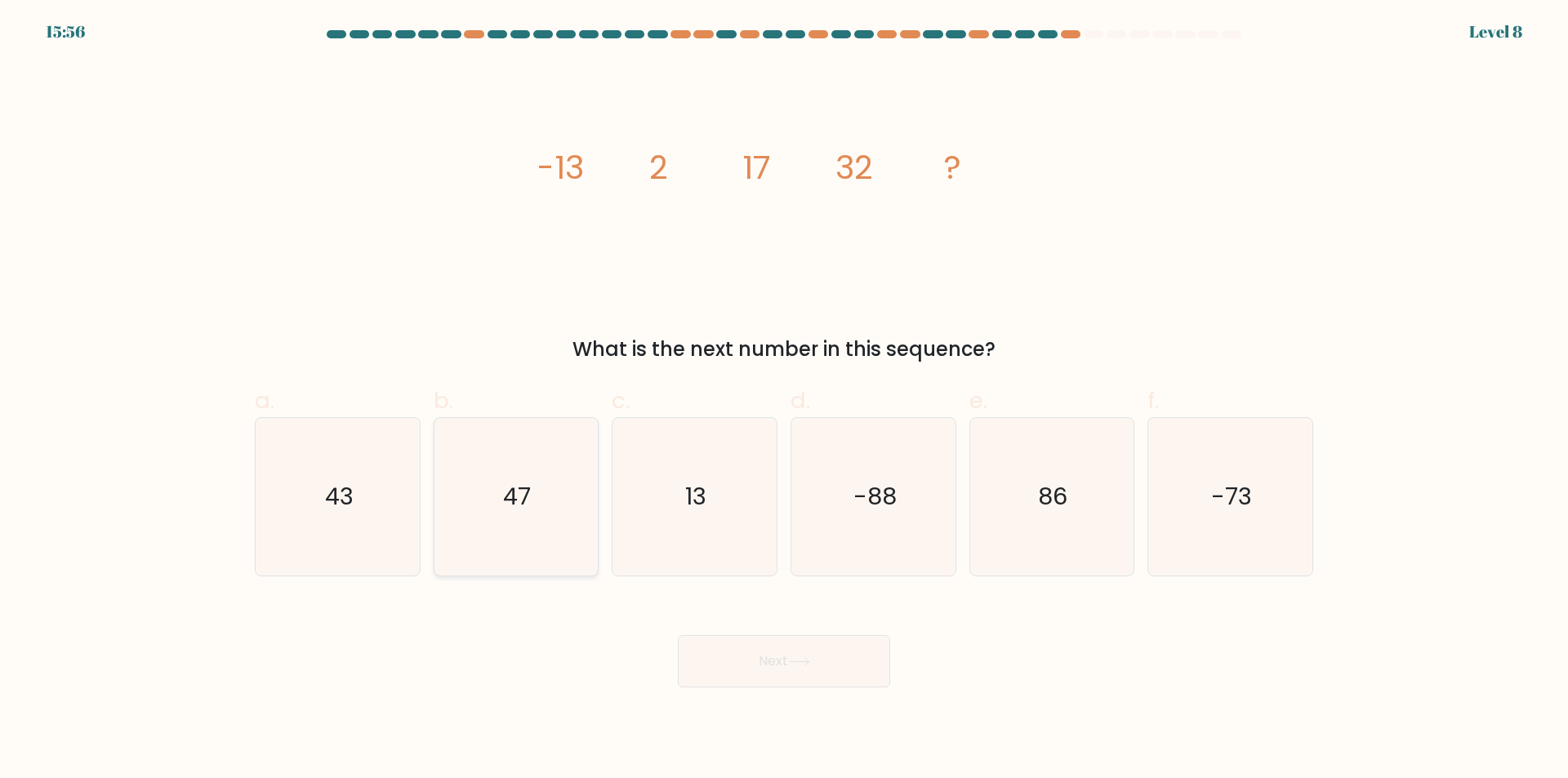
click at [527, 501] on text "47" at bounding box center [517, 496] width 28 height 32
click at [784, 400] on input "b. 47" at bounding box center [784, 395] width 1 height 11
radio input "true"
click at [795, 652] on button "Next" at bounding box center [784, 661] width 212 height 53
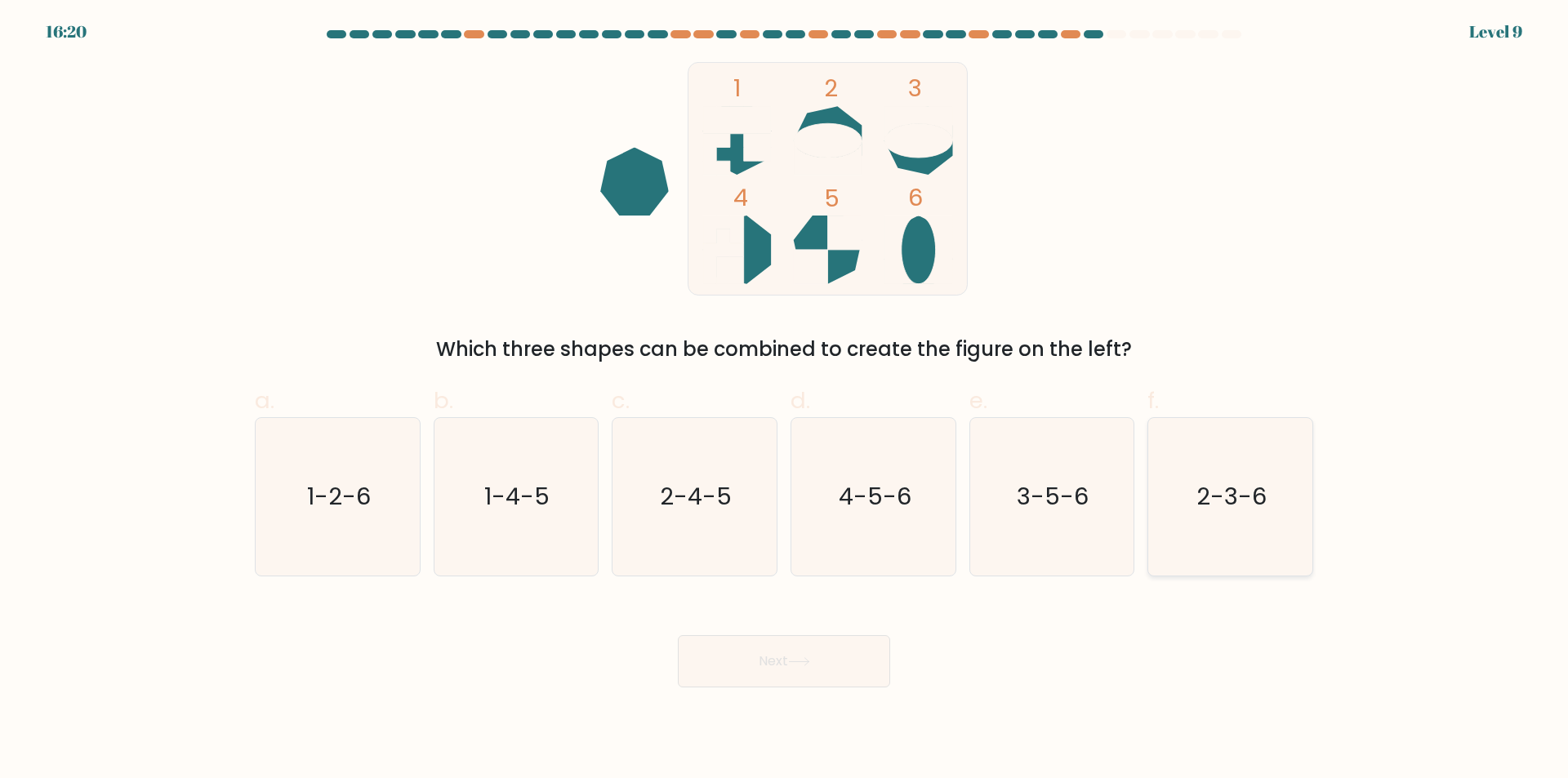
click at [1197, 528] on icon "2-3-6" at bounding box center [1229, 496] width 158 height 158
click at [785, 400] on input "f. 2-3-6" at bounding box center [784, 395] width 1 height 11
radio input "true"
click at [786, 674] on button "Next" at bounding box center [784, 661] width 212 height 53
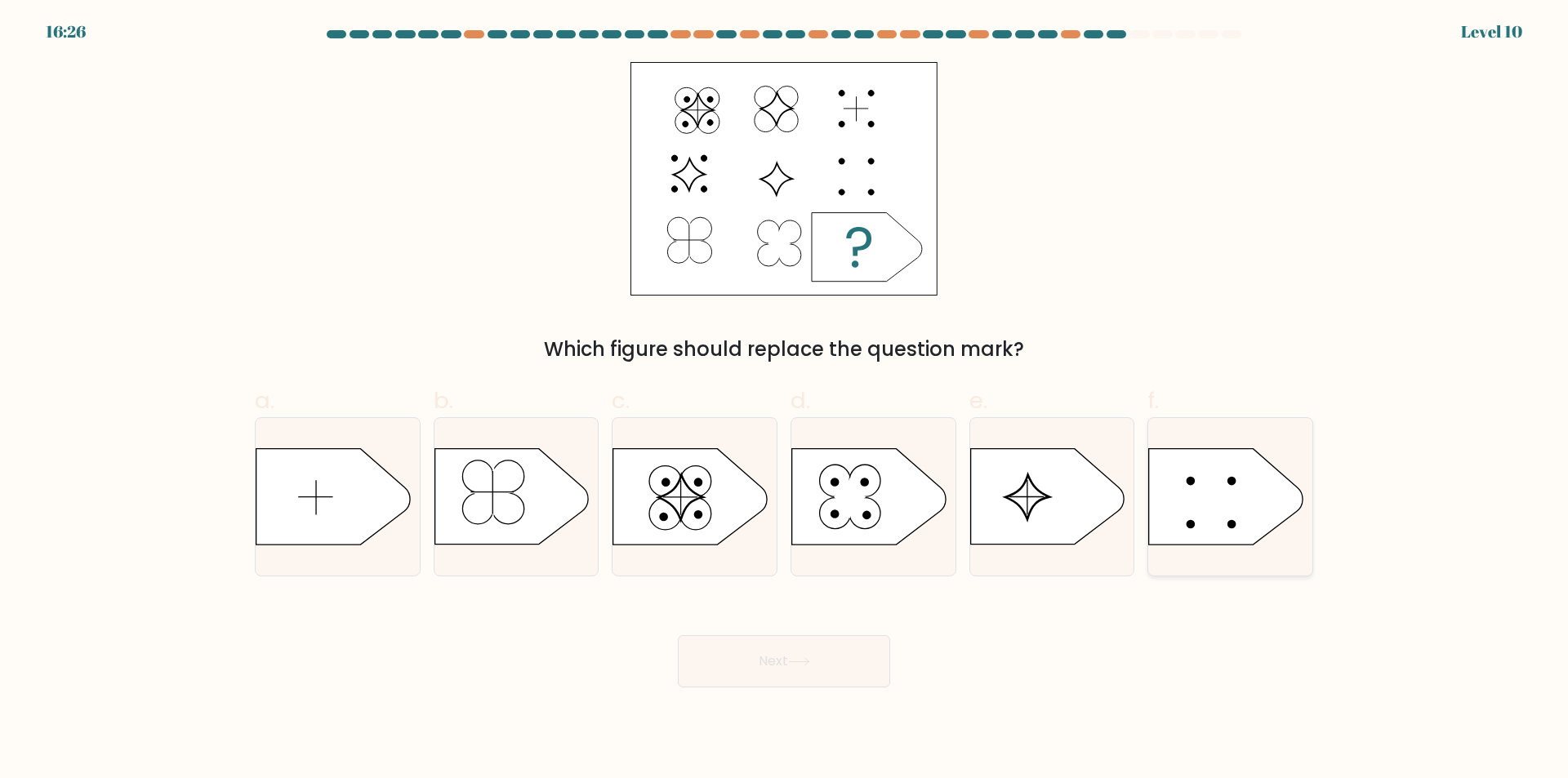
click at [1206, 513] on icon at bounding box center [1226, 497] width 153 height 96
click at [785, 400] on input "f." at bounding box center [784, 395] width 1 height 11
radio input "true"
click at [847, 501] on icon at bounding box center [849, 498] width 32 height 41
click at [785, 400] on input "d." at bounding box center [784, 395] width 1 height 11
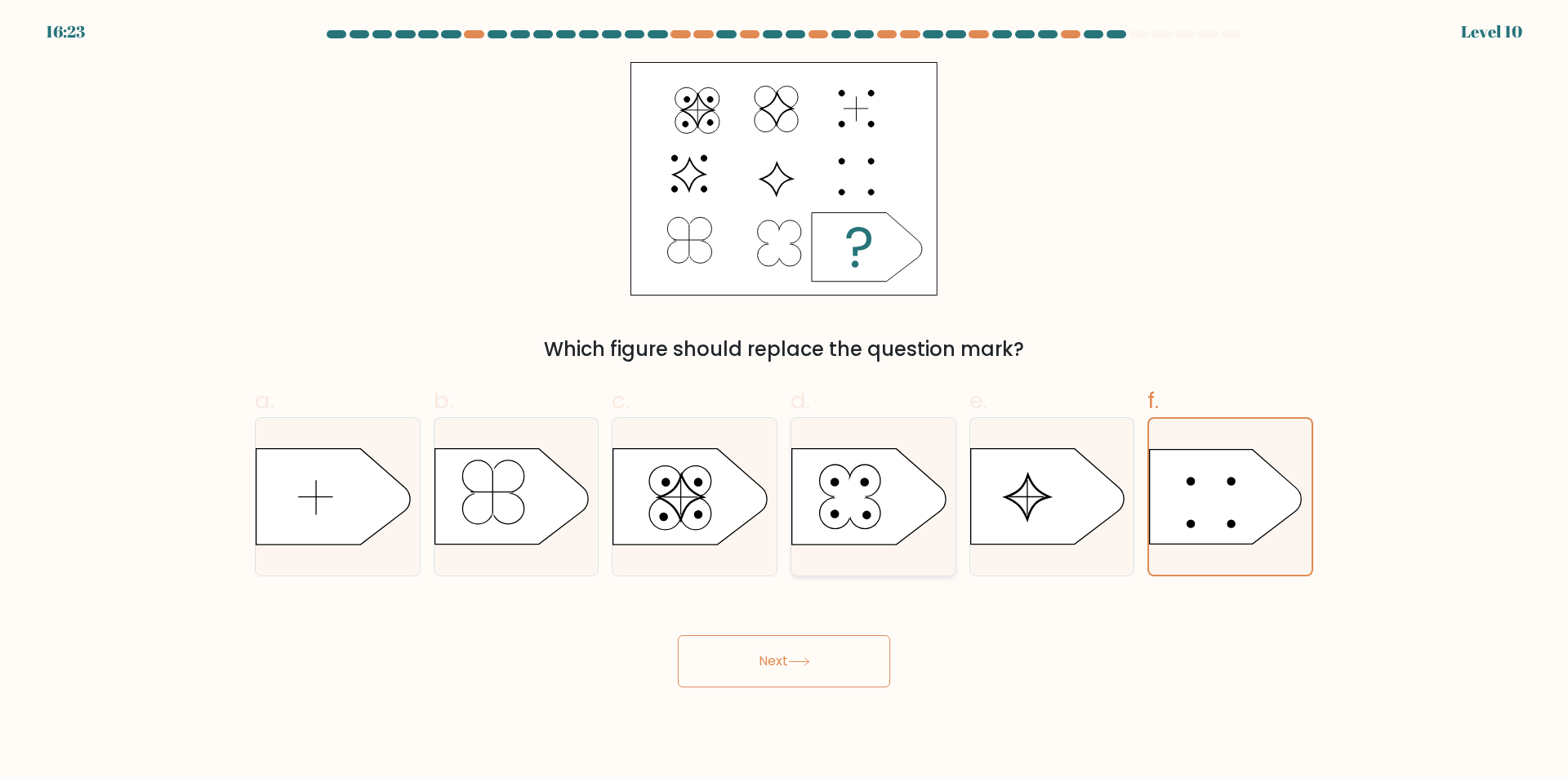
radio input "true"
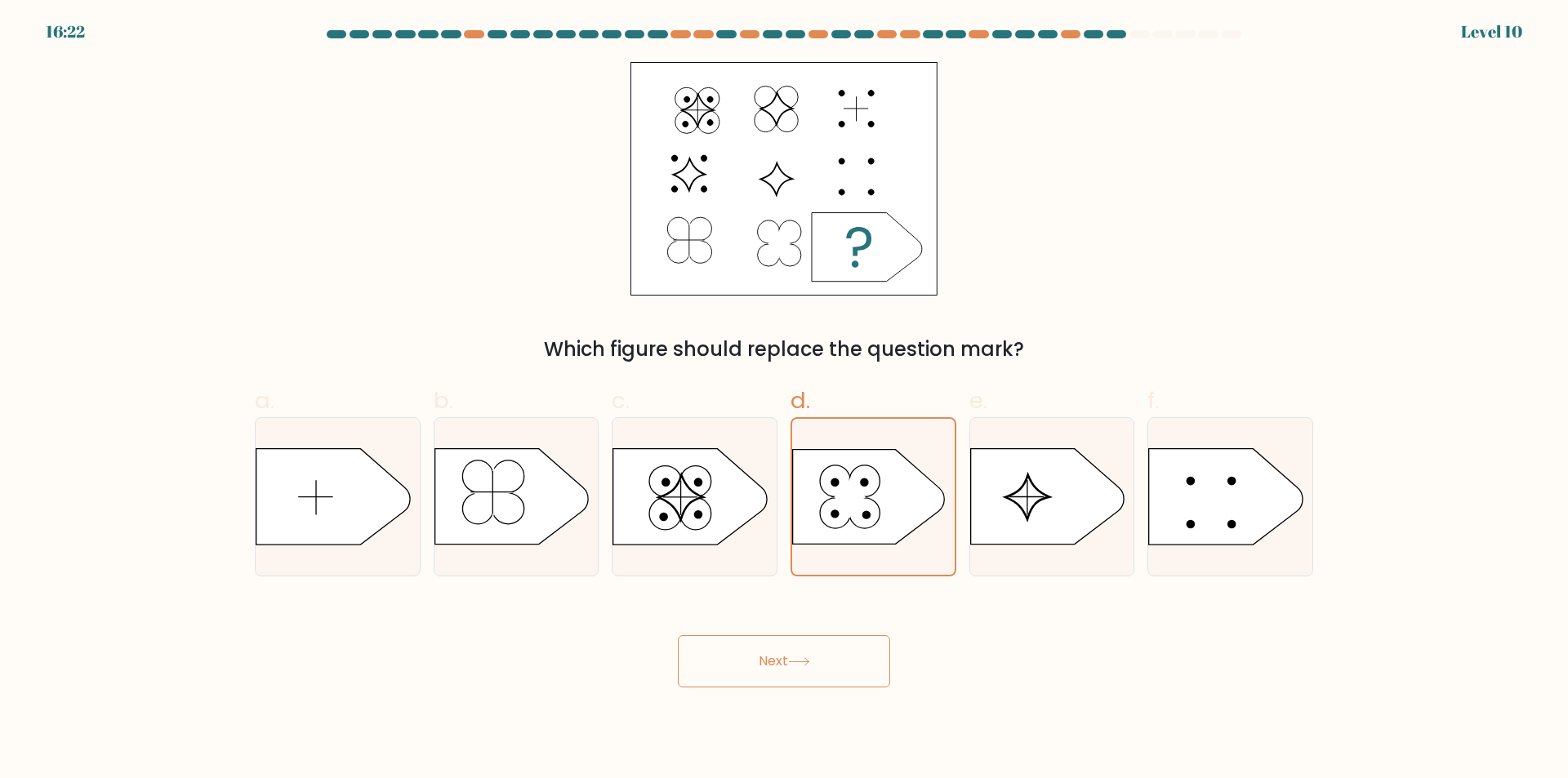
click at [831, 666] on button "Next" at bounding box center [784, 661] width 212 height 53
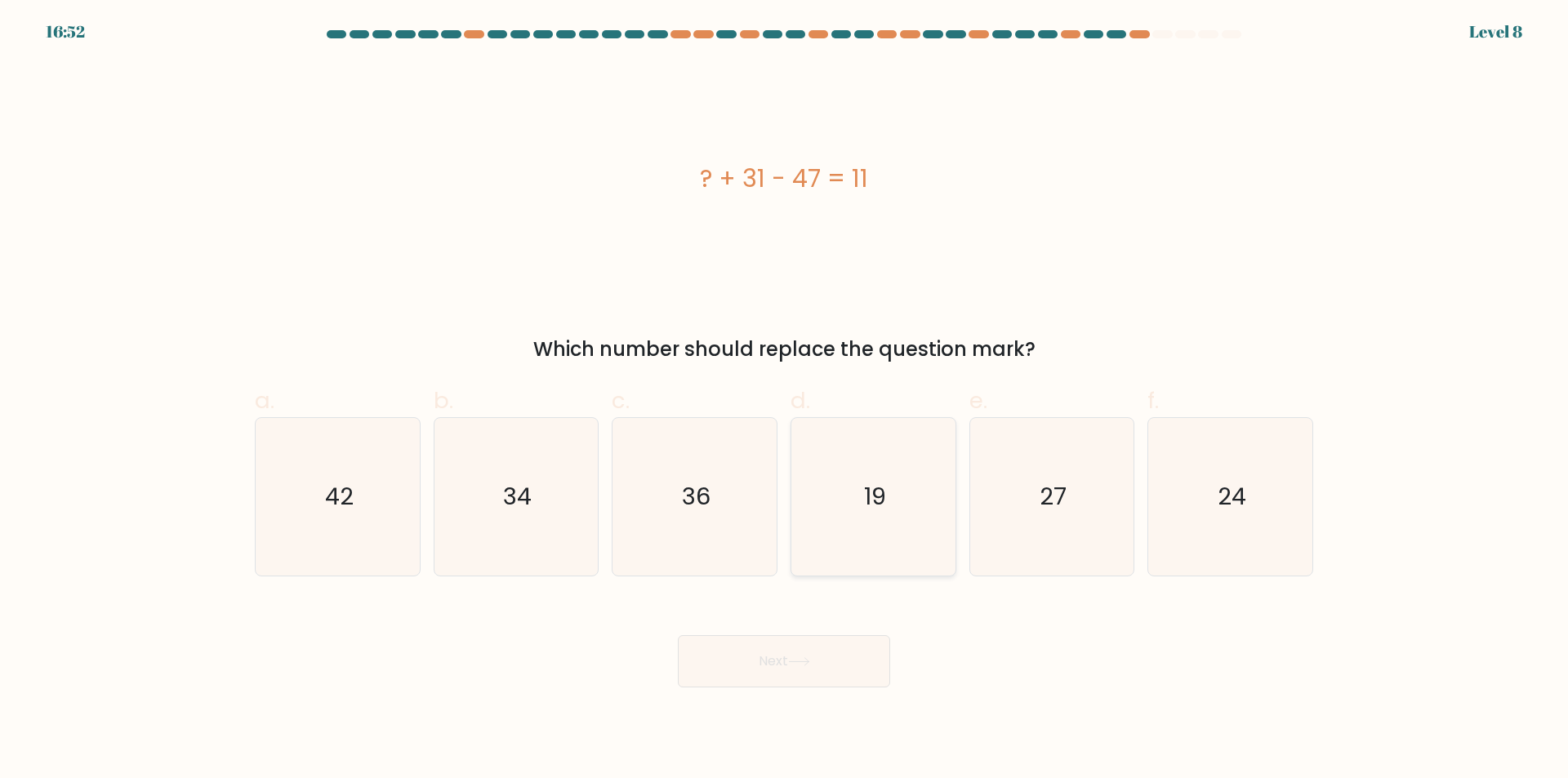
click at [873, 509] on text "19" at bounding box center [875, 496] width 22 height 32
click at [785, 400] on input "d. 19" at bounding box center [784, 395] width 1 height 11
radio input "true"
click at [866, 644] on button "Next" at bounding box center [784, 661] width 212 height 53
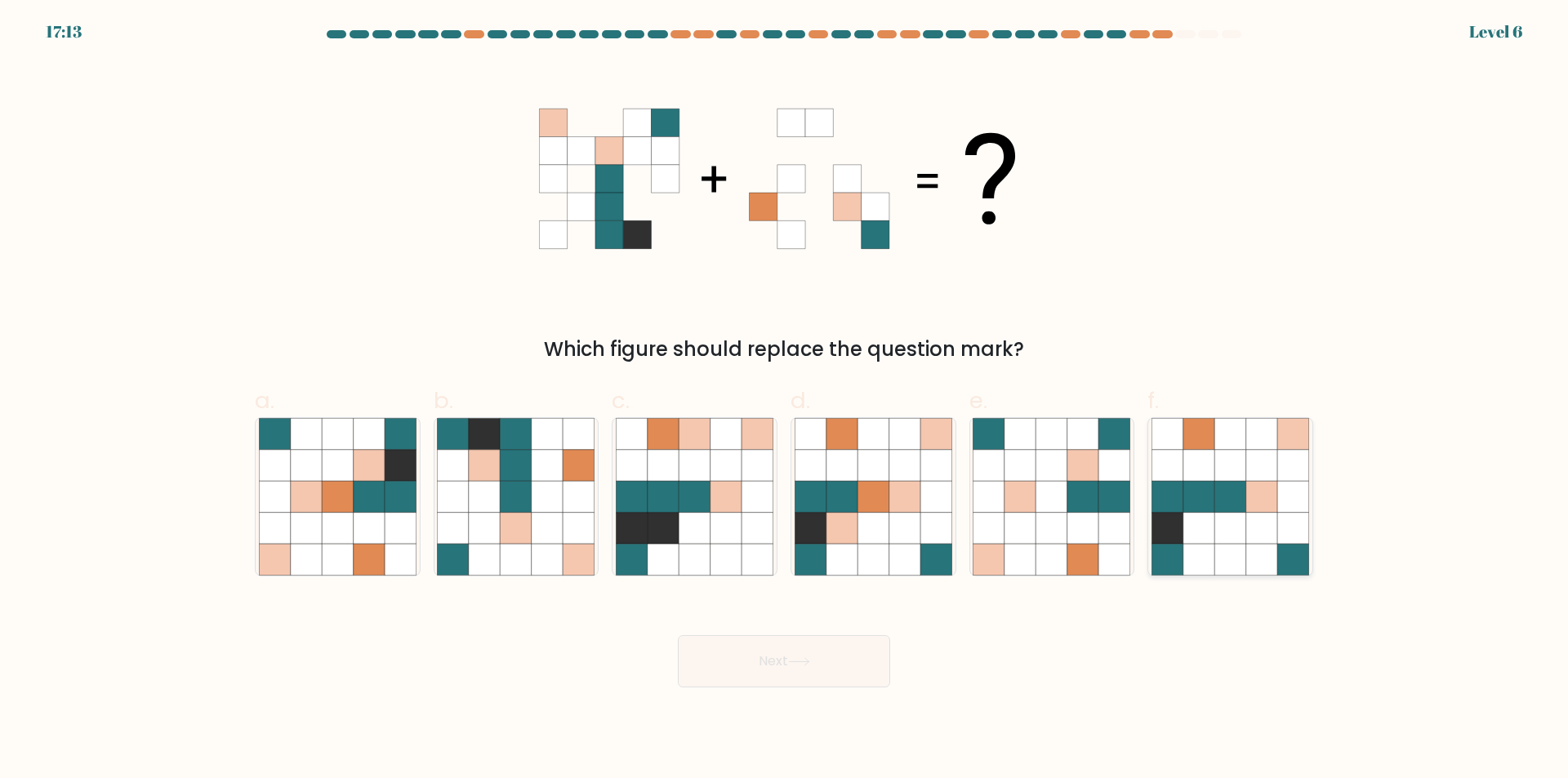
click at [1239, 466] on icon at bounding box center [1230, 466] width 31 height 31
click at [785, 400] on input "f." at bounding box center [784, 395] width 1 height 11
radio input "true"
click at [799, 653] on button "Next" at bounding box center [784, 661] width 212 height 53
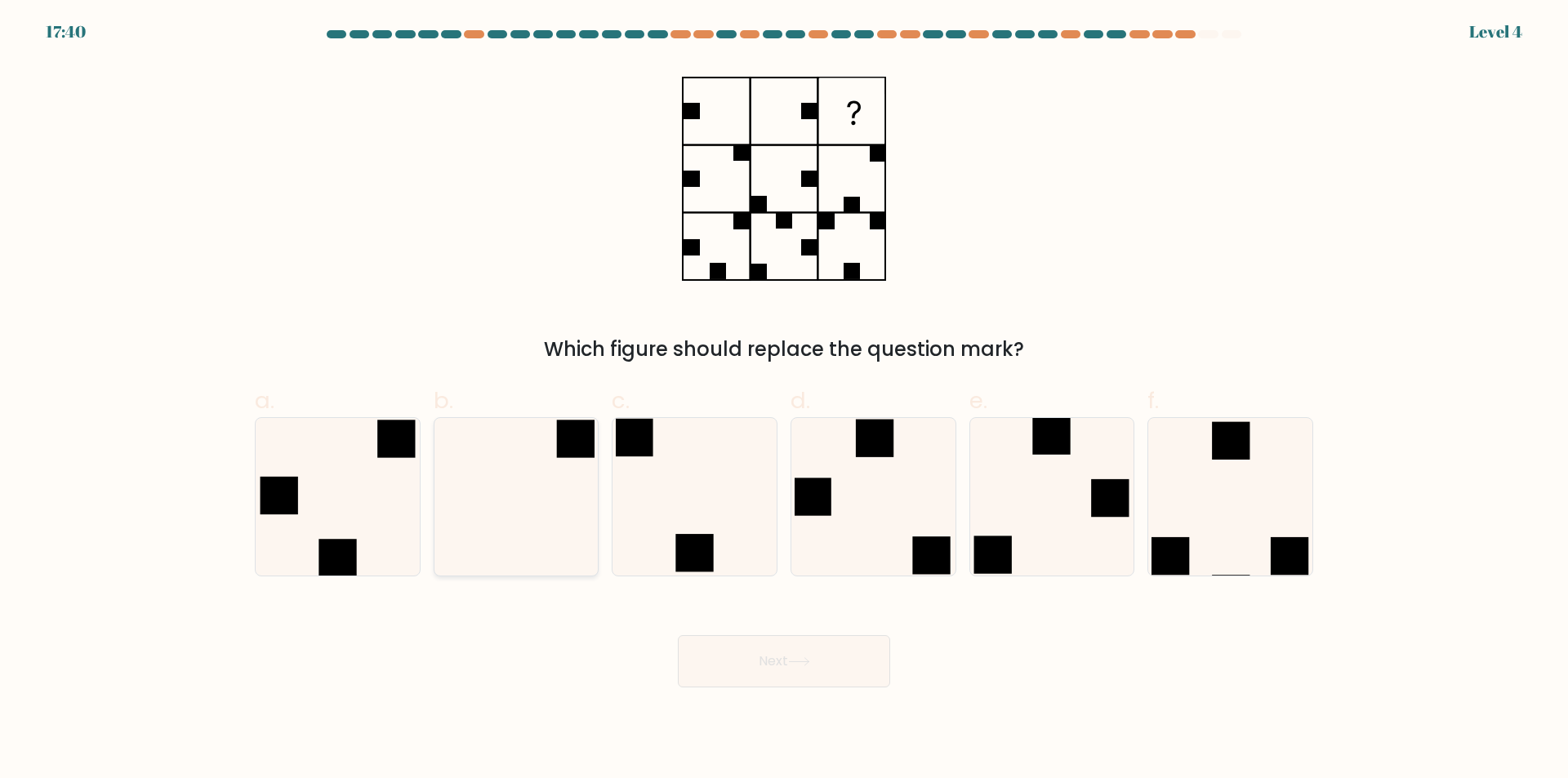
click at [552, 490] on icon at bounding box center [516, 496] width 158 height 158
click at [784, 400] on input "b." at bounding box center [784, 395] width 1 height 11
radio input "true"
click at [796, 690] on body "17:39 Level 4" at bounding box center [784, 389] width 1568 height 778
click at [792, 654] on button "Next" at bounding box center [784, 661] width 212 height 53
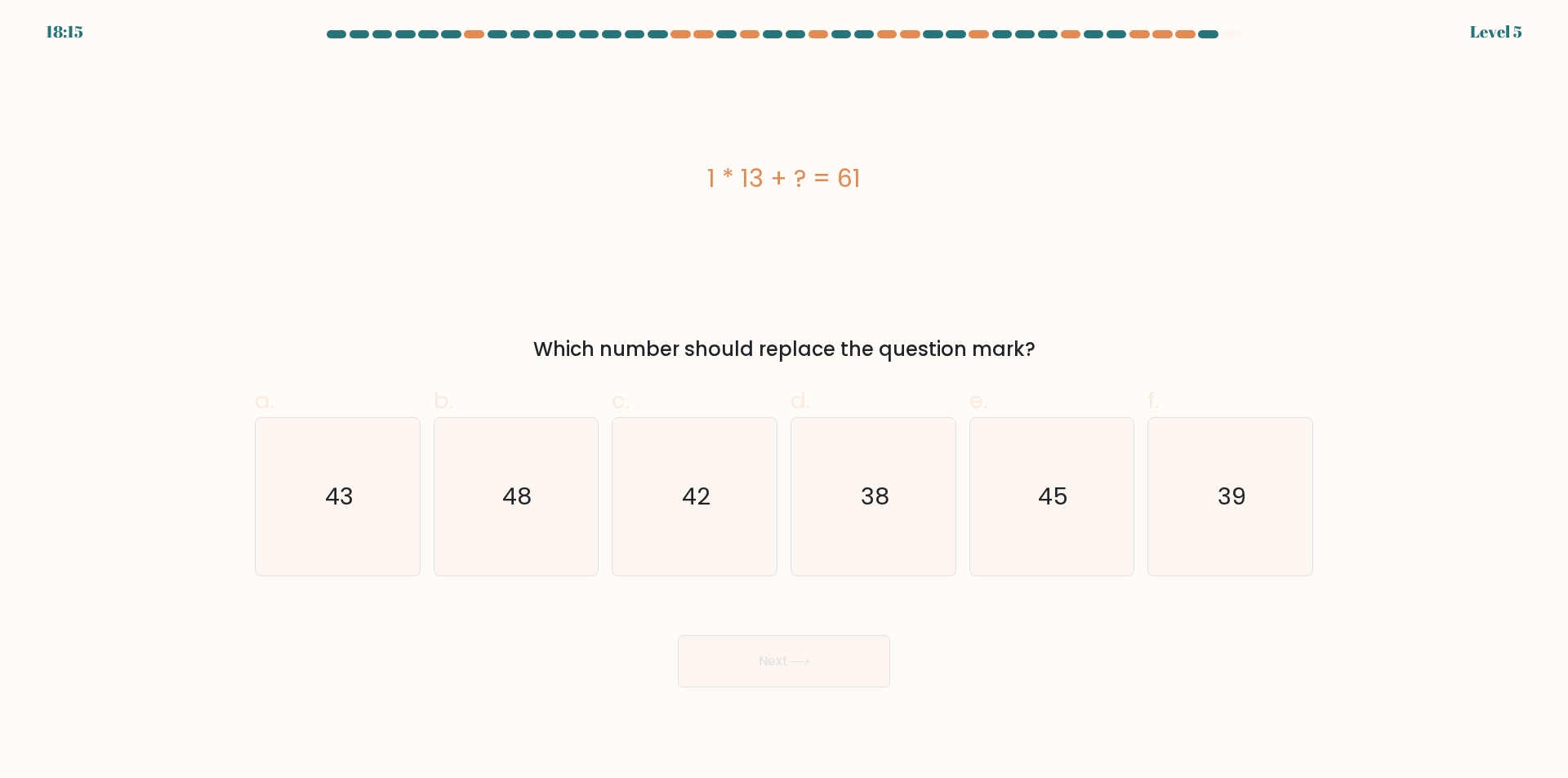
drag, startPoint x: 794, startPoint y: 175, endPoint x: 806, endPoint y: 175, distance: 12.0
click at [806, 175] on div "1 * 13 + ? = 61" at bounding box center [783, 179] width 1058 height 37
click at [873, 515] on icon "38" at bounding box center [873, 496] width 158 height 158
click at [785, 400] on input "d. 38" at bounding box center [784, 395] width 1 height 11
radio input "true"
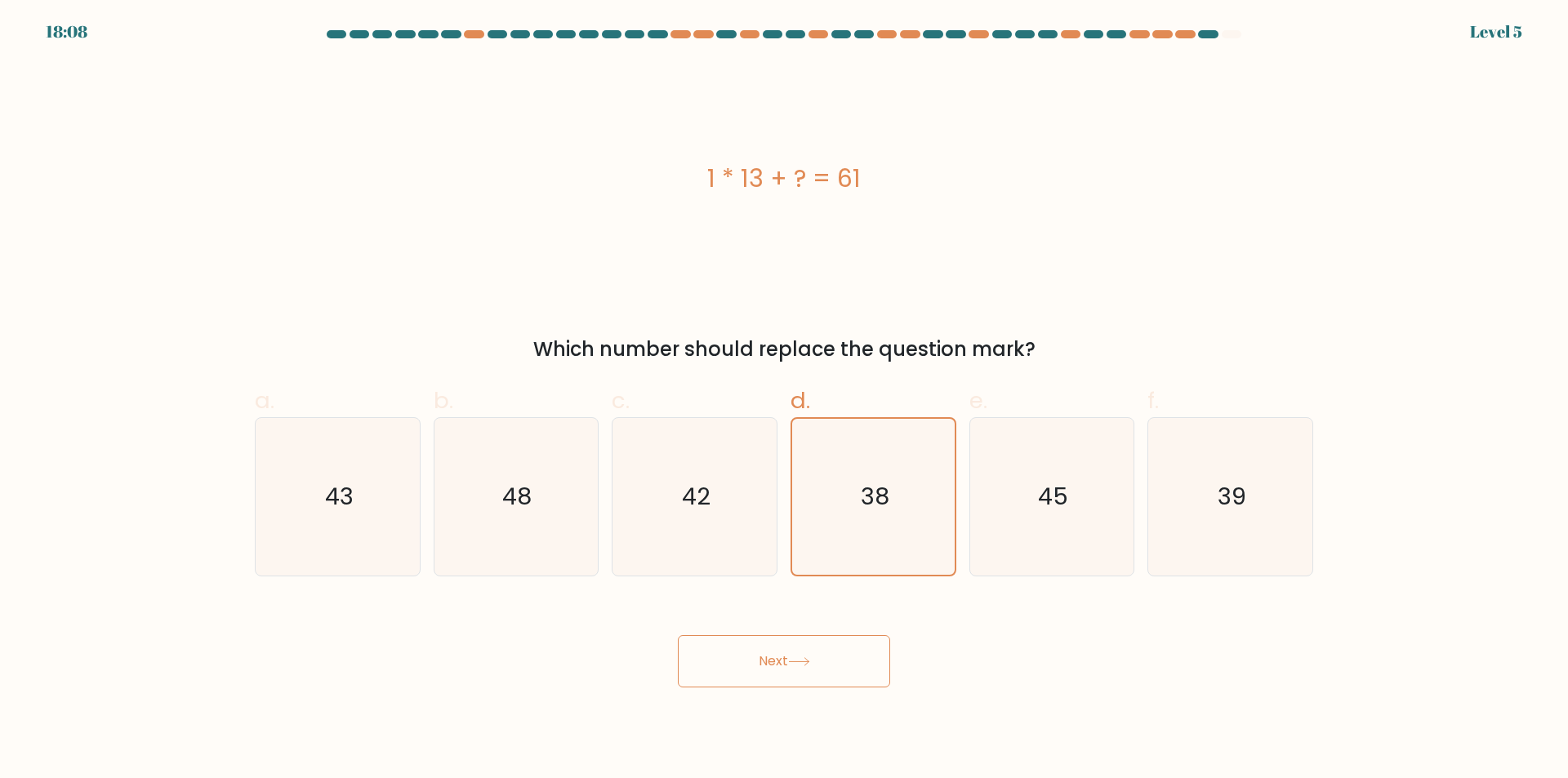
click at [837, 643] on button "Next" at bounding box center [784, 661] width 212 height 53
